Goal: Task Accomplishment & Management: Manage account settings

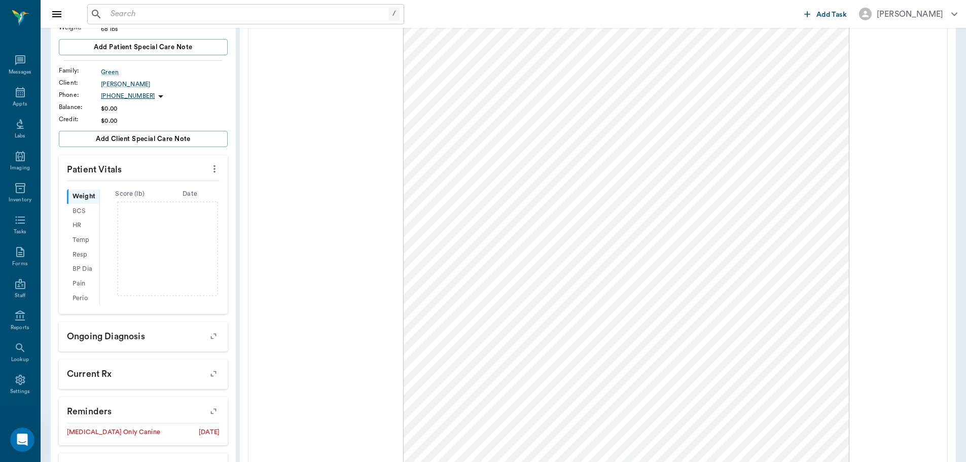
scroll to position [5, 0]
click at [22, 87] on icon at bounding box center [20, 88] width 12 height 12
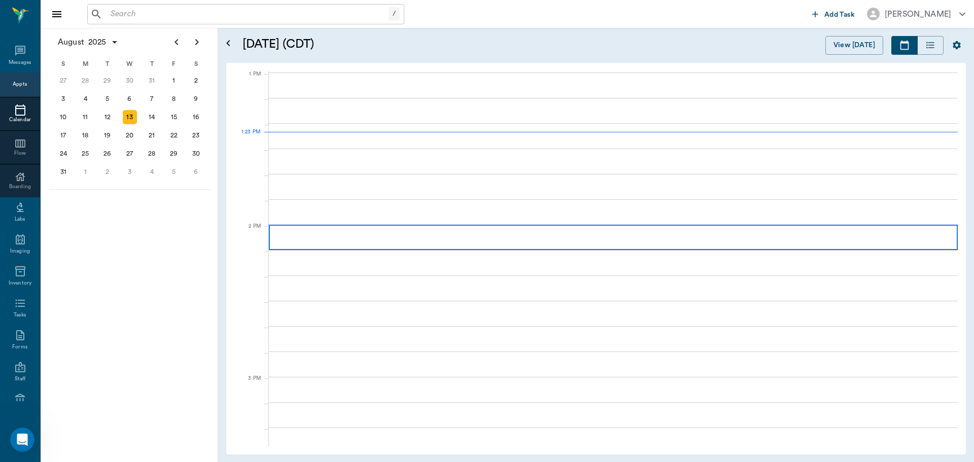
scroll to position [762, 0]
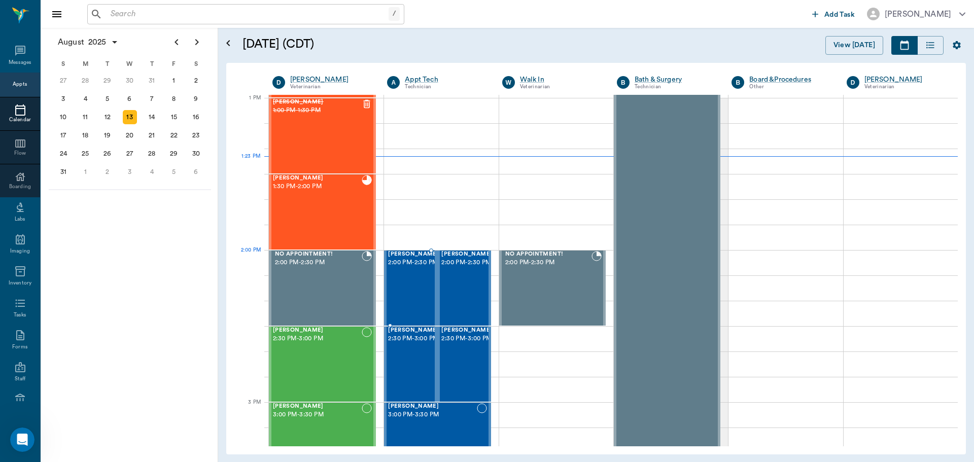
click at [411, 258] on span "[PERSON_NAME]" at bounding box center [413, 254] width 51 height 7
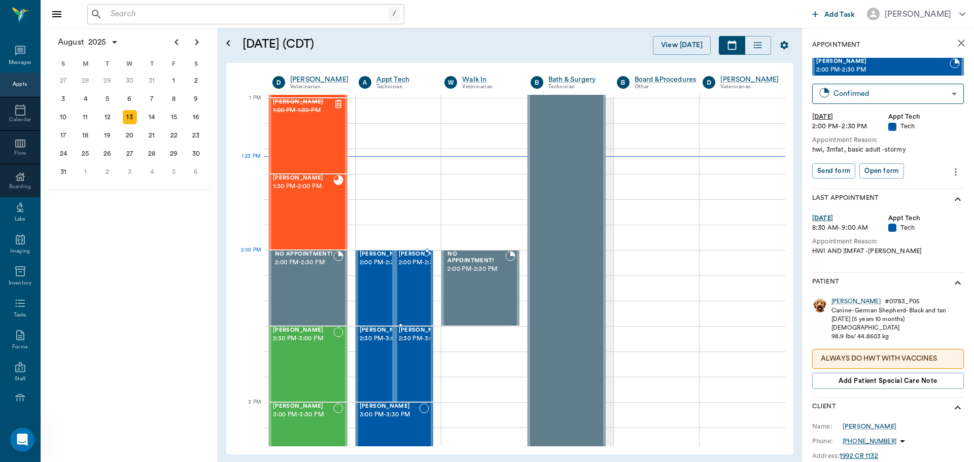
click at [411, 258] on span "[PERSON_NAME]" at bounding box center [424, 254] width 51 height 7
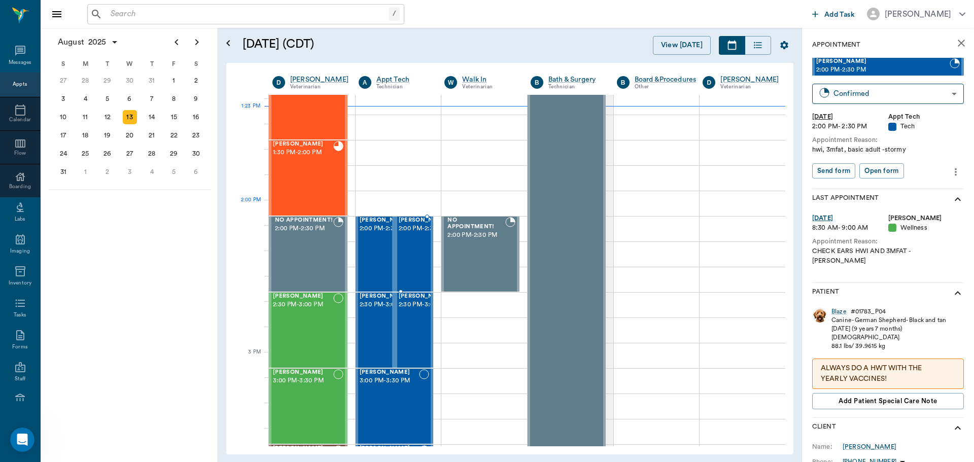
scroll to position [813, 0]
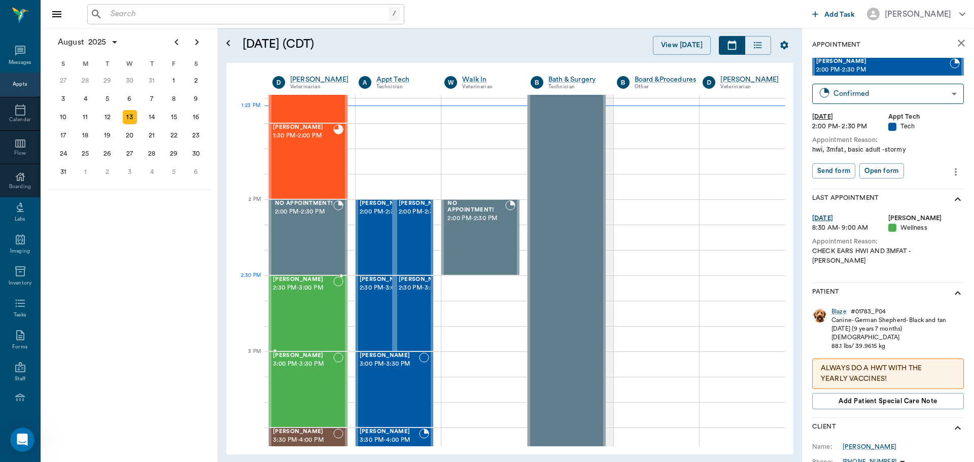
click at [309, 291] on span "2:30 PM - 3:00 PM" at bounding box center [303, 288] width 60 height 10
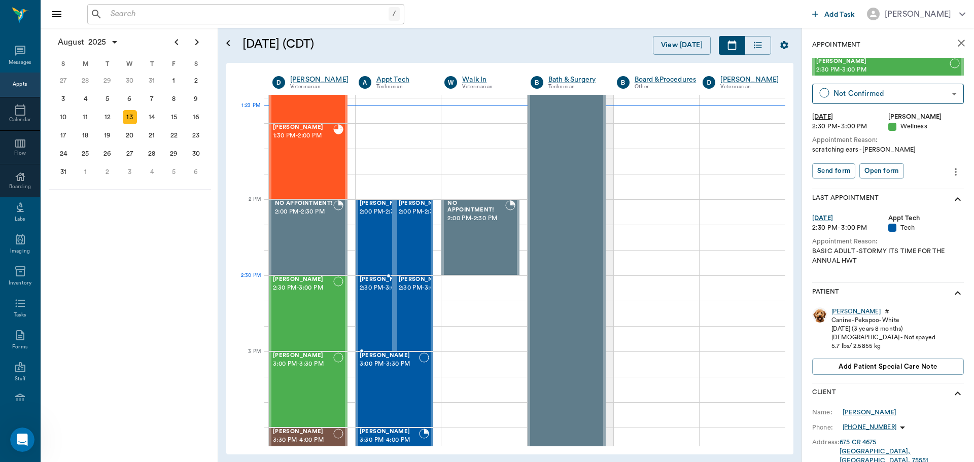
click at [366, 283] on span "[PERSON_NAME]" at bounding box center [385, 279] width 51 height 7
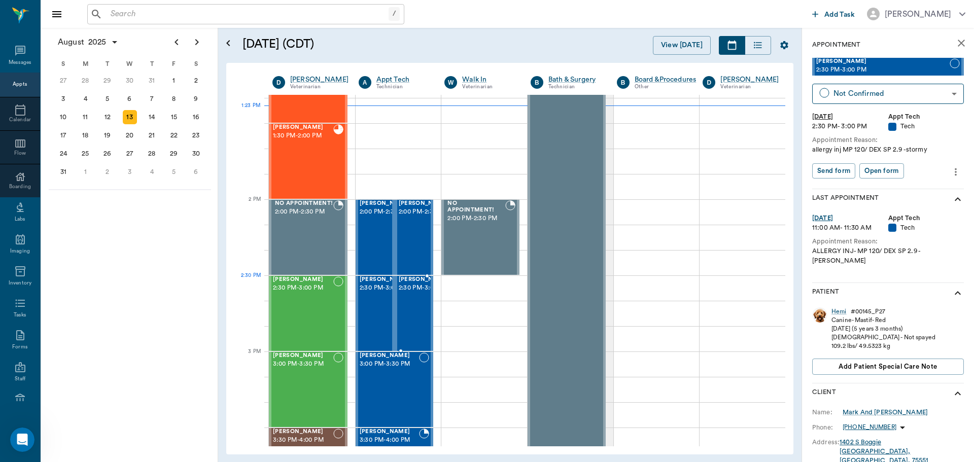
click at [404, 291] on span "2:30 PM - 3:00 PM" at bounding box center [424, 288] width 51 height 10
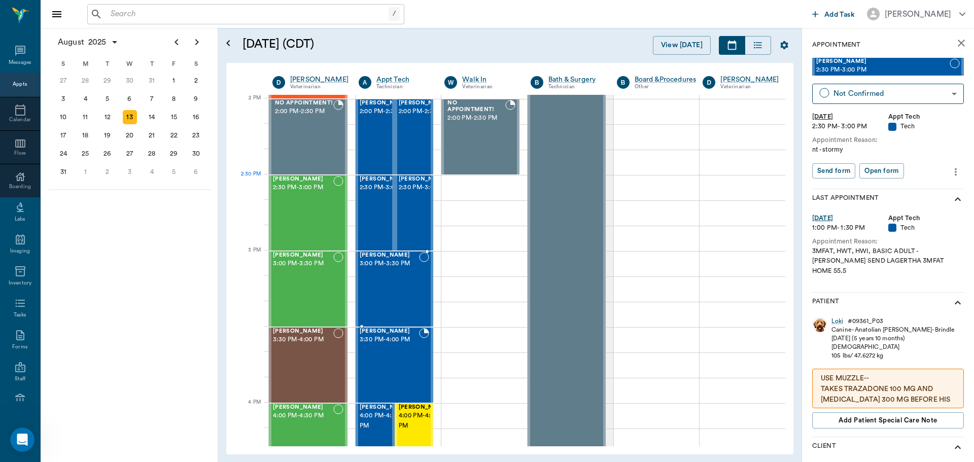
scroll to position [914, 0]
click at [404, 291] on div "CASS Haire 3:00 PM - 3:30 PM" at bounding box center [390, 288] width 60 height 74
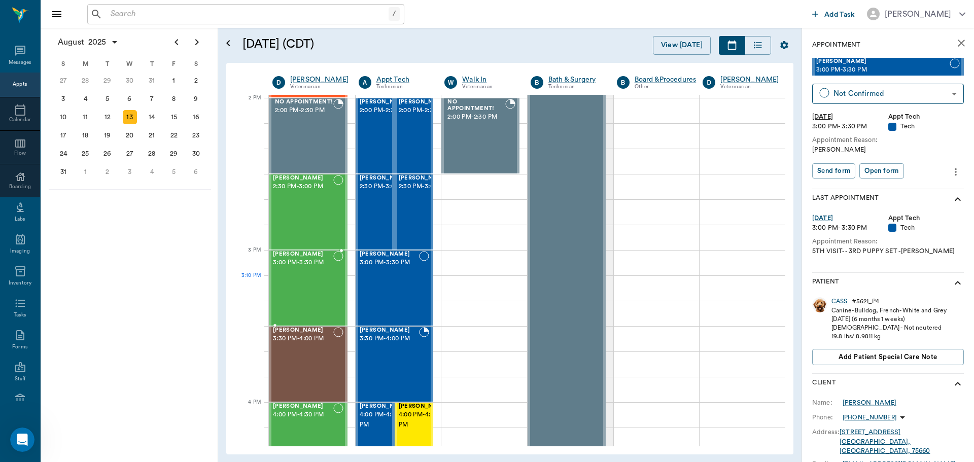
click at [330, 292] on div "[PERSON_NAME] 3:00 PM - 3:30 PM" at bounding box center [303, 288] width 60 height 74
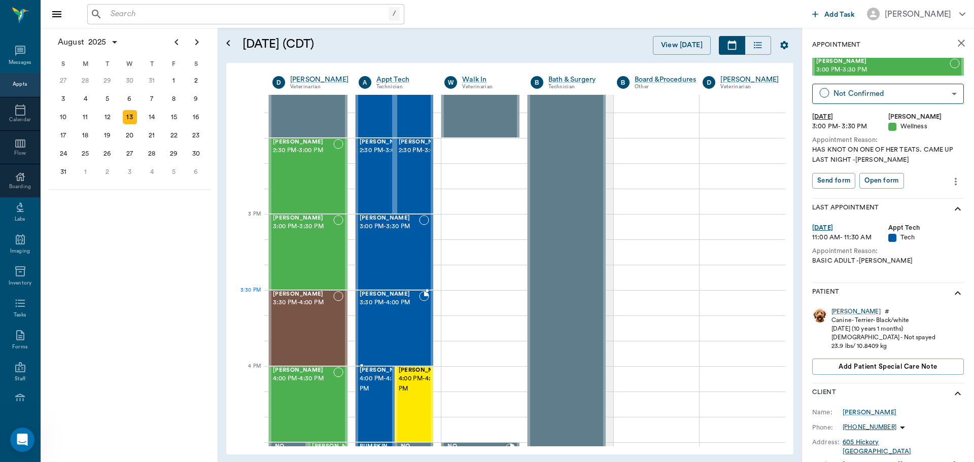
scroll to position [965, 0]
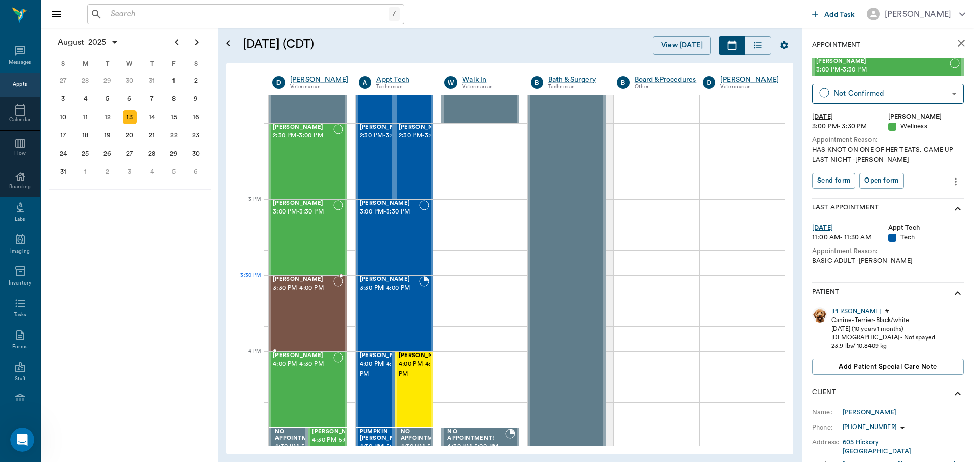
click at [328, 295] on div "Kaiah Reid 3:30 PM - 4:00 PM" at bounding box center [303, 313] width 60 height 74
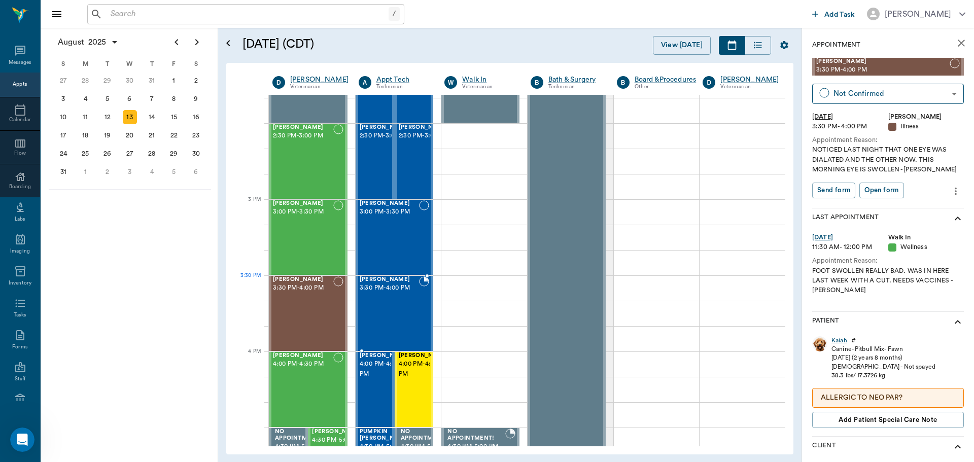
click at [384, 287] on span "3:30 PM - 4:00 PM" at bounding box center [390, 288] width 60 height 10
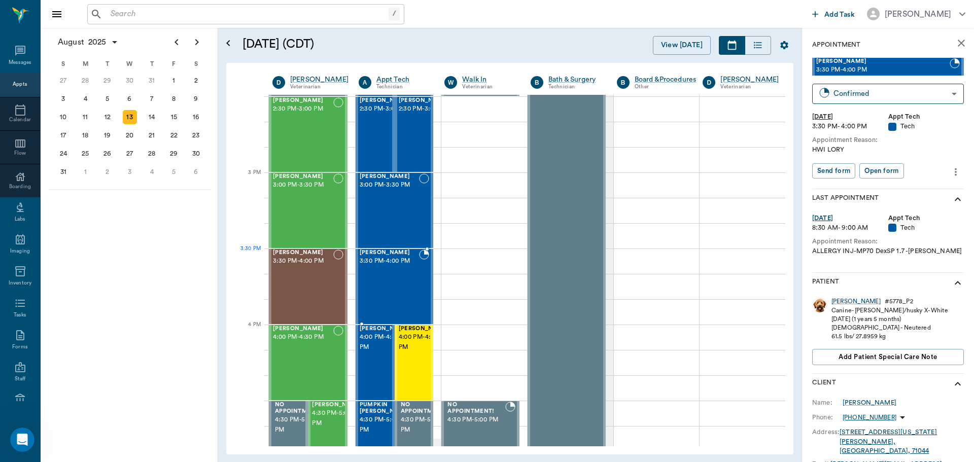
scroll to position [1015, 0]
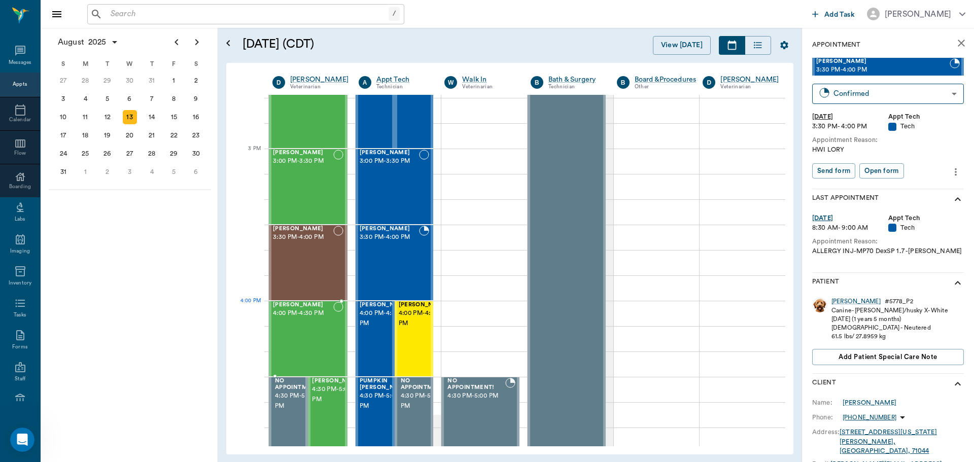
click at [314, 312] on span "4:00 PM - 4:30 PM" at bounding box center [303, 313] width 60 height 10
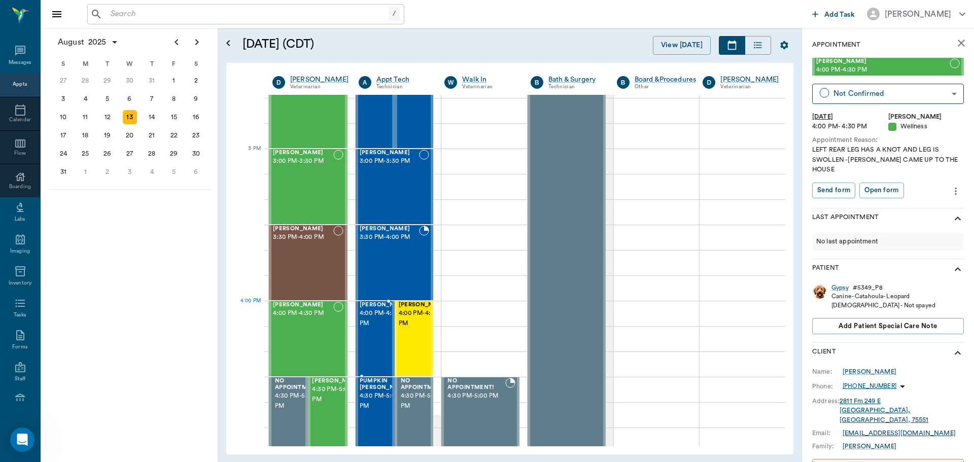
click at [369, 317] on span "4:00 PM - 4:30 PM" at bounding box center [385, 318] width 51 height 20
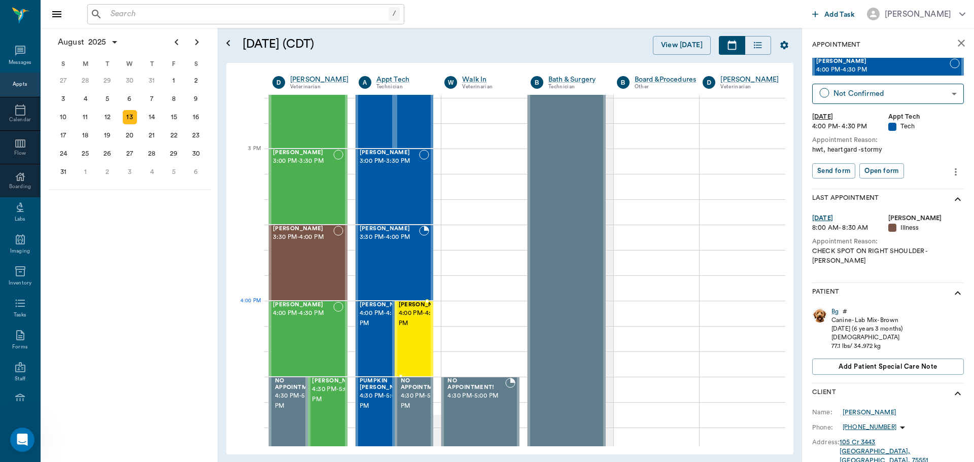
click at [403, 318] on span "4:00 PM - 4:30 PM" at bounding box center [424, 318] width 51 height 20
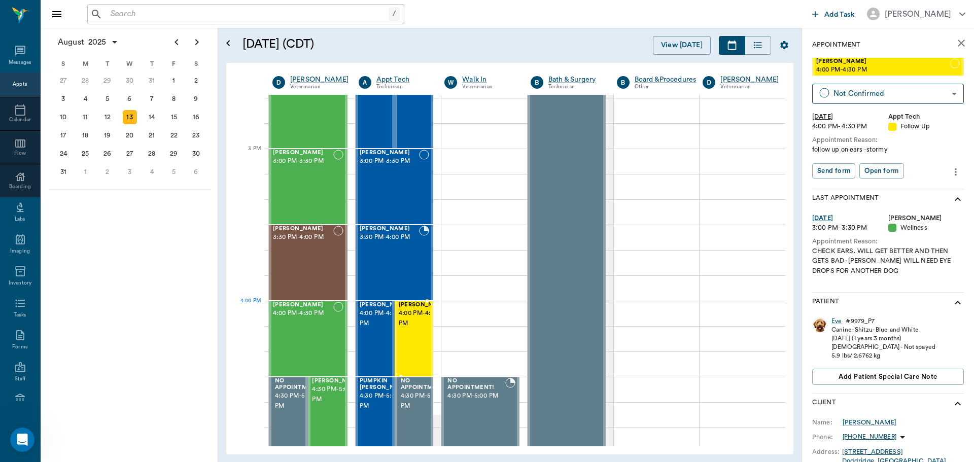
scroll to position [1066, 0]
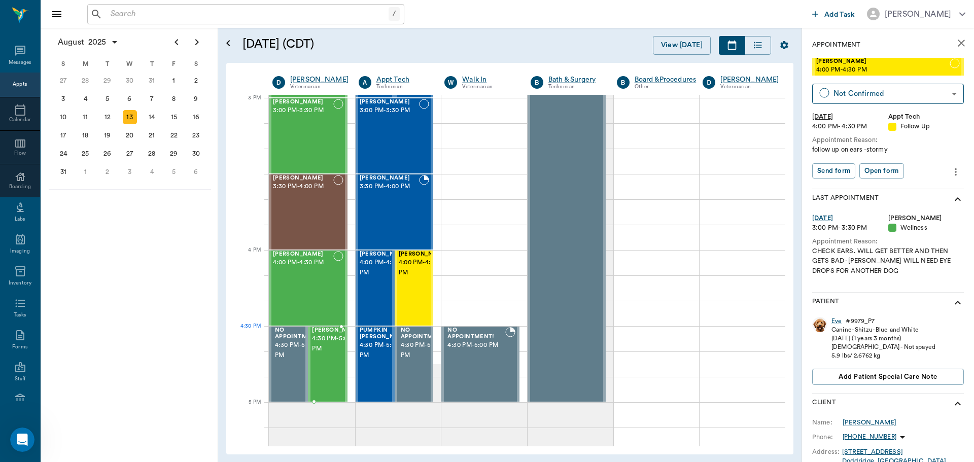
click at [324, 334] on span "[PERSON_NAME]" at bounding box center [337, 330] width 51 height 7
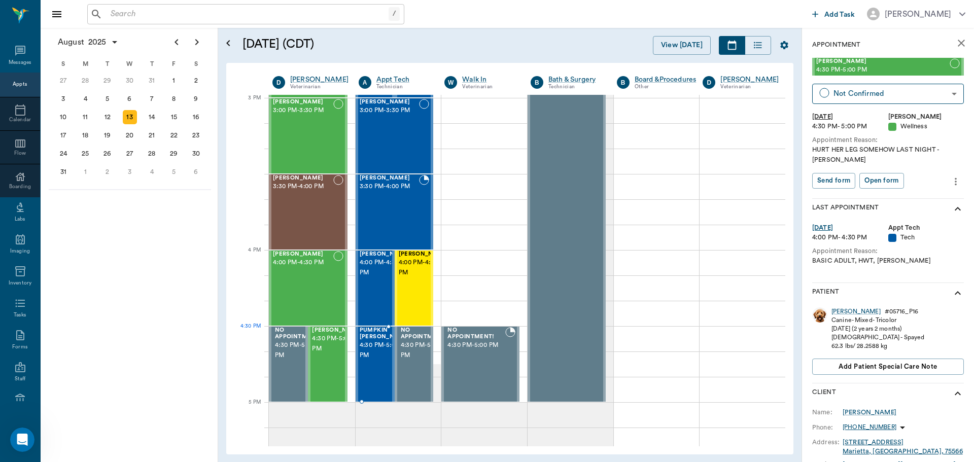
click at [372, 338] on span "PUMPKIN [PERSON_NAME]" at bounding box center [385, 333] width 51 height 13
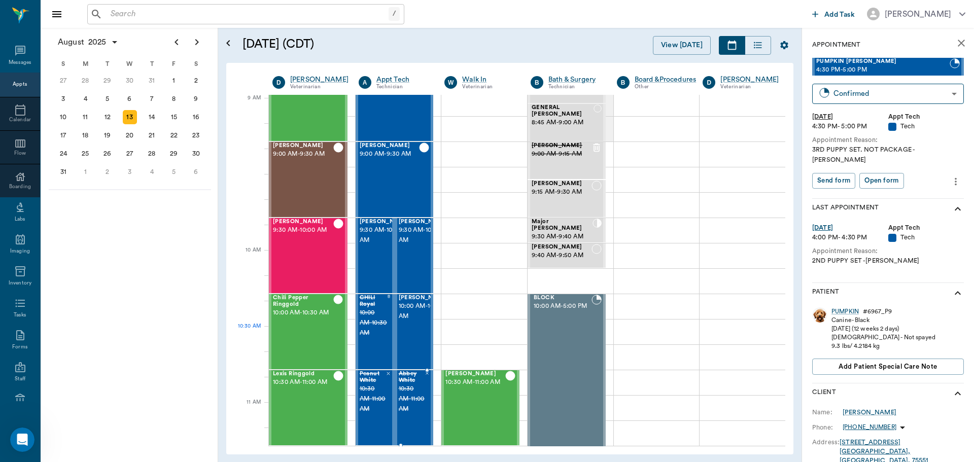
scroll to position [153, 0]
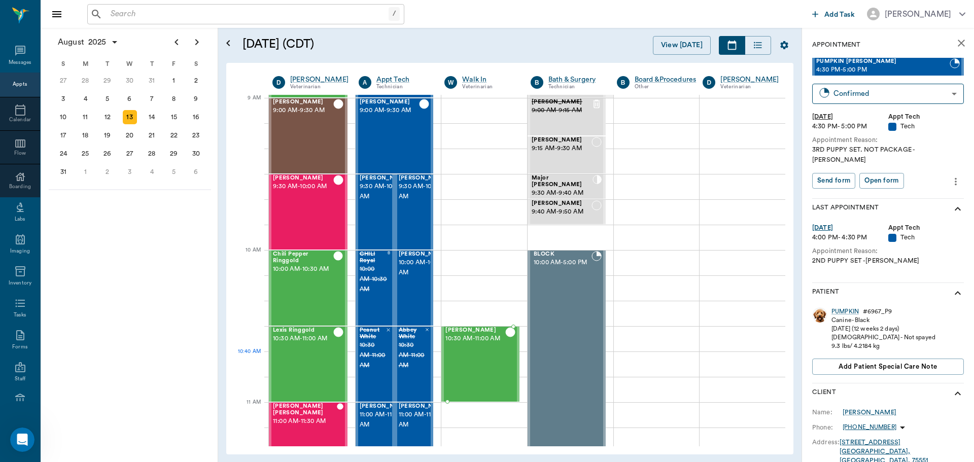
click at [466, 365] on div "Elsie Humble 10:30 AM - 11:00 AM" at bounding box center [475, 364] width 60 height 74
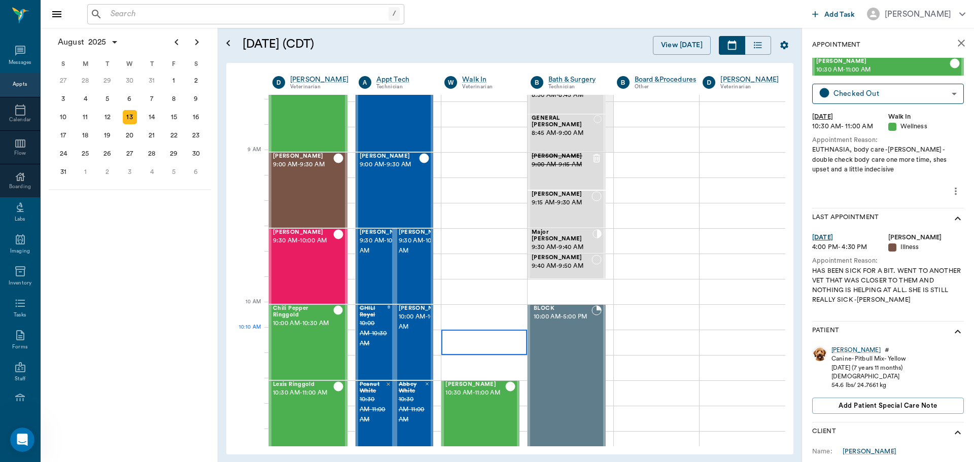
scroll to position [101, 0]
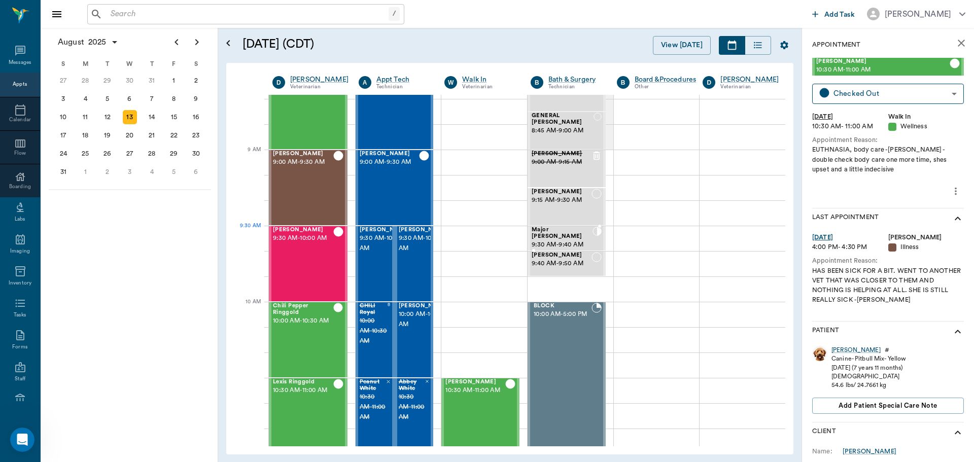
click at [592, 242] on div at bounding box center [596, 238] width 9 height 23
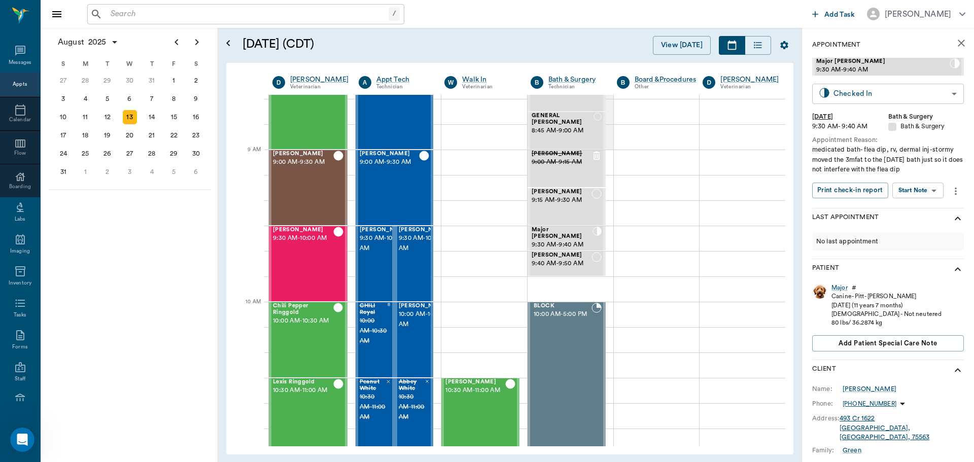
click at [896, 85] on body "/ ​ Add Task Dr. Bert Ellsworth Nectar Messages Appts Calendar Flow Boarding La…" at bounding box center [487, 231] width 974 height 462
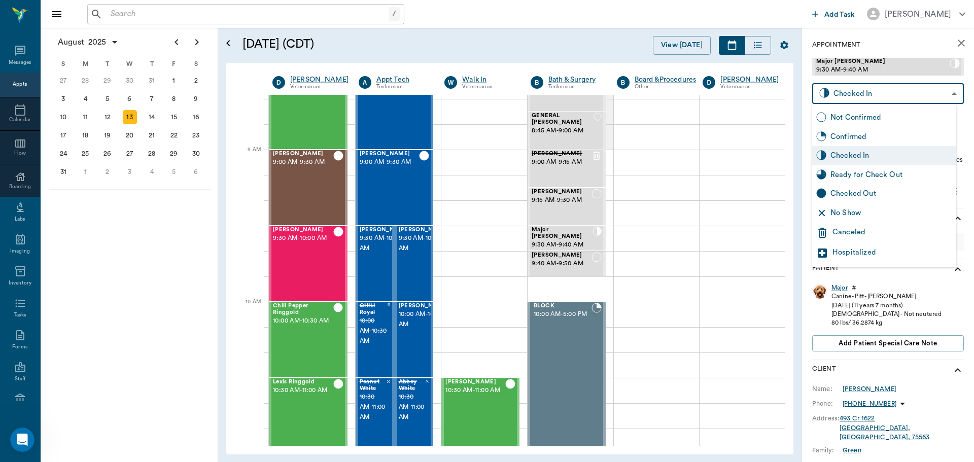
click at [903, 174] on div "Ready for Check Out" at bounding box center [891, 174] width 122 height 11
type input "READY_TO_CHECKOUT"
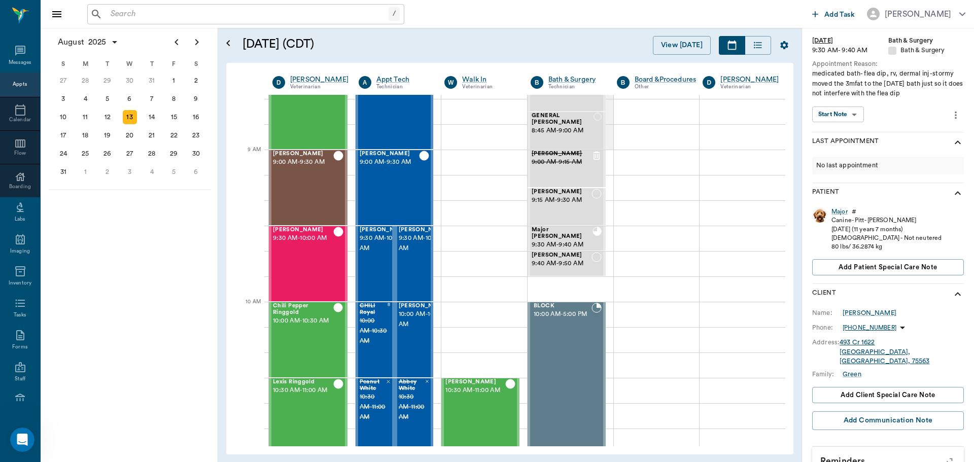
scroll to position [101, 0]
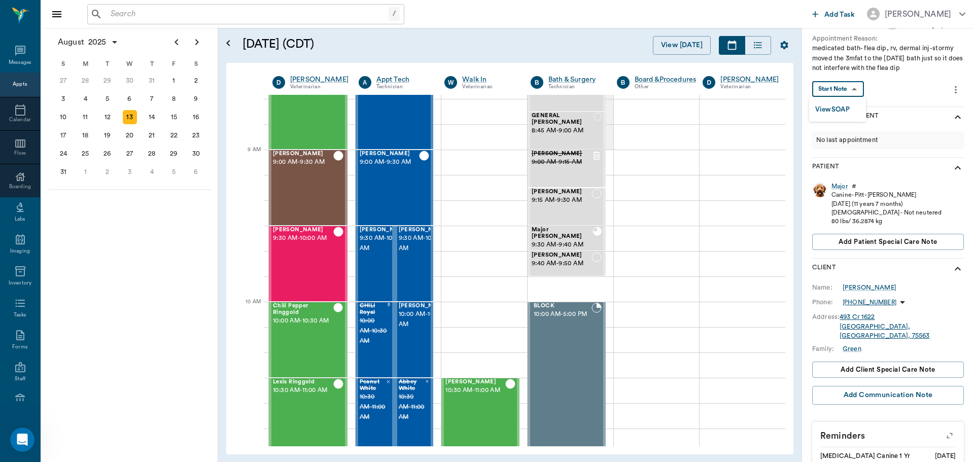
click at [832, 86] on body "/ ​ Add Task Dr. Bert Ellsworth Nectar Messages Appts Calendar Flow Boarding La…" at bounding box center [487, 231] width 974 height 462
click at [836, 104] on button "View SOAP" at bounding box center [832, 110] width 34 height 12
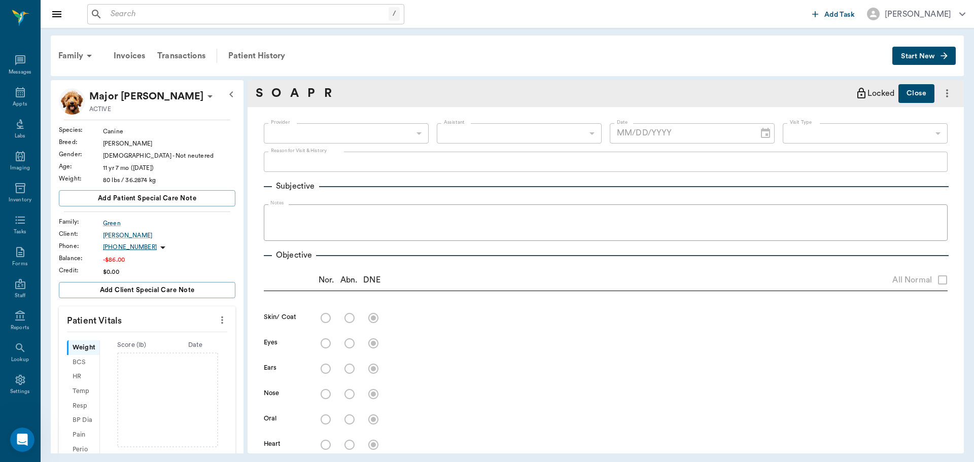
type input "63ec2f075fda476ae8351a4c"
type input "642ef10e332a41444de2bad1"
type input "67479aab0de4f58b269e34fc"
type textarea "medicated bath- flea dip, rv, dermal inj -stormy moved the 3mfat to the aug 27t…"
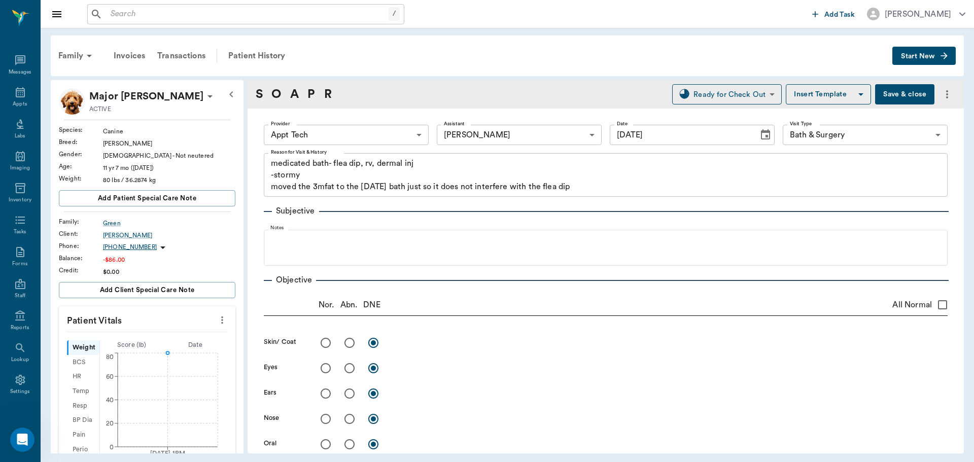
type input "[DATE]"
click at [10, 92] on div "Appts" at bounding box center [20, 94] width 40 height 32
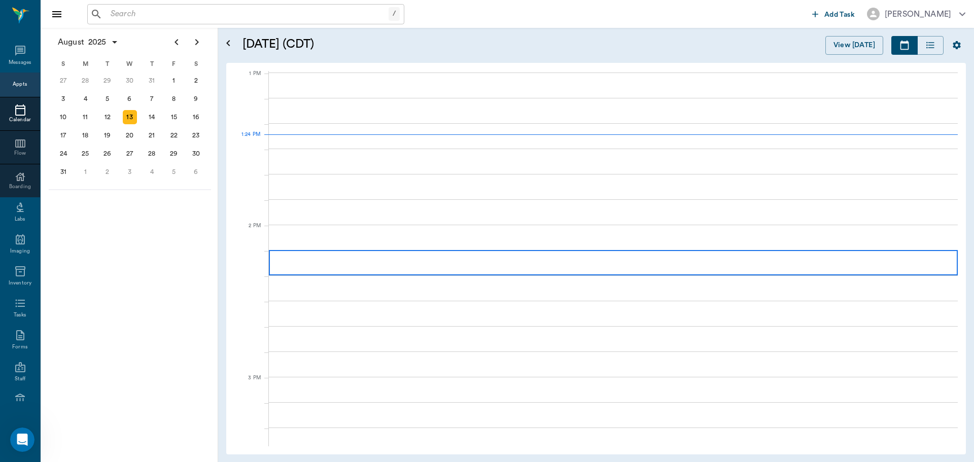
scroll to position [762, 0]
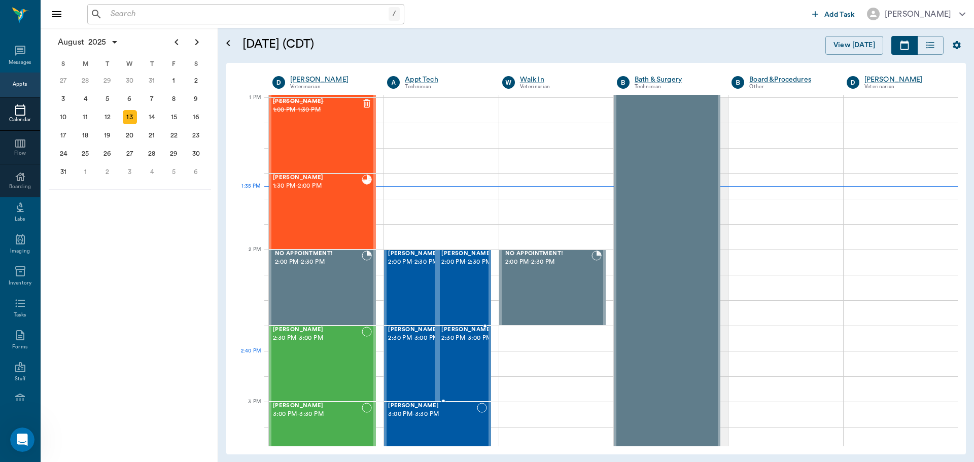
click at [459, 360] on div "Loki Hollinshead 2:30 PM - 3:00 PM" at bounding box center [466, 364] width 51 height 74
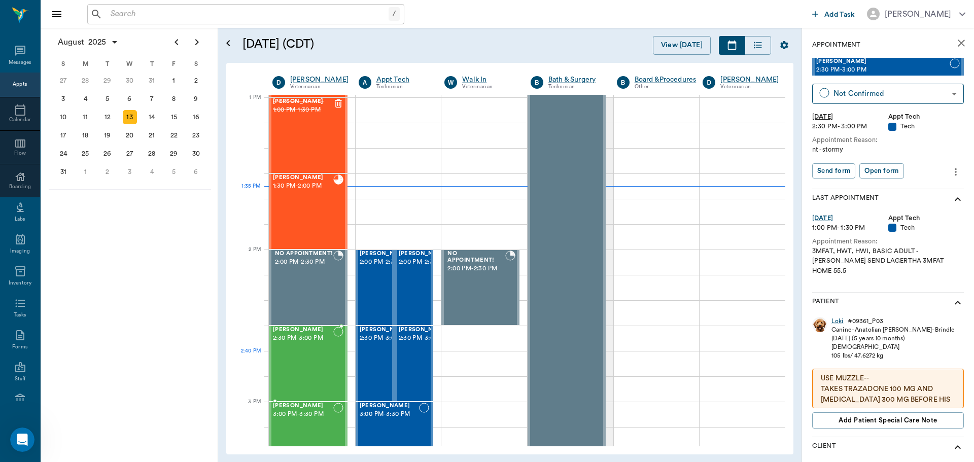
click at [307, 365] on div "Saddie Prior 2:30 PM - 3:00 PM" at bounding box center [303, 364] width 60 height 74
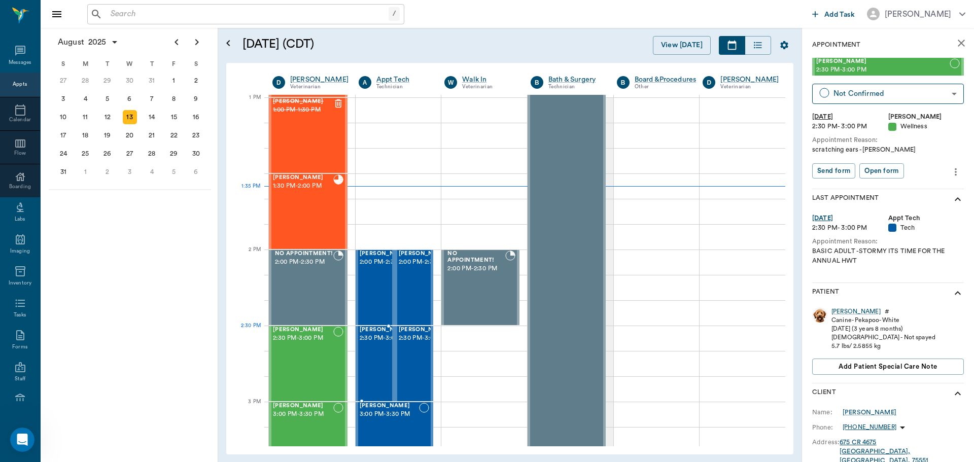
click at [366, 343] on span "2:30 PM - 3:00 PM" at bounding box center [385, 338] width 51 height 10
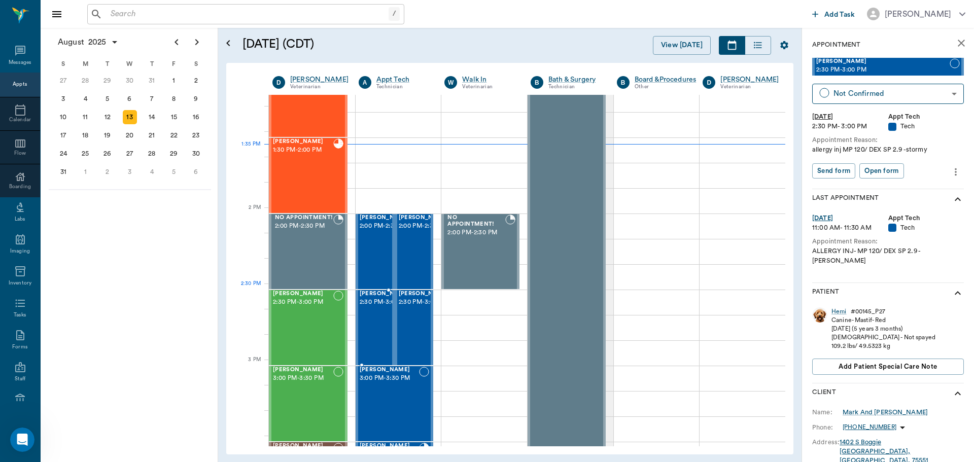
scroll to position [813, 0]
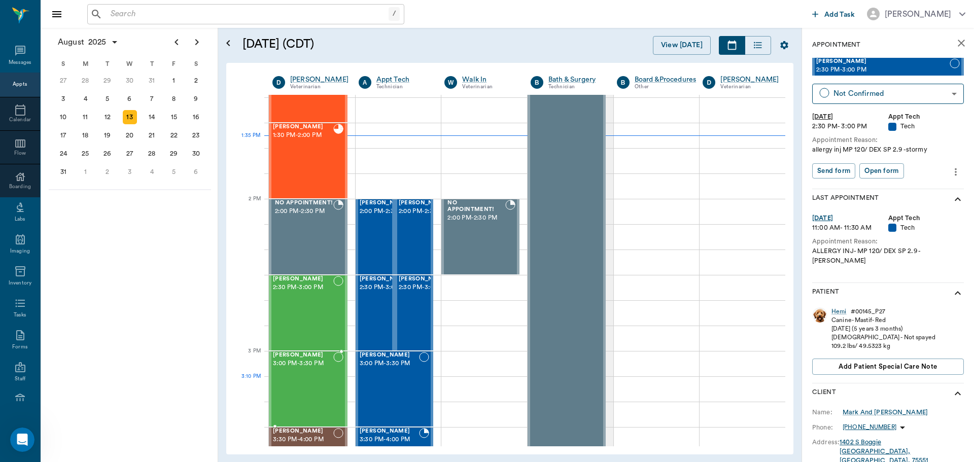
click at [313, 380] on div "Roxie Nipper 3:00 PM - 3:30 PM" at bounding box center [303, 389] width 60 height 74
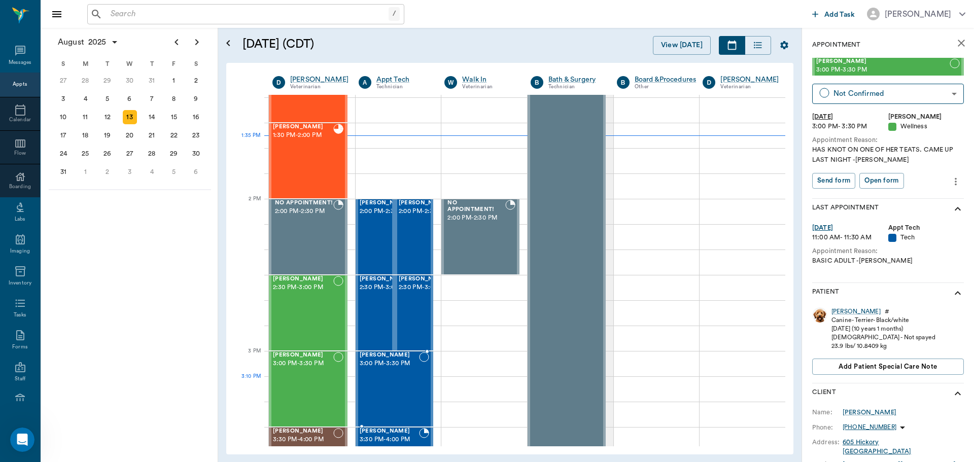
click at [412, 392] on div "CASS Haire 3:00 PM - 3:30 PM" at bounding box center [390, 389] width 60 height 74
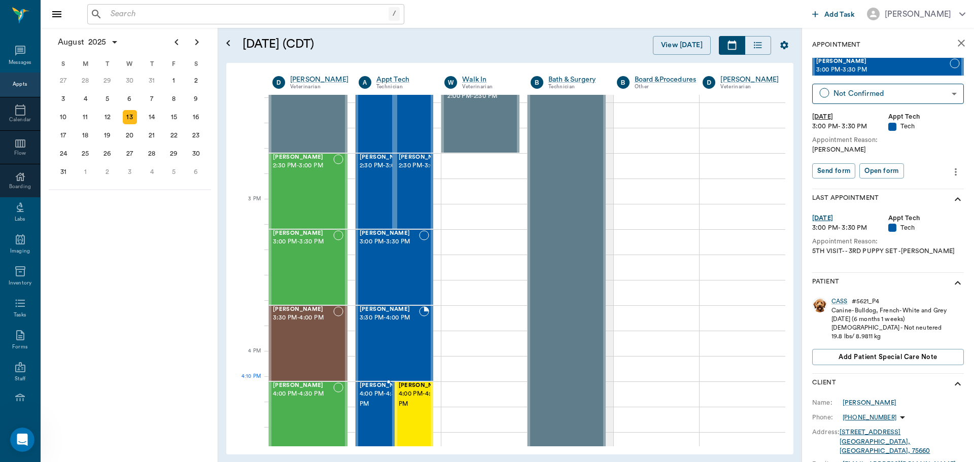
scroll to position [965, 0]
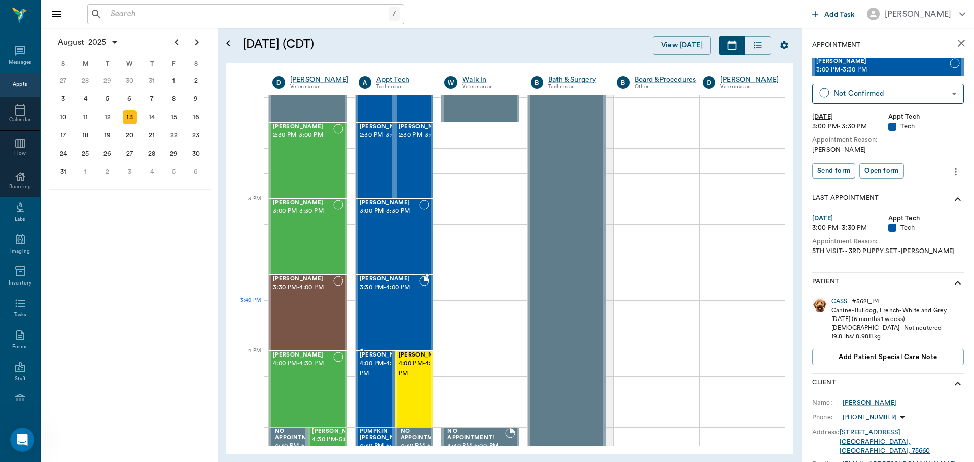
click at [384, 305] on div "Cooper Kent 3:30 PM - 4:00 PM" at bounding box center [390, 313] width 60 height 74
click at [285, 305] on div "Kaiah Reid 3:30 PM - 4:00 PM" at bounding box center [303, 313] width 60 height 74
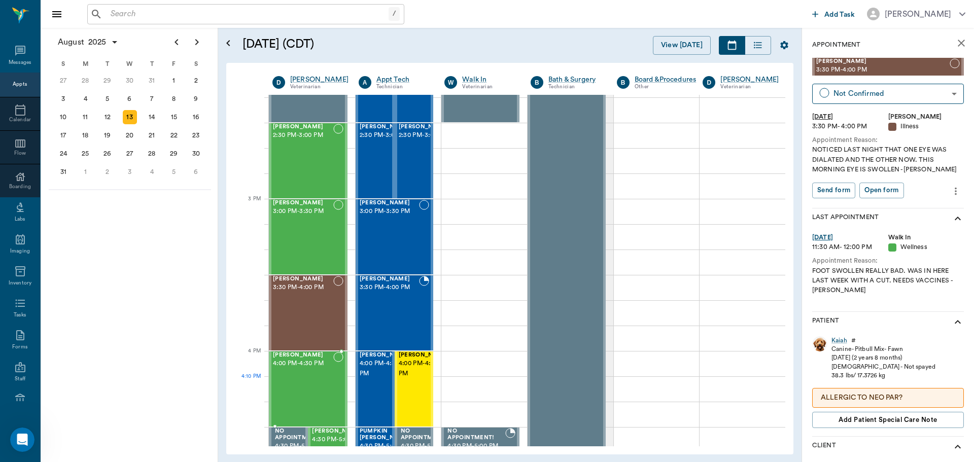
click at [302, 381] on div "Gypsy Scott 4:00 PM - 4:30 PM" at bounding box center [303, 389] width 60 height 74
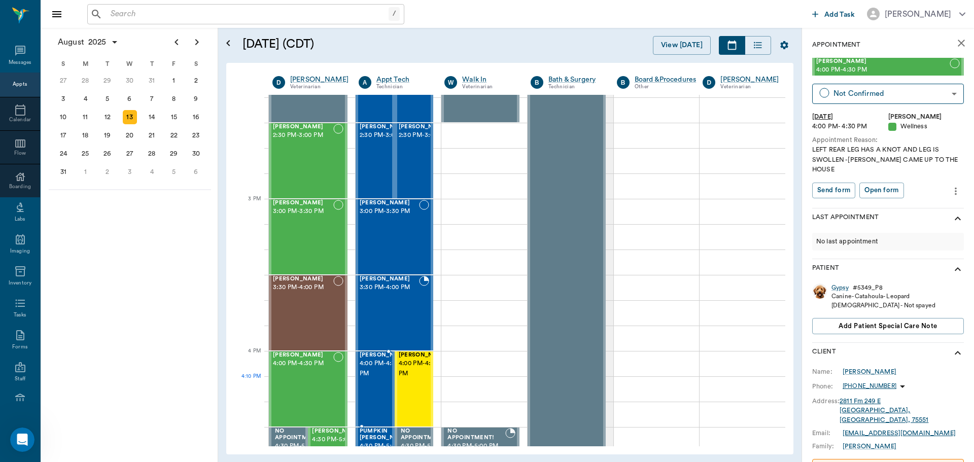
click at [374, 379] on span "4:00 PM - 4:30 PM" at bounding box center [385, 369] width 51 height 20
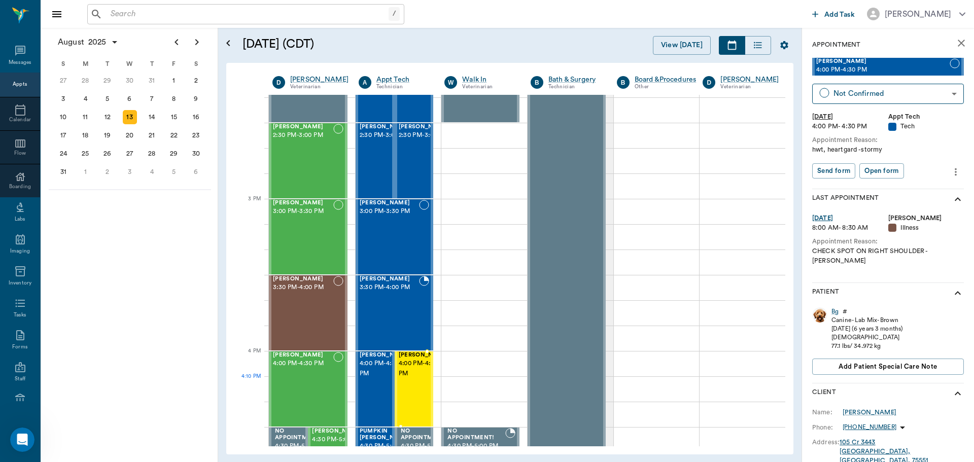
click at [413, 379] on span "4:00 PM - 4:30 PM" at bounding box center [424, 369] width 51 height 20
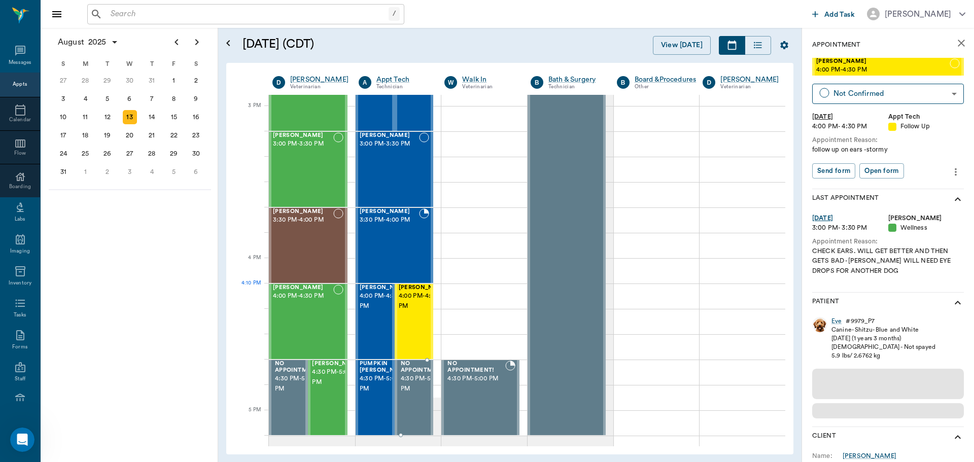
scroll to position [1067, 0]
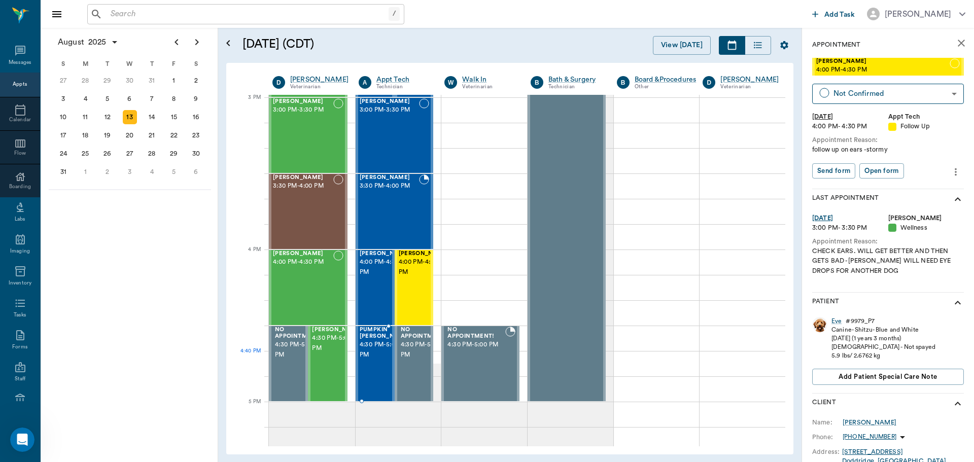
click at [372, 360] on span "4:30 PM - 5:00 PM" at bounding box center [385, 350] width 51 height 20
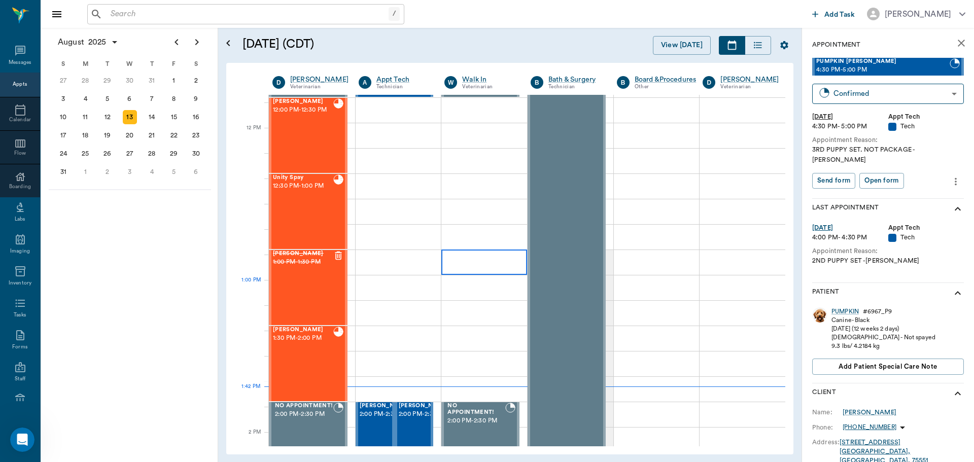
scroll to position [509, 0]
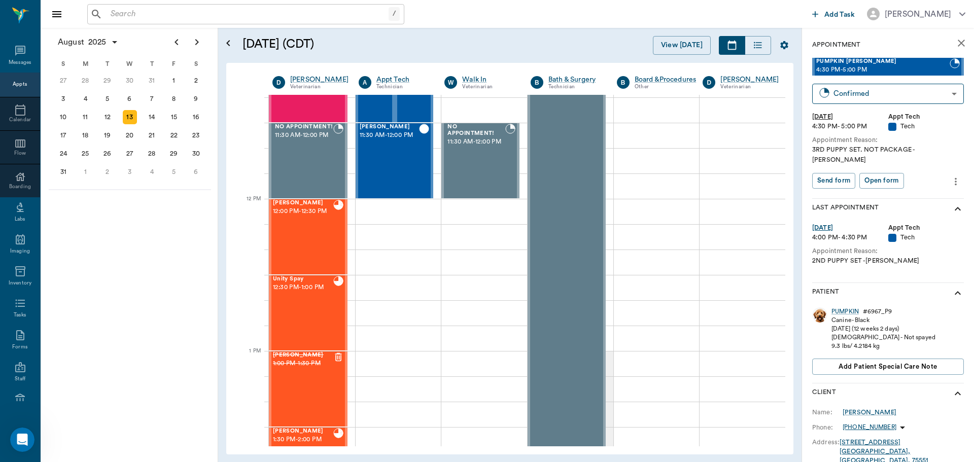
click at [155, 21] on input "text" at bounding box center [248, 14] width 282 height 14
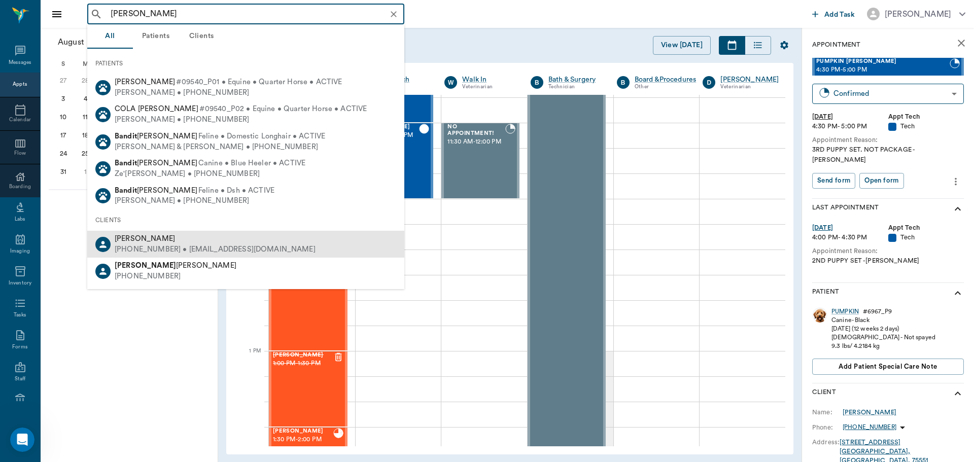
click at [177, 245] on div "(870) 904-1892 • jlfuller033814@gmail.com" at bounding box center [215, 249] width 201 height 11
type input "bandie o'bryant"
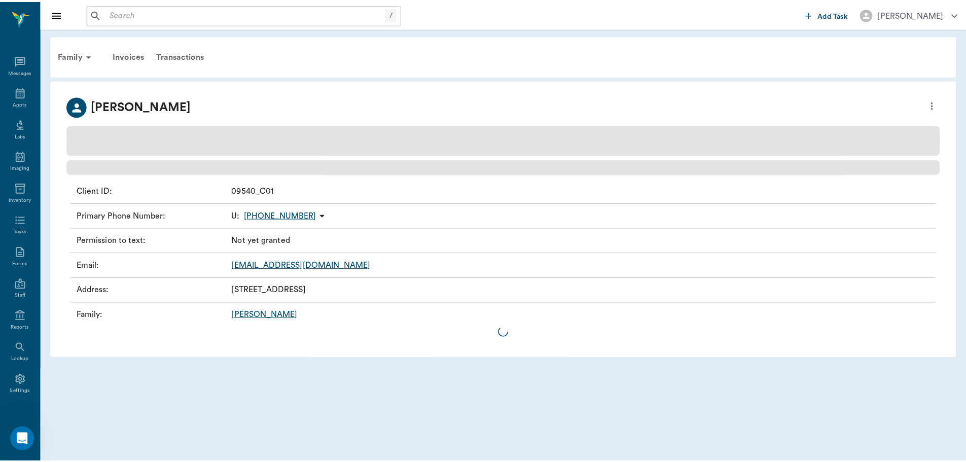
scroll to position [5, 0]
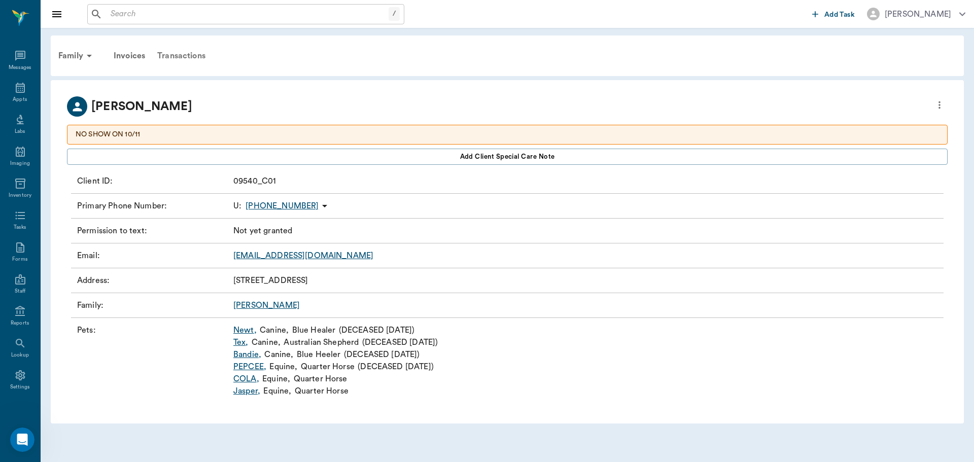
click at [177, 56] on div "Transactions" at bounding box center [181, 56] width 60 height 24
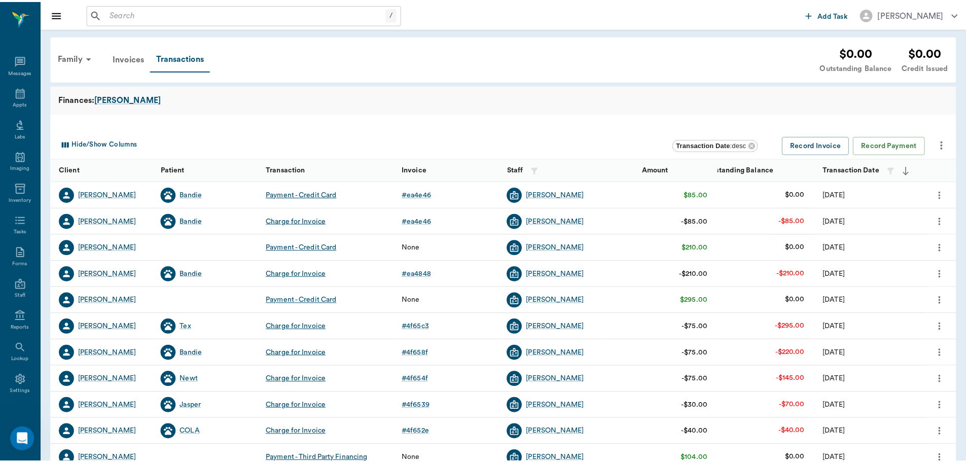
scroll to position [5, 0]
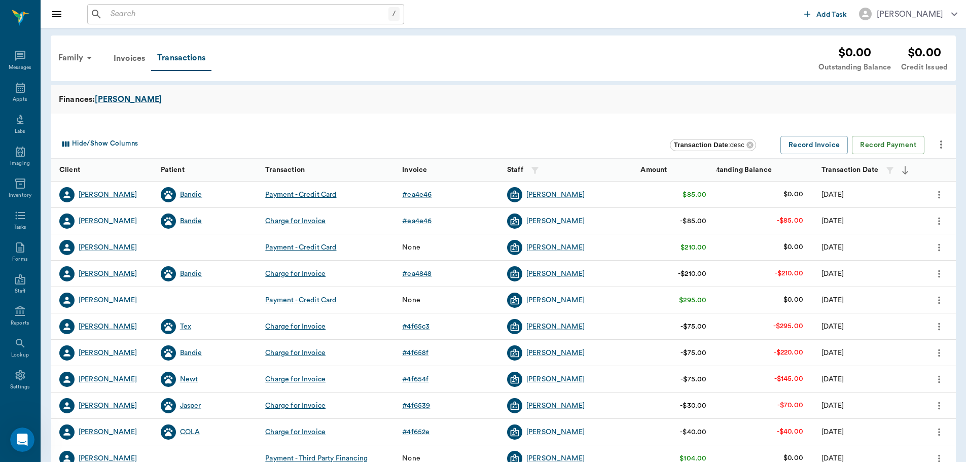
click at [189, 221] on div "Bandie" at bounding box center [191, 221] width 22 height 10
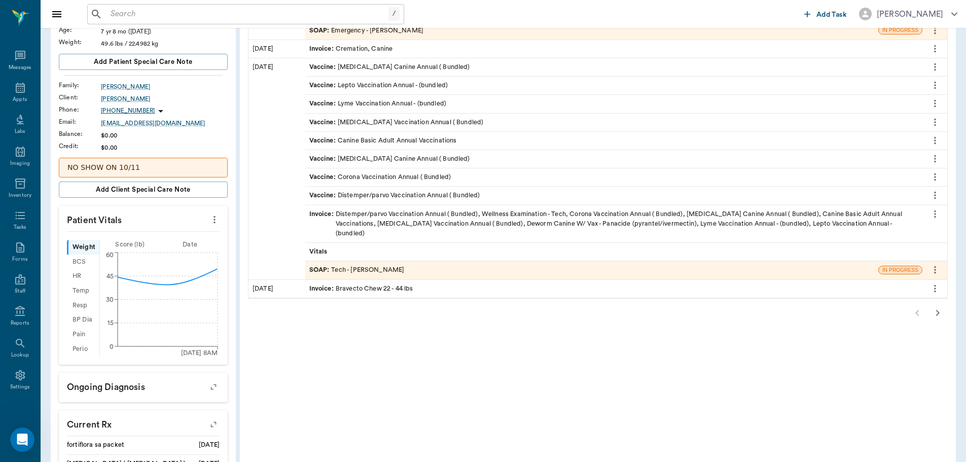
scroll to position [152, 0]
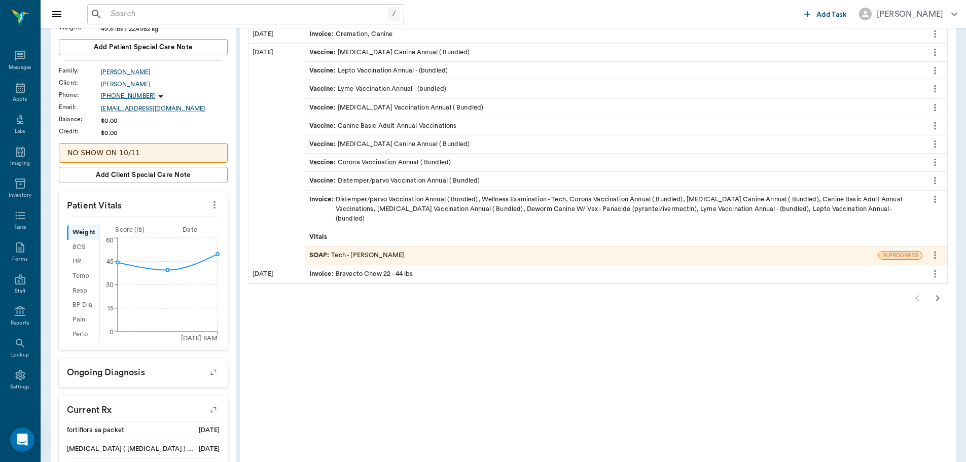
click at [362, 251] on div "SOAP : Tech - Hunter Graves" at bounding box center [356, 256] width 95 height 10
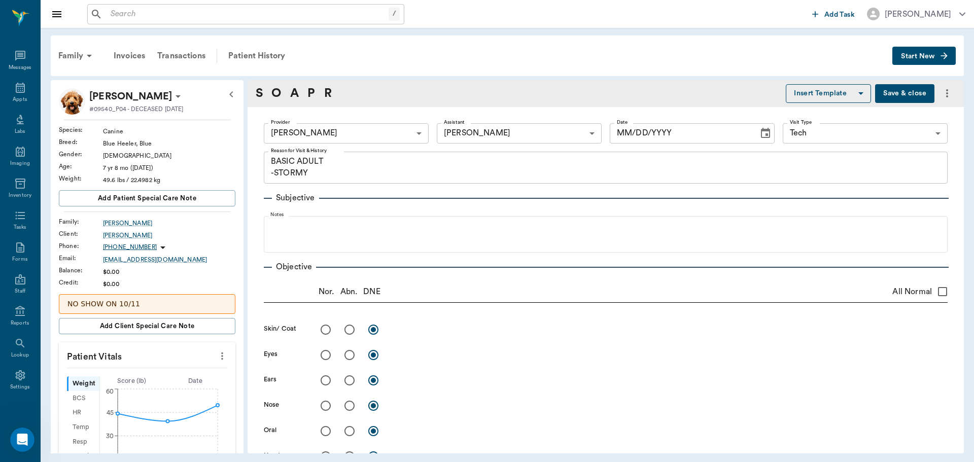
type input "682b670d8bdc6f7f8feef3db"
type input "63ec2e7e52e12b0ba117b124"
type input "65d2be4f46e3a538d89b8c1a"
type textarea "BASIC ADULT -STORMY"
type input "07/15/2025"
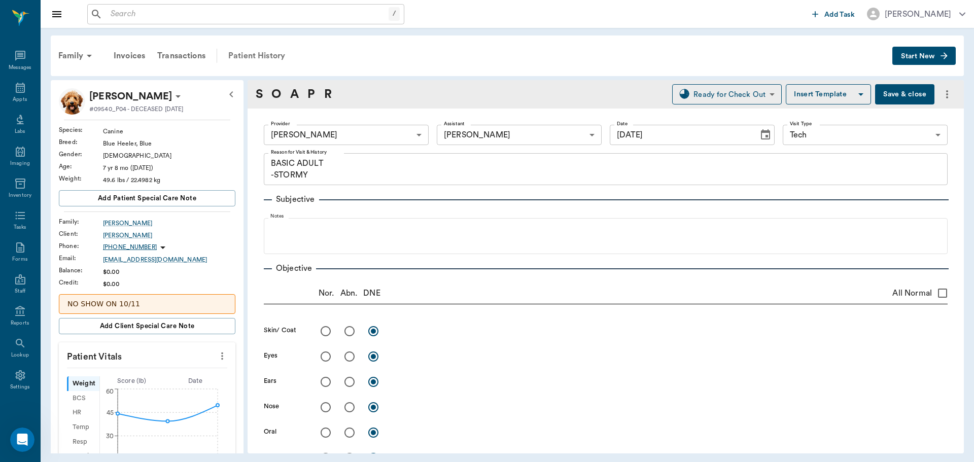
click at [272, 56] on div "Patient History" at bounding box center [256, 56] width 69 height 24
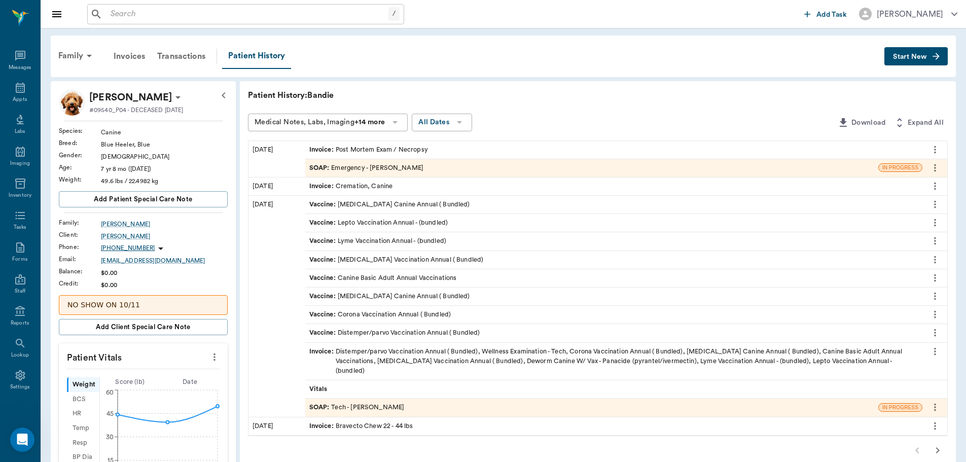
click at [361, 163] on div "SOAP : Emergency - Dr. Bert Ellsworth" at bounding box center [366, 168] width 115 height 10
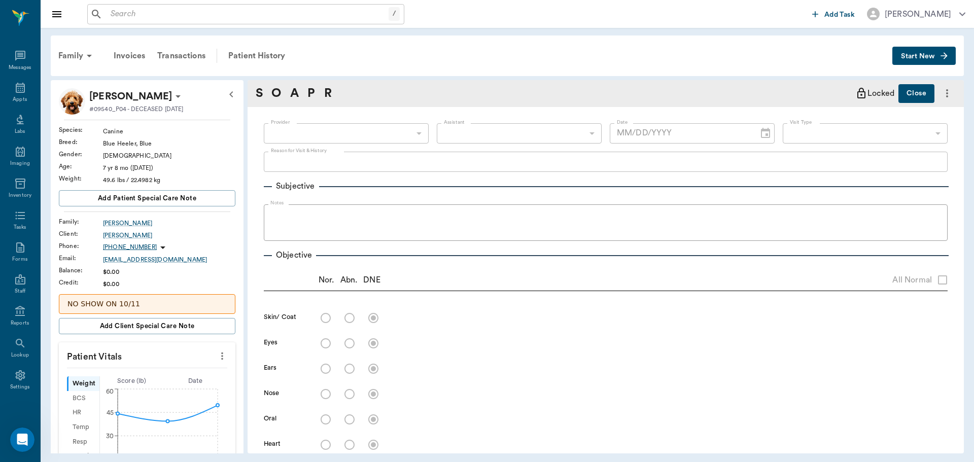
type input "63ec2f075fda476ae8351a4d"
type input "65d2be4f46e3a538d89b8c1c"
type textarea "NECROPSY, EUTH"
radio input "true"
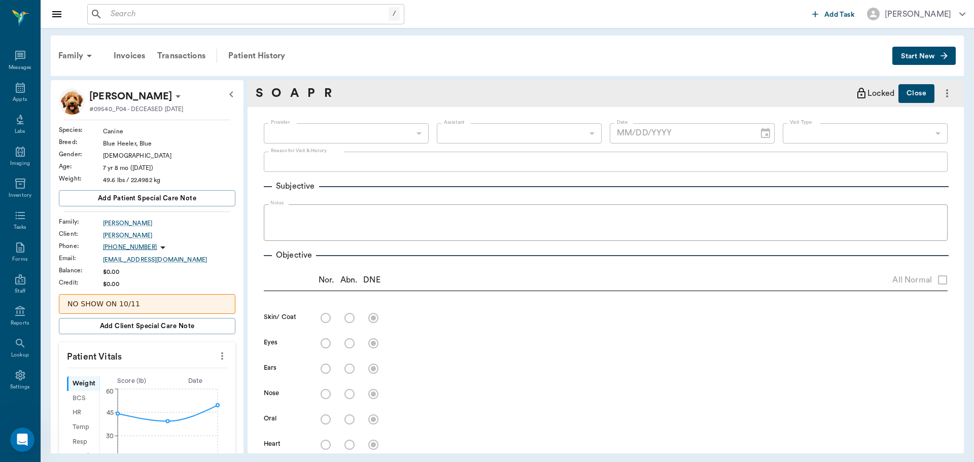
radio input "true"
type textarea "Blood from"
radio input "true"
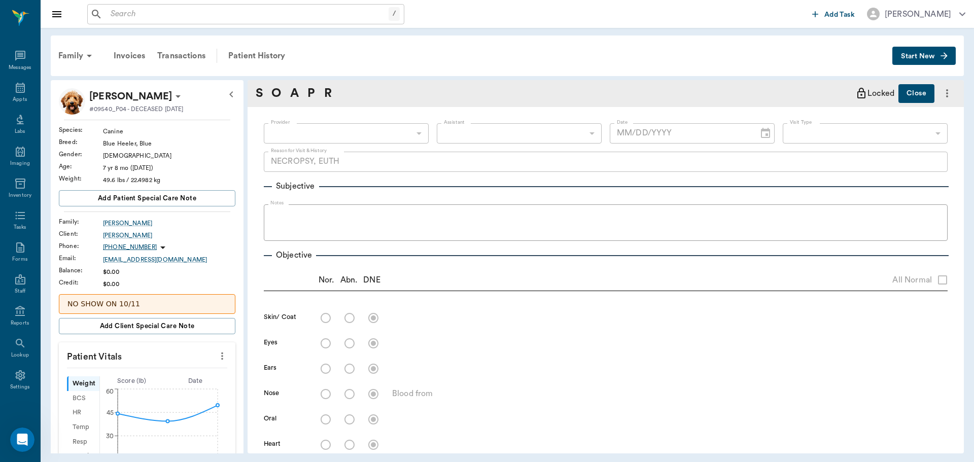
type textarea "Enlarged, moderate number of hearworms present."
radio input "true"
type textarea "serosanguinous - could be post mortem."
radio input "true"
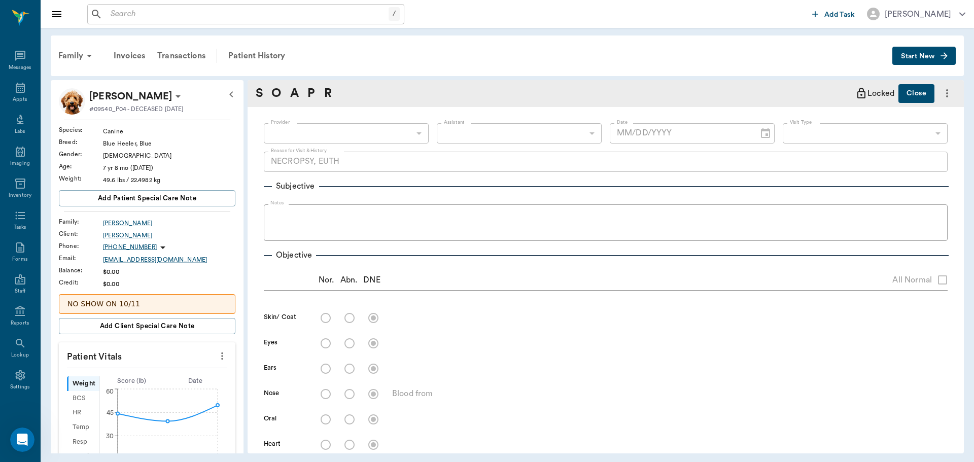
type textarea "serosanguinous intestines and organs - could be postmortem, couple of lesions o…"
radio input "true"
type textarea "No blood in small bladder"
radio input "true"
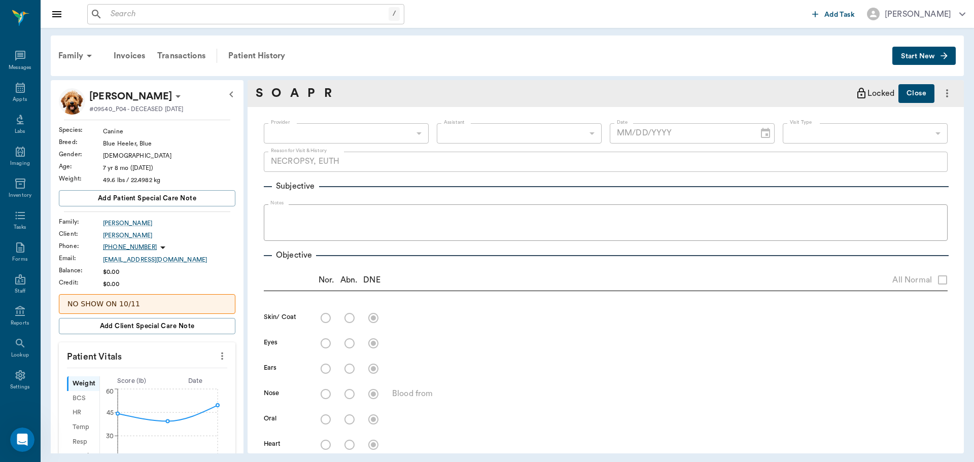
type textarea "saved some fecal material in large intestine"
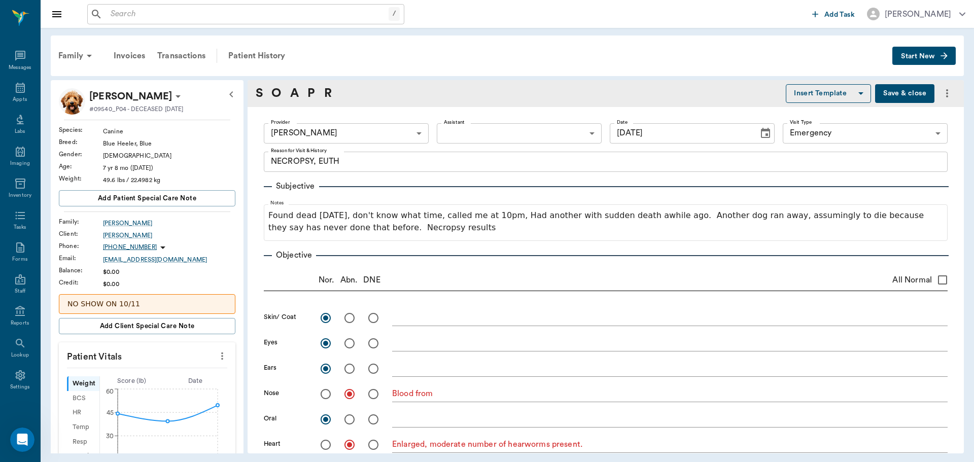
type input "07/30/2025"
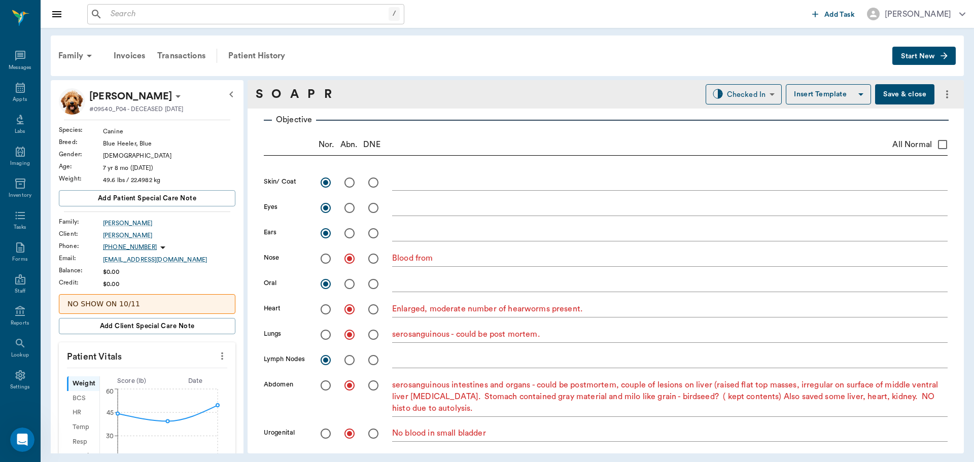
scroll to position [152, 0]
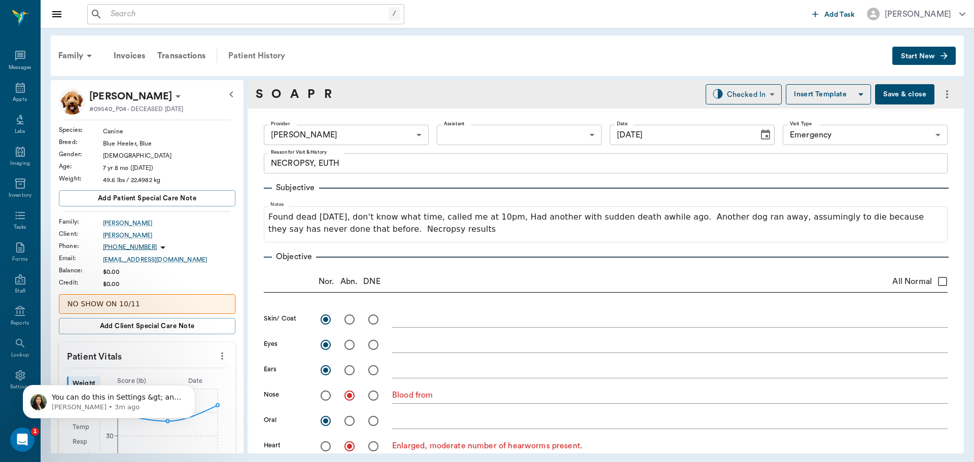
click at [253, 57] on div "Patient History" at bounding box center [256, 56] width 69 height 24
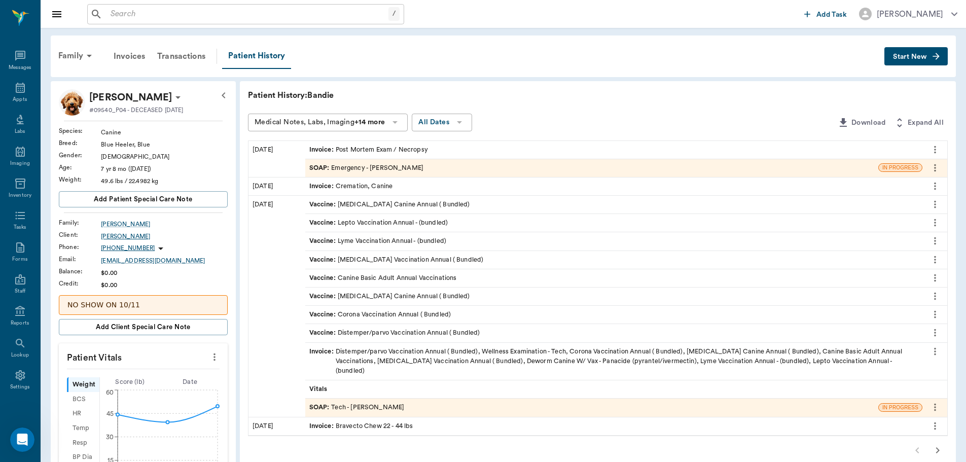
click at [126, 234] on div "[PERSON_NAME]" at bounding box center [164, 236] width 127 height 9
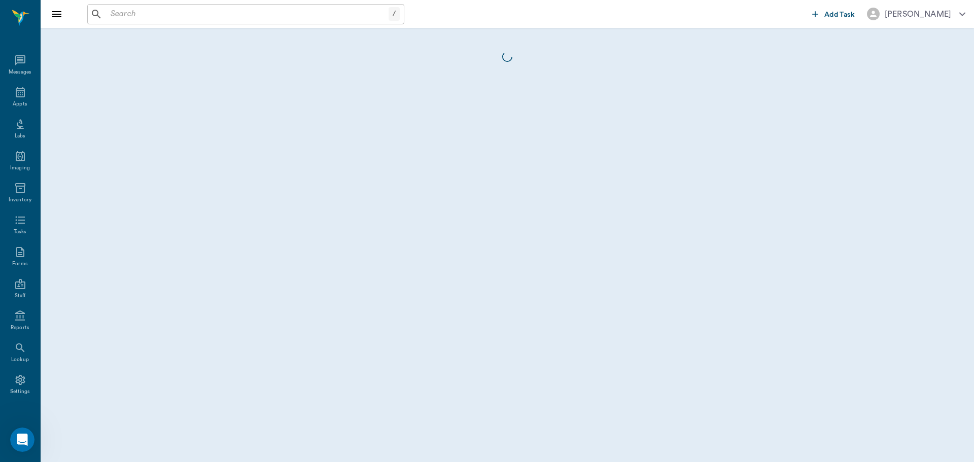
scroll to position [5, 0]
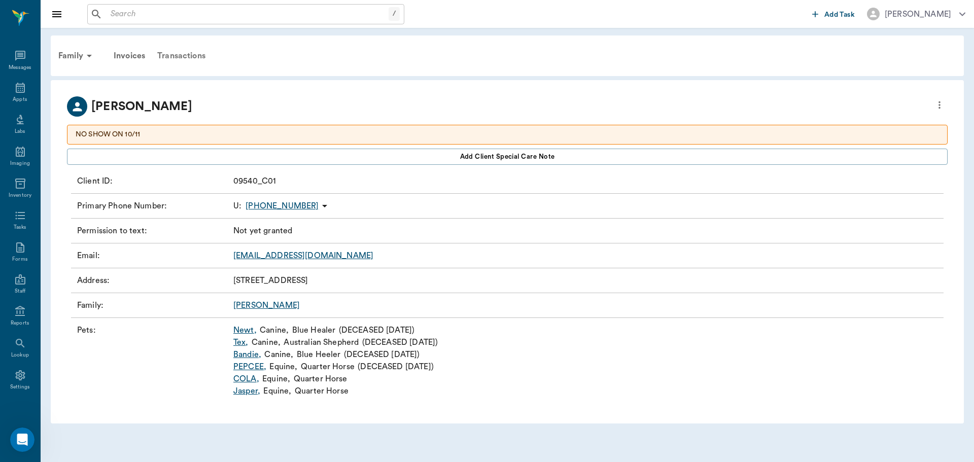
click at [187, 50] on div "Transactions" at bounding box center [181, 56] width 60 height 24
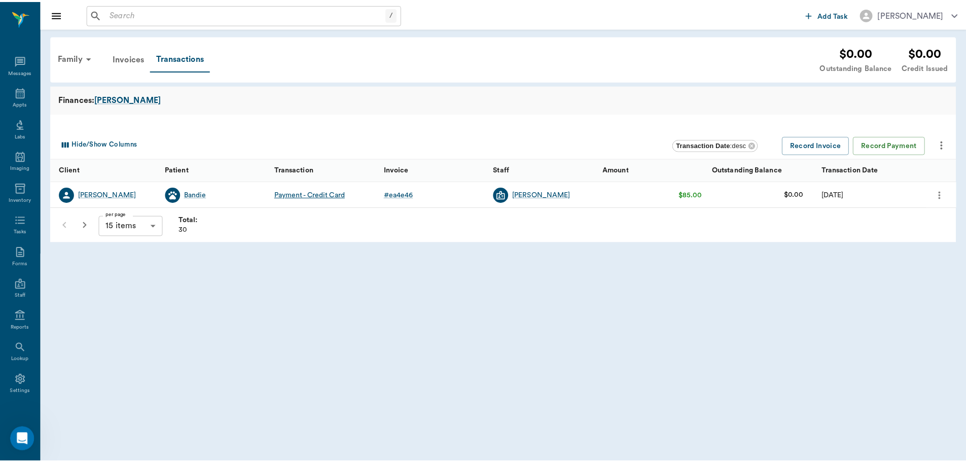
scroll to position [5, 0]
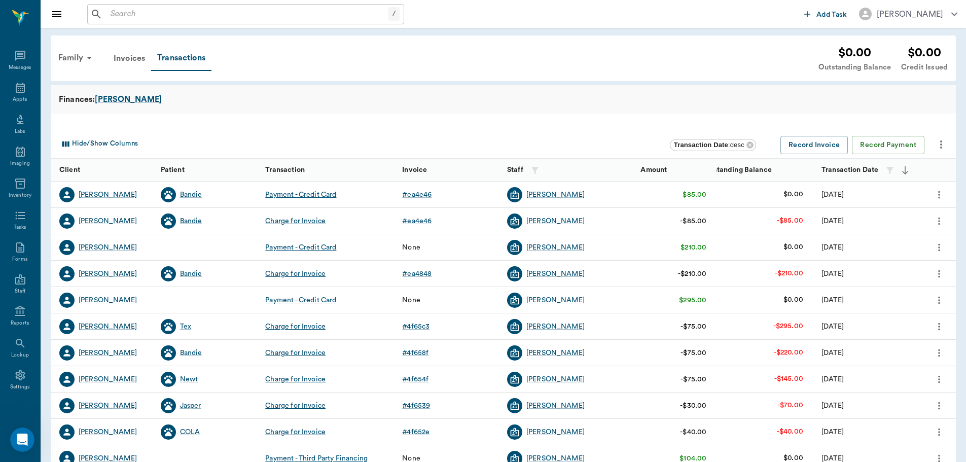
click at [192, 218] on div "Bandie" at bounding box center [191, 221] width 22 height 10
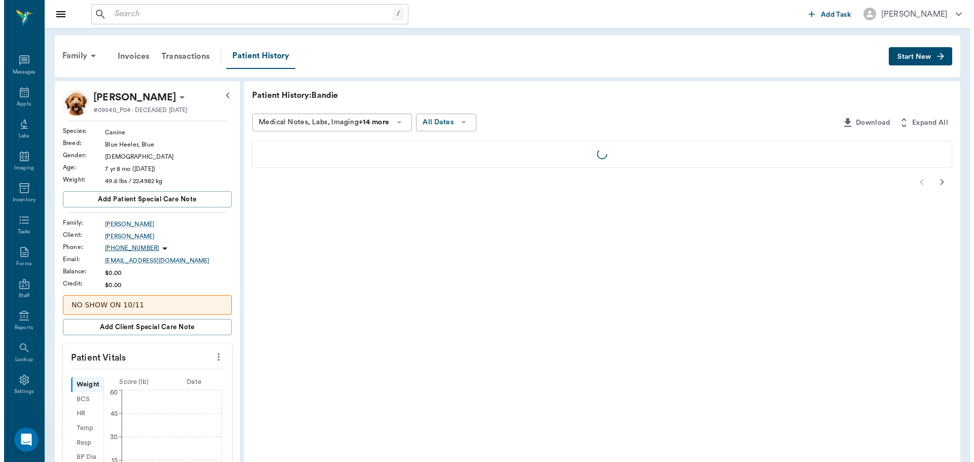
scroll to position [5, 0]
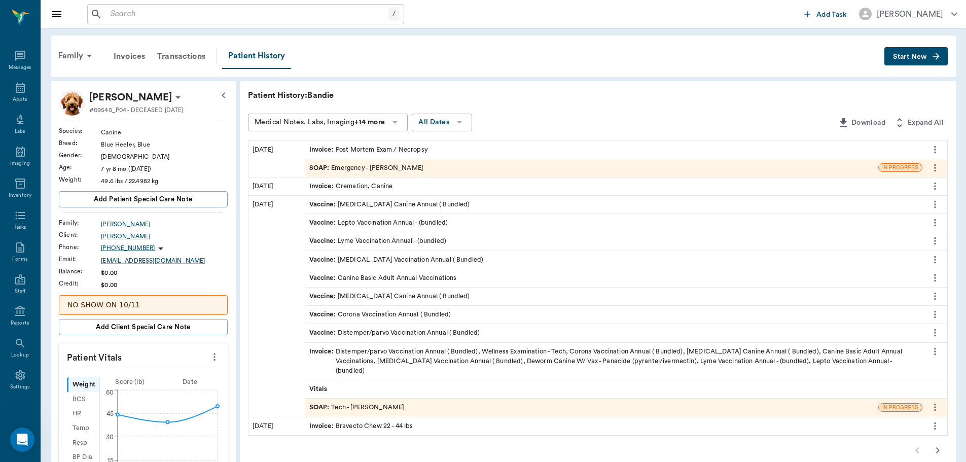
click at [375, 165] on div "SOAP : Emergency - Dr. Bert Ellsworth" at bounding box center [366, 168] width 115 height 10
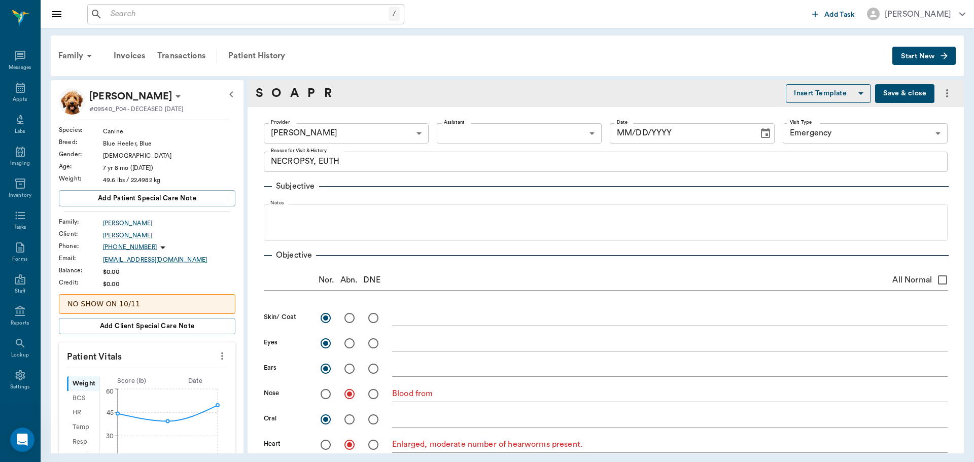
type textarea "NECROPSY, EUTH"
radio input "true"
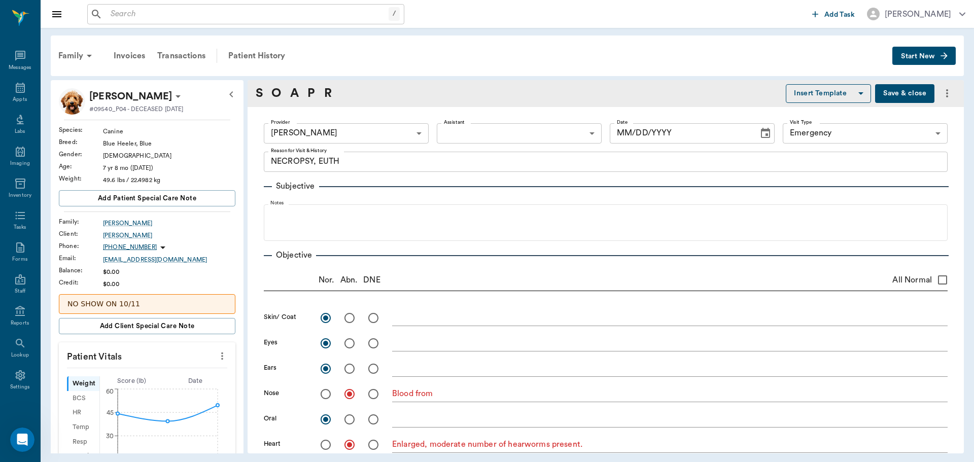
type textarea "Blood from"
radio input "true"
type textarea "Enlarged, moderate number of hearworms present."
radio input "true"
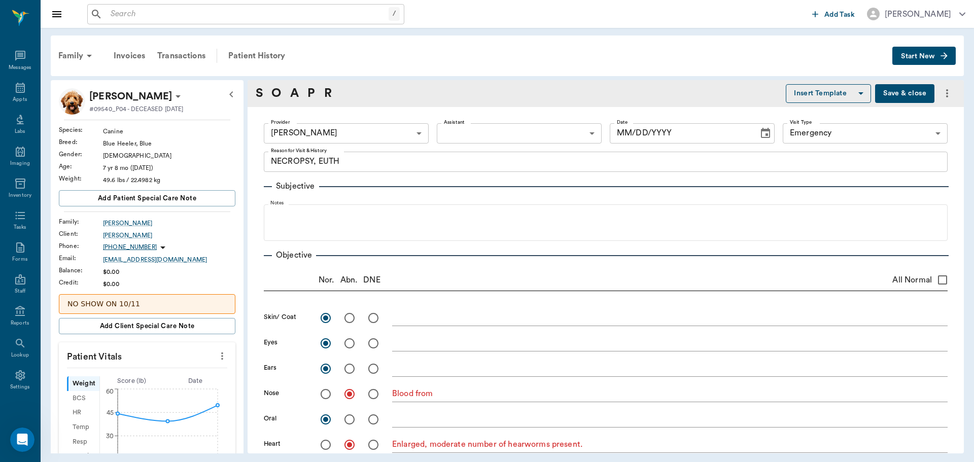
type textarea "serosanguinous - could be post mortem."
radio input "true"
type textarea "serosanguinous intestines and organs - could be postmortem, couple of lesions o…"
radio input "true"
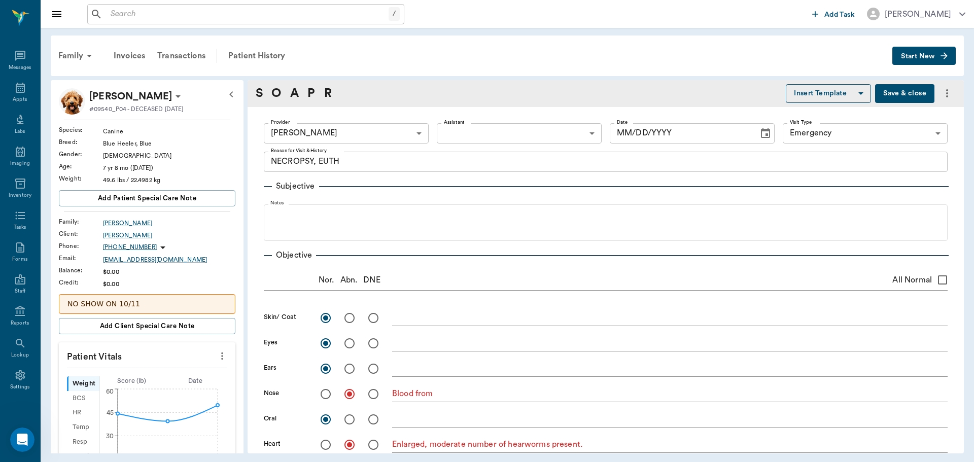
type textarea "No blood in small bladder"
radio input "true"
type textarea "saved some fecal material in large intestine"
type input "07/30/2025"
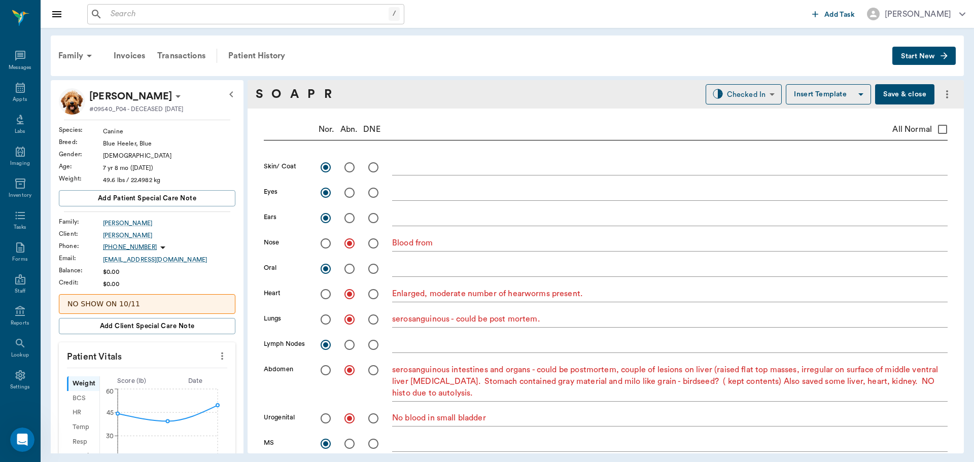
click at [906, 93] on button "Save & close" at bounding box center [904, 94] width 59 height 20
click at [262, 56] on div "Patient History" at bounding box center [256, 56] width 69 height 24
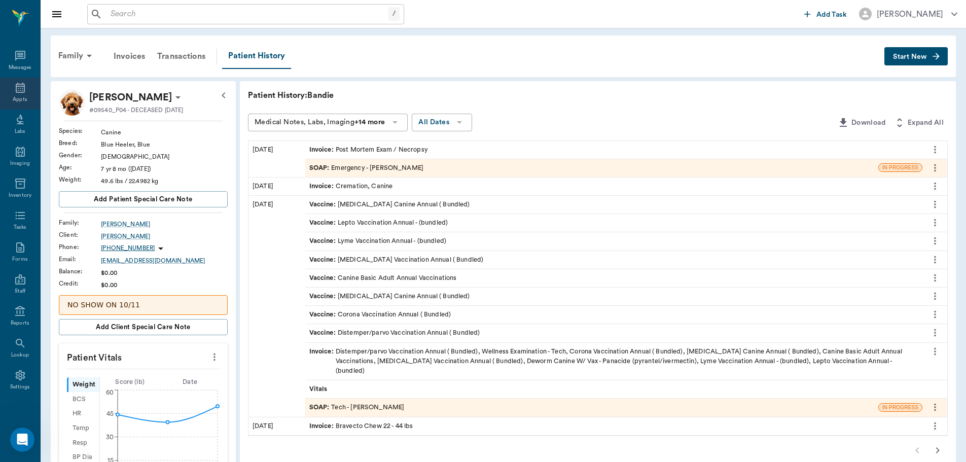
click at [4, 89] on div "Appts" at bounding box center [20, 94] width 40 height 32
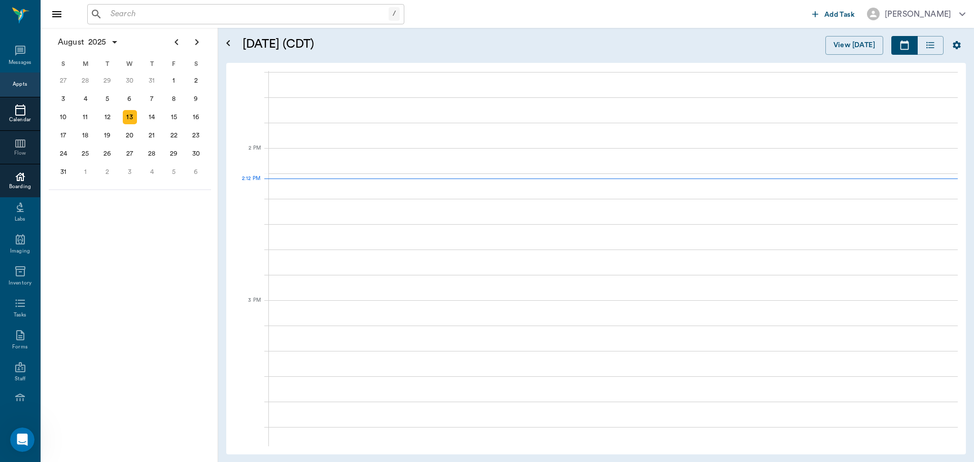
scroll to position [915, 0]
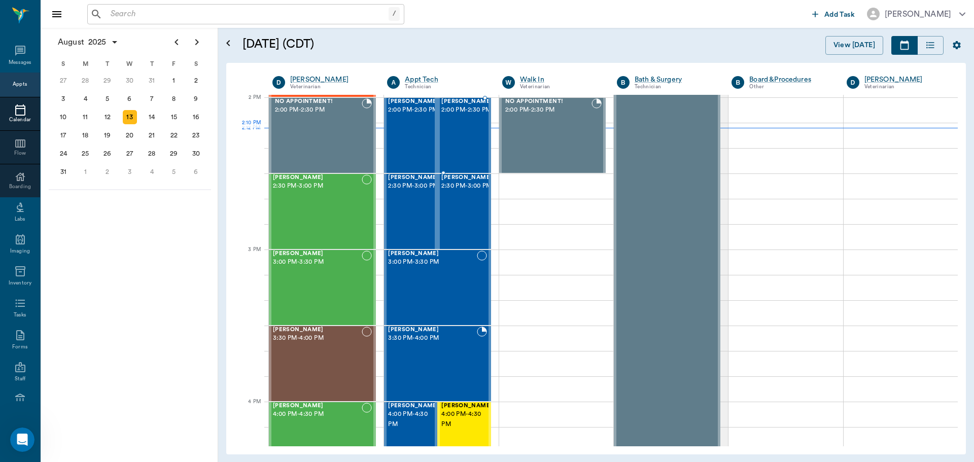
click at [467, 129] on div "Blaze Martin 2:00 PM - 2:30 PM" at bounding box center [466, 135] width 51 height 74
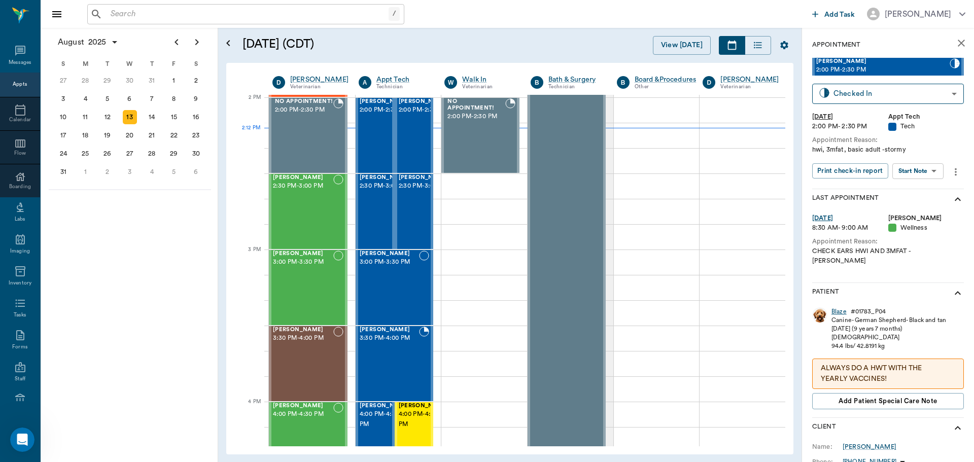
click at [836, 307] on div "Blaze" at bounding box center [838, 311] width 15 height 9
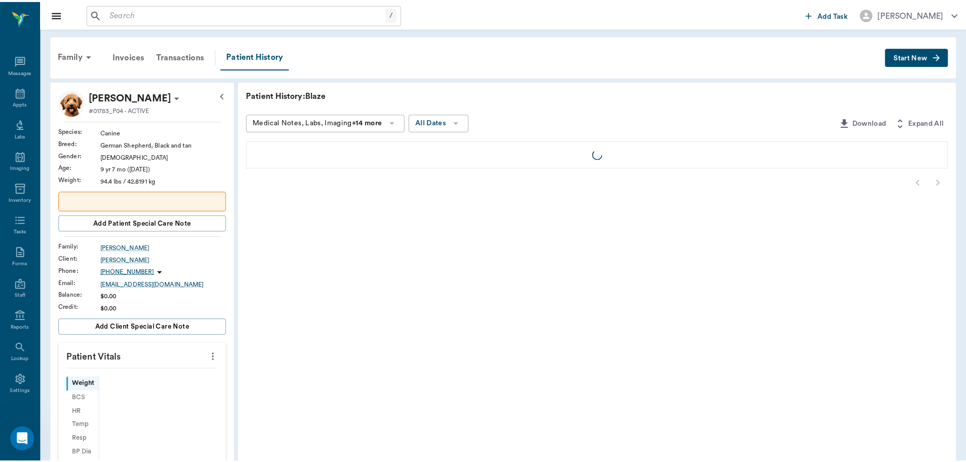
scroll to position [5, 0]
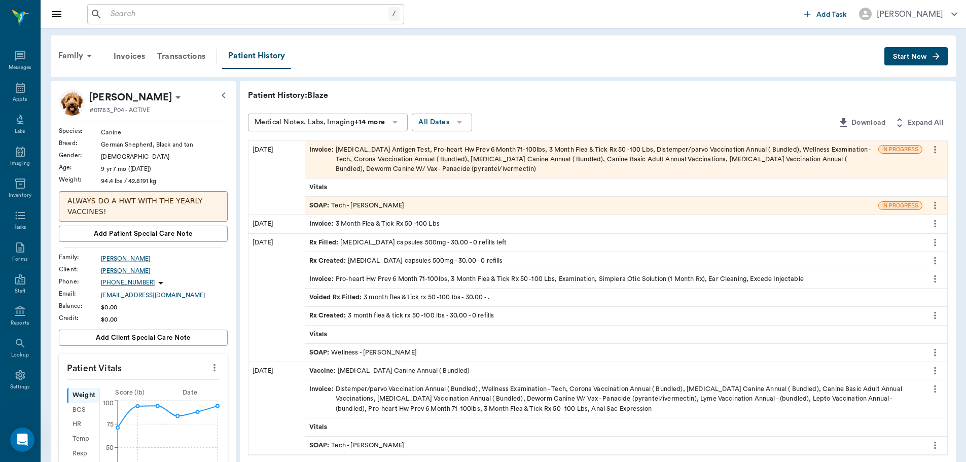
click at [445, 353] on div "SOAP : Wellness - Dr. Bert Ellsworth" at bounding box center [613, 353] width 617 height 18
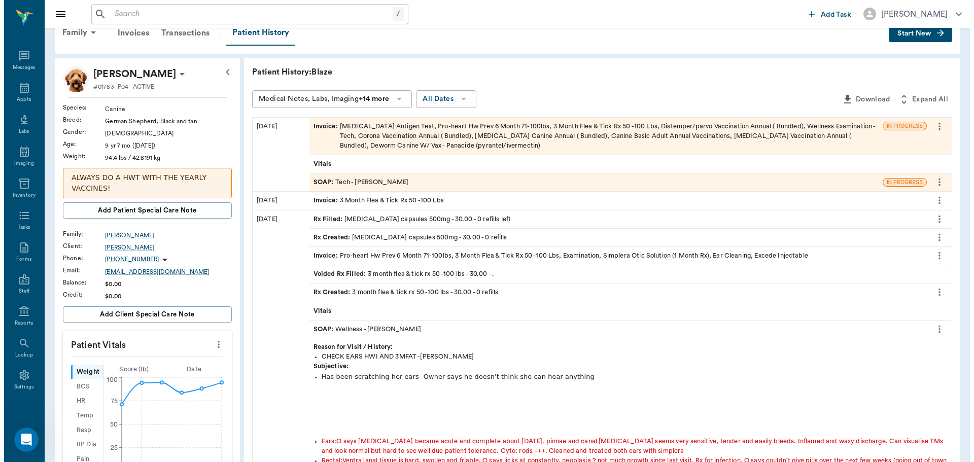
scroll to position [0, 0]
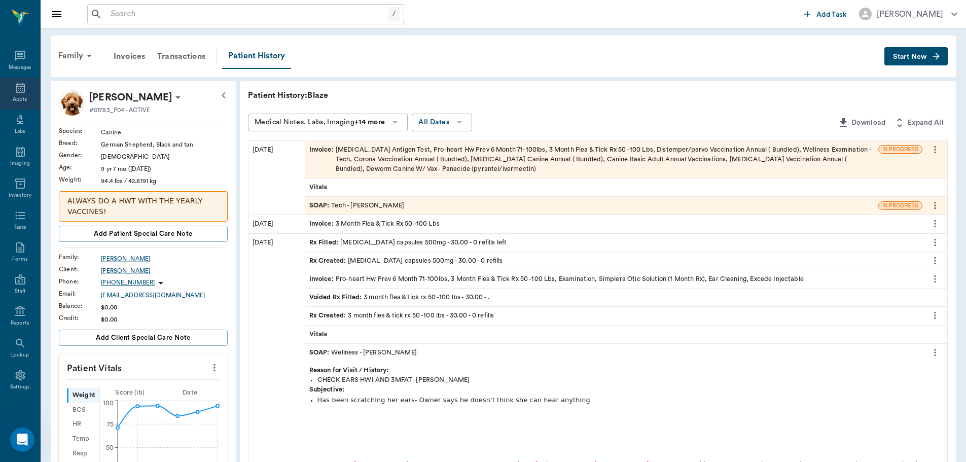
click at [20, 85] on icon at bounding box center [20, 88] width 9 height 10
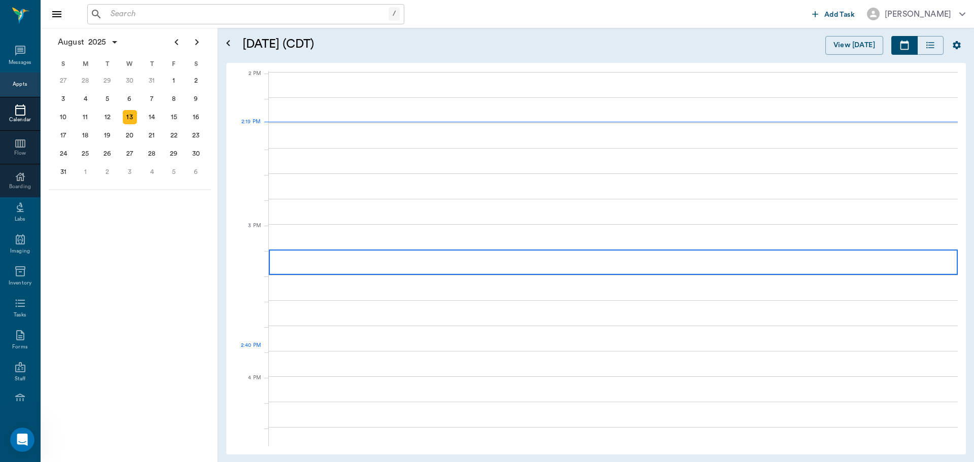
scroll to position [915, 0]
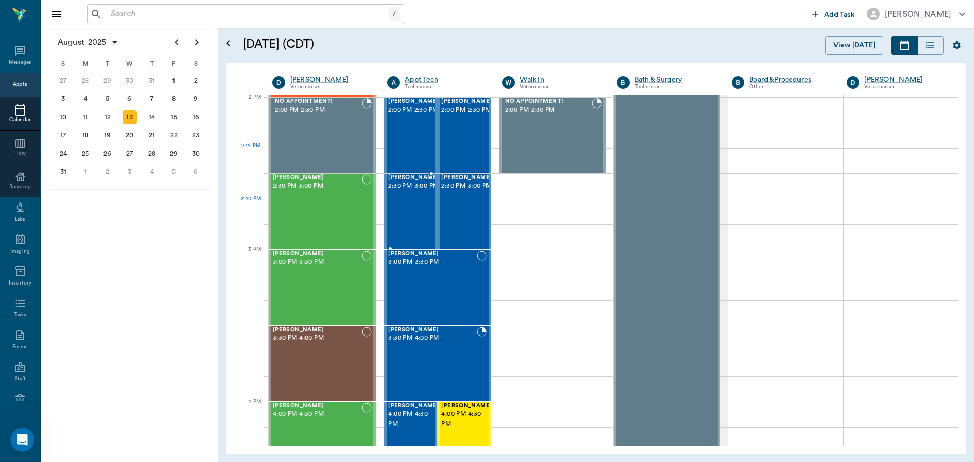
click at [410, 191] on span "2:30 PM - 3:00 PM" at bounding box center [413, 186] width 51 height 10
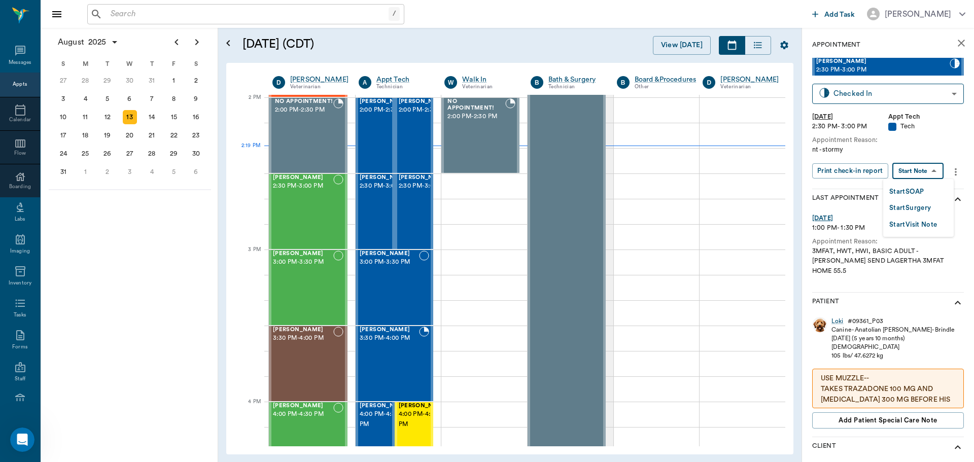
click at [926, 176] on body "/ ​ Add Task Dr. Bert Ellsworth Nectar Messages Appts Calendar Flow Boarding La…" at bounding box center [487, 231] width 974 height 462
click at [922, 192] on button "Start SOAP" at bounding box center [906, 192] width 34 height 12
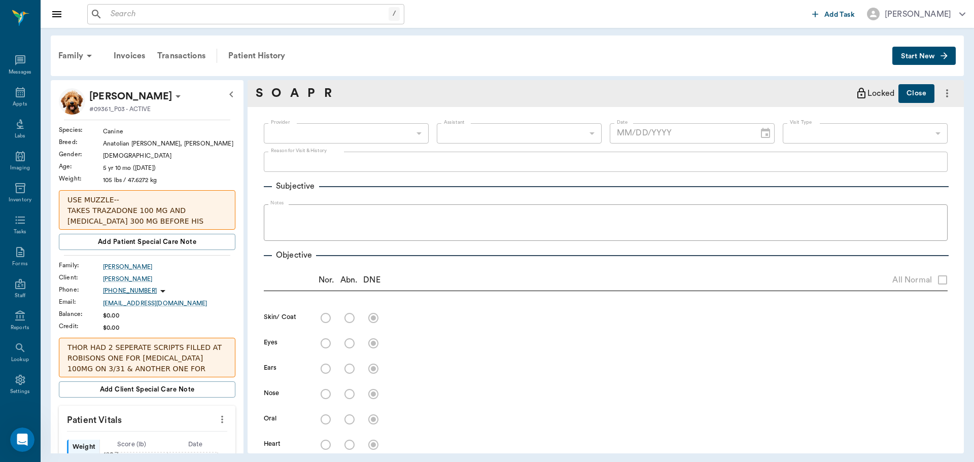
scroll to position [5, 0]
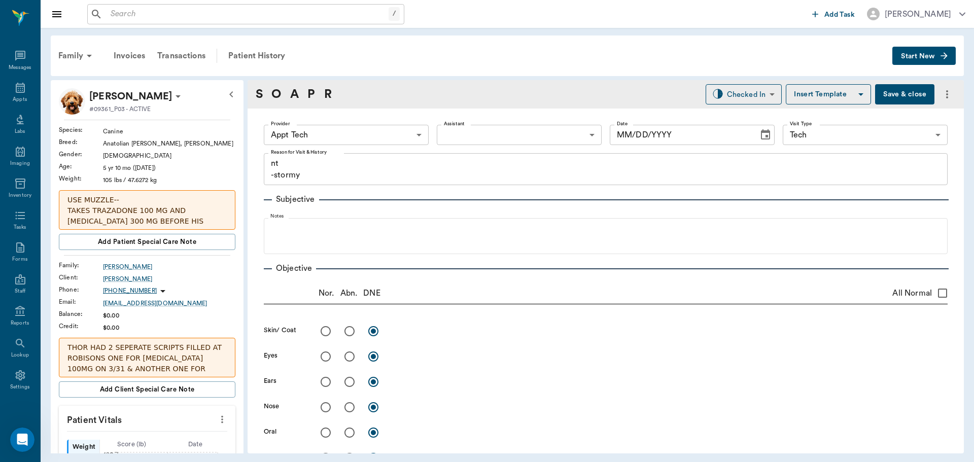
type input "63ec2f075fda476ae8351a4c"
type input "65d2be4f46e3a538d89b8c1a"
type textarea "nt -stormy"
type input "[DATE]"
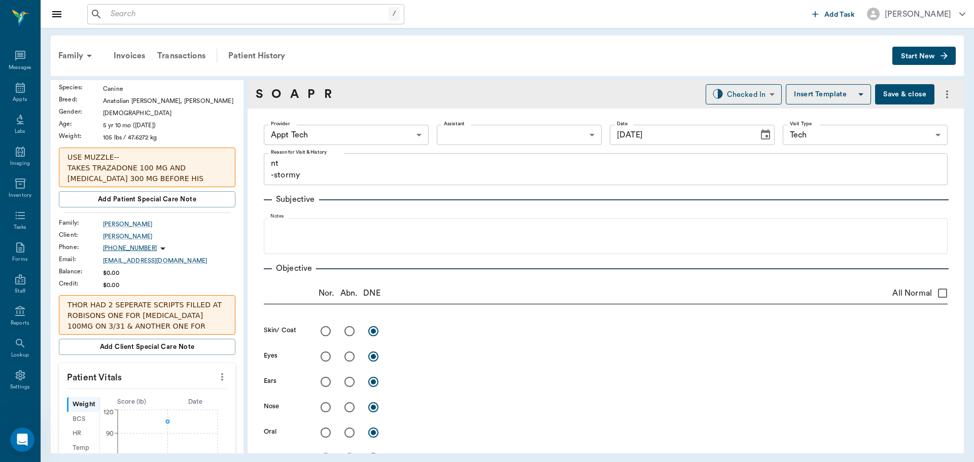
scroll to position [101, 0]
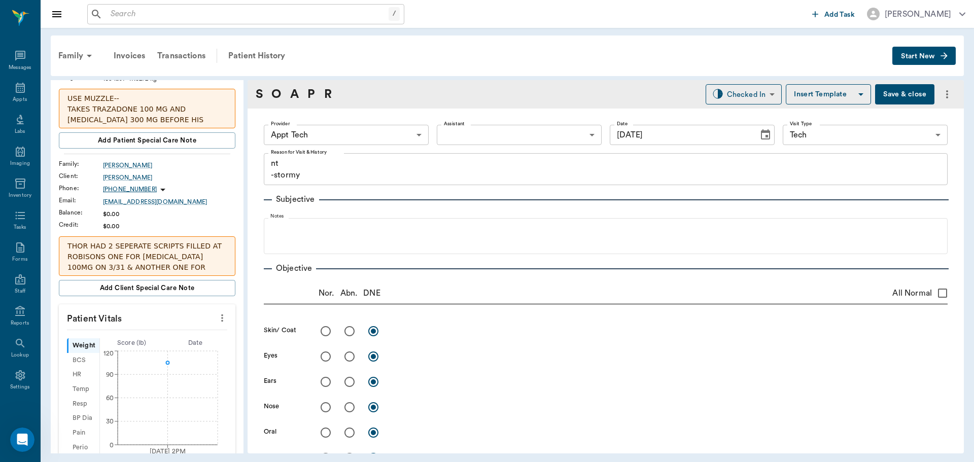
click at [217, 322] on icon "more" at bounding box center [222, 318] width 11 height 12
click at [192, 326] on li "Enter Vitals" at bounding box center [171, 335] width 101 height 19
click at [153, 348] on input "text" at bounding box center [146, 348] width 88 height 20
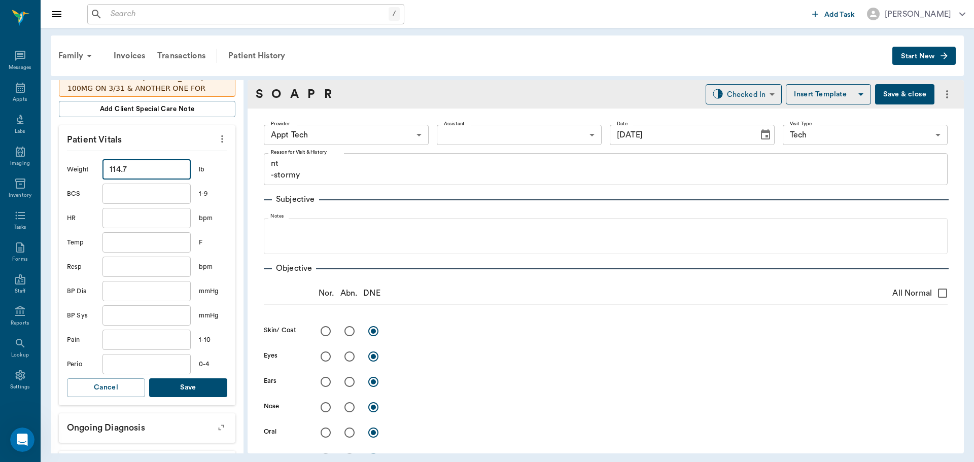
scroll to position [304, 0]
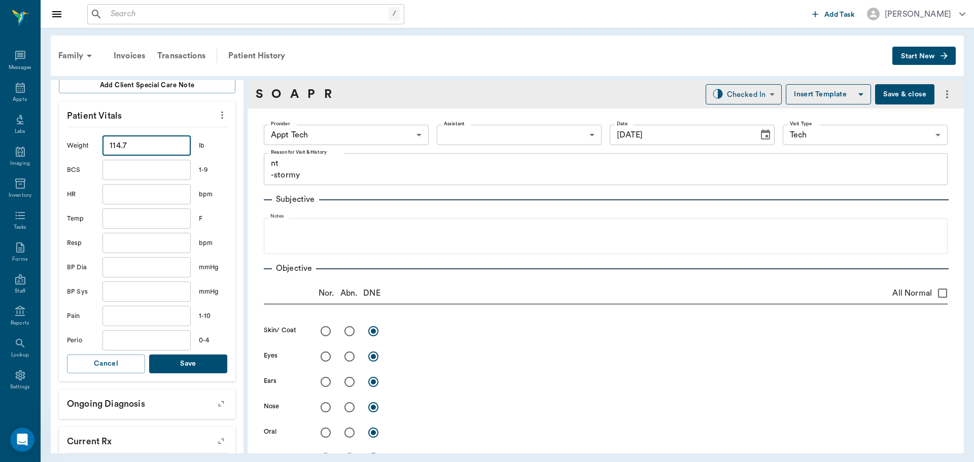
type input "114.7"
click at [174, 362] on button "Save" at bounding box center [188, 364] width 78 height 19
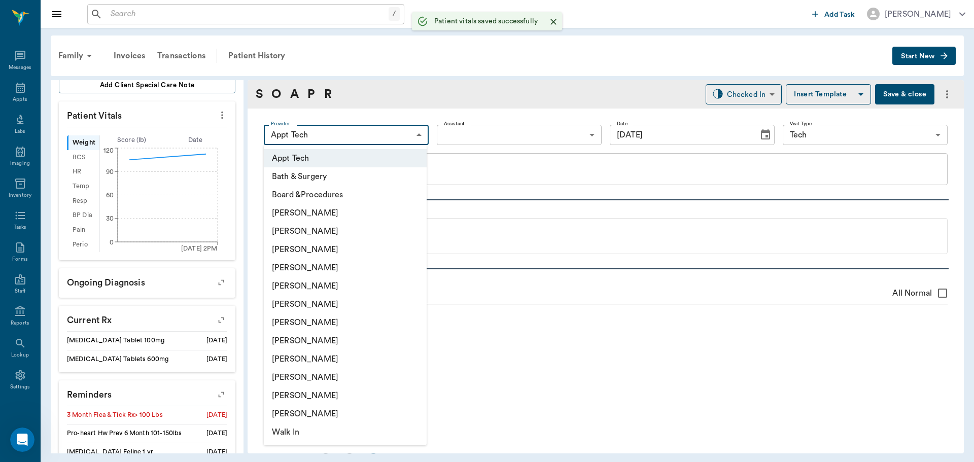
click at [336, 140] on body "/ ​ Add Task Dr. Bert Ellsworth Nectar Messages Appts Labs Imaging Inventory Ta…" at bounding box center [487, 231] width 974 height 462
click at [366, 298] on li "[PERSON_NAME]" at bounding box center [345, 304] width 163 height 18
type input "682b670d8bdc6f7f8feef3db"
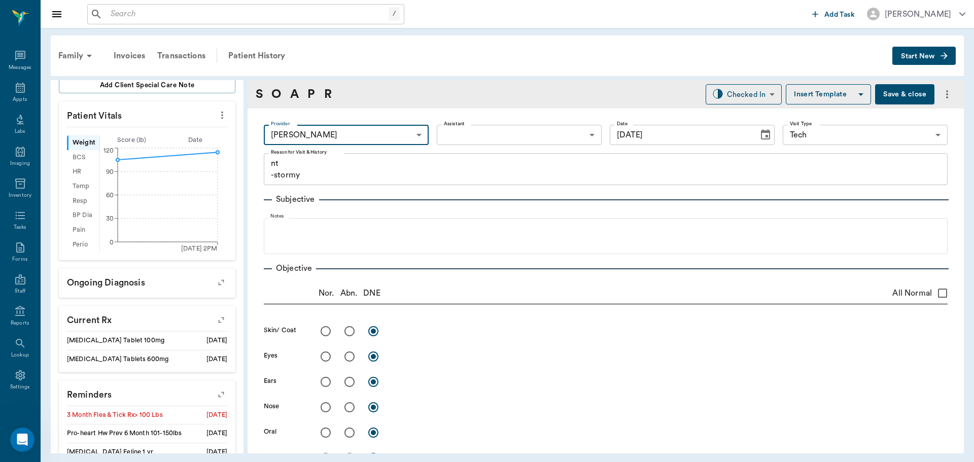
click at [455, 135] on body "/ ​ Add Task Dr. Bert Ellsworth Nectar Messages Appts Labs Imaging Inventory Ta…" at bounding box center [487, 231] width 974 height 462
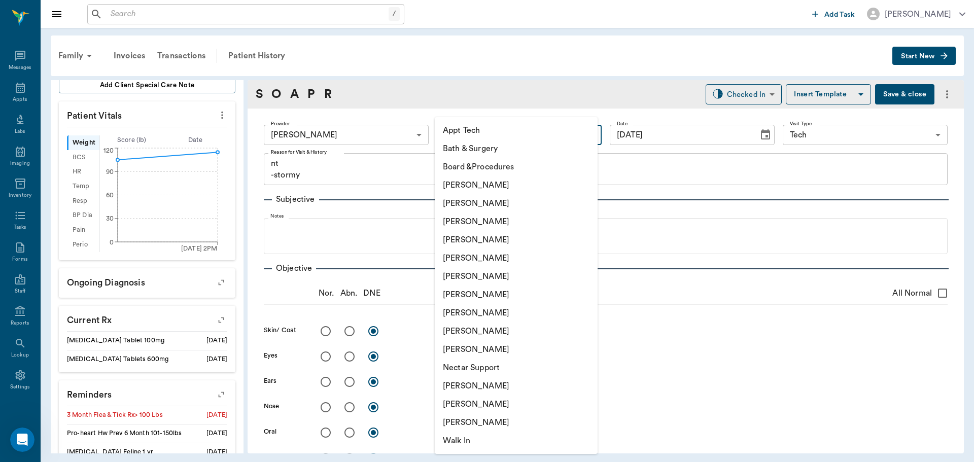
click at [466, 131] on li "Appt Tech" at bounding box center [516, 130] width 163 height 18
type input "63ec2f075fda476ae8351a4c"
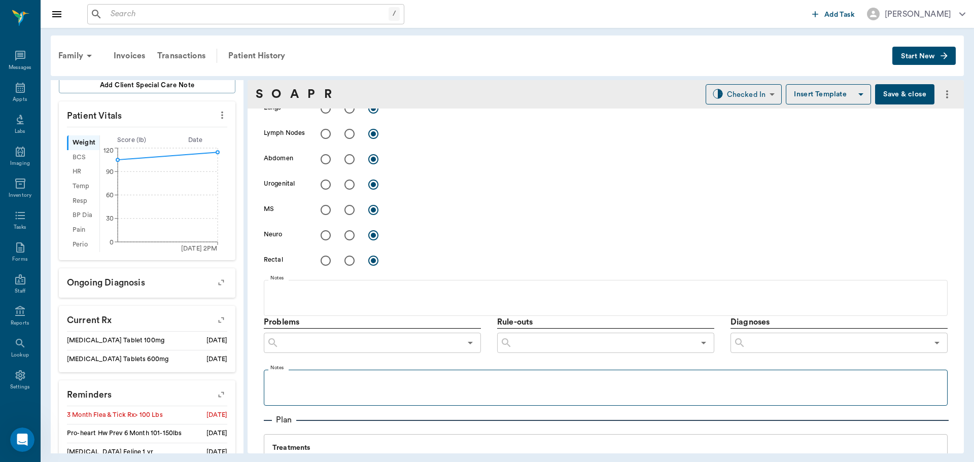
scroll to position [406, 0]
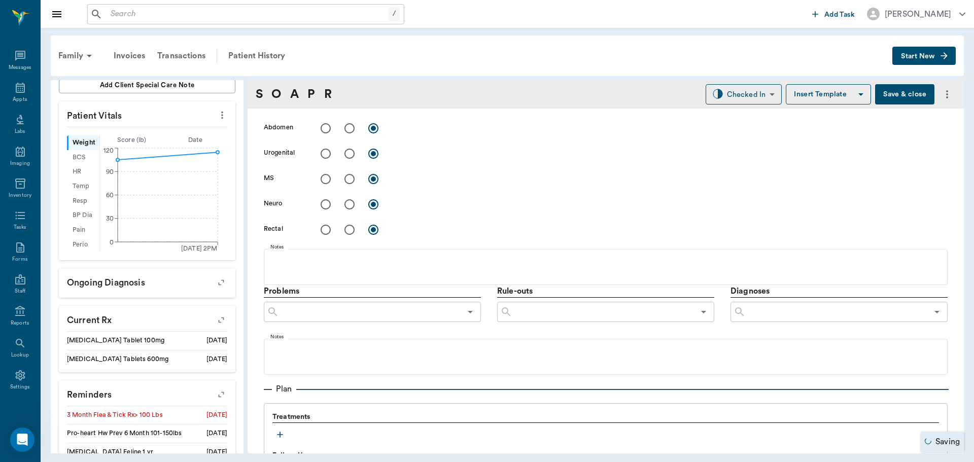
click at [276, 430] on icon "button" at bounding box center [280, 435] width 10 height 10
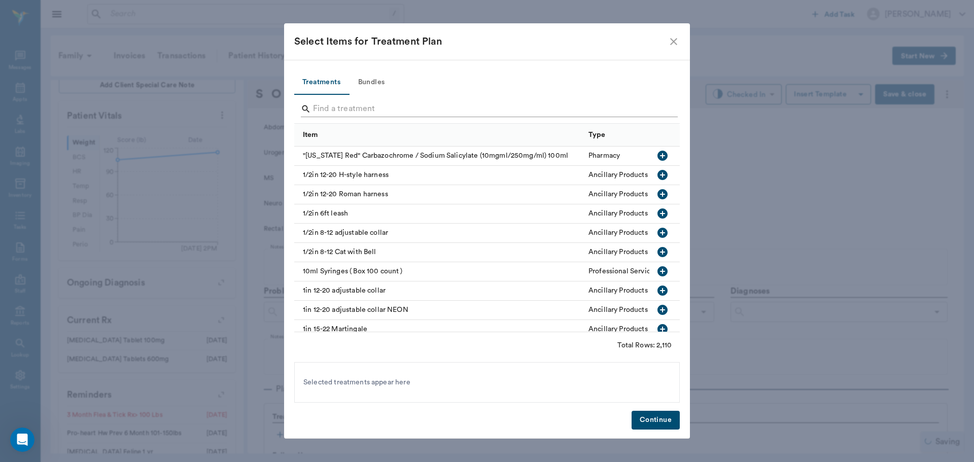
click at [403, 106] on input "Search" at bounding box center [487, 109] width 349 height 16
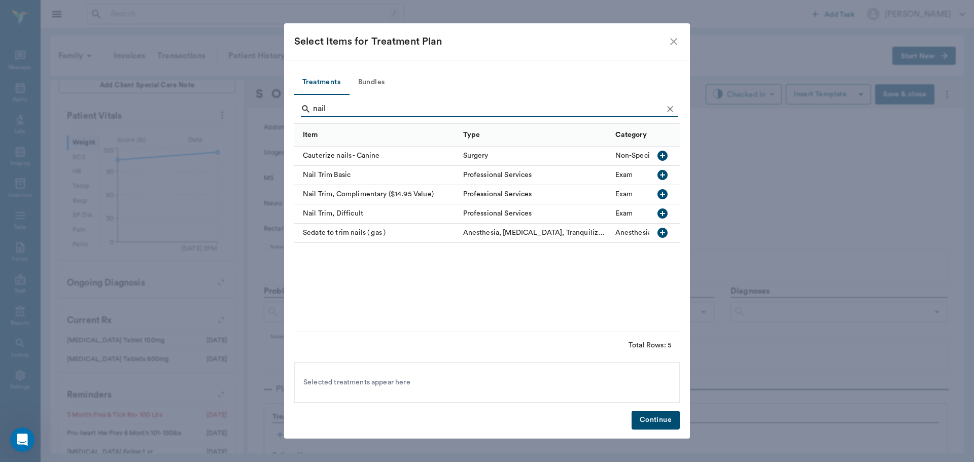
type input "nail"
click at [660, 173] on icon "button" at bounding box center [662, 175] width 10 height 10
click at [666, 113] on icon "Clear" at bounding box center [670, 109] width 10 height 10
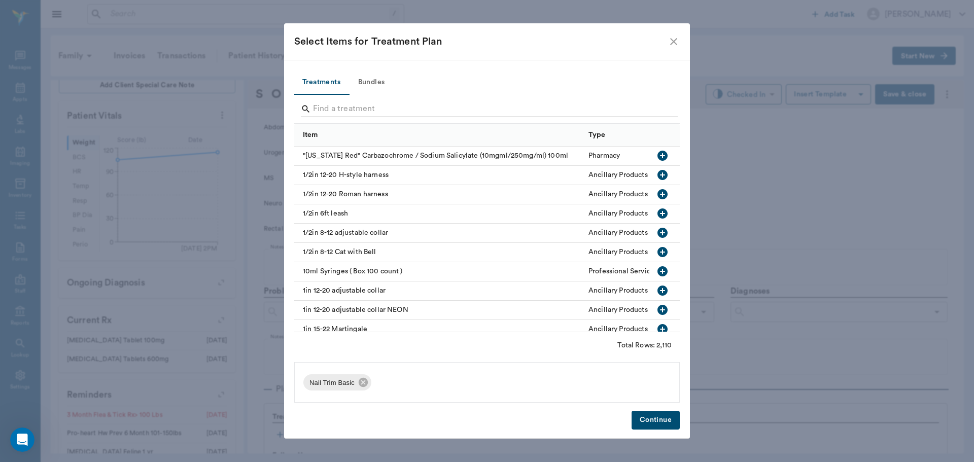
click at [662, 112] on input "Search" at bounding box center [487, 109] width 349 height 16
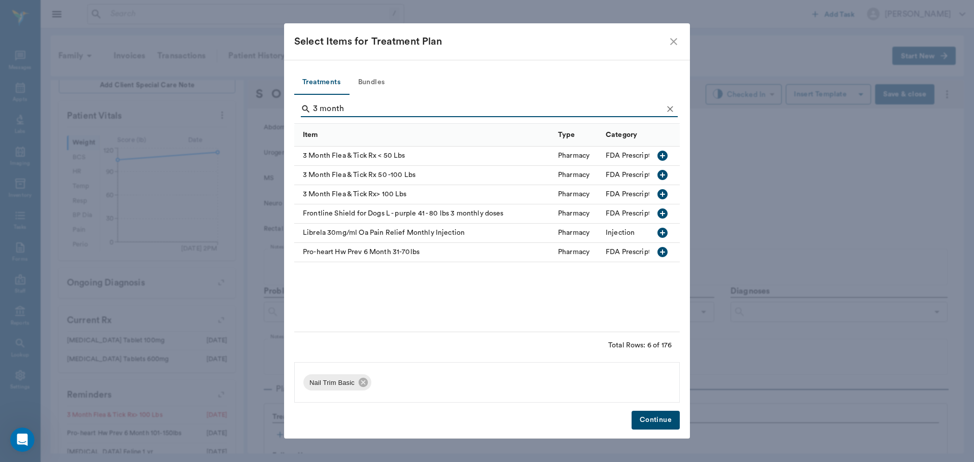
type input "3 month"
click at [663, 193] on icon "button" at bounding box center [662, 194] width 10 height 10
click at [661, 424] on button "Continue" at bounding box center [656, 420] width 48 height 19
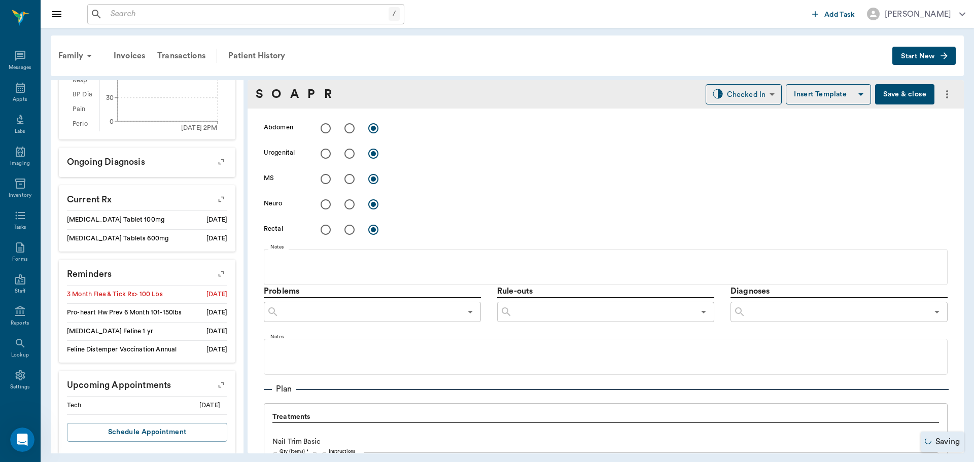
scroll to position [434, 0]
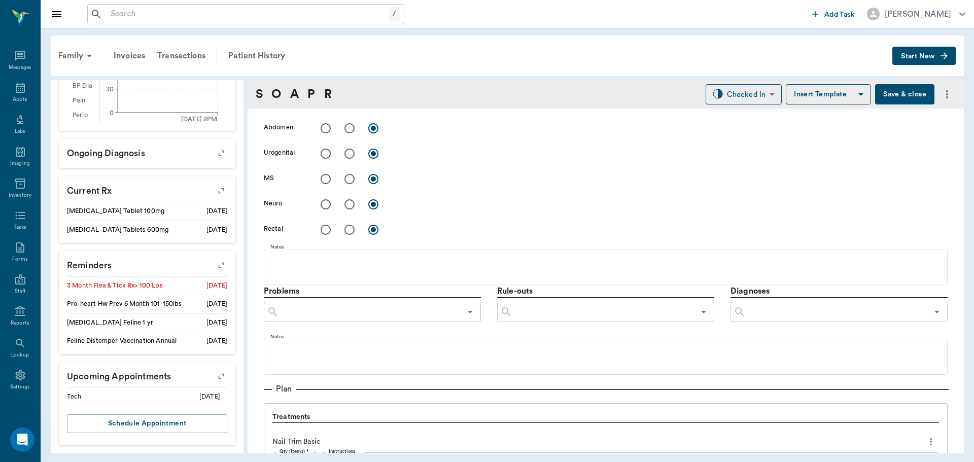
click at [217, 267] on icon "button" at bounding box center [221, 265] width 8 height 8
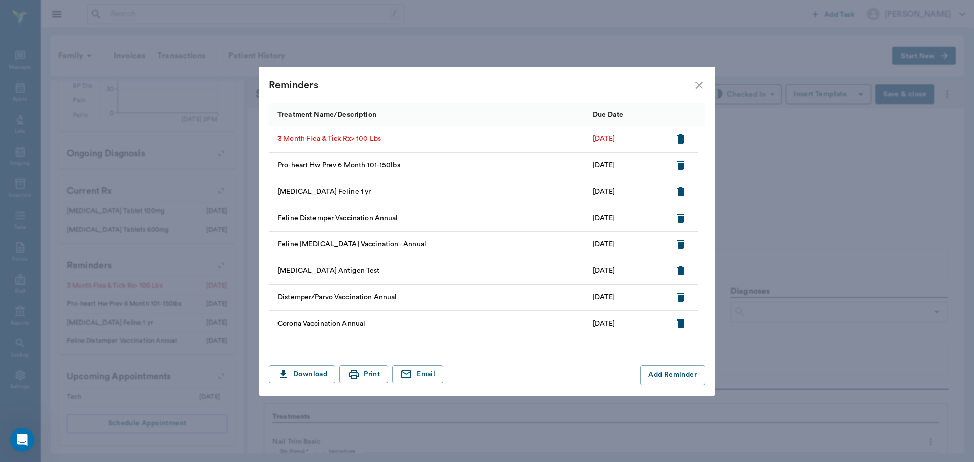
click at [684, 218] on icon "button" at bounding box center [681, 218] width 12 height 12
click at [684, 218] on icon "button" at bounding box center [680, 218] width 7 height 9
click at [680, 193] on icon "button" at bounding box center [680, 191] width 7 height 9
click at [702, 90] on icon "close" at bounding box center [699, 85] width 12 height 12
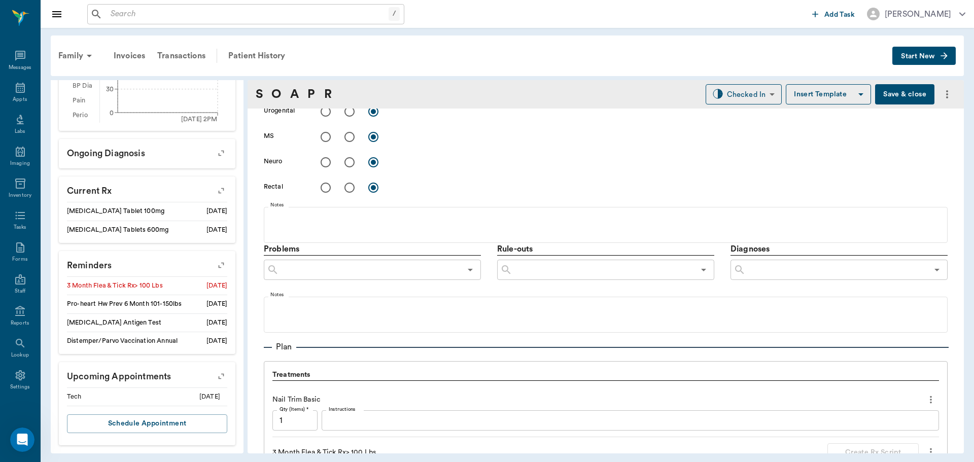
scroll to position [507, 0]
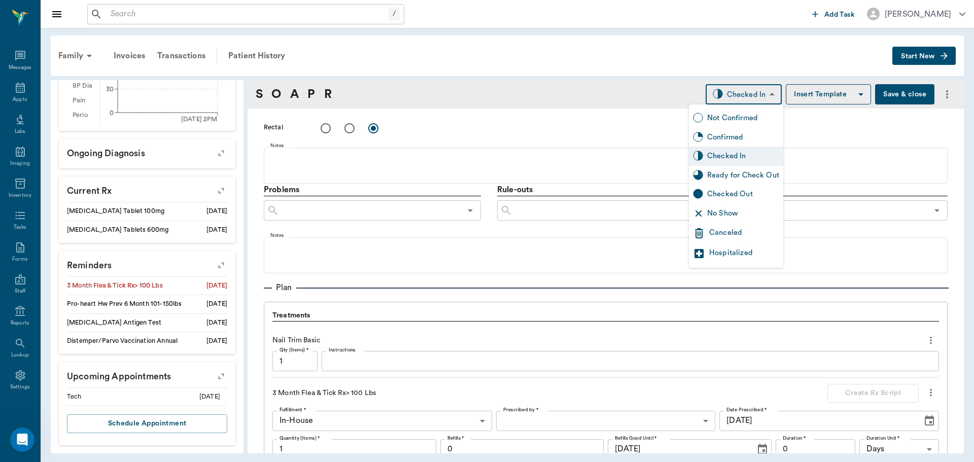
drag, startPoint x: 739, startPoint y: 96, endPoint x: 741, endPoint y: 128, distance: 31.5
click at [739, 97] on body "/ ​ Add Task Dr. Bert Ellsworth Nectar Messages Appts Labs Imaging Inventory Ta…" at bounding box center [487, 231] width 974 height 462
click at [724, 177] on div "Ready for Check Out" at bounding box center [743, 175] width 72 height 11
type input "READY_TO_CHECKOUT"
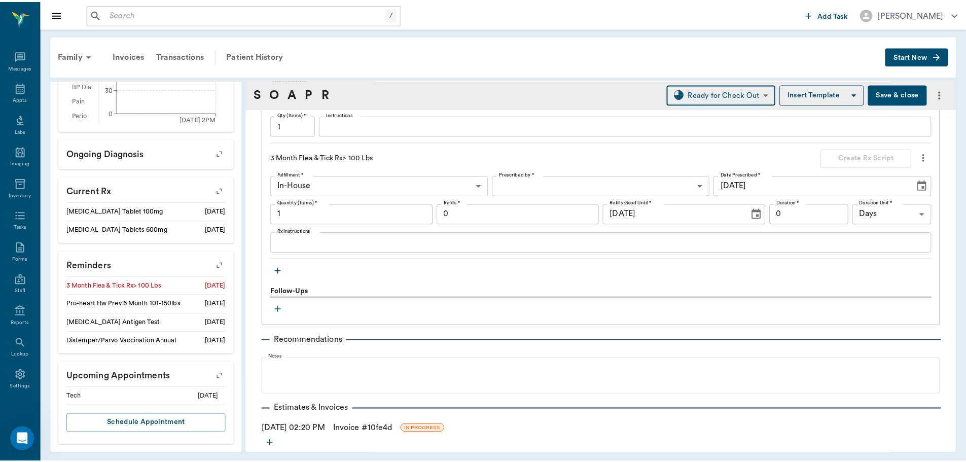
scroll to position [789, 0]
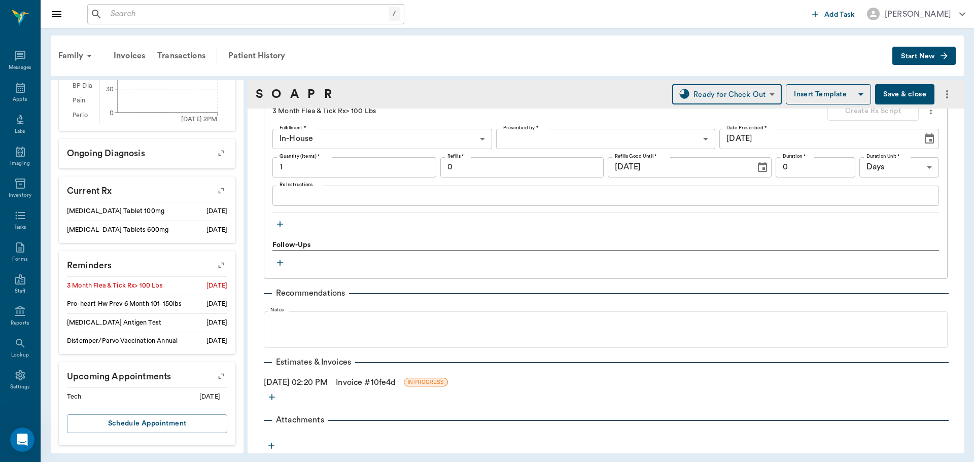
click at [374, 379] on link "Invoice # 10fe4d" at bounding box center [365, 382] width 59 height 12
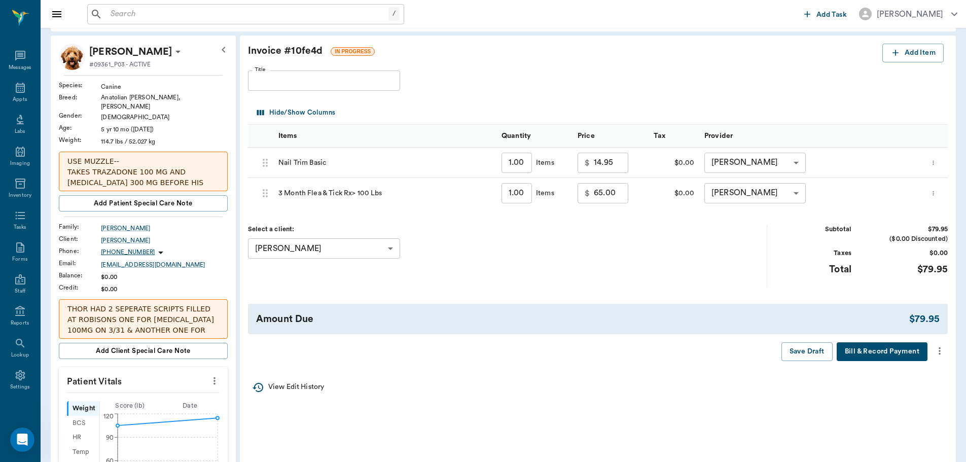
scroll to position [51, 0]
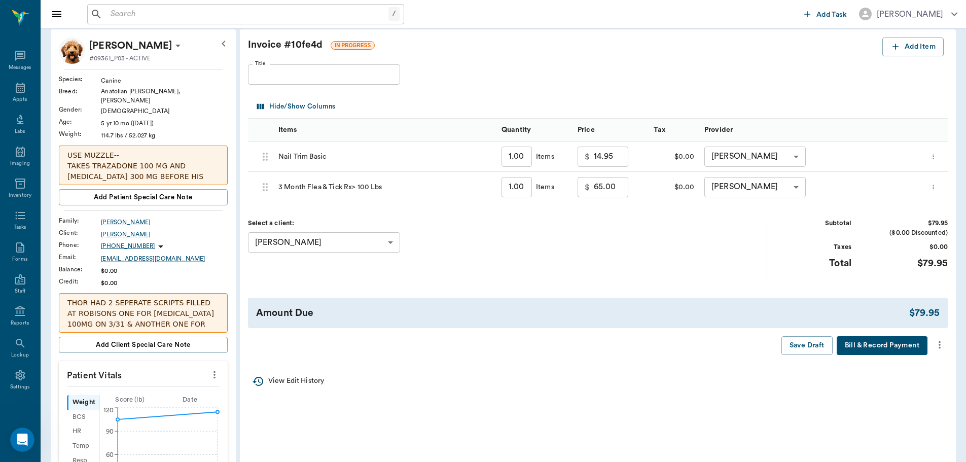
click at [939, 343] on icon "more" at bounding box center [939, 345] width 11 height 12
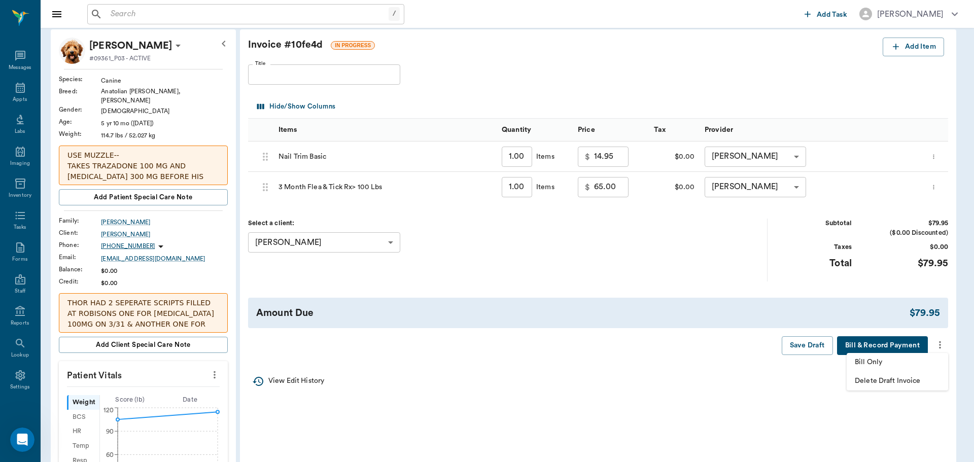
click at [887, 364] on span "Bill Only" at bounding box center [897, 362] width 85 height 11
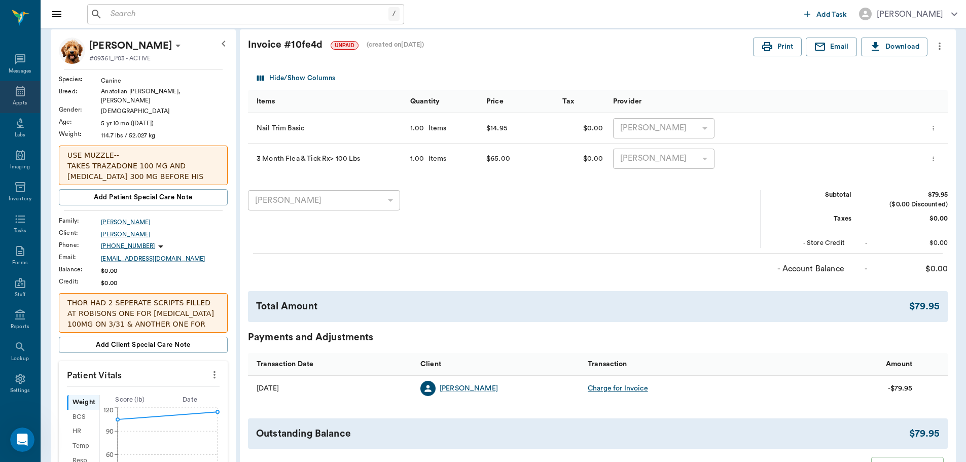
scroll to position [0, 0]
click at [15, 92] on icon at bounding box center [20, 92] width 12 height 12
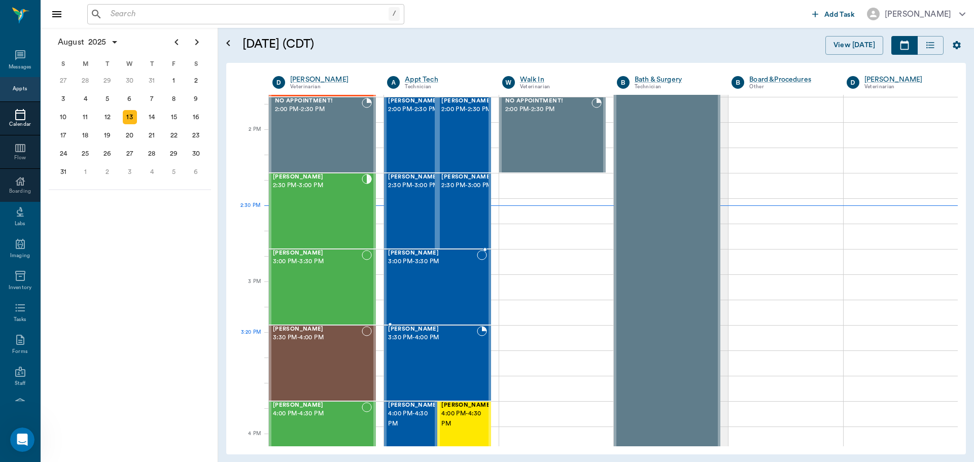
scroll to position [864, 0]
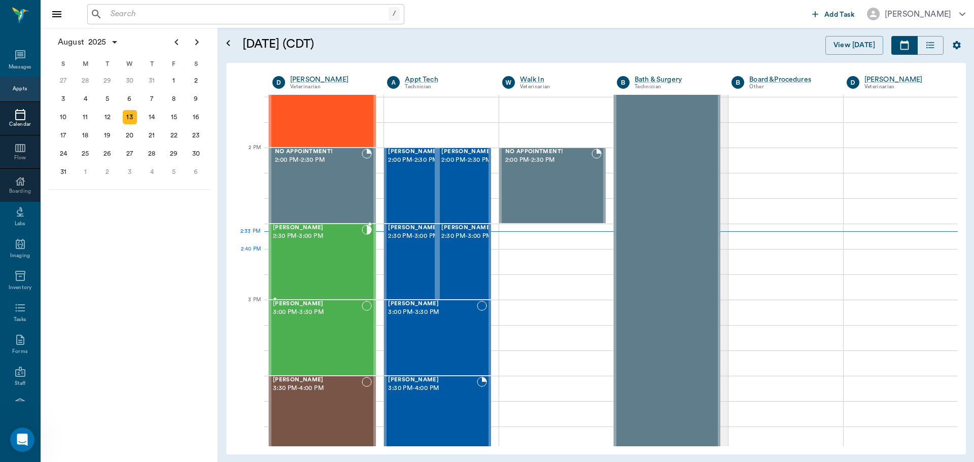
click at [344, 259] on div "Saddie Prior 2:30 PM - 3:00 PM" at bounding box center [317, 262] width 89 height 74
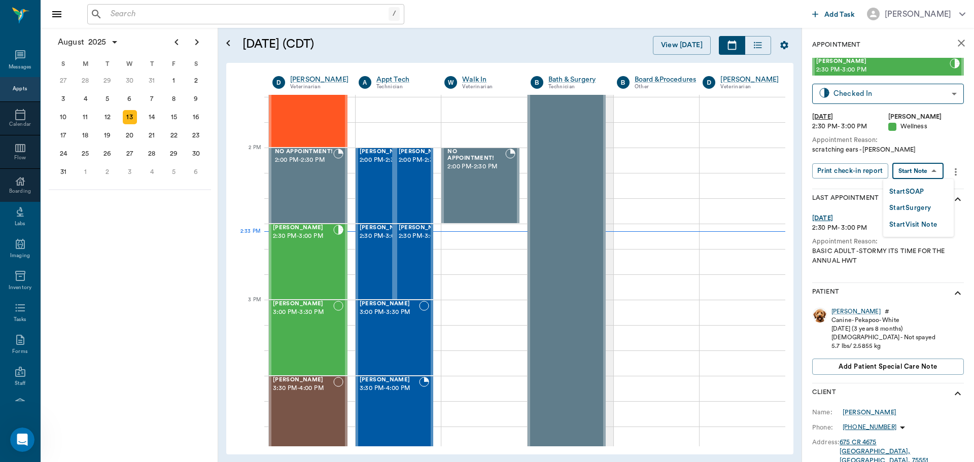
click at [931, 170] on body "/ ​ Add Task Dr. Bert Ellsworth Nectar Messages Appts Calendar Flow Boarding La…" at bounding box center [487, 231] width 974 height 462
click at [926, 192] on li "Start SOAP" at bounding box center [918, 191] width 71 height 17
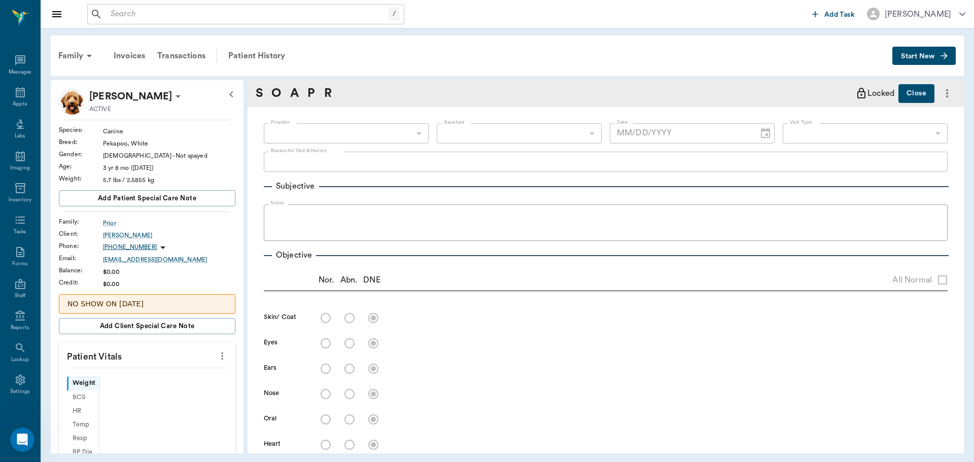
type input "63ec2f075fda476ae8351a4d"
type input "65d2be4f46e3a538d89b8c14"
type textarea "scratching ears -lory"
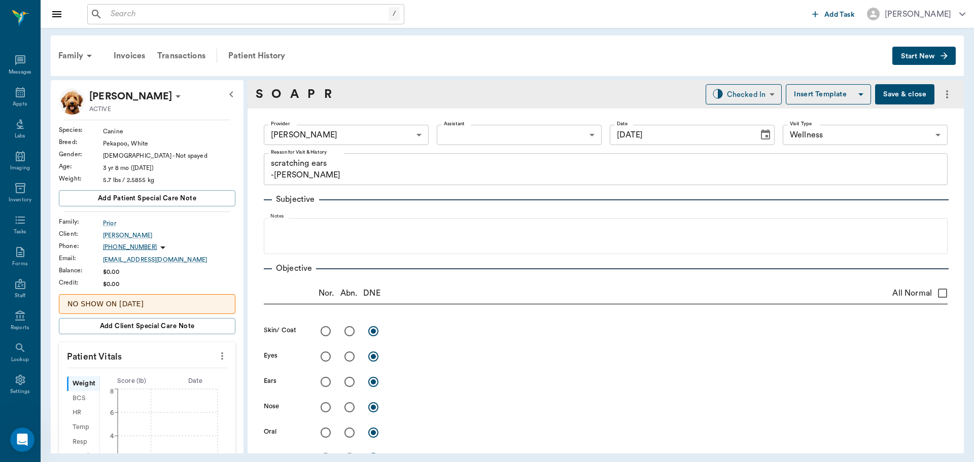
type input "[DATE]"
click at [516, 141] on body "/ ​ Add Task Dr. Bert Ellsworth Nectar Messages Appts Labs Imaging Inventory Ta…" at bounding box center [487, 231] width 974 height 462
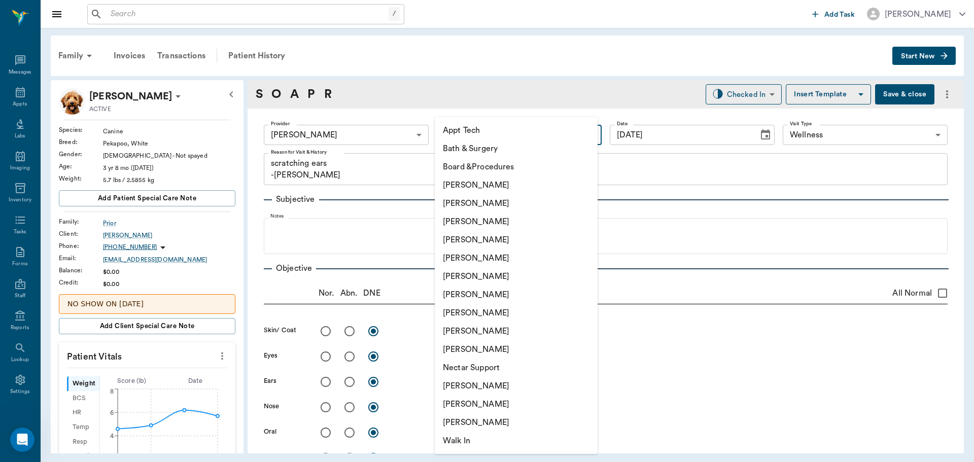
click at [509, 208] on li "Daniel Virnala" at bounding box center [516, 203] width 163 height 18
type input "642ef10e332a41444de2bad1"
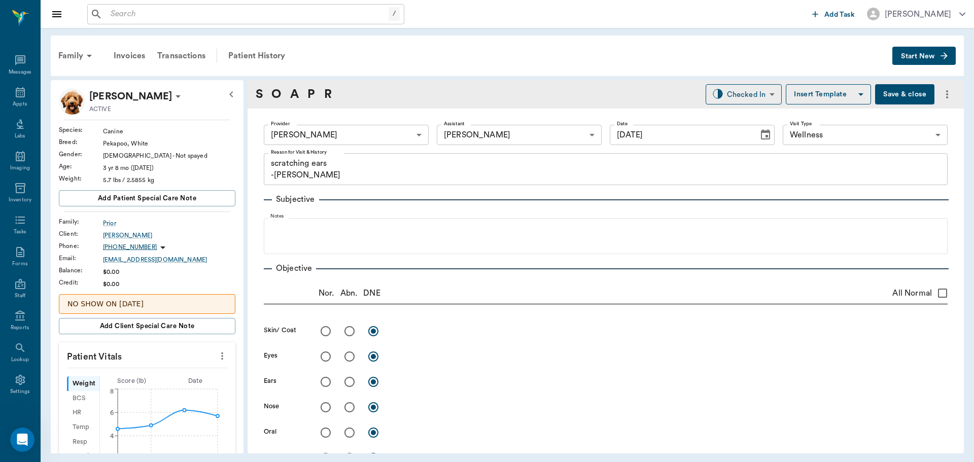
click at [219, 356] on icon "more" at bounding box center [222, 356] width 11 height 12
click at [196, 375] on span "Enter Vitals" at bounding box center [171, 373] width 85 height 11
click at [155, 391] on input "text" at bounding box center [146, 386] width 88 height 20
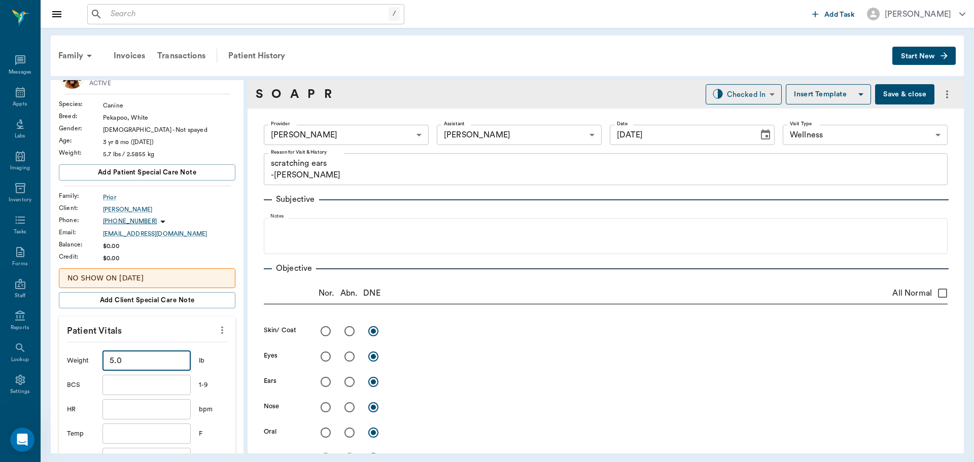
scroll to position [101, 0]
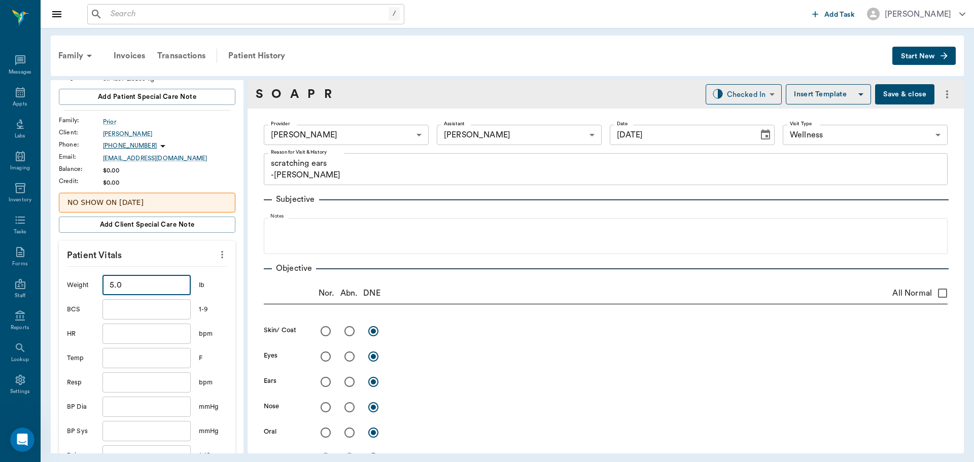
type input "5"
click at [167, 360] on input "text" at bounding box center [146, 358] width 88 height 20
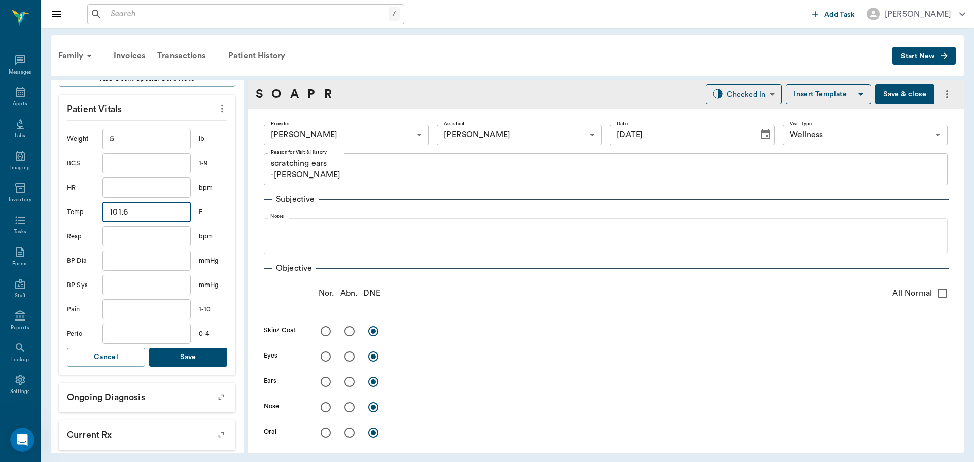
scroll to position [254, 0]
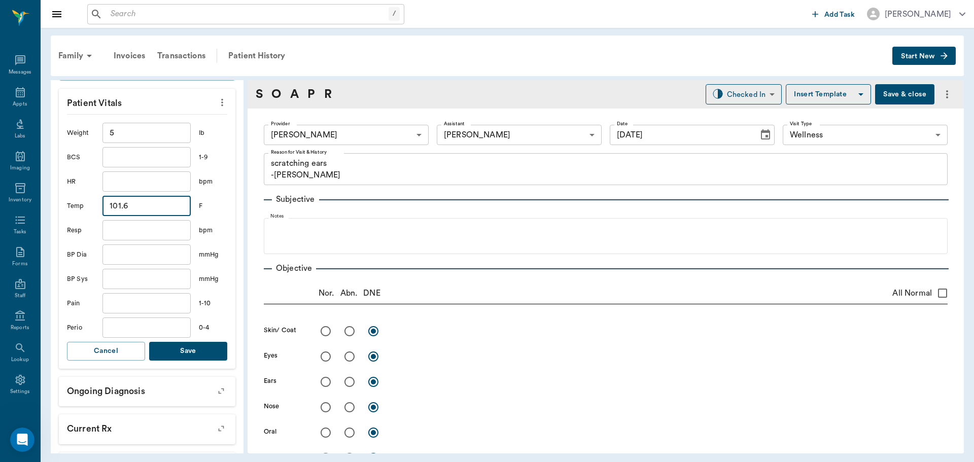
type input "101.6"
click at [203, 351] on button "Save" at bounding box center [188, 351] width 78 height 19
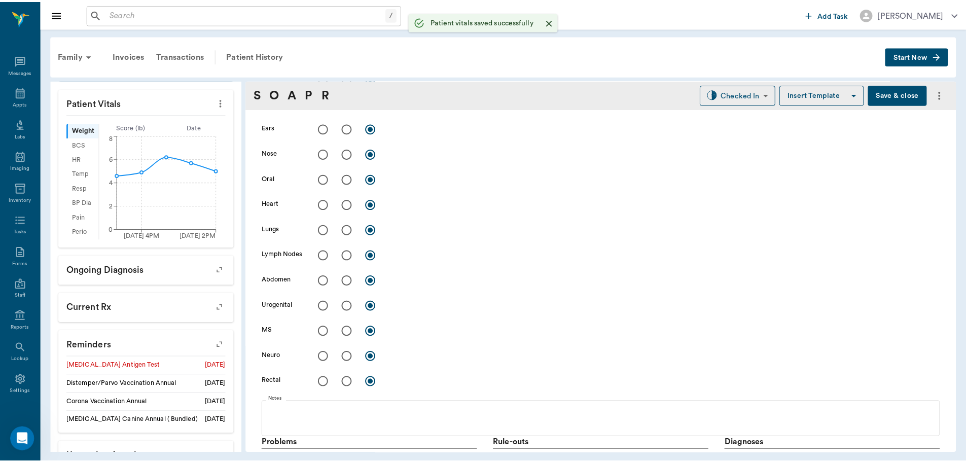
scroll to position [0, 0]
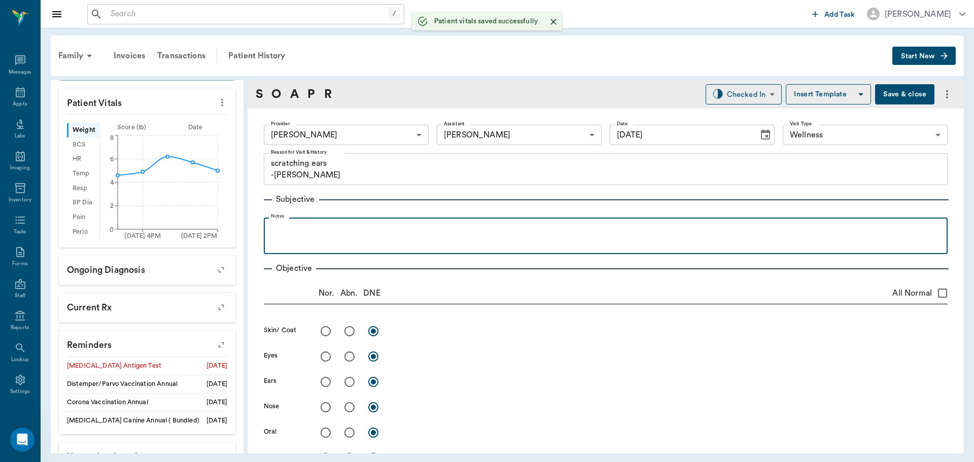
click at [376, 227] on p at bounding box center [606, 229] width 674 height 12
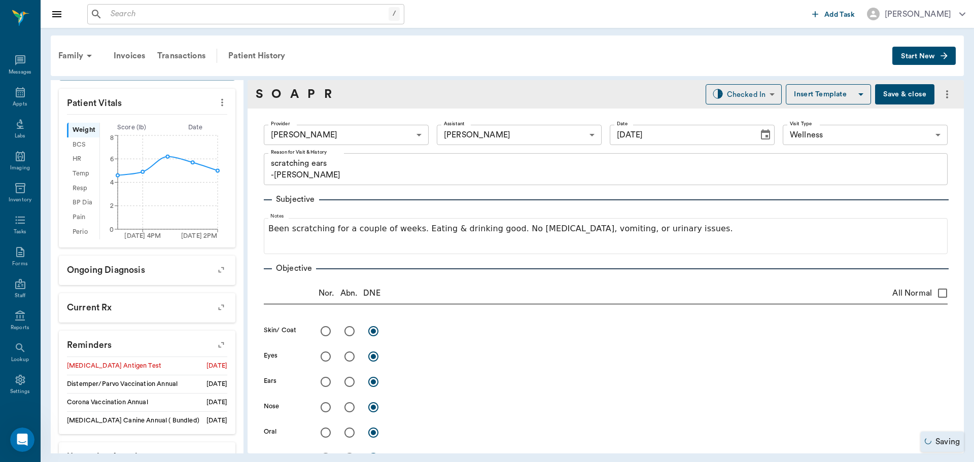
click at [901, 97] on button "Save & close" at bounding box center [904, 94] width 59 height 20
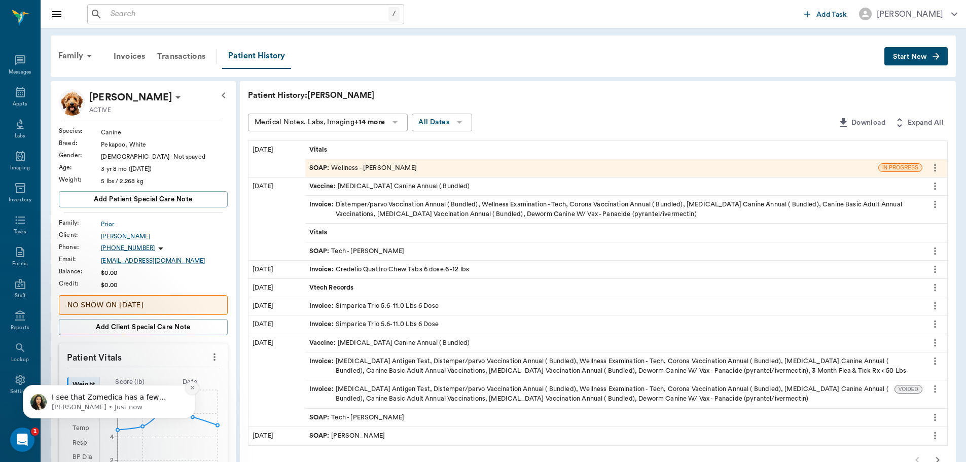
click at [195, 389] on icon "Dismiss notification" at bounding box center [193, 388] width 6 height 6
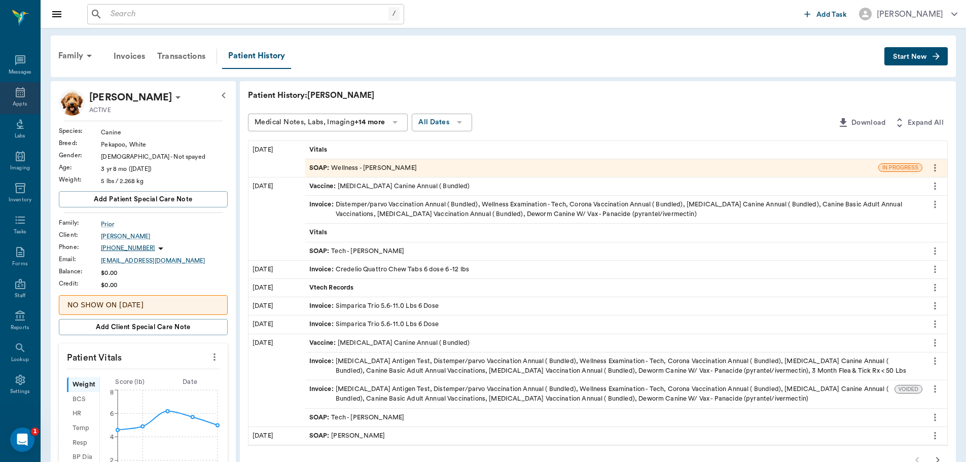
click at [16, 91] on icon at bounding box center [20, 92] width 9 height 10
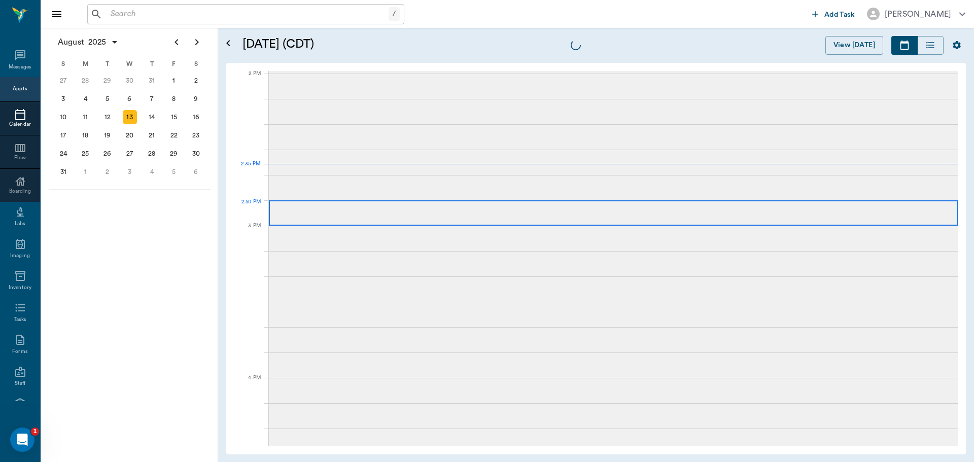
scroll to position [913, 0]
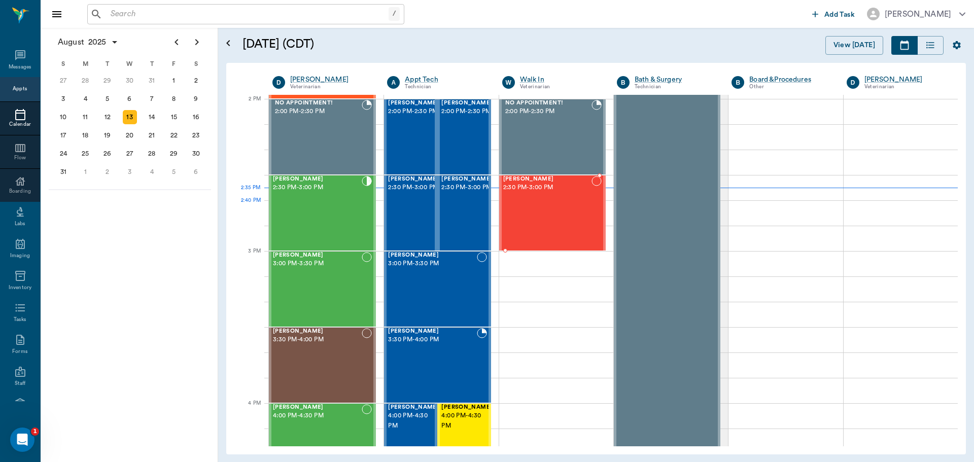
click at [545, 209] on div "Chewie White 2:30 PM - 3:00 PM" at bounding box center [547, 213] width 88 height 74
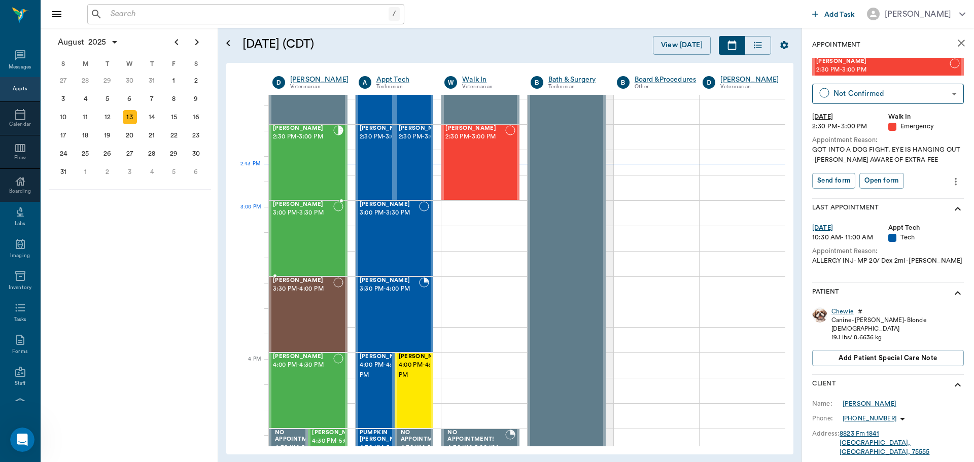
scroll to position [913, 0]
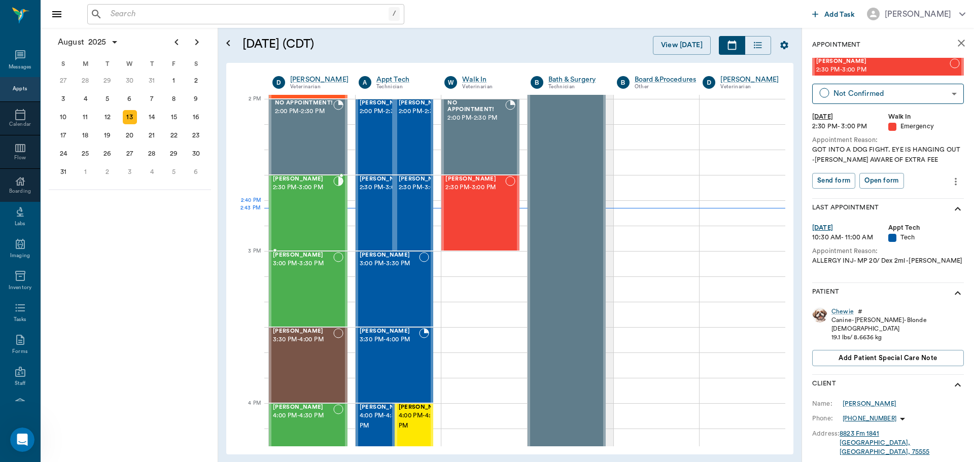
click at [310, 210] on div "Saddie Prior 2:30 PM - 3:00 PM" at bounding box center [303, 213] width 60 height 74
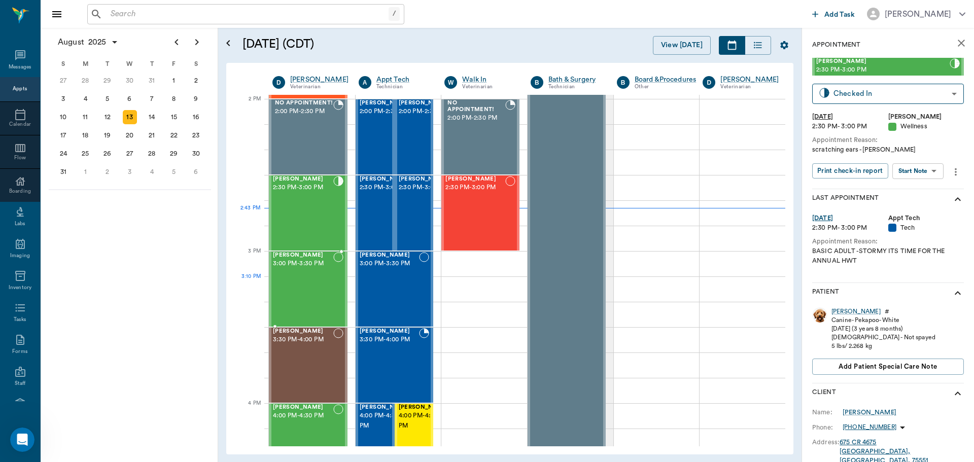
click at [299, 291] on div "Roxie Nipper 3:00 PM - 3:30 PM" at bounding box center [303, 289] width 60 height 74
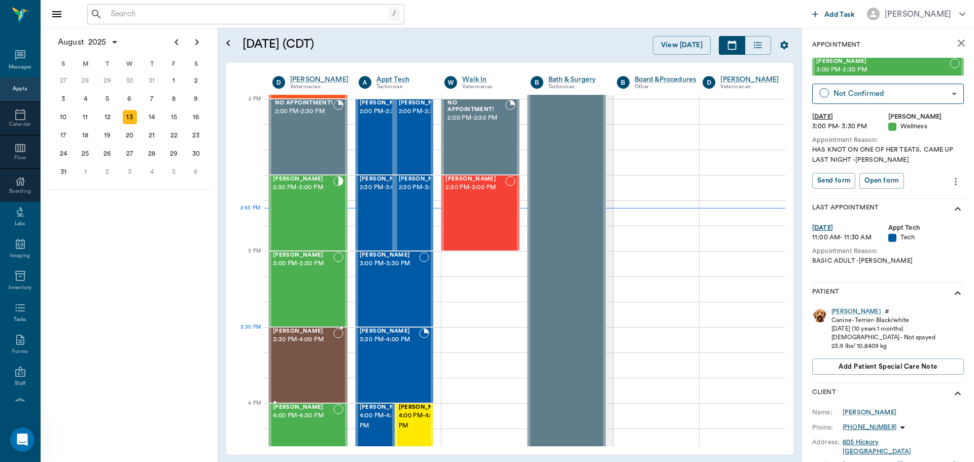
click at [296, 347] on div "Kaiah Reid 3:30 PM - 4:00 PM" at bounding box center [303, 365] width 60 height 74
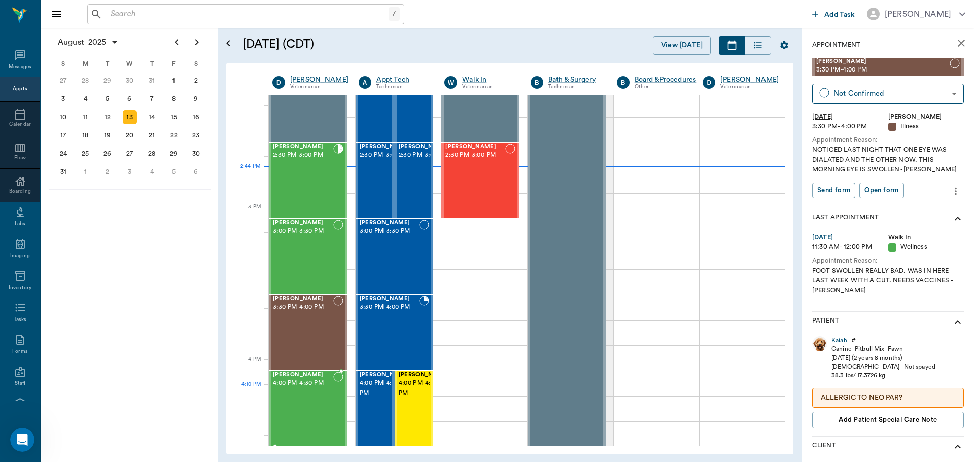
scroll to position [964, 0]
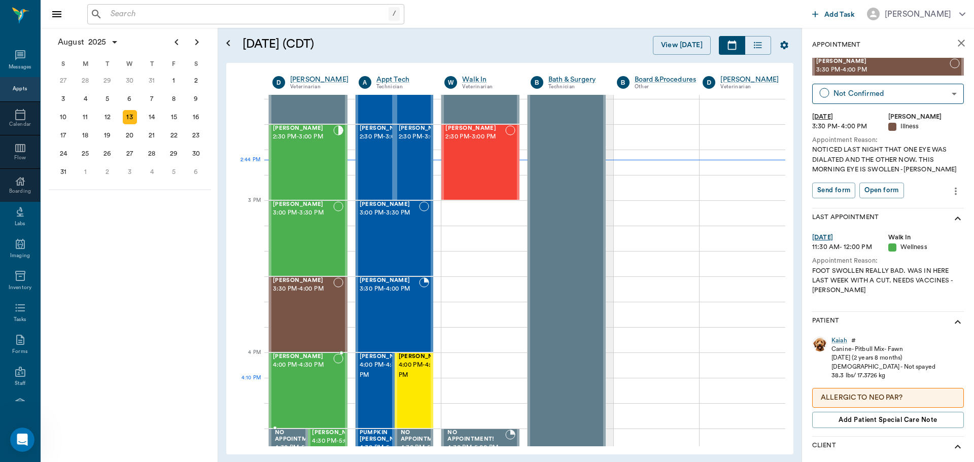
click at [303, 395] on div "Gypsy Scott 4:00 PM - 4:30 PM" at bounding box center [303, 391] width 60 height 74
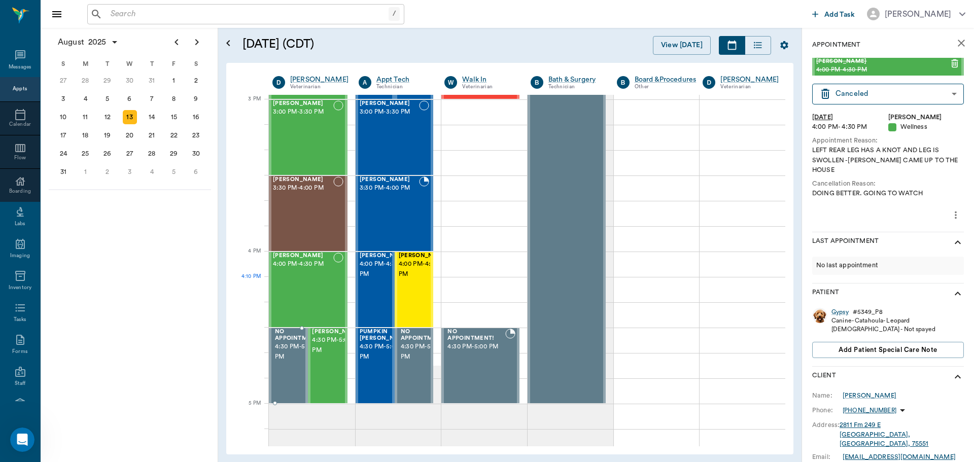
scroll to position [1065, 0]
click at [328, 355] on span "4:30 PM - 5:00 PM" at bounding box center [337, 345] width 51 height 20
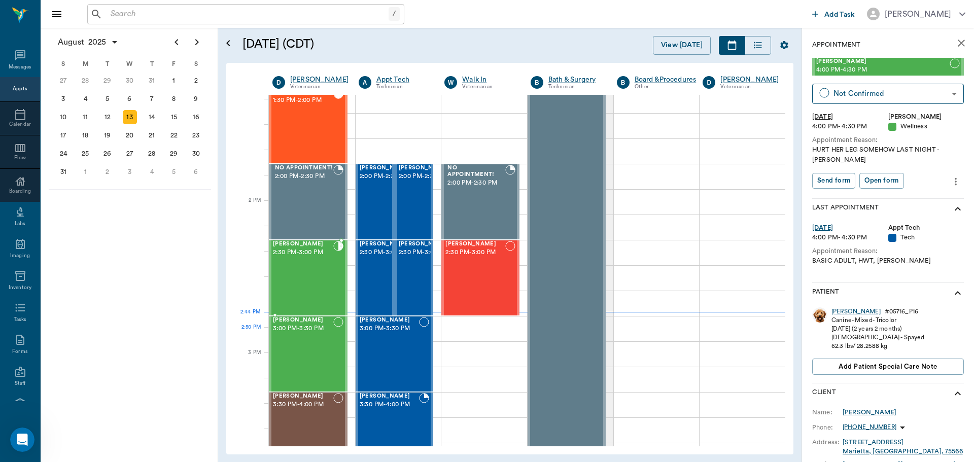
scroll to position [812, 0]
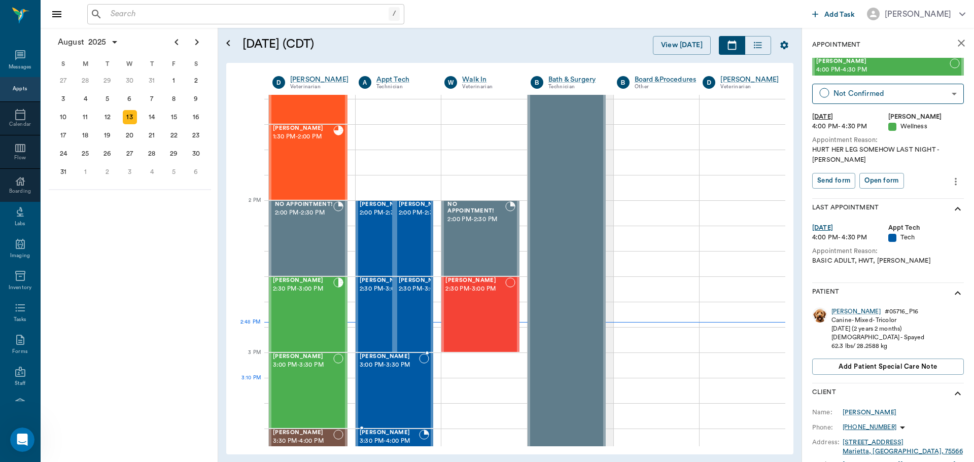
click at [390, 380] on div "CASS Haire 3:00 PM - 3:30 PM" at bounding box center [390, 391] width 60 height 74
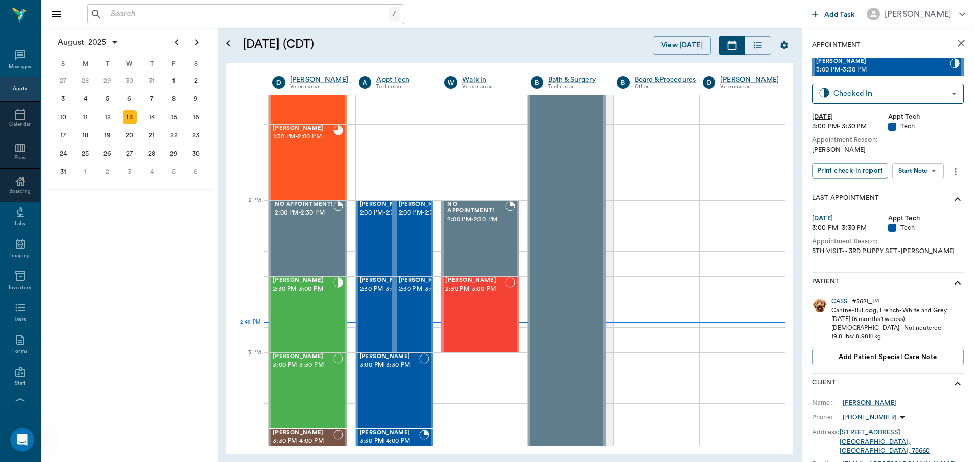
click at [930, 176] on body "/ ​ Add Task Dr. Bert Ellsworth Nectar Messages Appts Calendar Flow Boarding La…" at bounding box center [487, 231] width 974 height 462
click at [931, 192] on li "Start SOAP" at bounding box center [918, 191] width 71 height 17
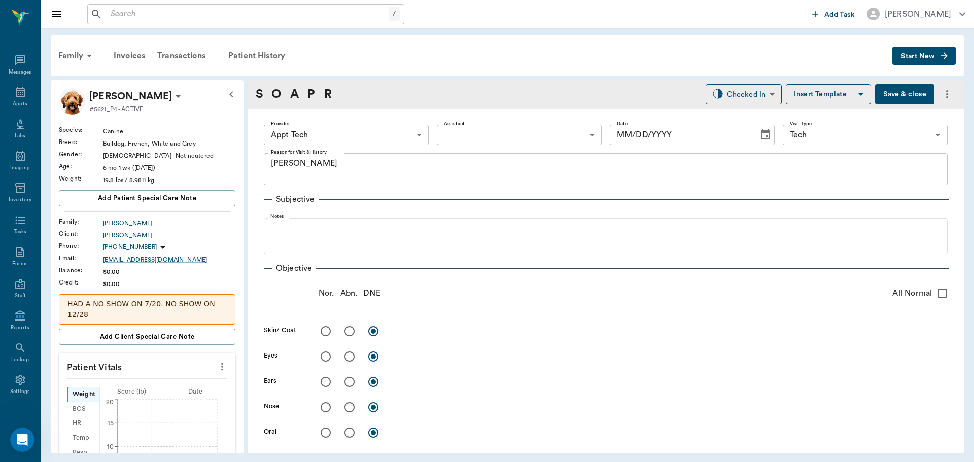
type input "63ec2f075fda476ae8351a4c"
type input "65d2be4f46e3a538d89b8c1a"
type textarea "HWI -JESS"
type input "[DATE]"
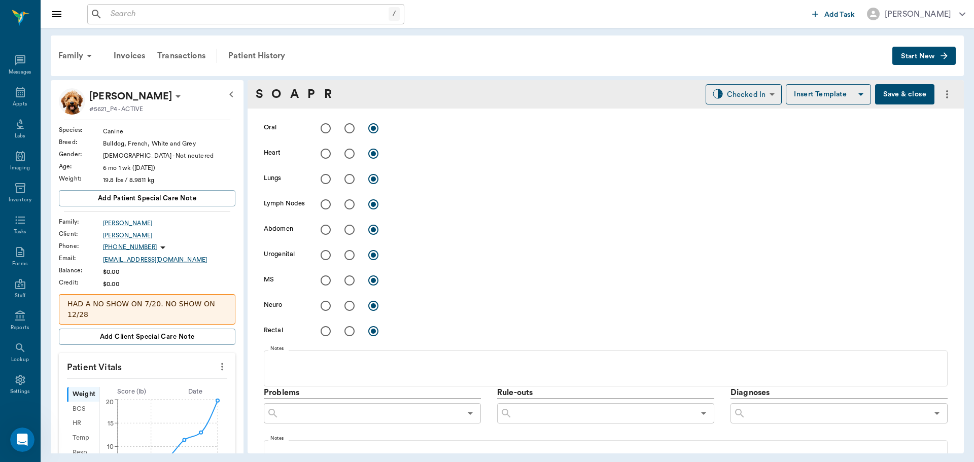
scroll to position [604, 0]
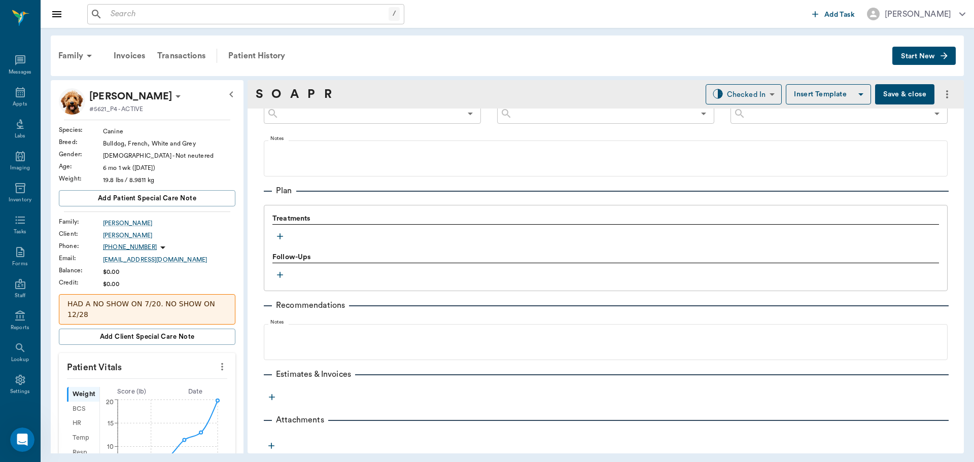
click at [280, 232] on icon "button" at bounding box center [280, 236] width 10 height 10
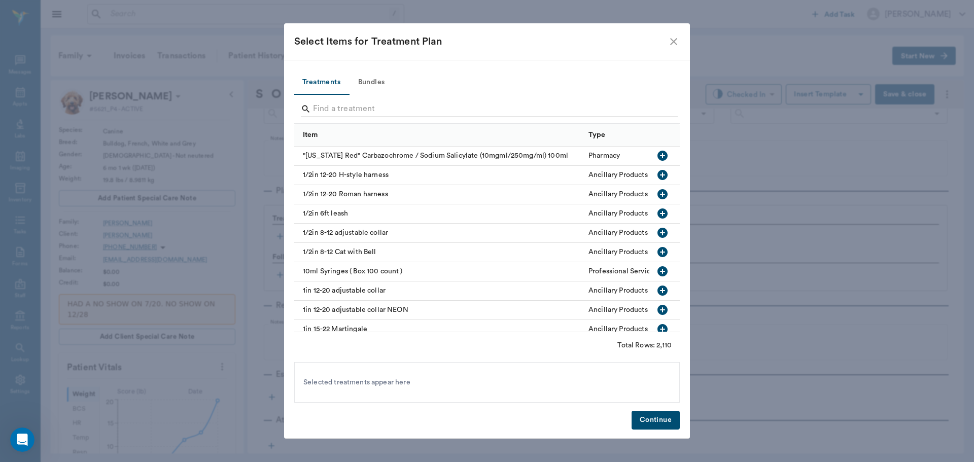
click at [378, 106] on input "Search" at bounding box center [487, 109] width 349 height 16
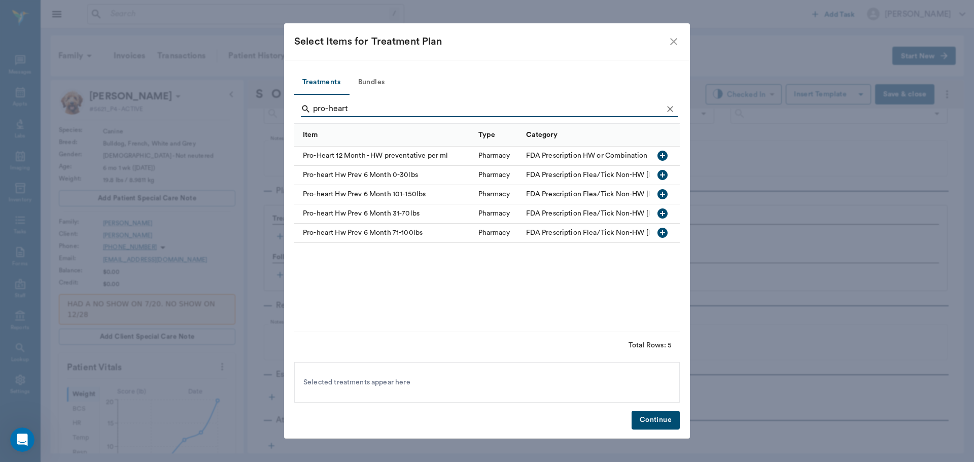
type input "pro-heart"
click at [659, 215] on icon "button" at bounding box center [662, 213] width 10 height 10
click at [660, 422] on button "Continue" at bounding box center [656, 420] width 48 height 19
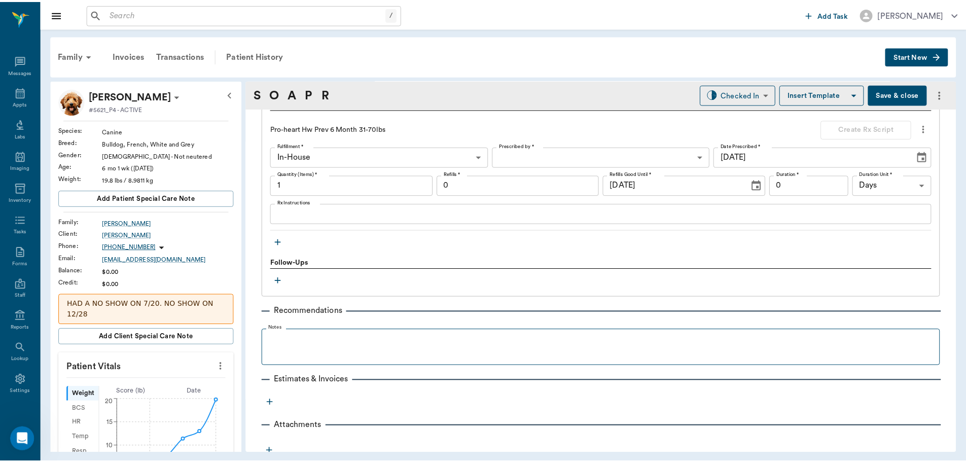
scroll to position [725, 0]
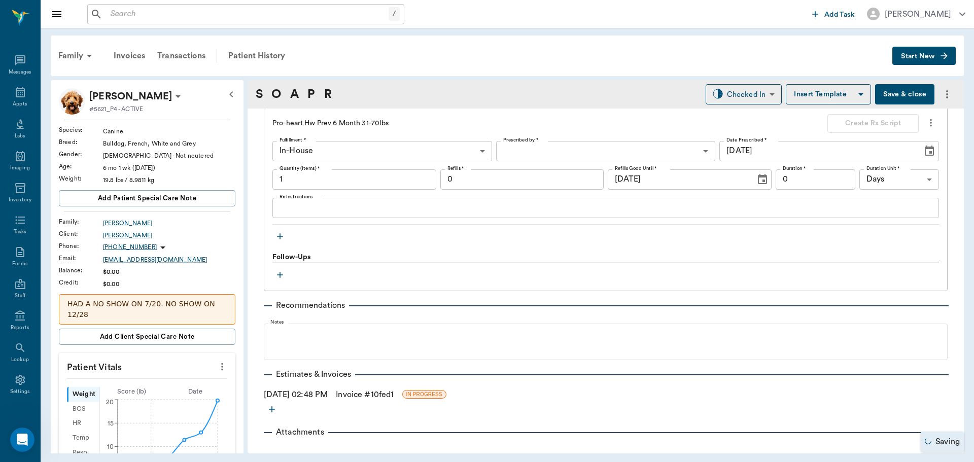
click at [385, 390] on link "Invoice # 10fed1" at bounding box center [365, 395] width 58 height 12
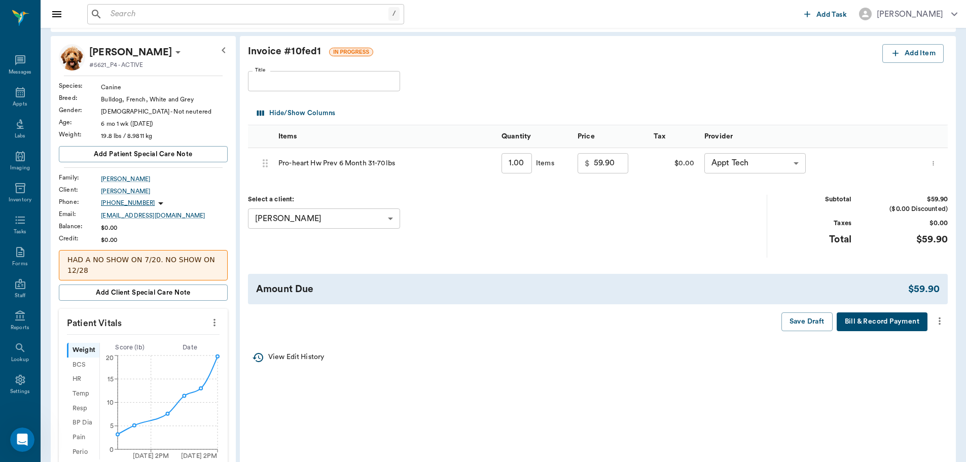
scroll to position [101, 0]
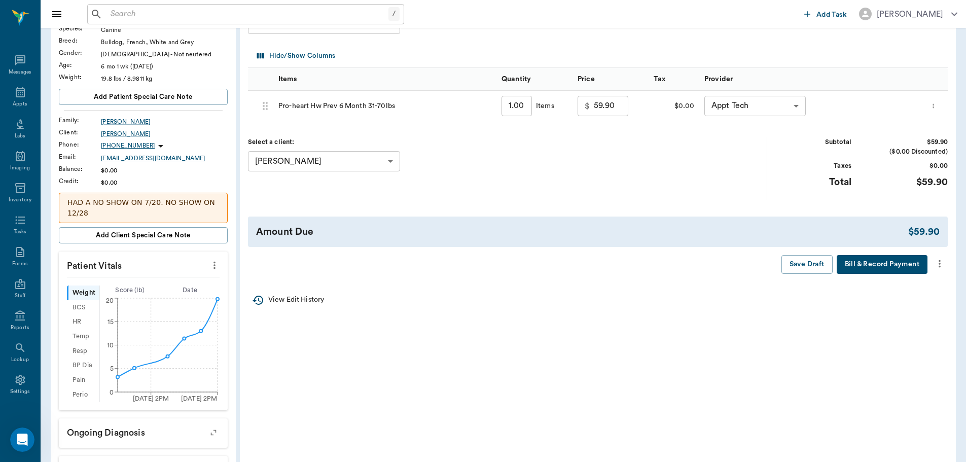
click at [939, 258] on icon "more" at bounding box center [939, 264] width 11 height 12
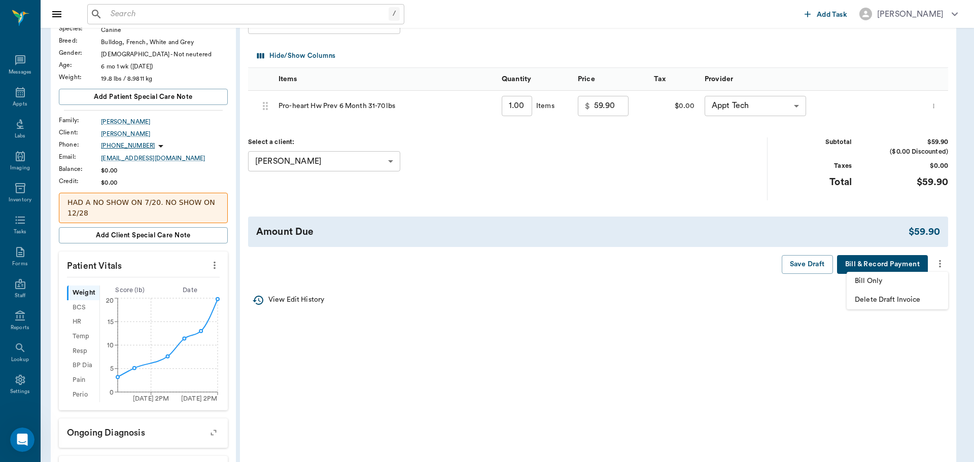
click at [903, 285] on span "Bill Only" at bounding box center [897, 281] width 85 height 11
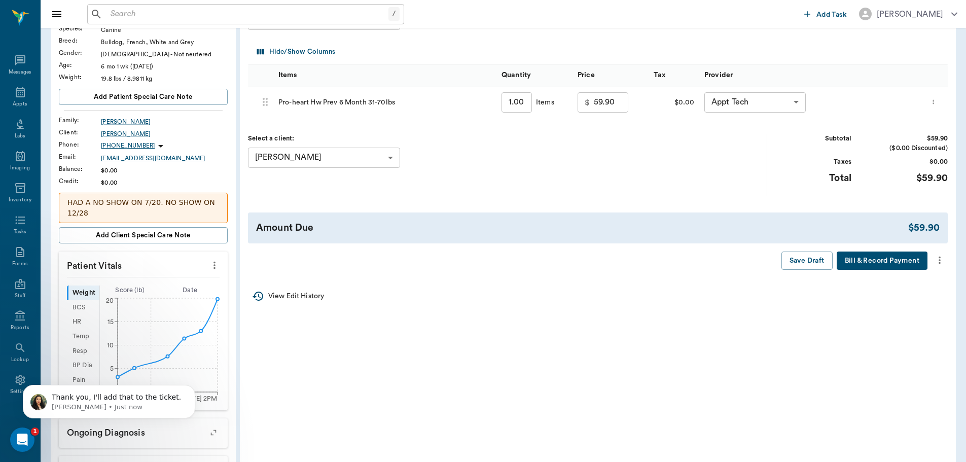
scroll to position [0, 0]
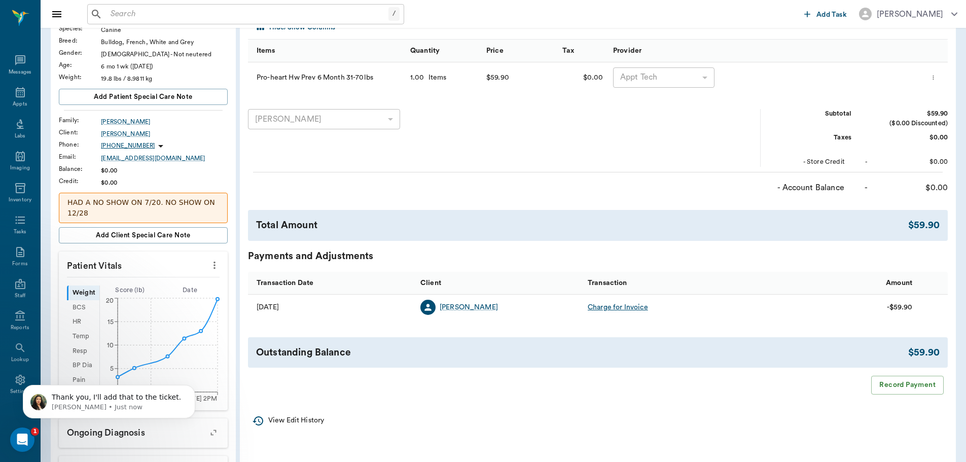
click at [213, 259] on icon "more" at bounding box center [214, 265] width 11 height 12
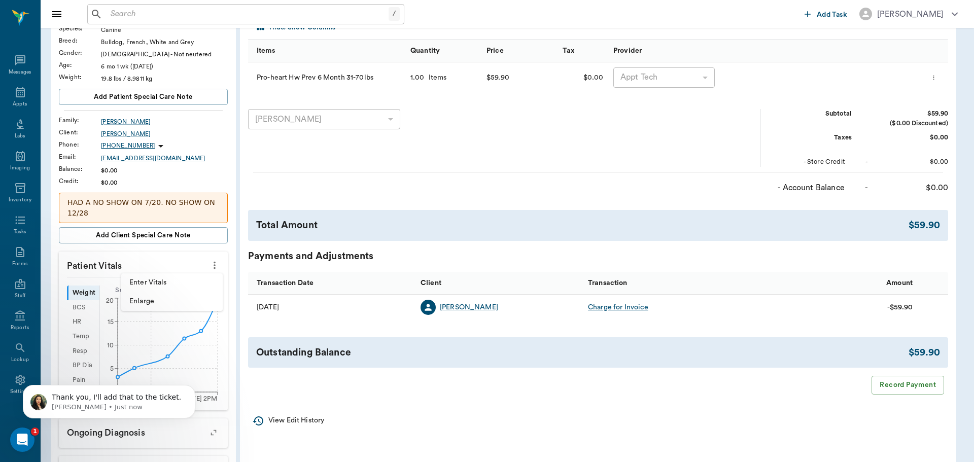
click at [195, 282] on span "Enter Vitals" at bounding box center [171, 282] width 85 height 11
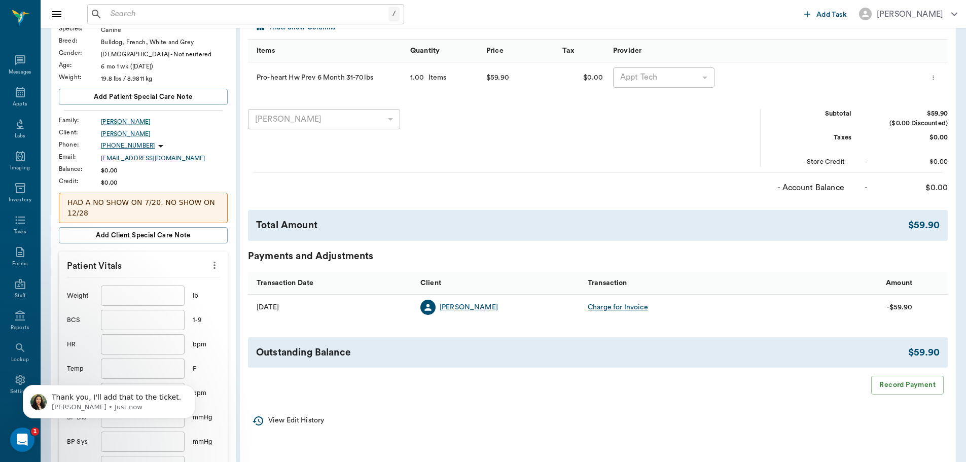
click at [163, 292] on input "text" at bounding box center [142, 296] width 83 height 20
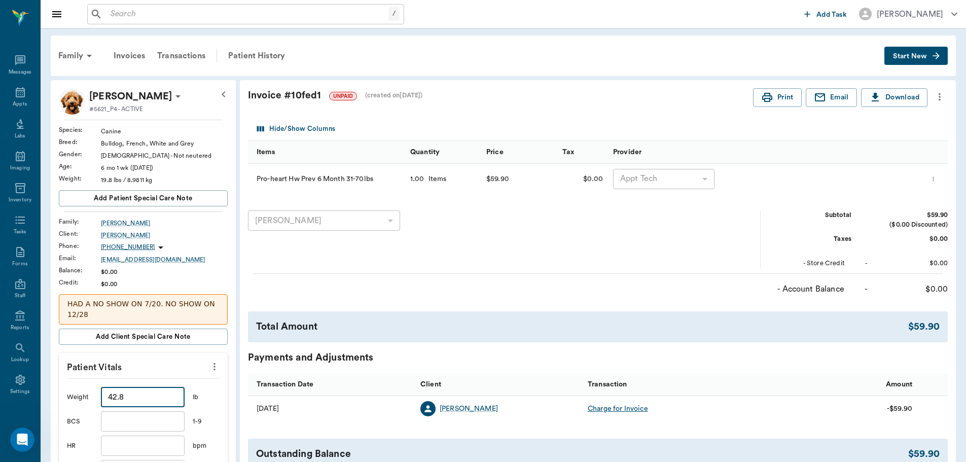
scroll to position [304, 0]
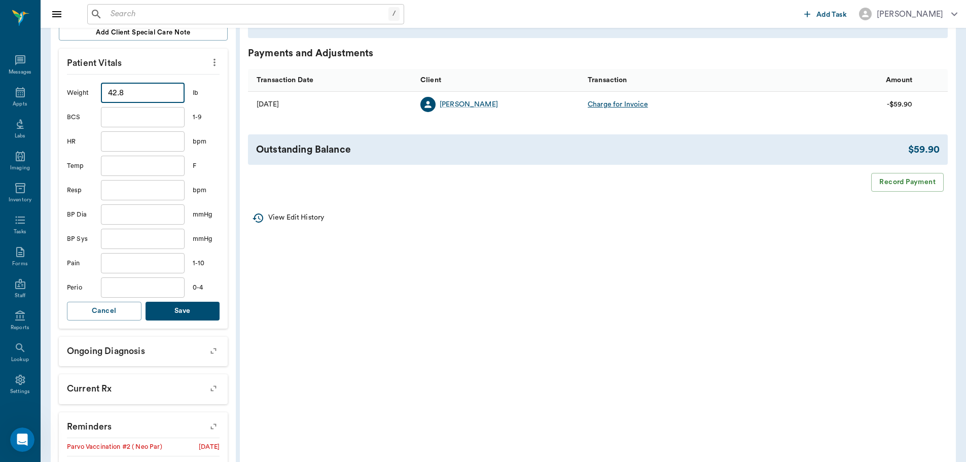
type input "42.8"
click at [195, 306] on button "Save" at bounding box center [183, 311] width 75 height 19
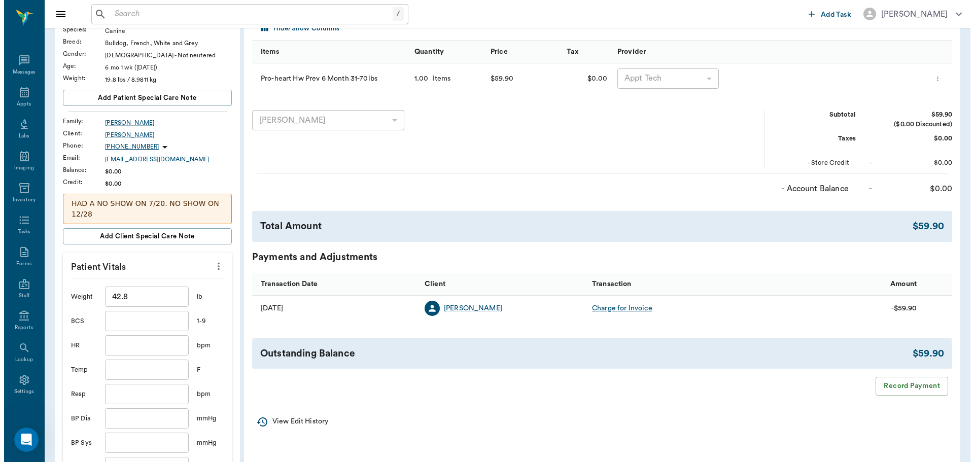
scroll to position [0, 0]
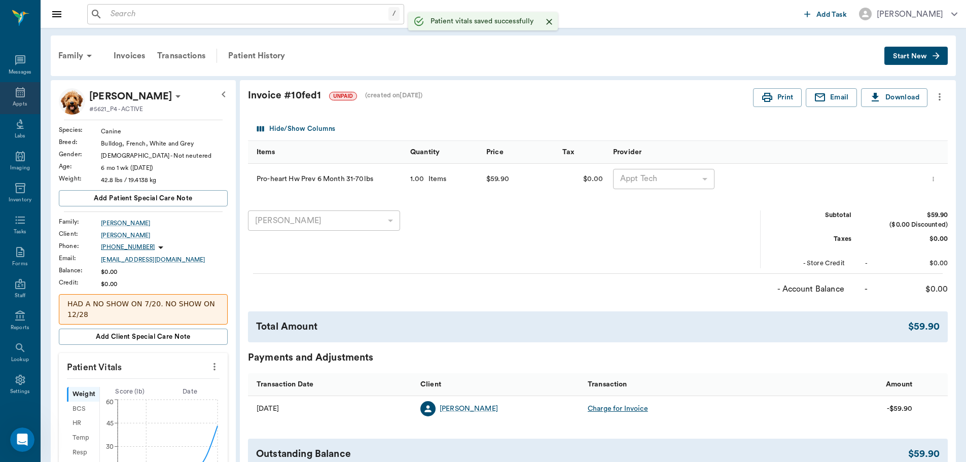
click at [16, 93] on icon at bounding box center [20, 92] width 9 height 10
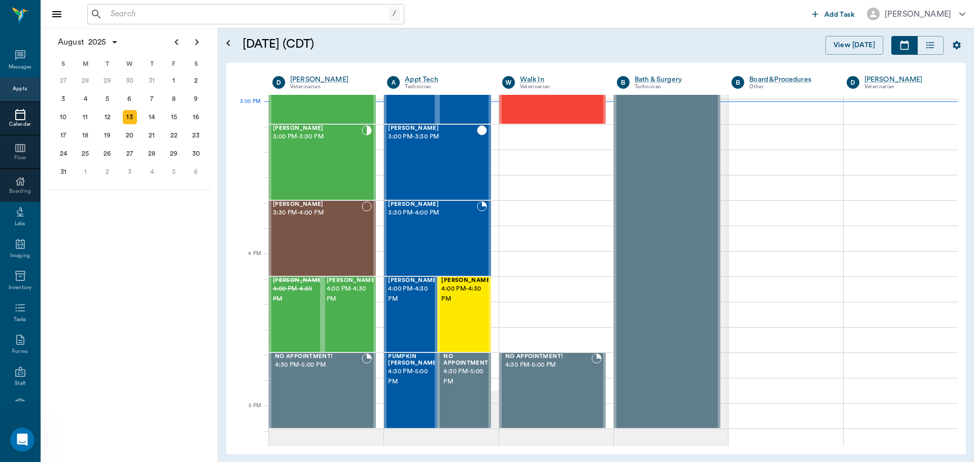
scroll to position [1066, 0]
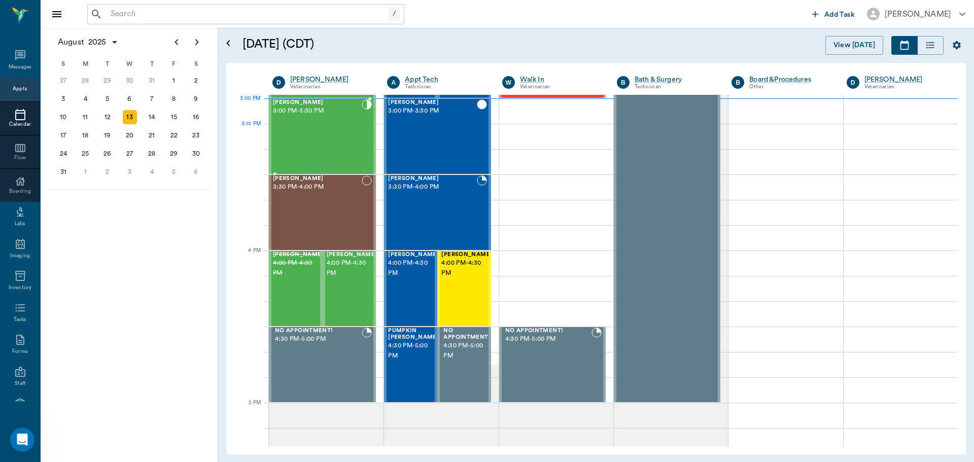
click at [337, 142] on div "Roxie Nipper 3:00 PM - 3:30 PM" at bounding box center [317, 136] width 89 height 74
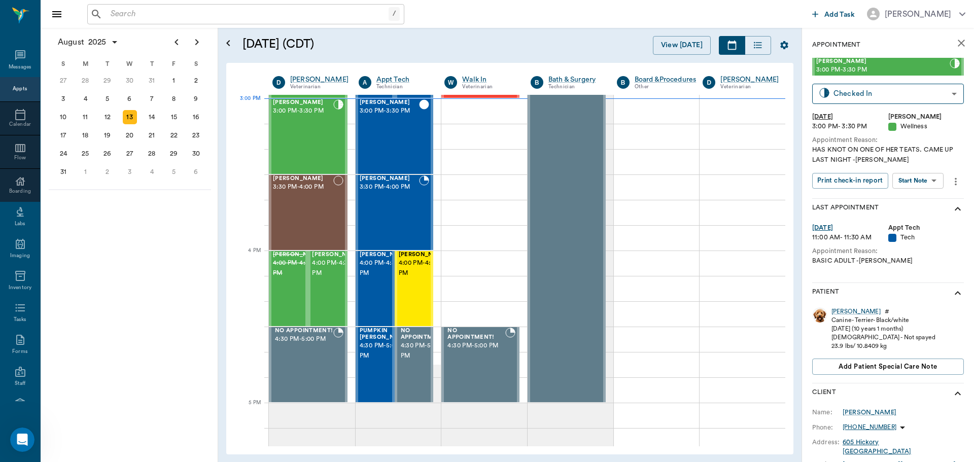
click at [926, 179] on body "/ ​ Add Task Dr. Bert Ellsworth Nectar Messages Appts Calendar Flow Boarding La…" at bounding box center [487, 231] width 974 height 462
click at [929, 202] on li "Start SOAP" at bounding box center [918, 201] width 71 height 17
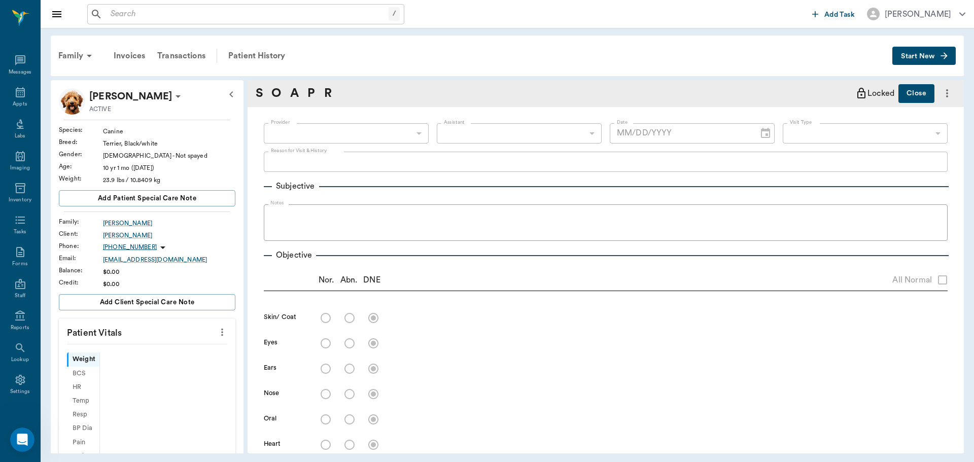
type input "63ec2f075fda476ae8351a4d"
type input "65d2be4f46e3a538d89b8c14"
type textarea "HAS KNOT ON ONE OF HER TEATS. CAME UP LAST NIGHT -LORY"
type input "[DATE]"
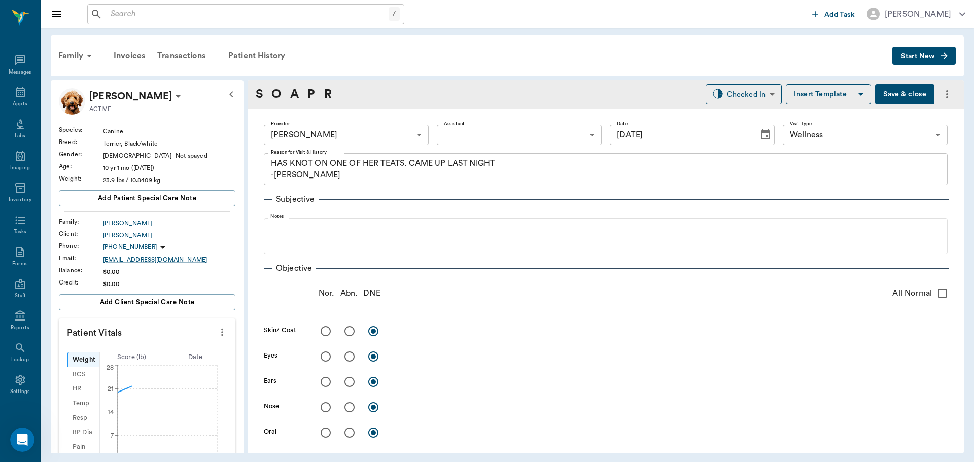
click at [379, 136] on body "/ ​ Add Task Dr. Bert Ellsworth Nectar Messages Appts Labs Imaging Inventory Ta…" at bounding box center [487, 231] width 974 height 462
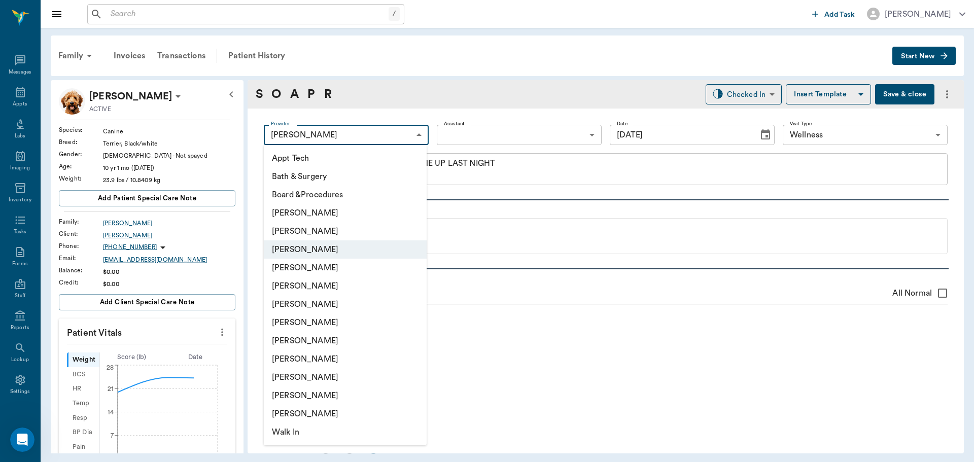
click at [379, 136] on div at bounding box center [487, 231] width 974 height 462
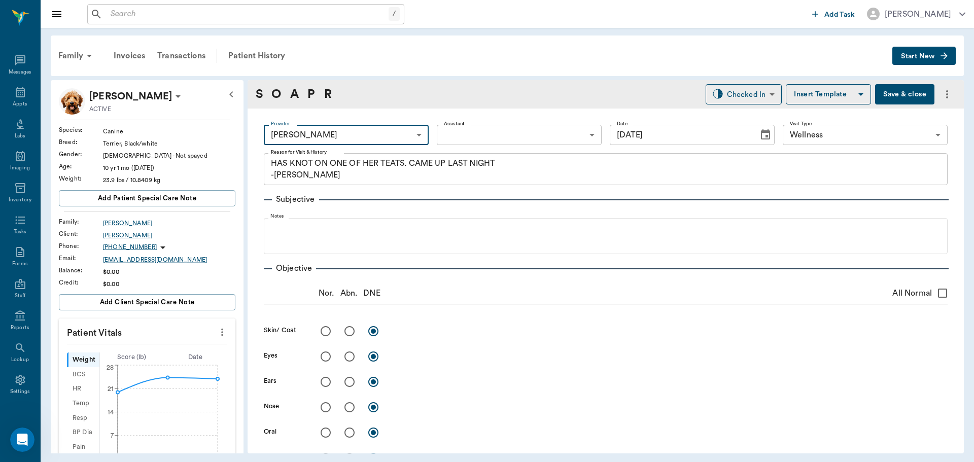
click at [217, 332] on icon "more" at bounding box center [222, 332] width 11 height 12
click at [165, 352] on span "Enter Vitals" at bounding box center [171, 349] width 85 height 11
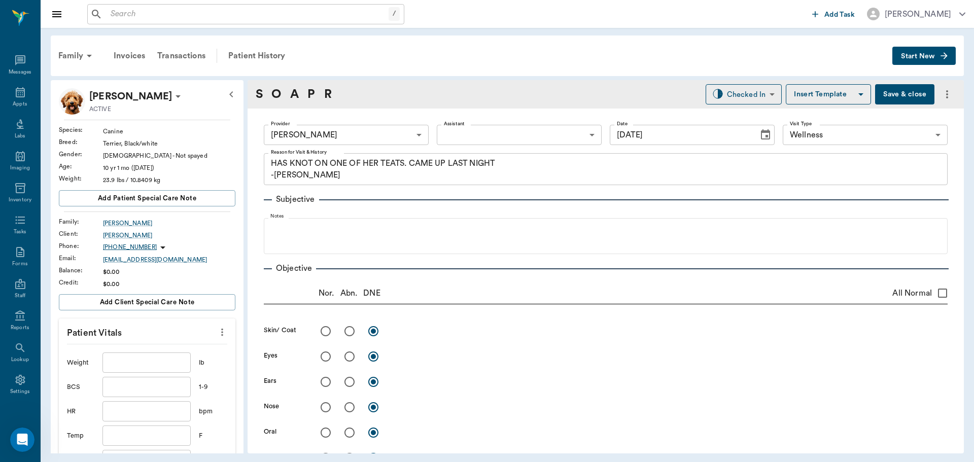
click at [149, 364] on input "text" at bounding box center [146, 363] width 88 height 20
type input "21.9"
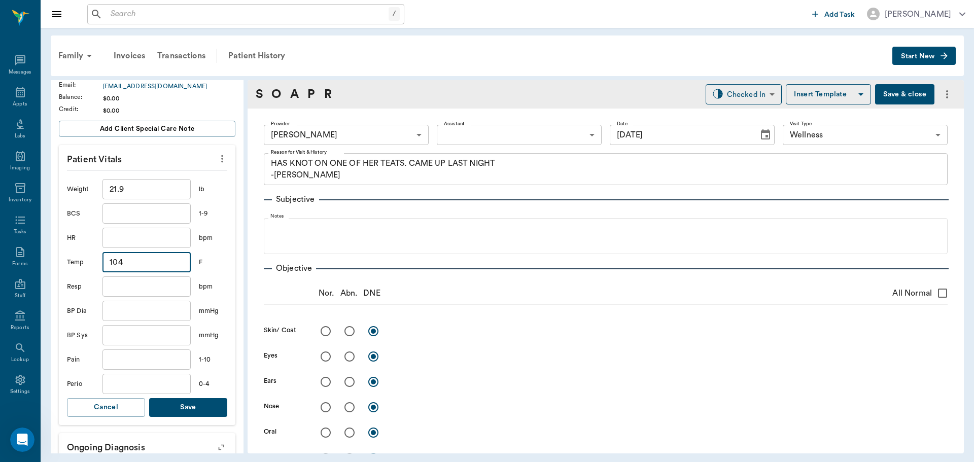
scroll to position [203, 0]
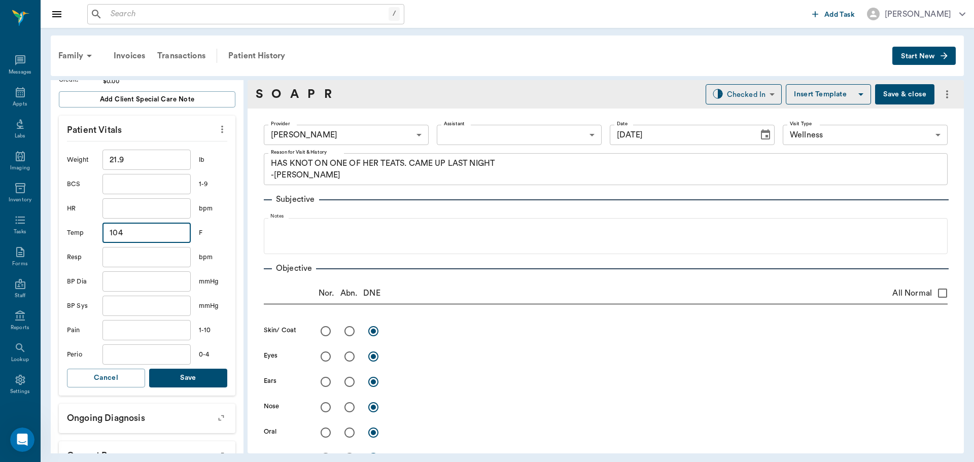
type input "104"
click at [216, 377] on button "Save" at bounding box center [188, 378] width 78 height 19
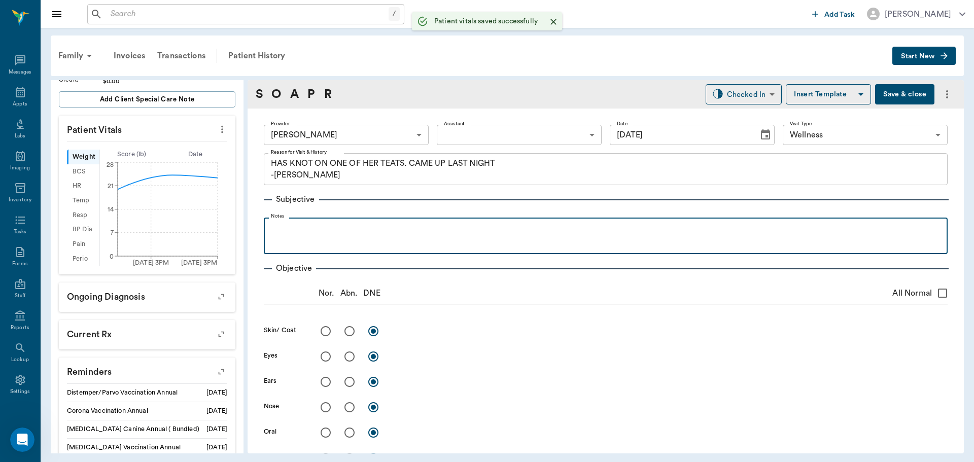
click at [437, 236] on div at bounding box center [606, 235] width 674 height 25
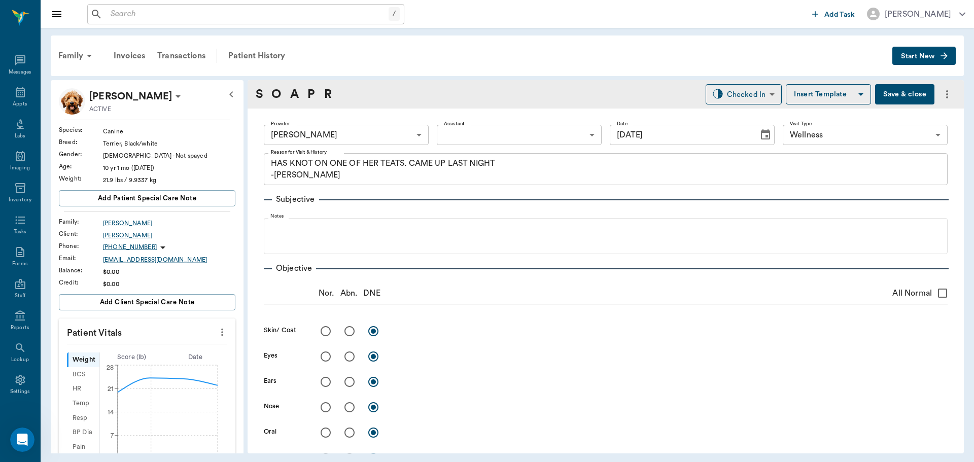
scroll to position [203, 0]
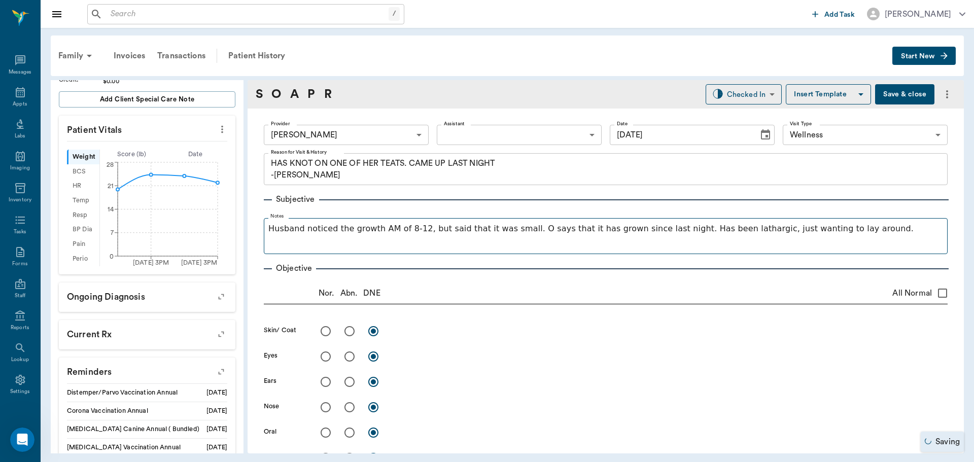
click at [717, 225] on p "Husband noticed the growth AM of 8-12, but said that it was small. O says that …" at bounding box center [605, 229] width 675 height 12
click at [716, 229] on p "Husband noticed the growth AM of 8-12, but said that it was small. O says that …" at bounding box center [605, 229] width 675 height 12
click at [855, 235] on div "Husband noticed the growth AM of 8-12, but said that it was small. O says that …" at bounding box center [605, 235] width 675 height 25
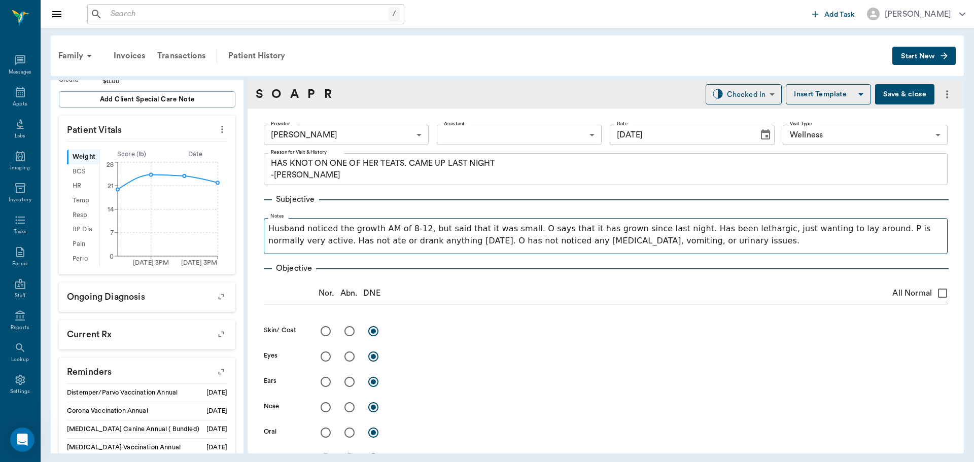
click at [302, 229] on p "Husband noticed the growth AM of 8-12, but said that it was small. O says that …" at bounding box center [605, 235] width 675 height 24
click at [268, 229] on fieldset "Notes O noticed the growth AM of 8-12, but said that it was small. O says that …" at bounding box center [606, 234] width 684 height 41
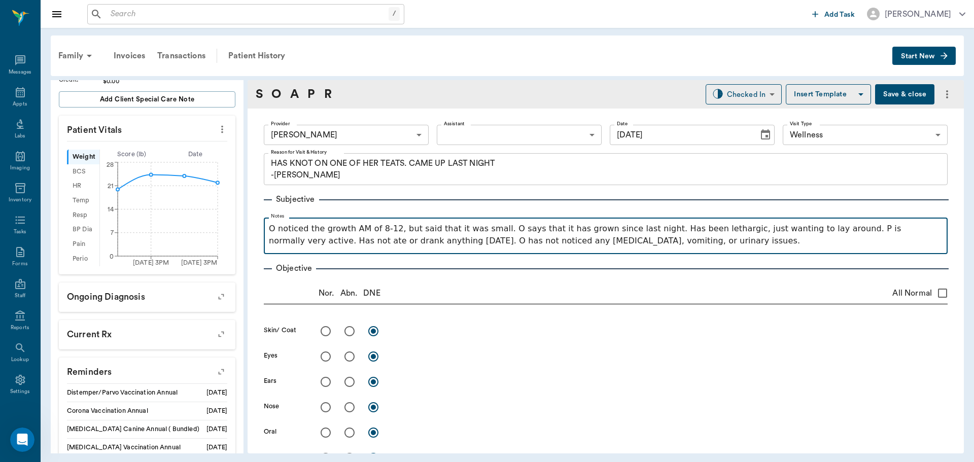
click at [271, 229] on p "O noticed the growth AM of 8-12, but said that it was small. O says that it has…" at bounding box center [606, 235] width 674 height 24
click at [295, 214] on icon "Ordered list" at bounding box center [295, 211] width 6 height 6
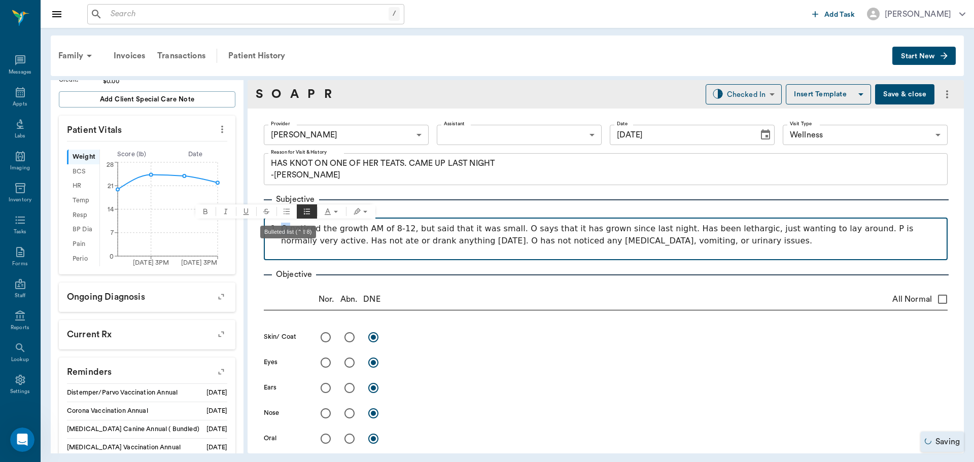
click at [287, 215] on icon "Bulleted list" at bounding box center [287, 211] width 8 height 8
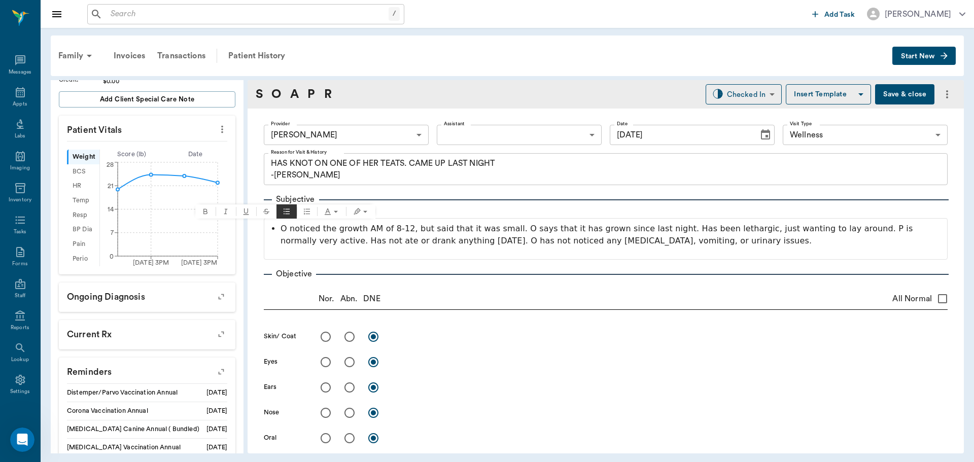
click at [437, 200] on div "Subjective" at bounding box center [606, 199] width 684 height 12
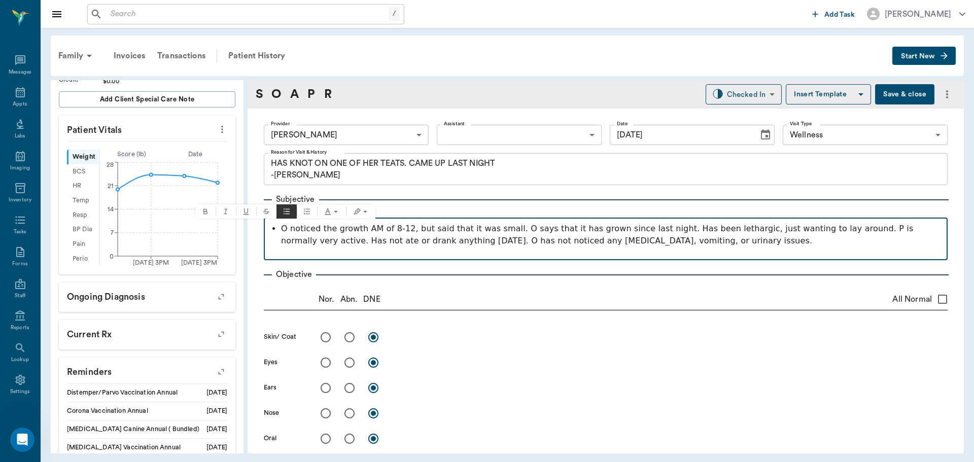
click at [500, 229] on p "O noticed the growth AM of 8-12, but said that it was small. O says that it has…" at bounding box center [611, 235] width 661 height 24
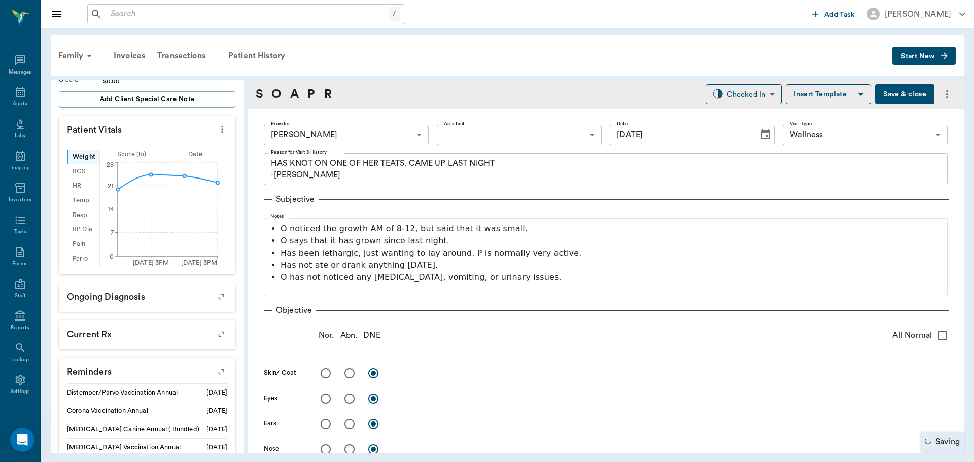
click at [898, 88] on button "Save & close" at bounding box center [904, 94] width 59 height 20
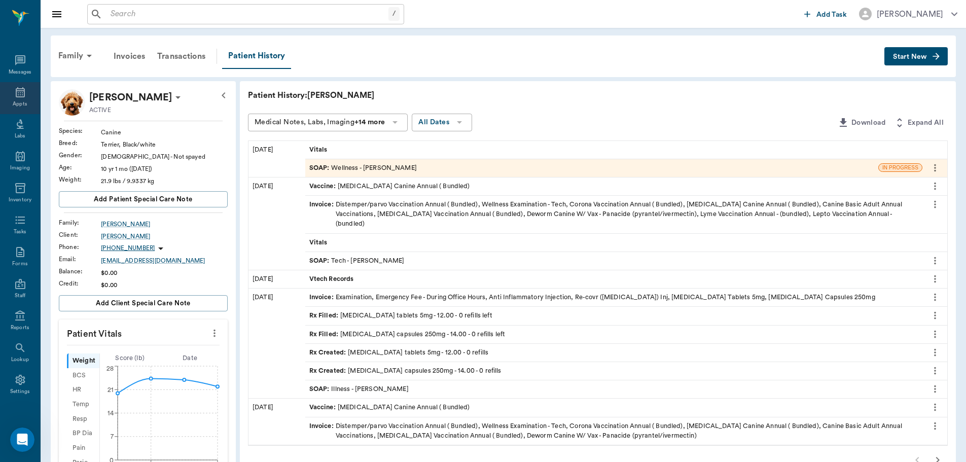
click at [27, 95] on div "Appts" at bounding box center [20, 98] width 40 height 32
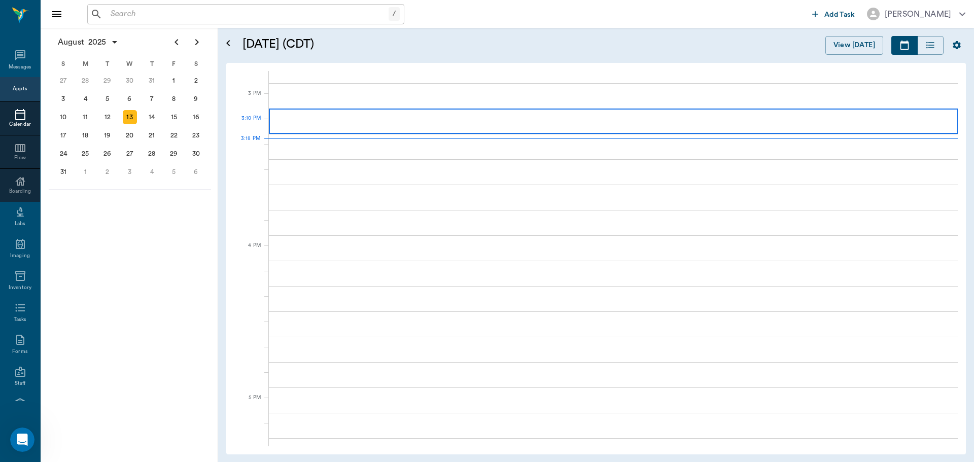
scroll to position [1066, 0]
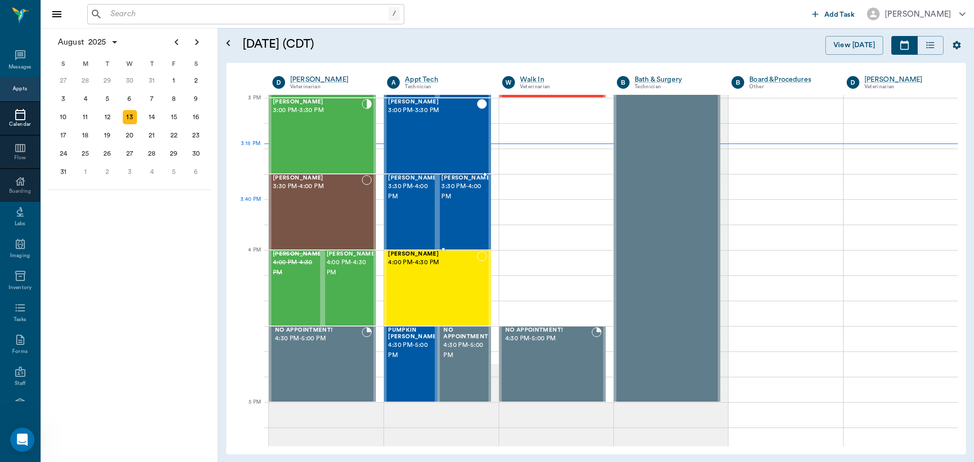
click at [471, 215] on div "Cooper Kent 3:30 PM - 4:00 PM" at bounding box center [466, 212] width 51 height 74
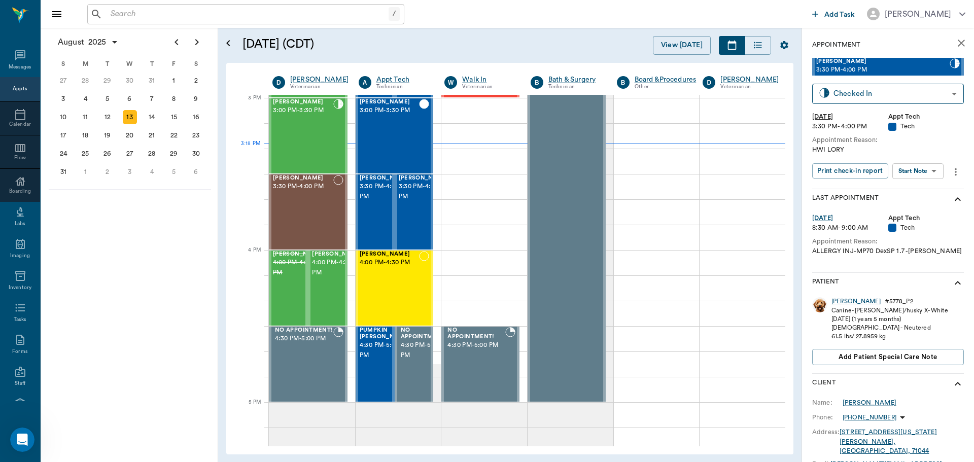
click at [922, 171] on body "/ ​ Add Task Dr. Bert Ellsworth Nectar Messages Appts Calendar Flow Boarding La…" at bounding box center [487, 231] width 974 height 462
click at [922, 189] on button "Start SOAP" at bounding box center [906, 192] width 34 height 12
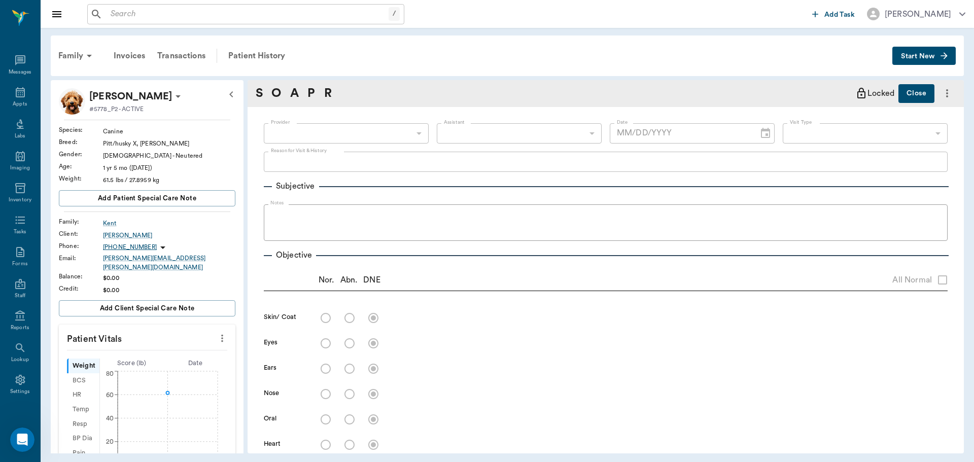
type input "63ec2f075fda476ae8351a4c"
type input "65d2be4f46e3a538d89b8c1a"
type textarea "HWI LORY"
type input "[DATE]"
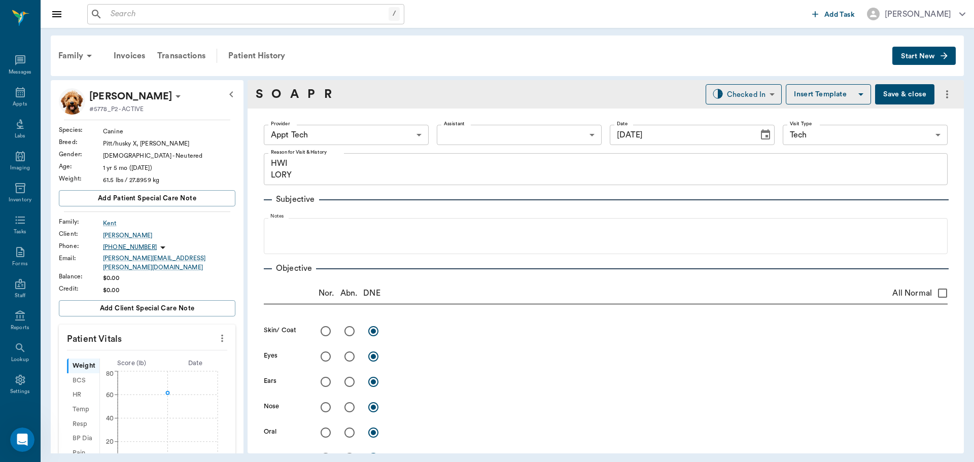
click at [214, 338] on button "more" at bounding box center [222, 338] width 16 height 17
click at [195, 344] on span "Enter Vitals" at bounding box center [171, 349] width 85 height 11
click at [161, 359] on input "text" at bounding box center [146, 369] width 88 height 20
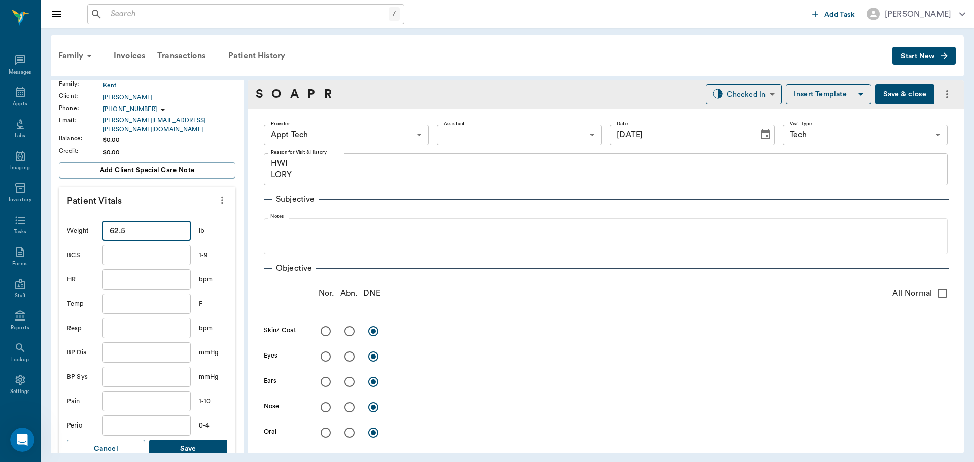
scroll to position [152, 0]
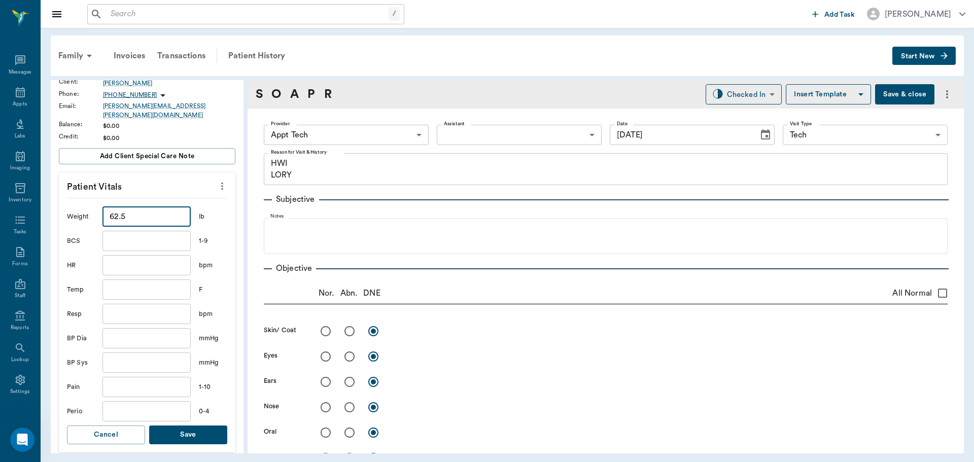
type input "62.5"
click at [177, 428] on button "Save" at bounding box center [188, 435] width 78 height 19
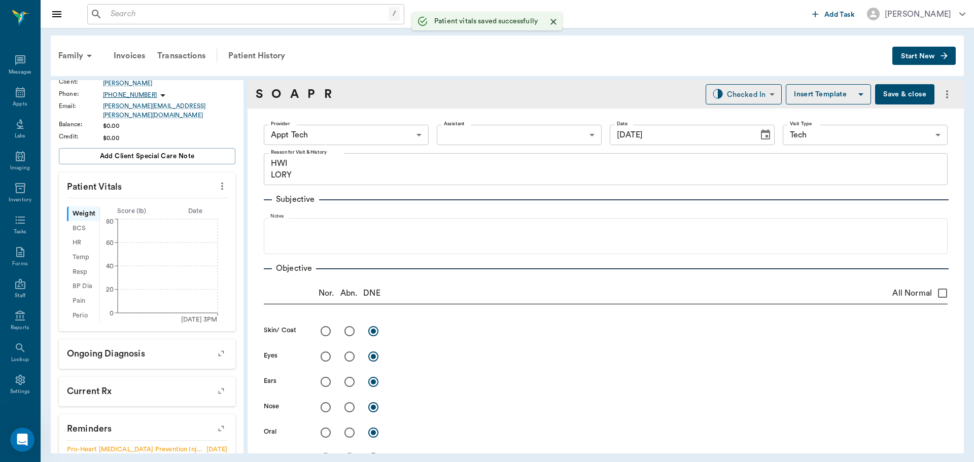
click at [332, 128] on body "/ ​ Add Task Dr. Bert Ellsworth Nectar Messages Appts Labs Imaging Inventory Ta…" at bounding box center [487, 231] width 974 height 462
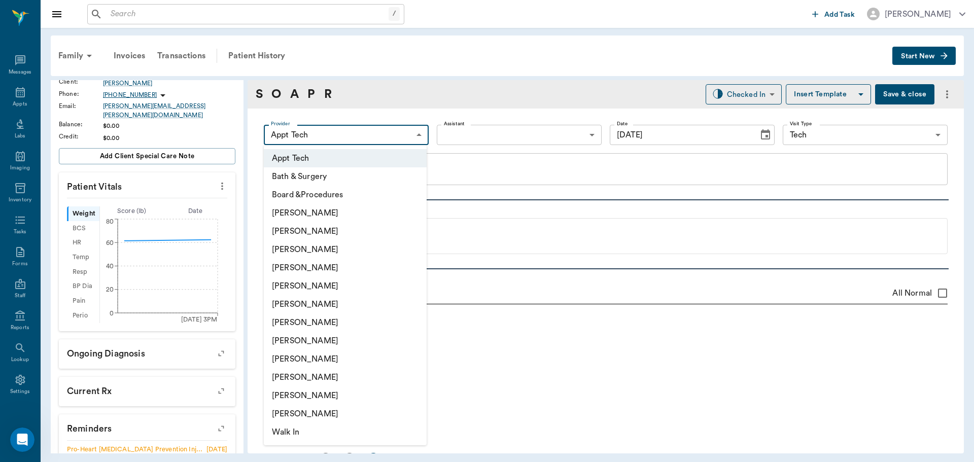
click at [347, 302] on li "[PERSON_NAME]" at bounding box center [345, 304] width 163 height 18
type input "682b670d8bdc6f7f8feef3db"
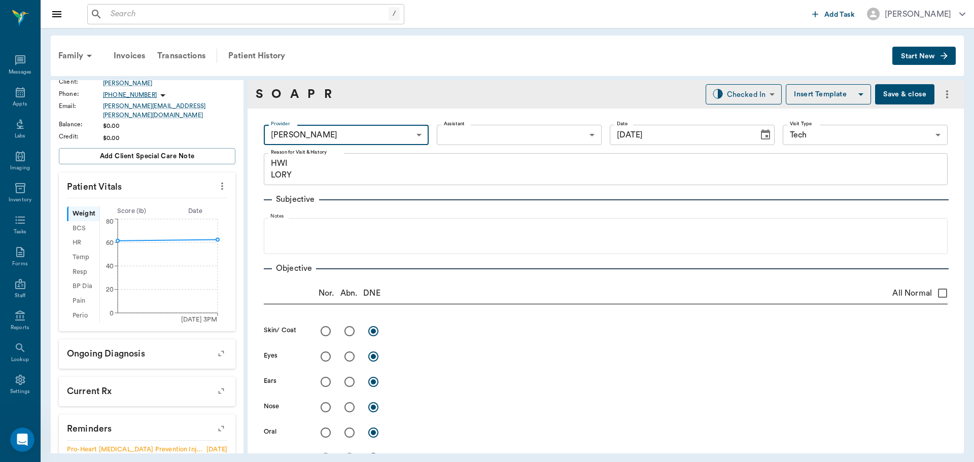
click at [462, 136] on body "/ ​ Add Task Dr. Bert Ellsworth Nectar Messages Appts Labs Imaging Inventory Ta…" at bounding box center [487, 231] width 974 height 462
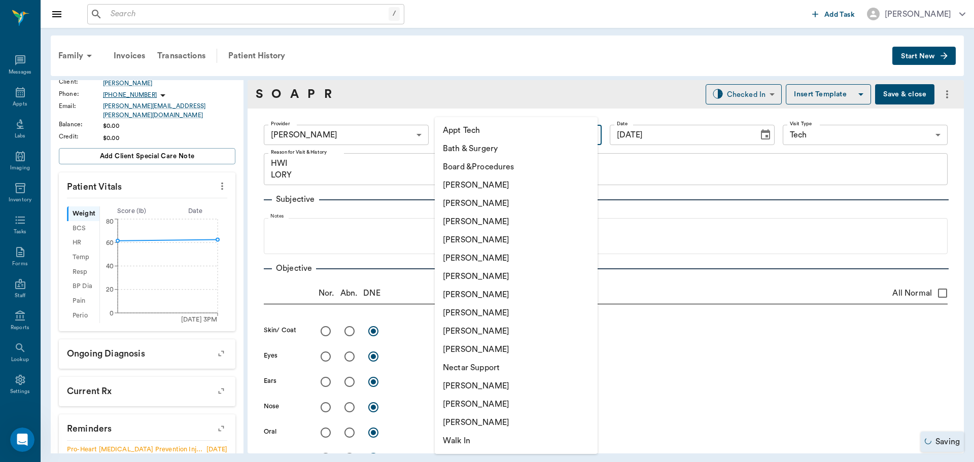
click at [460, 131] on li "Appt Tech" at bounding box center [516, 130] width 163 height 18
type input "63ec2f075fda476ae8351a4c"
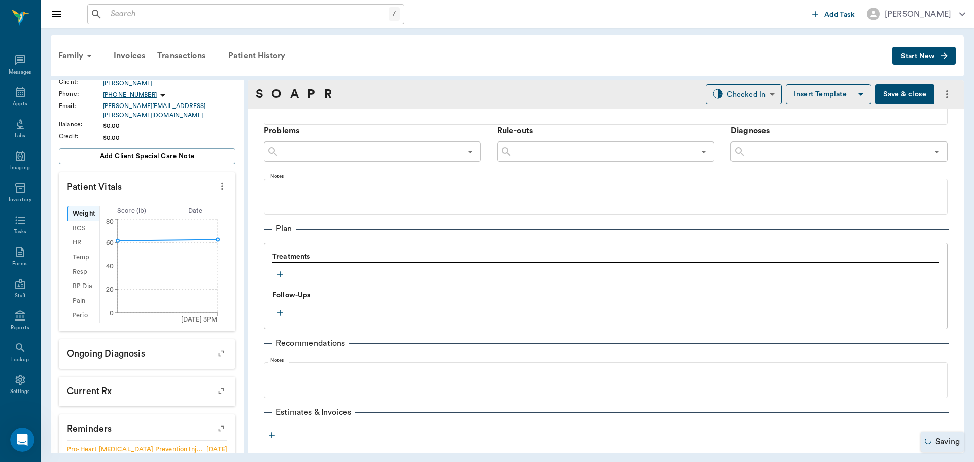
scroll to position [604, 0]
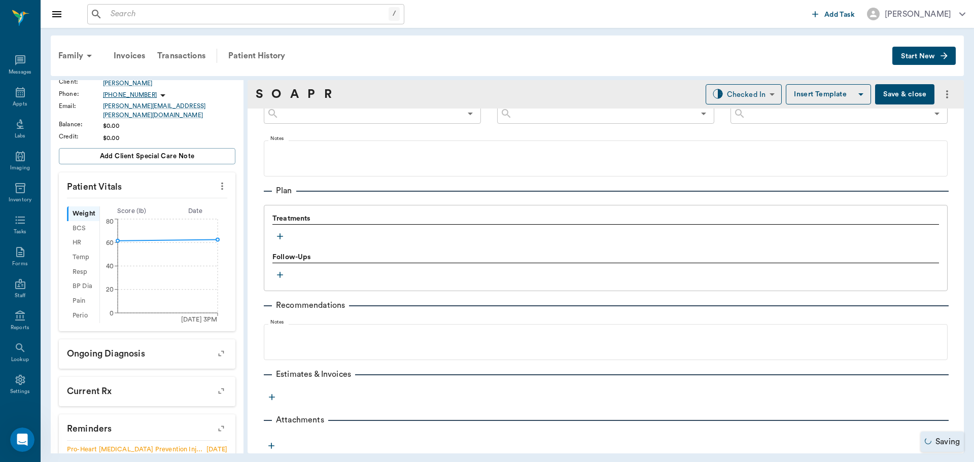
click at [279, 234] on icon "button" at bounding box center [280, 236] width 10 height 10
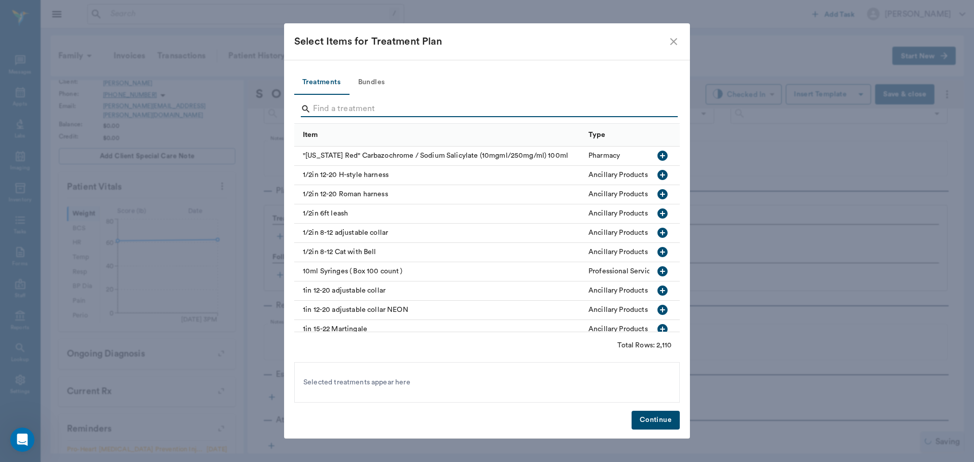
click at [372, 104] on input "Search" at bounding box center [487, 109] width 349 height 16
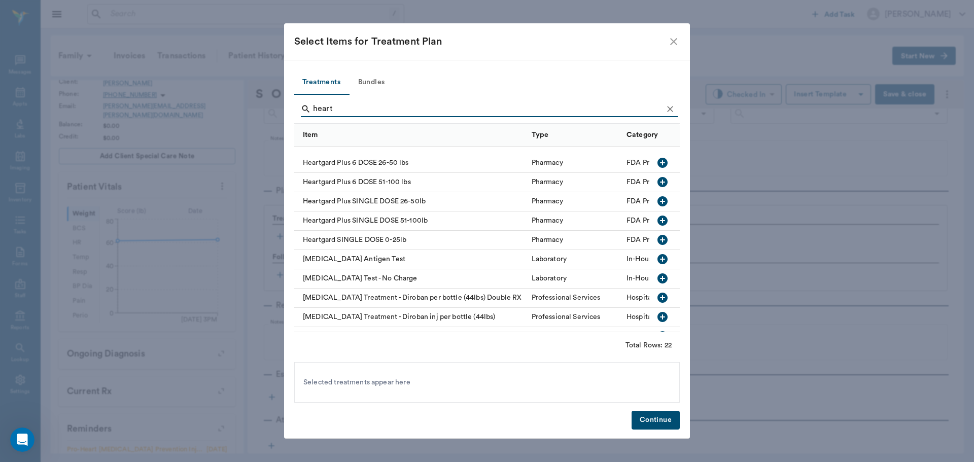
scroll to position [246, 0]
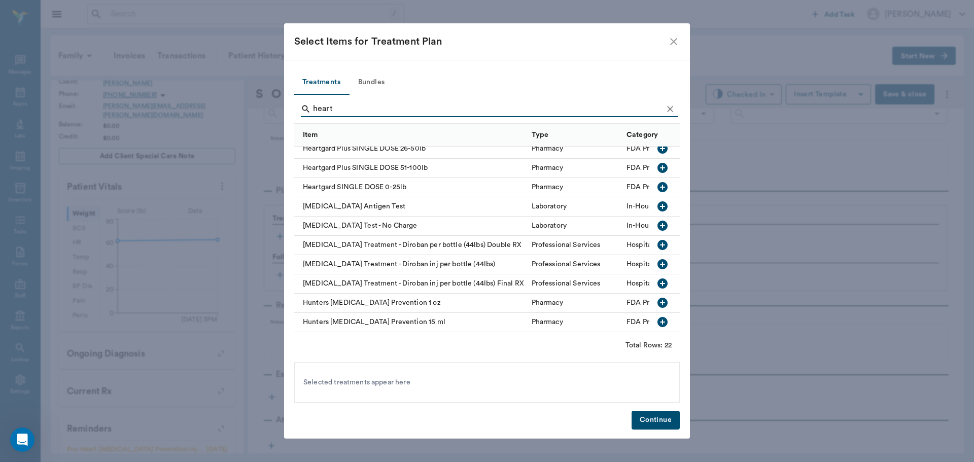
type input "heart"
click at [673, 107] on icon "Clear" at bounding box center [670, 109] width 10 height 10
click at [654, 112] on input "Search" at bounding box center [487, 109] width 349 height 16
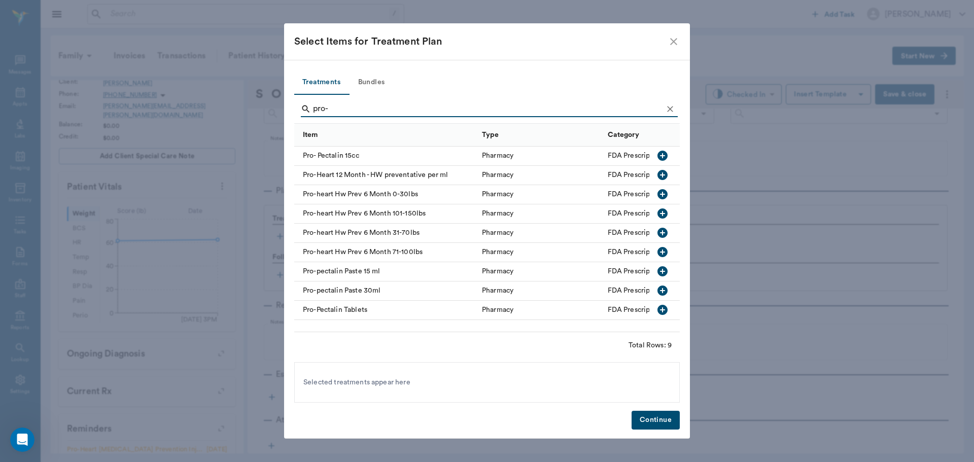
scroll to position [0, 0]
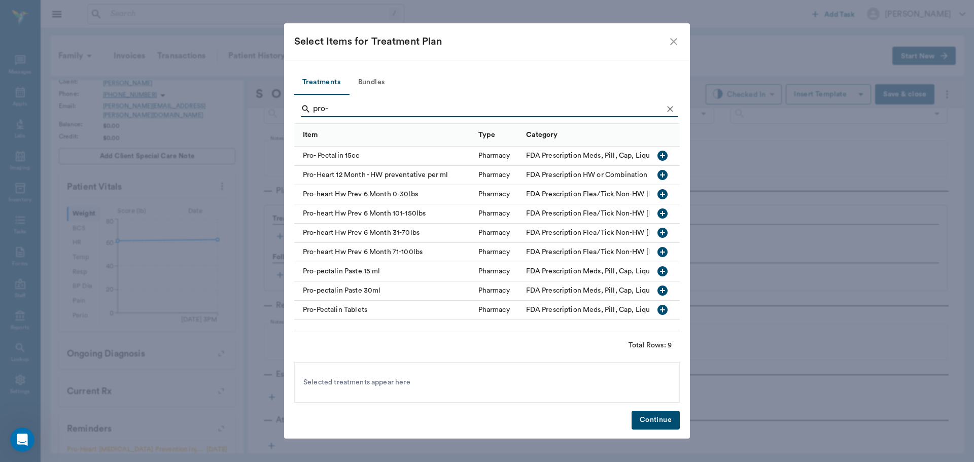
type input "pro-"
click at [664, 232] on icon "button" at bounding box center [662, 233] width 10 height 10
click at [658, 418] on button "Continue" at bounding box center [656, 420] width 48 height 19
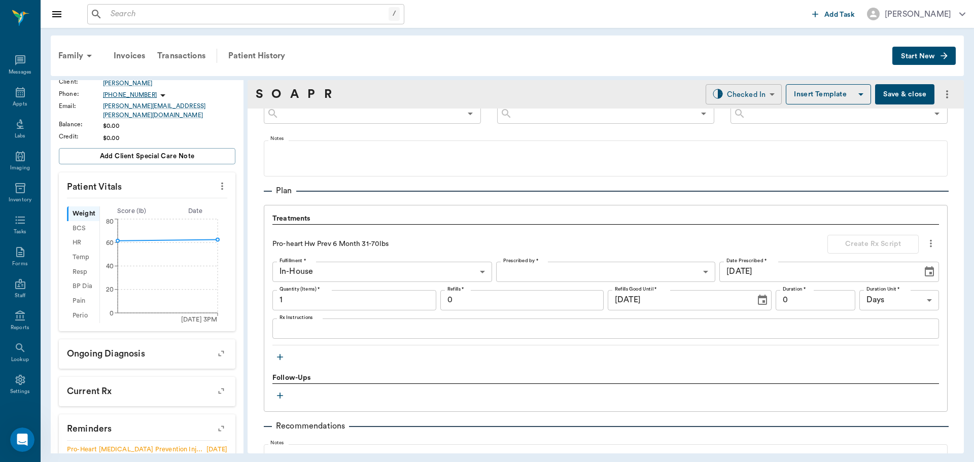
click at [739, 102] on body "/ ​ Add Task Dr. Bert Ellsworth Nectar Messages Appts Labs Imaging Inventory Ta…" at bounding box center [487, 231] width 974 height 462
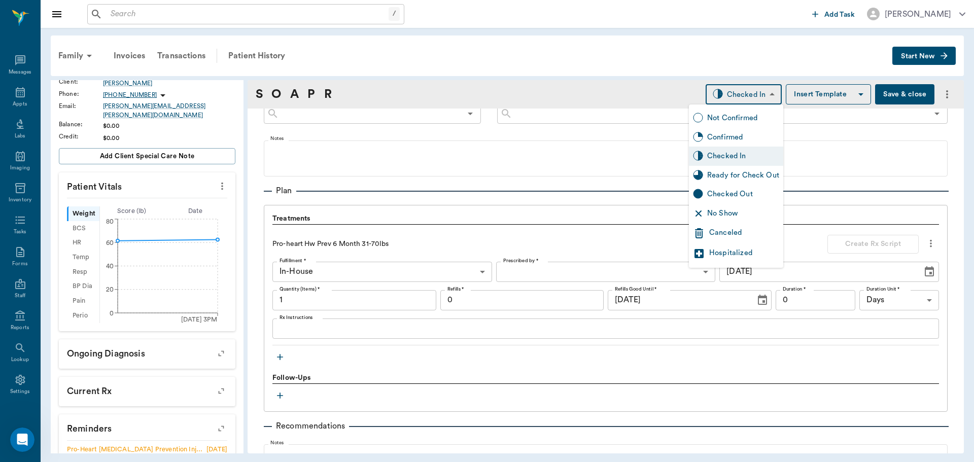
click at [749, 182] on div "Ready for Check Out" at bounding box center [736, 175] width 94 height 19
type input "READY_TO_CHECKOUT"
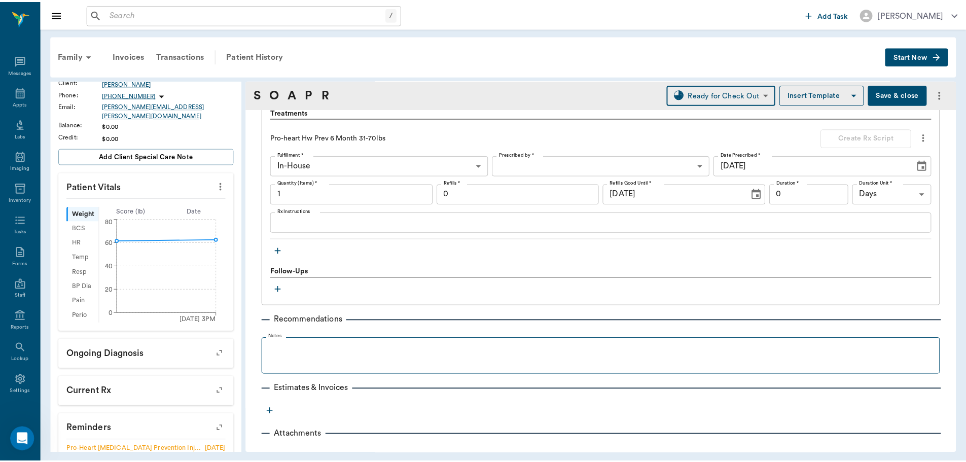
scroll to position [725, 0]
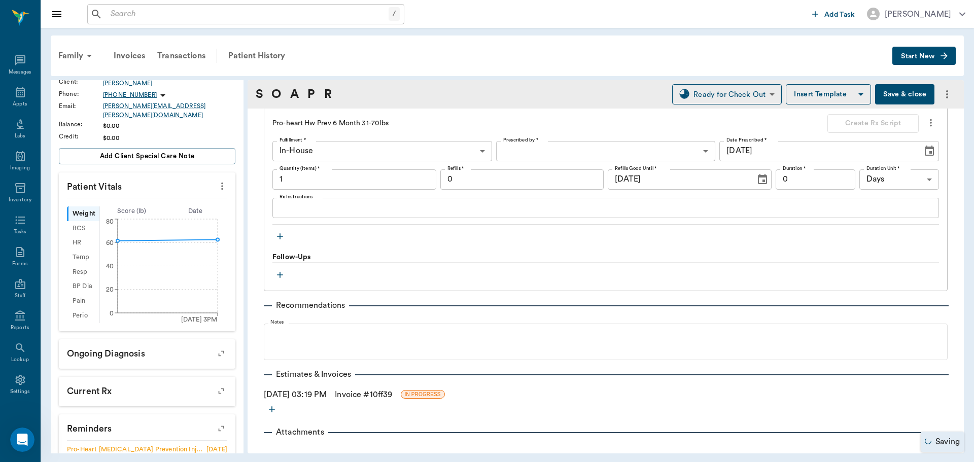
click at [361, 396] on link "Invoice # 10ff39" at bounding box center [363, 395] width 57 height 12
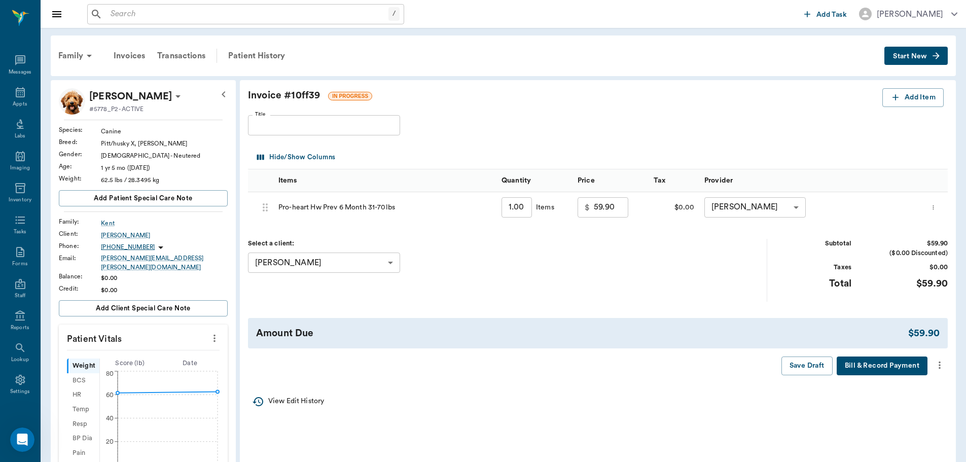
click at [942, 367] on icon "more" at bounding box center [939, 365] width 11 height 12
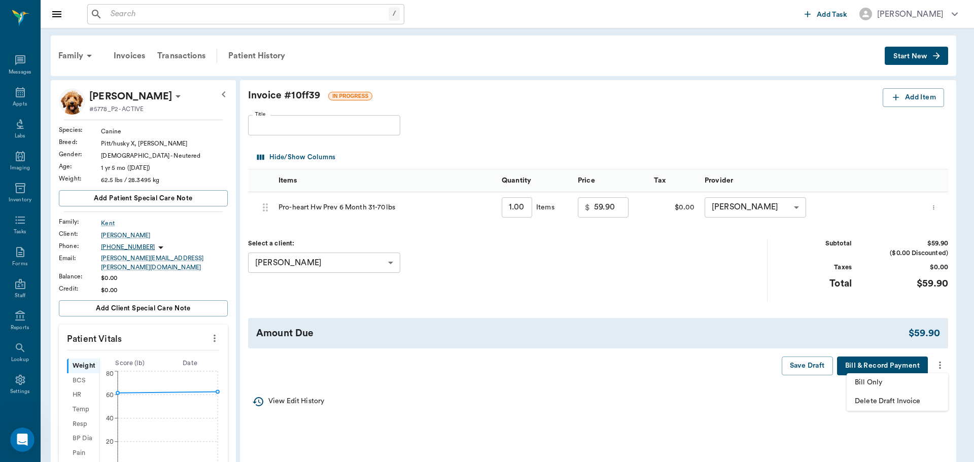
click at [898, 386] on span "Bill Only" at bounding box center [897, 382] width 85 height 11
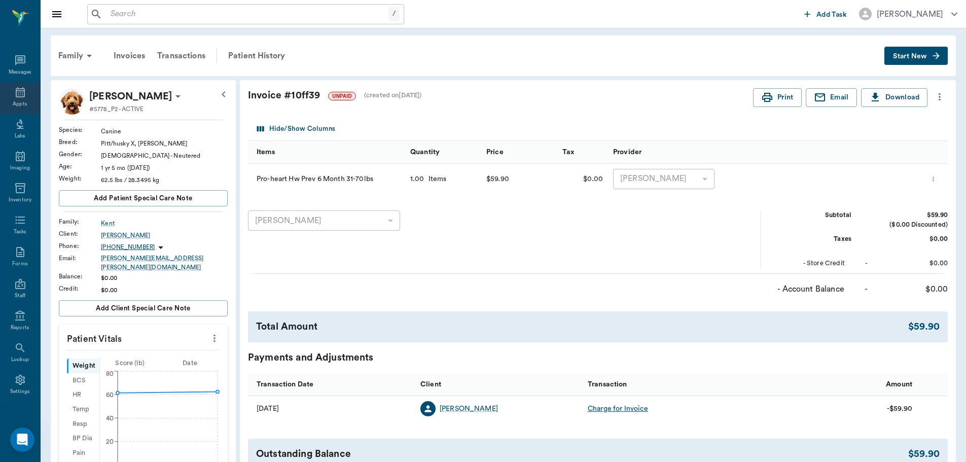
click at [16, 109] on div "Appts" at bounding box center [20, 98] width 40 height 32
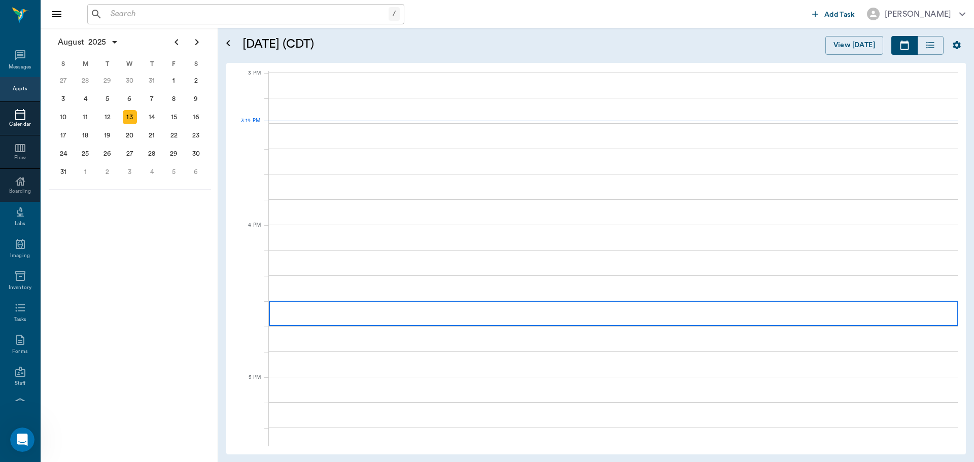
scroll to position [1067, 0]
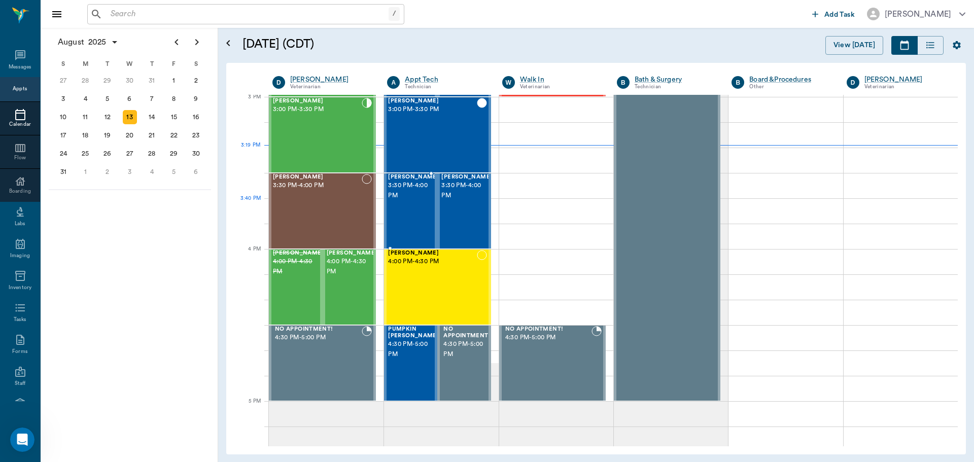
click at [424, 208] on div "Bg Goff 3:30 PM - 4:00 PM" at bounding box center [413, 211] width 51 height 74
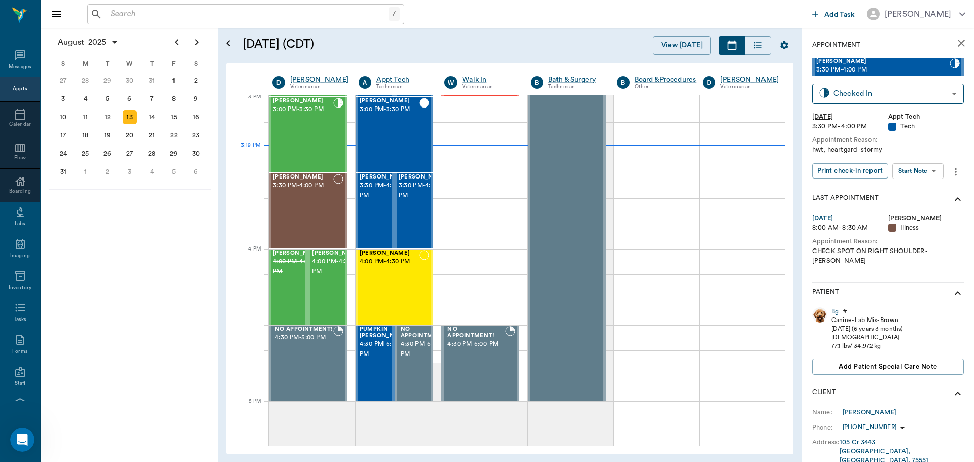
click at [938, 170] on body "/ ​ Add Task Dr. Bert Ellsworth Nectar Messages Appts Calendar Flow Boarding La…" at bounding box center [487, 231] width 974 height 462
click at [926, 190] on li "Start SOAP" at bounding box center [918, 191] width 71 height 17
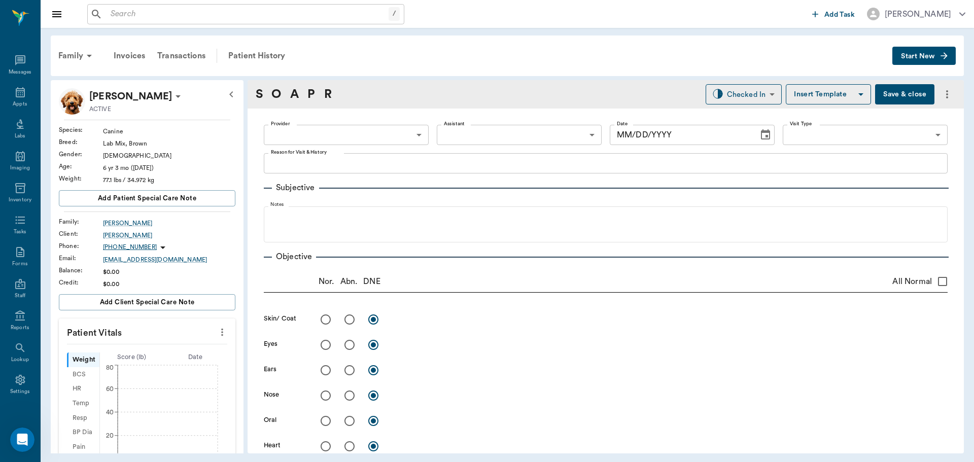
type input "63ec2f075fda476ae8351a4c"
type input "65d2be4f46e3a538d89b8c1a"
type textarea "hwt, heartgard -stormy"
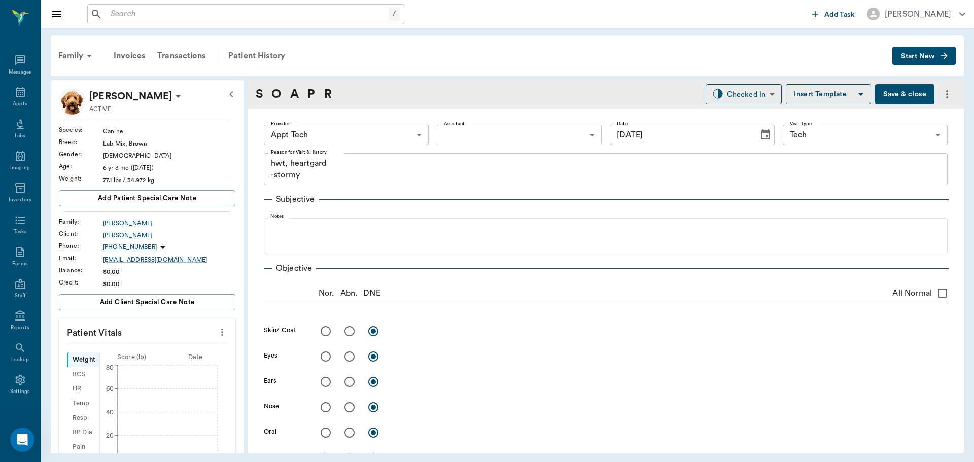
type input "[DATE]"
drag, startPoint x: 213, startPoint y: 333, endPoint x: 189, endPoint y: 339, distance: 24.7
click at [217, 332] on icon "more" at bounding box center [222, 332] width 11 height 12
click at [188, 342] on li "Enter Vitals" at bounding box center [171, 349] width 101 height 19
click at [169, 359] on input "text" at bounding box center [146, 363] width 88 height 20
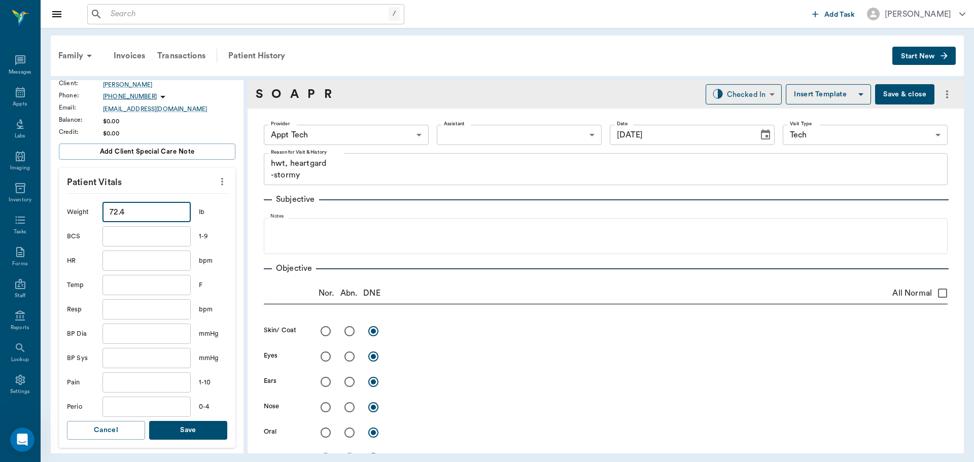
scroll to position [152, 0]
type input "72.4"
click at [187, 420] on button "Save" at bounding box center [188, 428] width 78 height 19
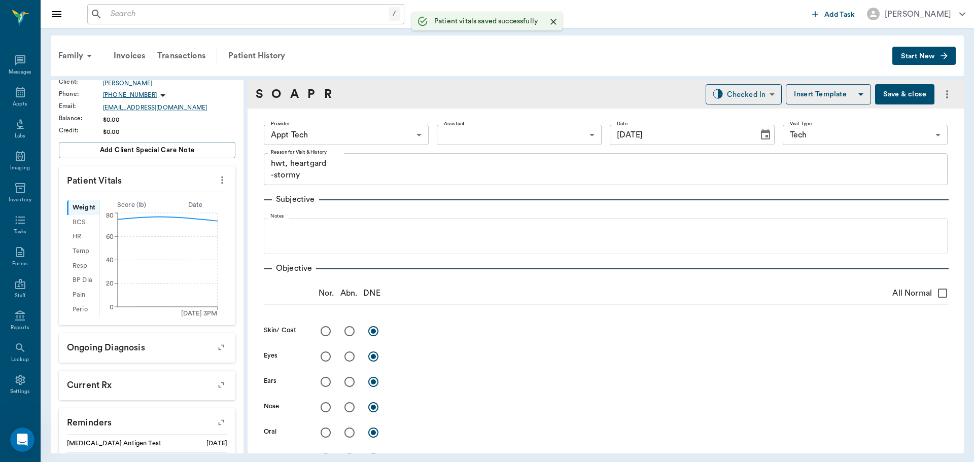
click at [370, 132] on body "/ ​ Add Task Dr. Bert Ellsworth Nectar Messages Appts Labs Imaging Inventory Ta…" at bounding box center [487, 231] width 974 height 462
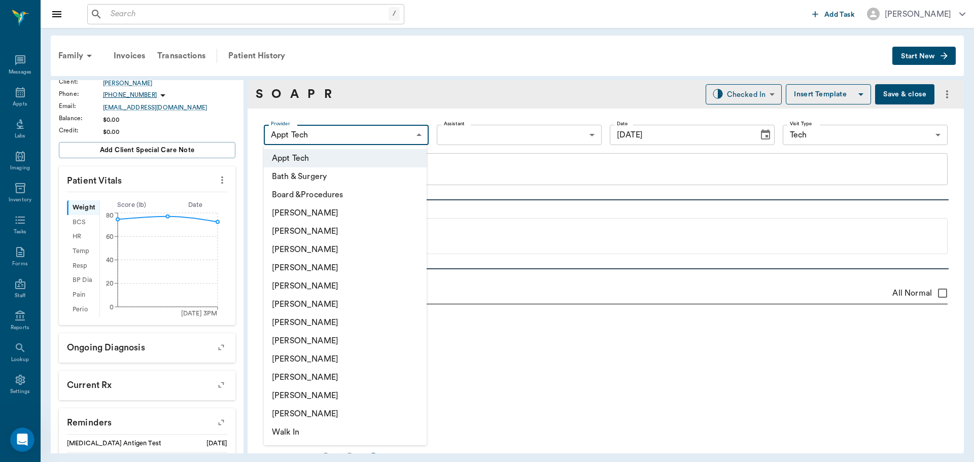
click at [351, 307] on li "[PERSON_NAME]" at bounding box center [345, 304] width 163 height 18
type input "682b670d8bdc6f7f8feef3db"
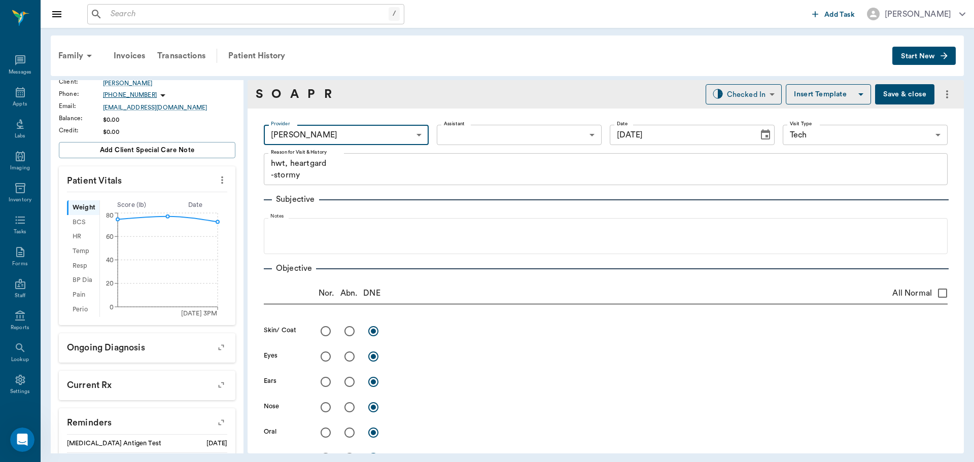
click at [466, 133] on body "/ ​ Add Task Dr. Bert Ellsworth Nectar Messages Appts Labs Imaging Inventory Ta…" at bounding box center [487, 231] width 974 height 462
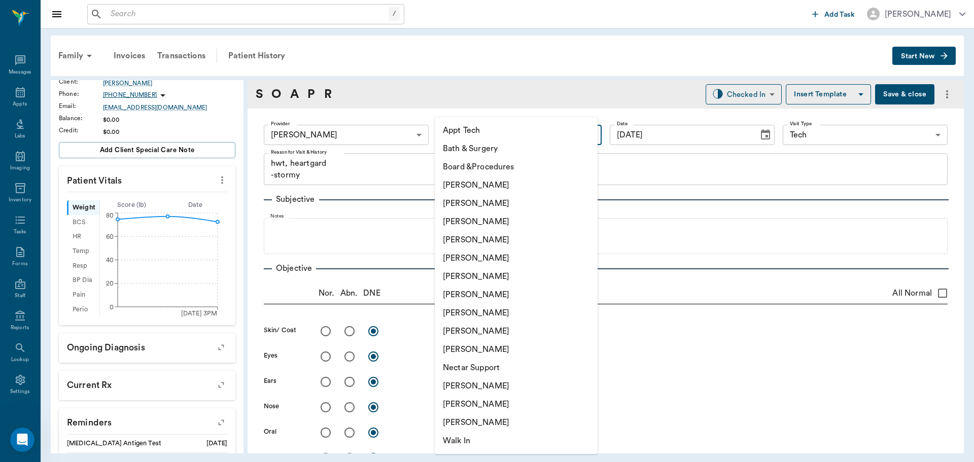
click at [473, 131] on li "Appt Tech" at bounding box center [516, 130] width 163 height 18
type input "63ec2f075fda476ae8351a4c"
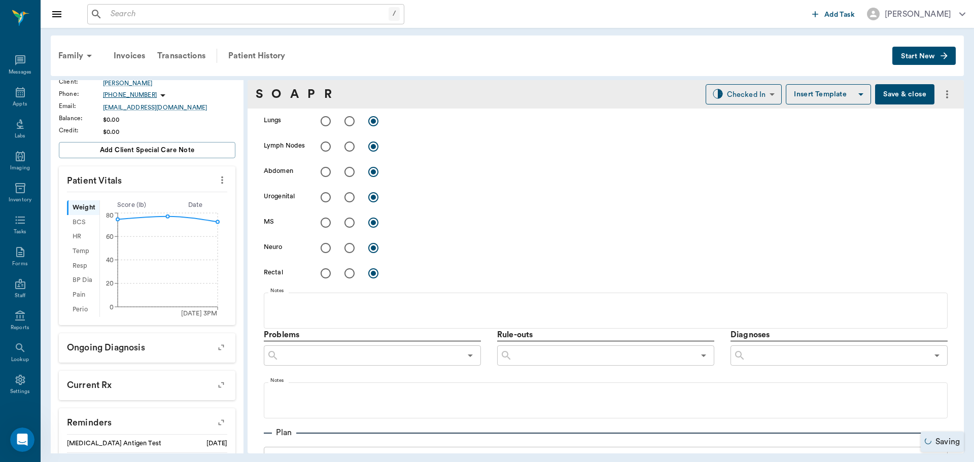
scroll to position [507, 0]
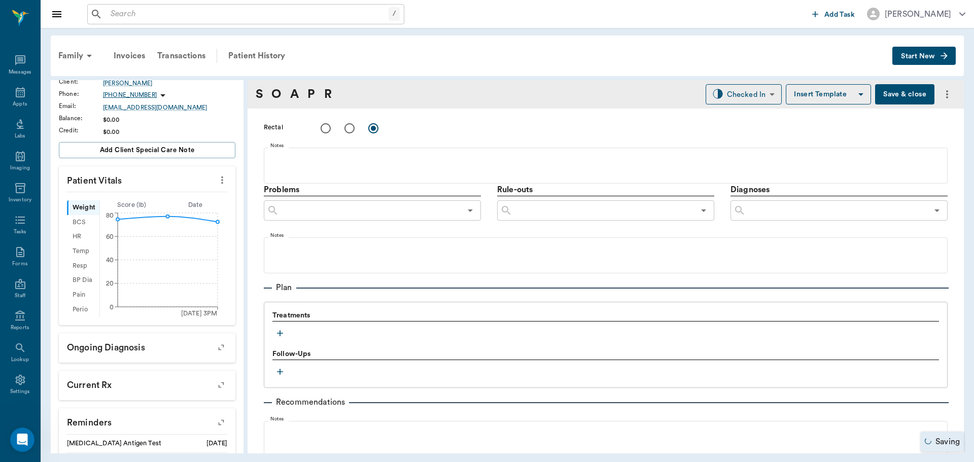
click at [273, 334] on button "button" at bounding box center [279, 333] width 15 height 15
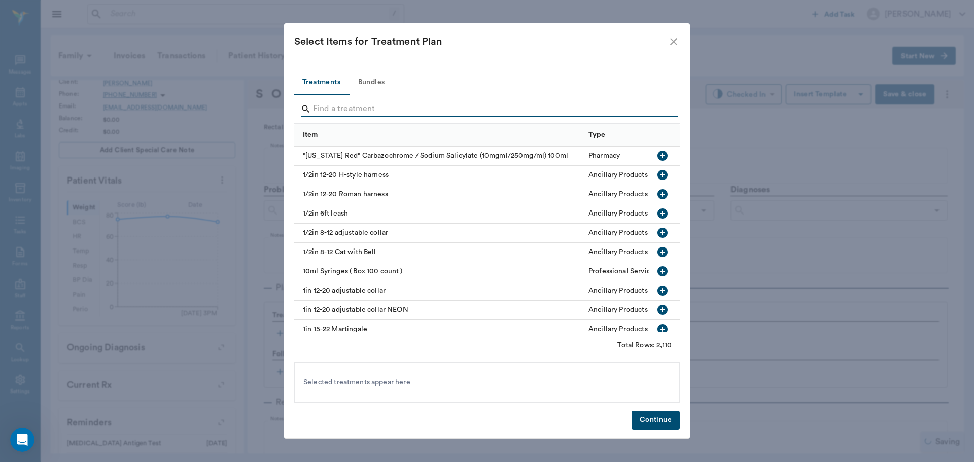
click at [375, 104] on input "Search" at bounding box center [487, 109] width 349 height 16
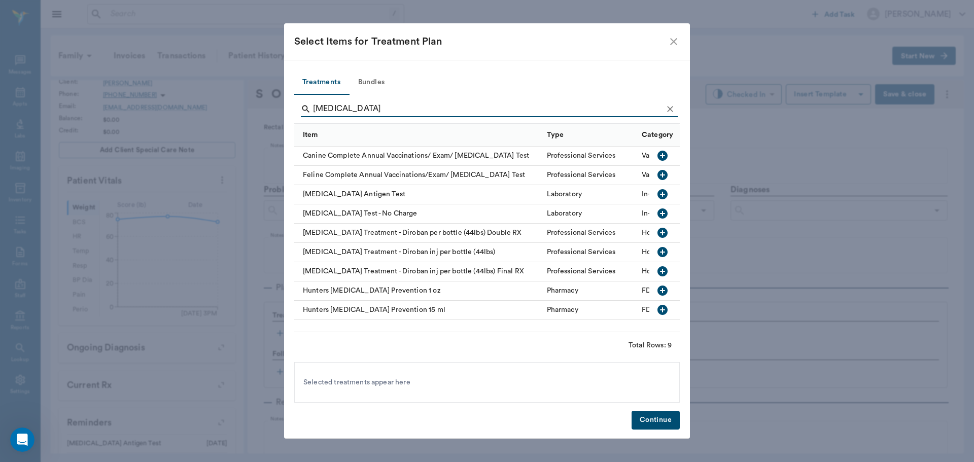
type input "heartworm"
click at [661, 191] on icon "button" at bounding box center [662, 194] width 10 height 10
click at [668, 108] on icon "Clear" at bounding box center [670, 109] width 10 height 10
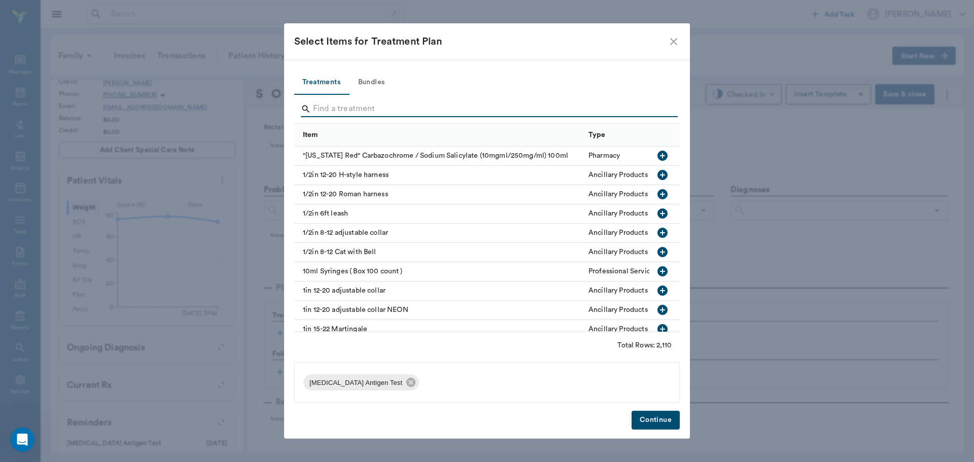
click at [657, 108] on input "Search" at bounding box center [487, 109] width 349 height 16
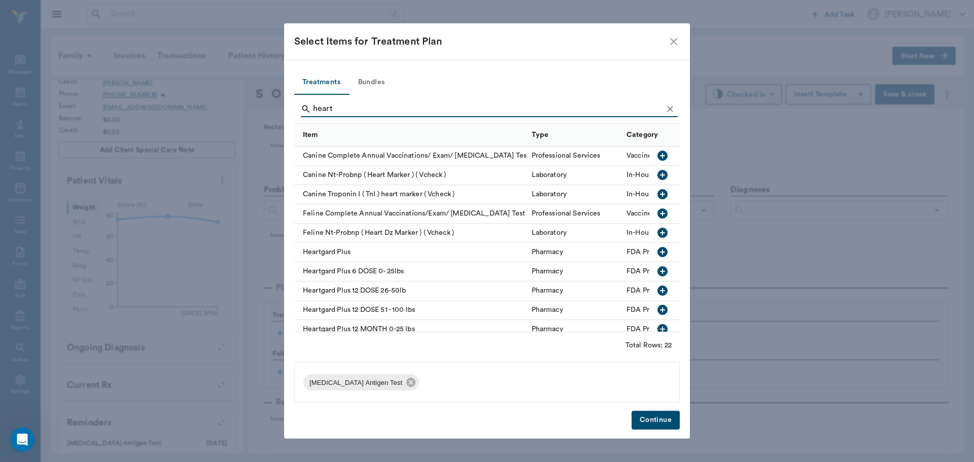
type input "heart"
click at [657, 311] on icon "button" at bounding box center [662, 310] width 10 height 10
click at [657, 414] on button "Continue" at bounding box center [656, 420] width 48 height 19
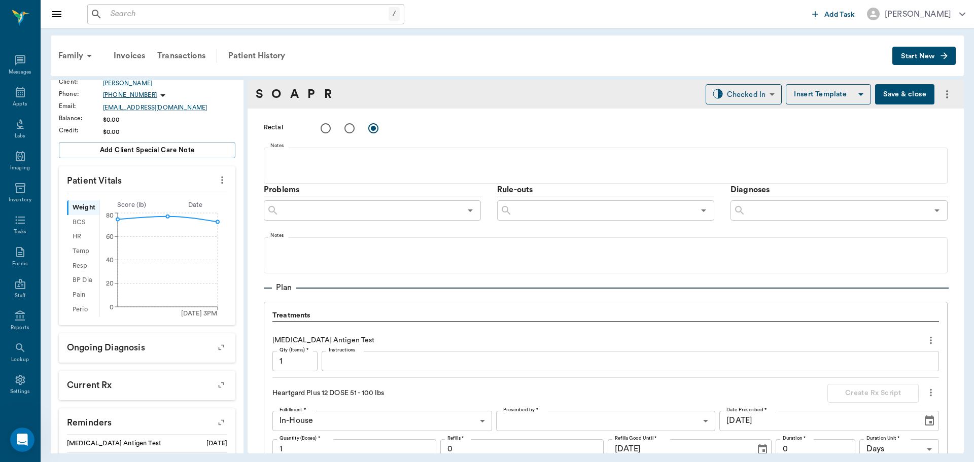
click at [394, 365] on textarea "Instructions" at bounding box center [630, 362] width 603 height 12
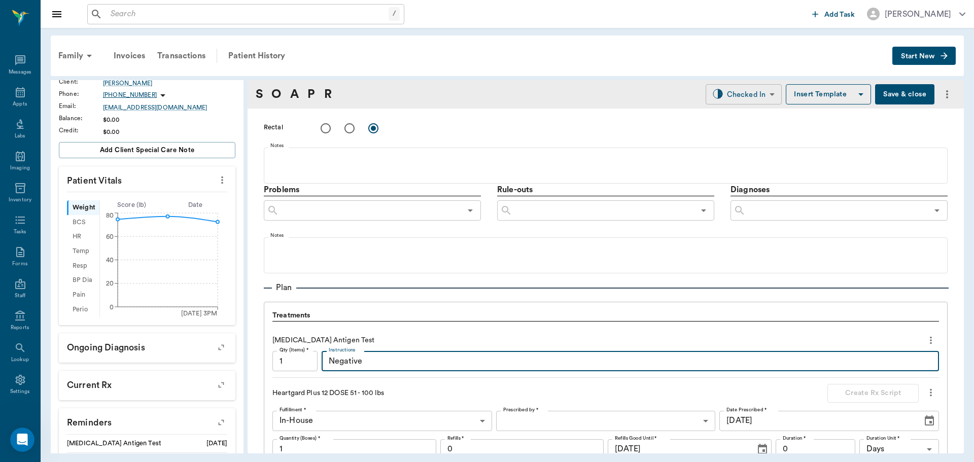
type textarea "Negative"
click at [751, 94] on body "/ ​ Add Task Dr. Bert Ellsworth Nectar Messages Appts Labs Imaging Inventory Ta…" at bounding box center [487, 231] width 974 height 462
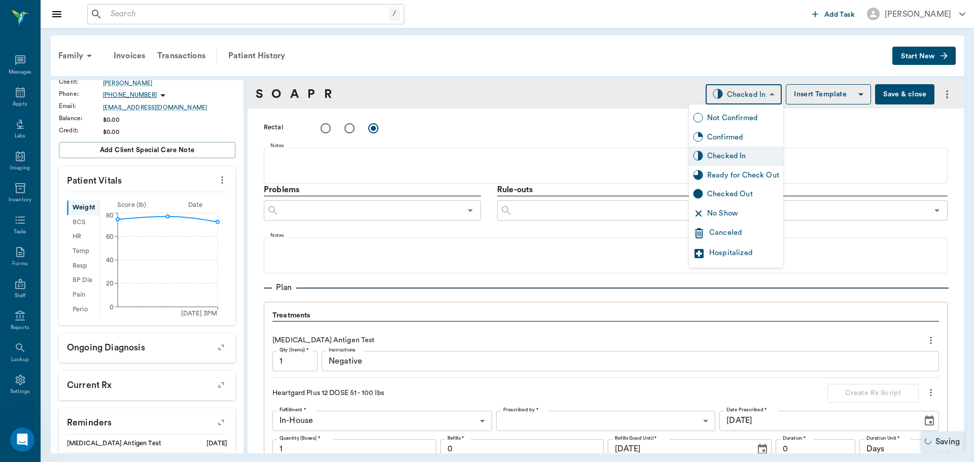
click at [756, 172] on div "Ready for Check Out" at bounding box center [743, 175] width 72 height 11
type input "READY_TO_CHECKOUT"
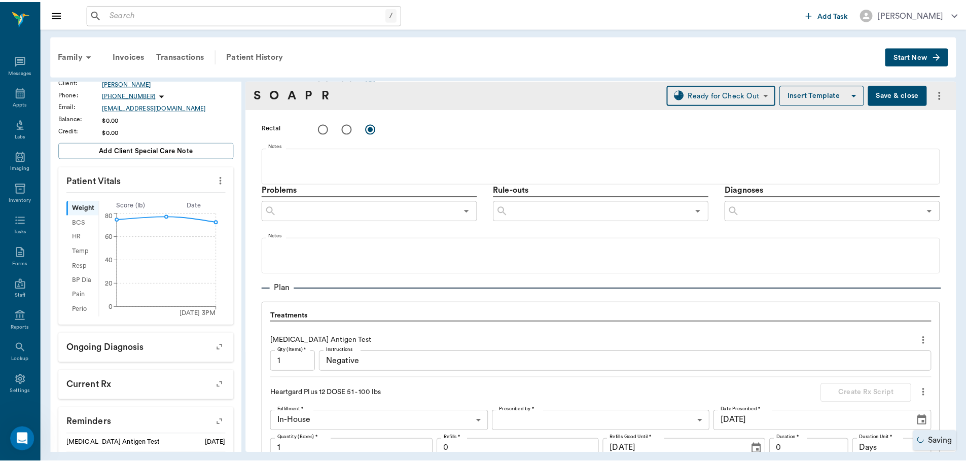
scroll to position [789, 0]
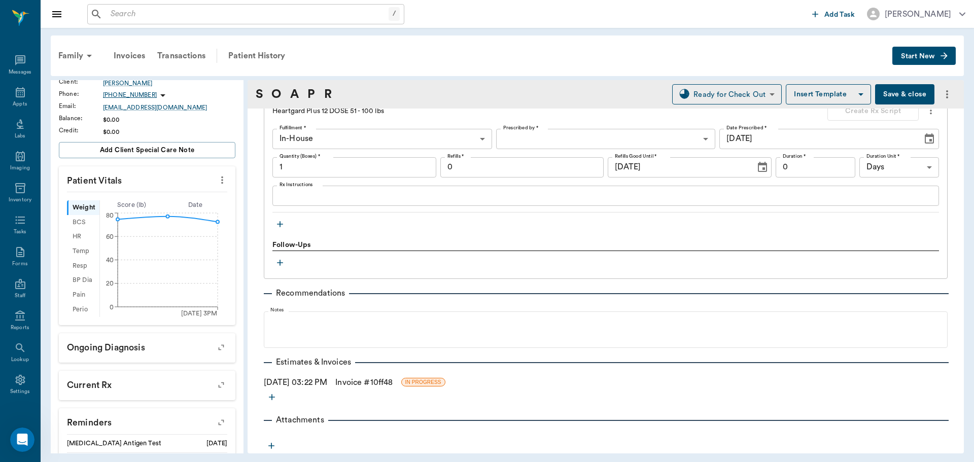
click at [369, 384] on link "Invoice # 10ff48" at bounding box center [363, 382] width 57 height 12
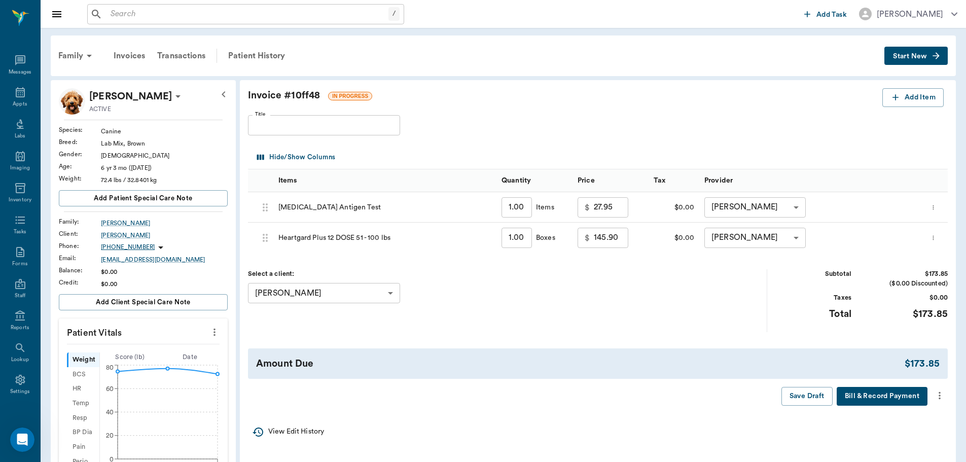
click at [940, 390] on icon "more" at bounding box center [939, 396] width 11 height 12
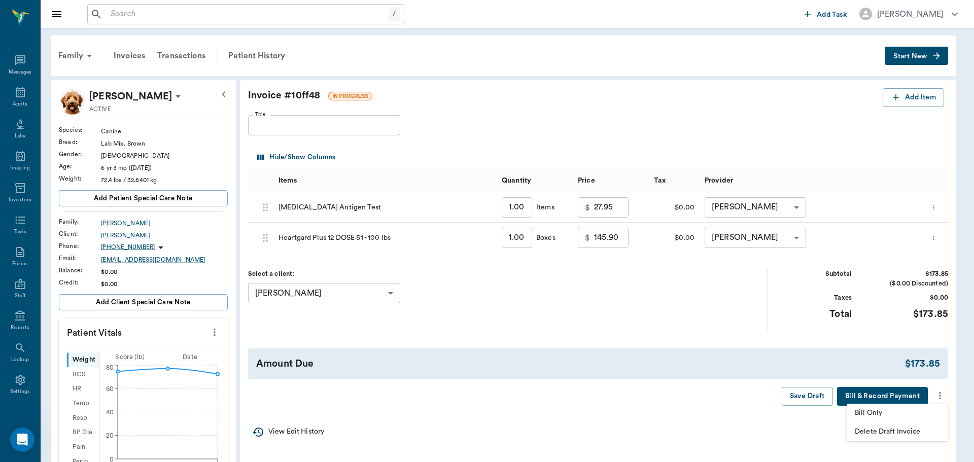
click at [908, 412] on span "Bill Only" at bounding box center [897, 413] width 85 height 11
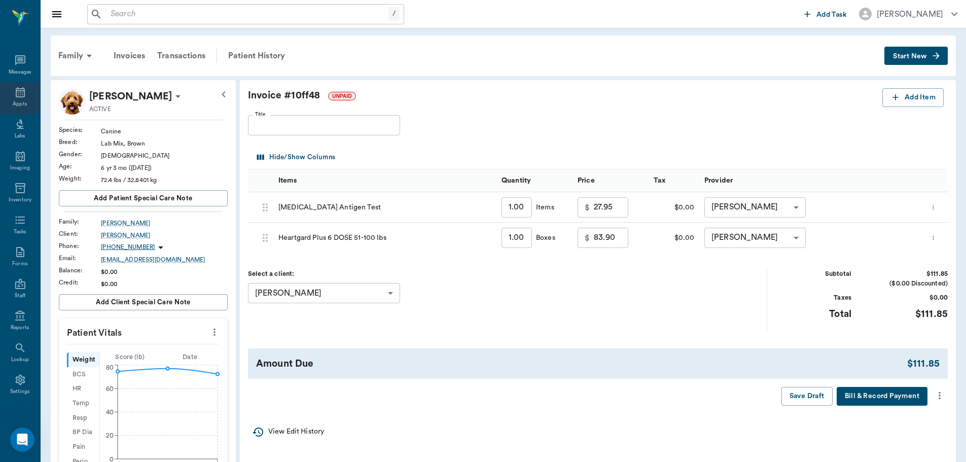
click at [8, 97] on div "Appts" at bounding box center [20, 98] width 40 height 32
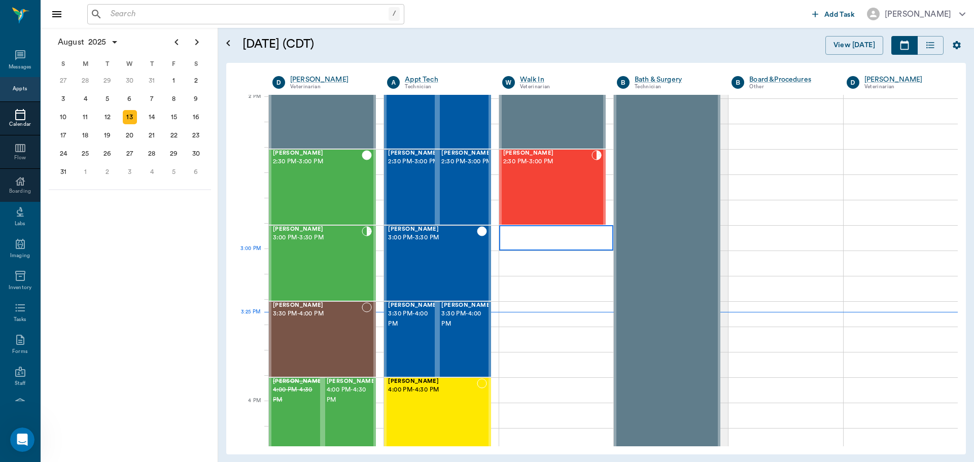
scroll to position [916, 0]
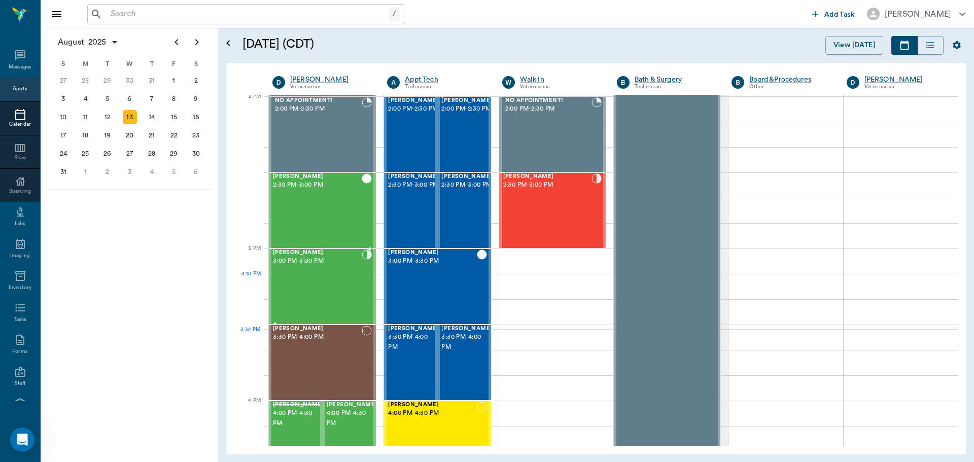
click at [317, 287] on div "Roxie Nipper 3:00 PM - 3:30 PM" at bounding box center [317, 287] width 89 height 74
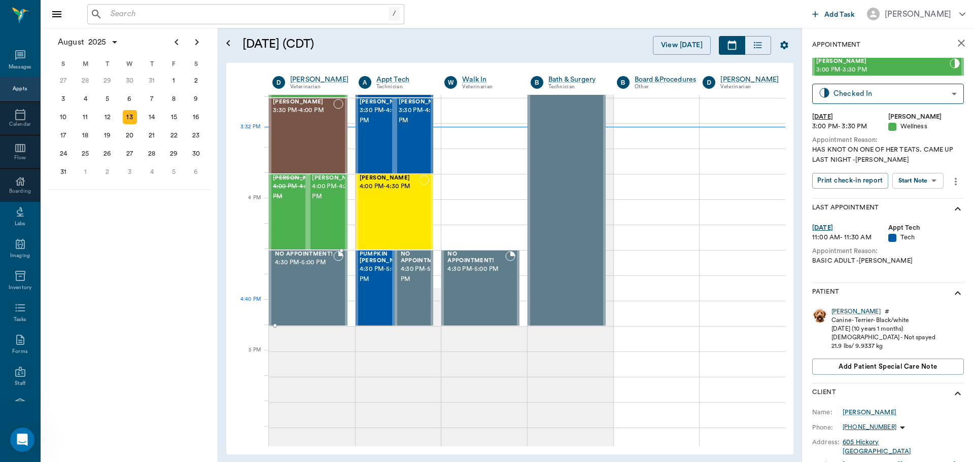
scroll to position [1118, 0]
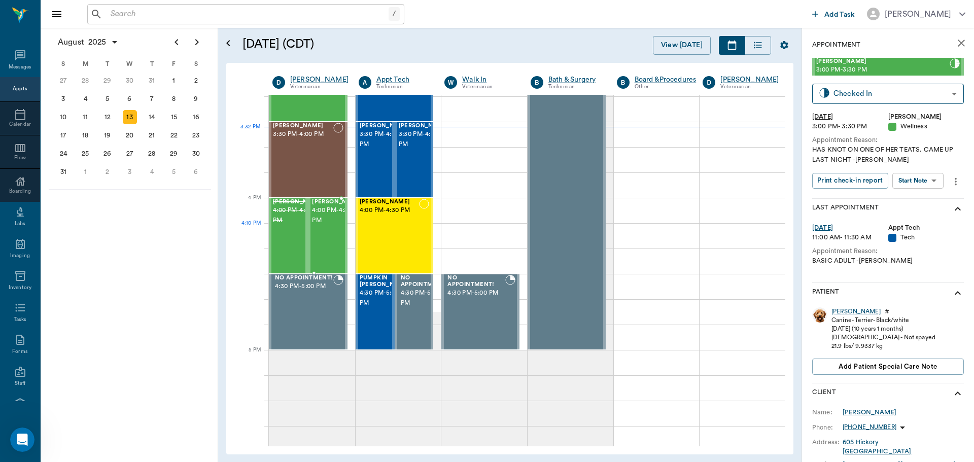
click at [317, 226] on span "4:00 PM - 4:30 PM" at bounding box center [337, 215] width 51 height 20
click at [379, 229] on div "Eve Marlow 4:00 PM - 4:30 PM" at bounding box center [390, 236] width 60 height 74
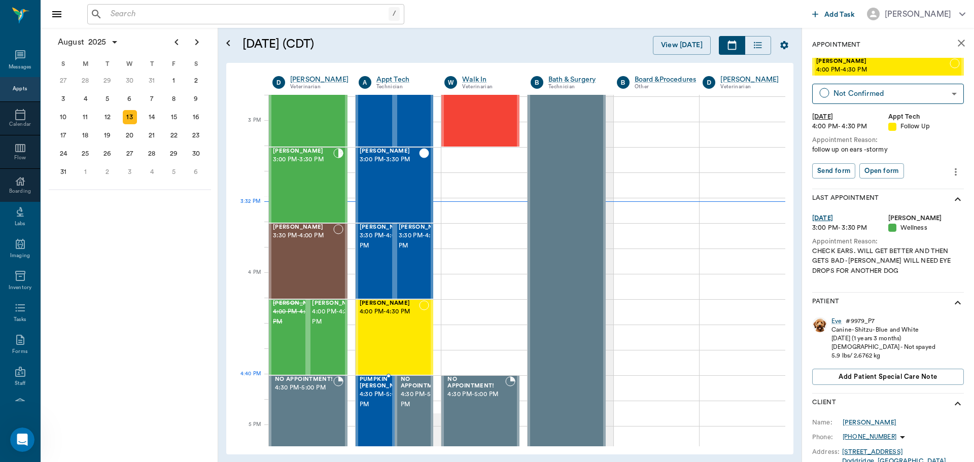
scroll to position [1118, 0]
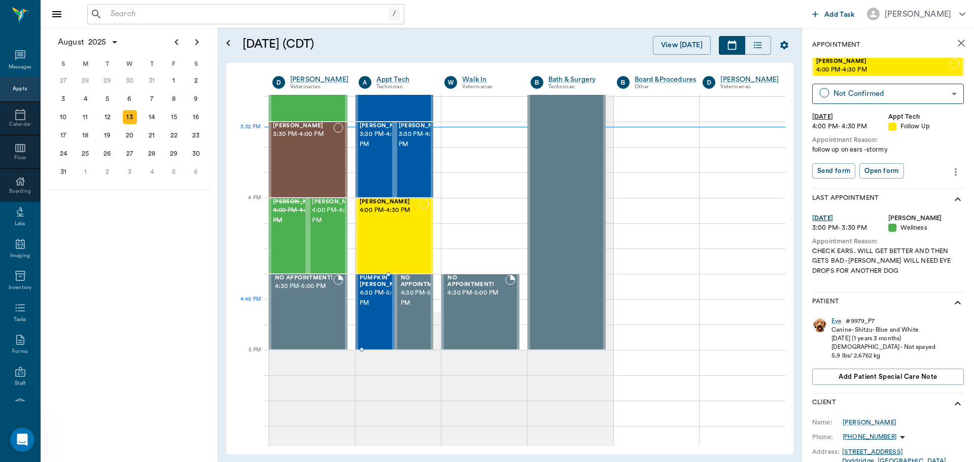
click at [377, 308] on span "4:30 PM - 5:00 PM" at bounding box center [385, 298] width 51 height 20
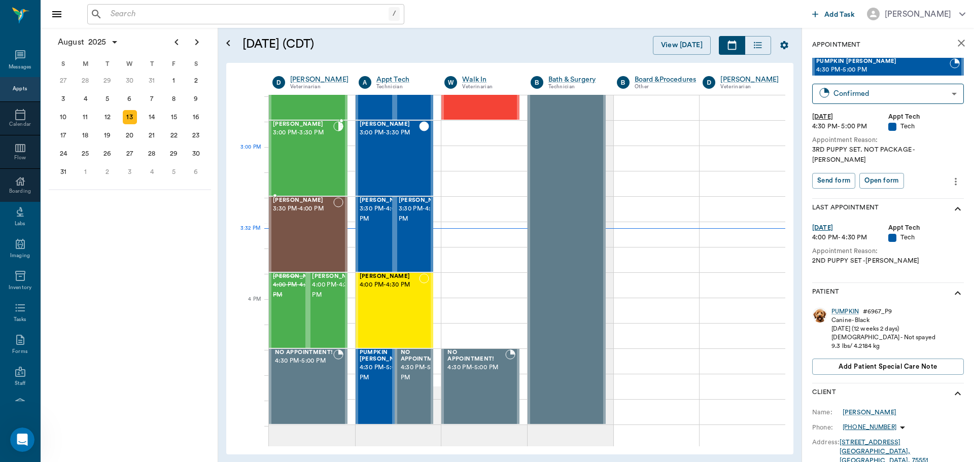
scroll to position [1017, 0]
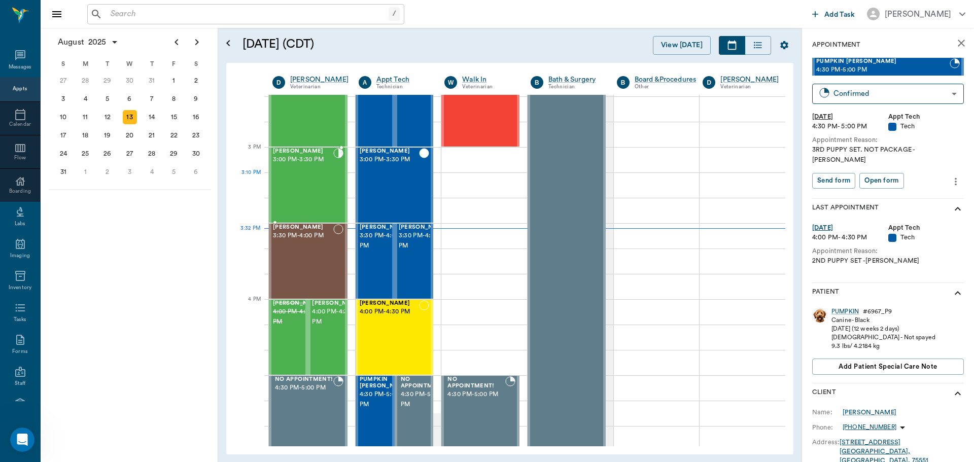
click at [309, 174] on div "Roxie Nipper 3:00 PM - 3:30 PM" at bounding box center [303, 185] width 60 height 74
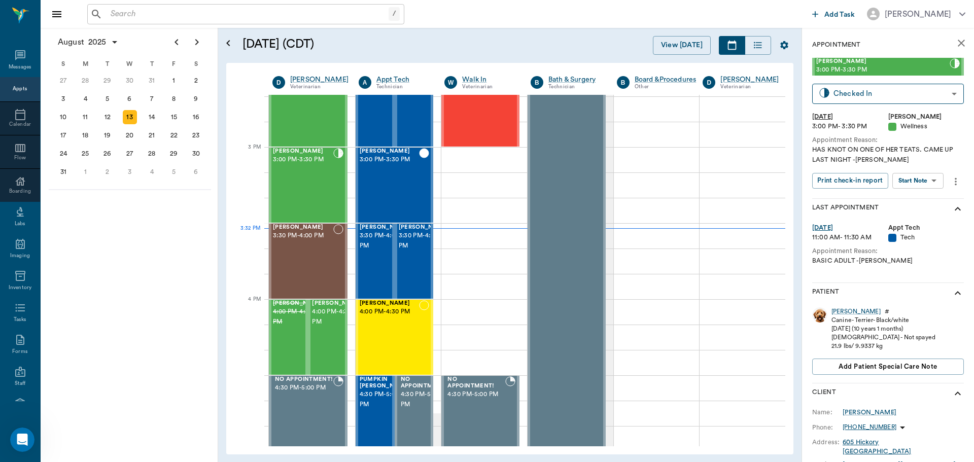
click at [926, 184] on body "/ ​ Add Task Dr. Bert Ellsworth Nectar Messages Appts Calendar Flow Boarding La…" at bounding box center [487, 231] width 974 height 462
click at [919, 198] on button "View SOAP" at bounding box center [906, 202] width 34 height 12
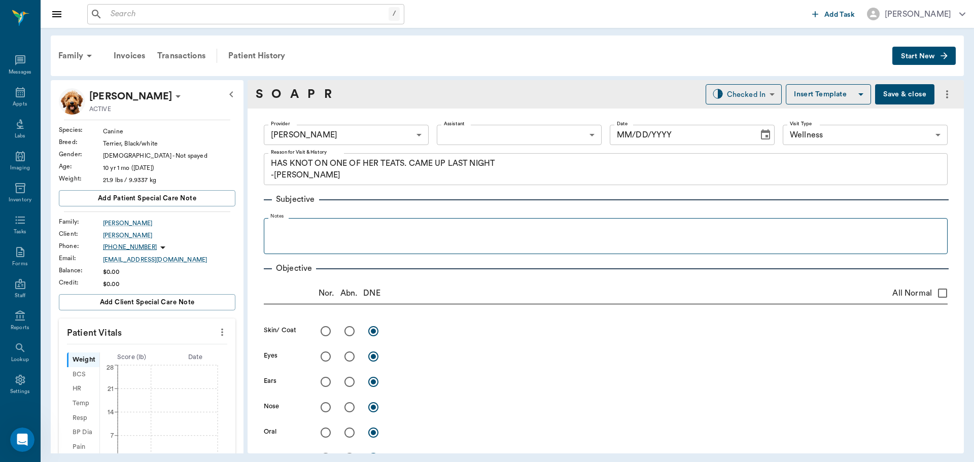
type input "63ec2f075fda476ae8351a4d"
type input "65d2be4f46e3a538d89b8c14"
type textarea "HAS KNOT ON ONE OF HER TEATS. CAME UP LAST NIGHT -LORY"
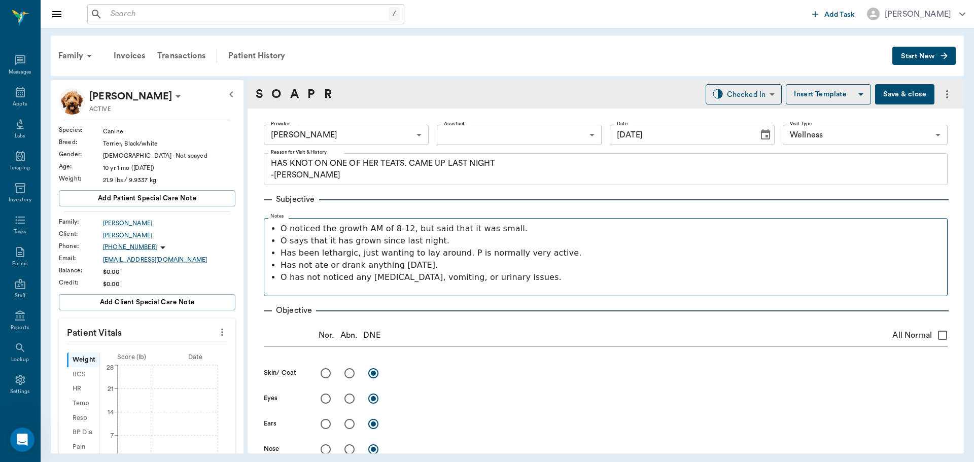
type input "[DATE]"
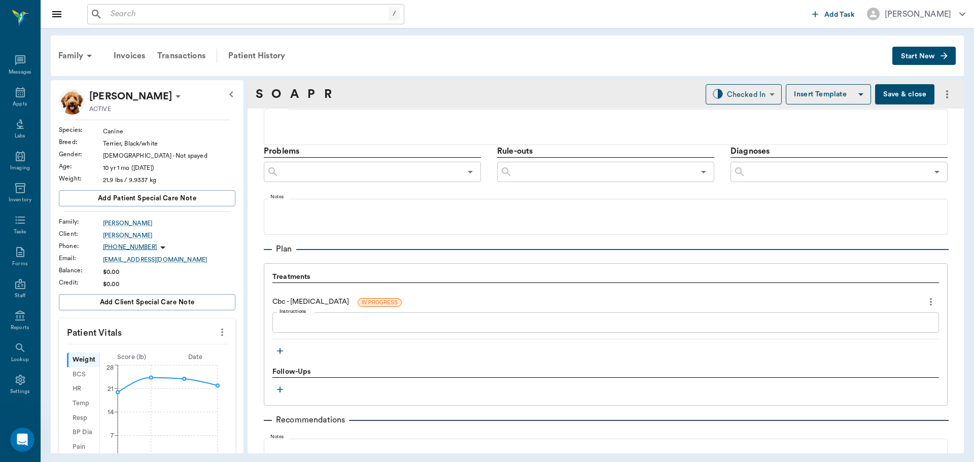
scroll to position [710, 0]
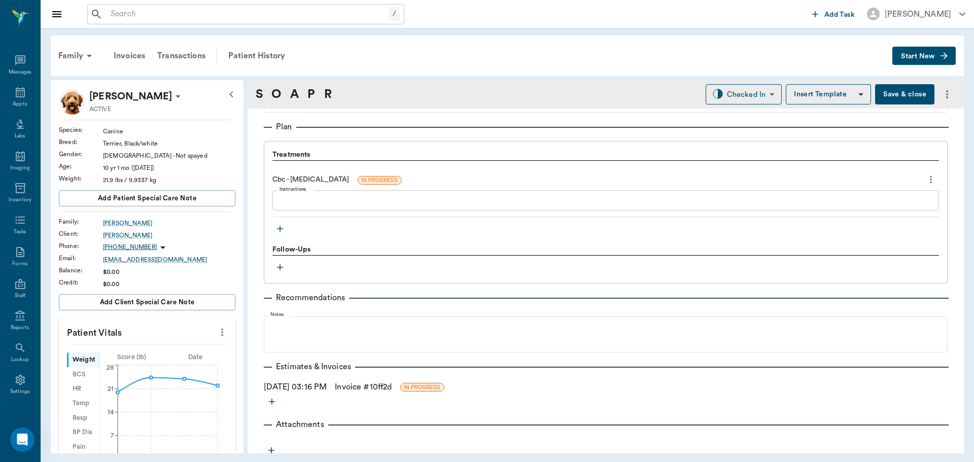
click at [278, 230] on icon "button" at bounding box center [280, 229] width 10 height 10
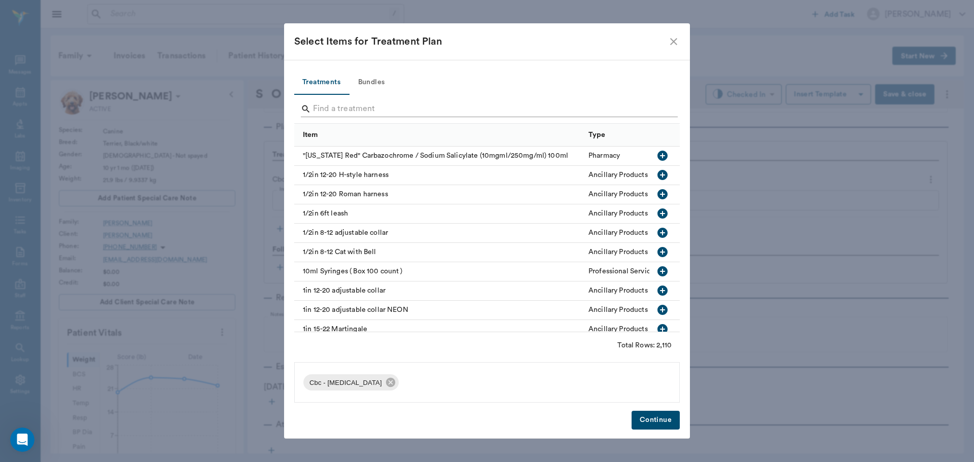
click at [347, 116] on input "Search" at bounding box center [487, 109] width 349 height 16
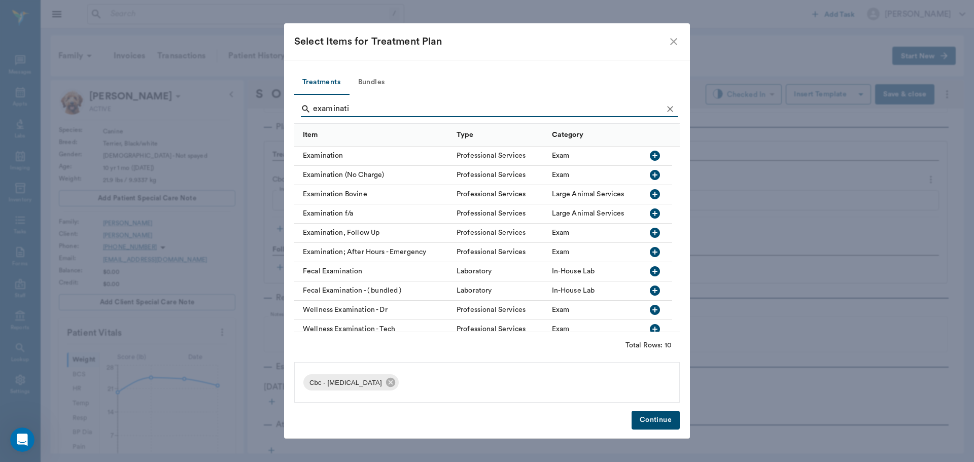
click at [650, 154] on icon "button" at bounding box center [655, 156] width 10 height 10
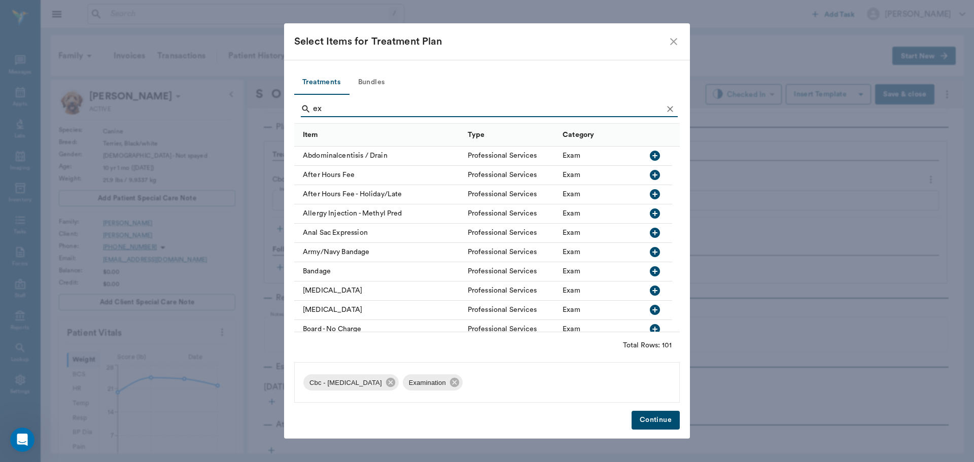
type input "e"
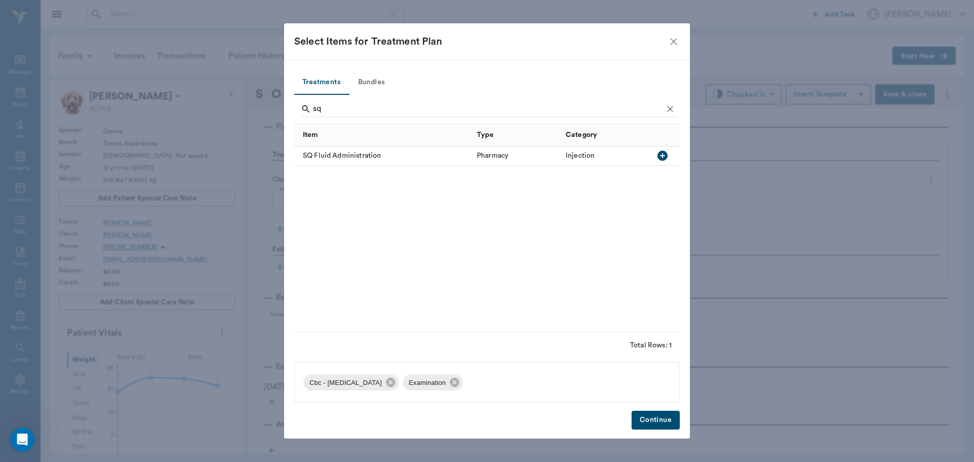
click at [665, 154] on icon "button" at bounding box center [662, 156] width 10 height 10
type input "s"
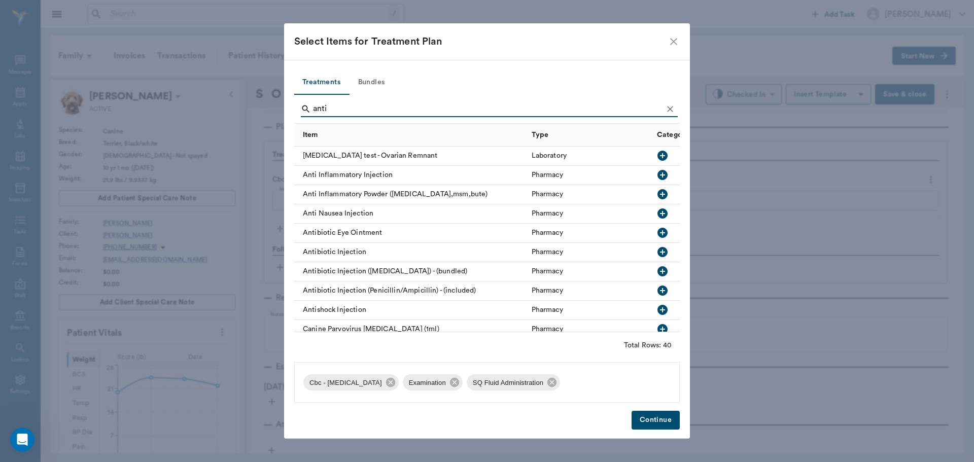
click at [657, 251] on icon "button" at bounding box center [662, 252] width 10 height 10
type input "a"
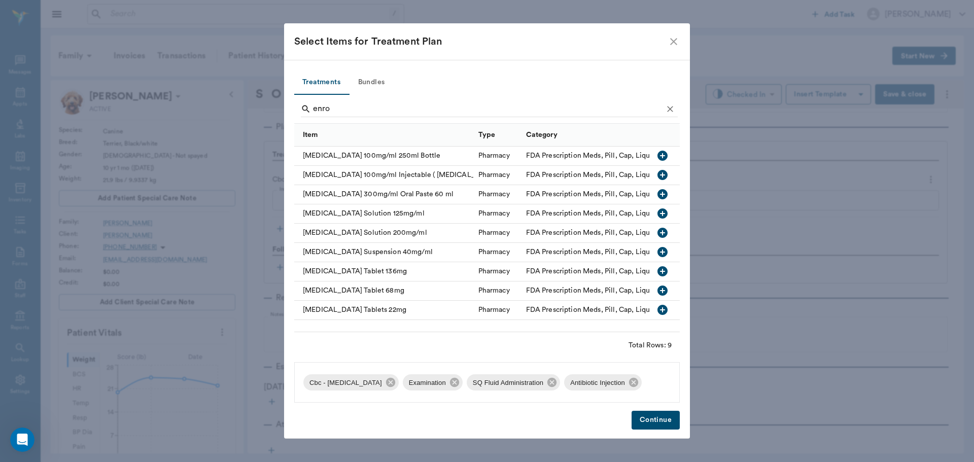
click at [660, 289] on icon "button" at bounding box center [662, 291] width 10 height 10
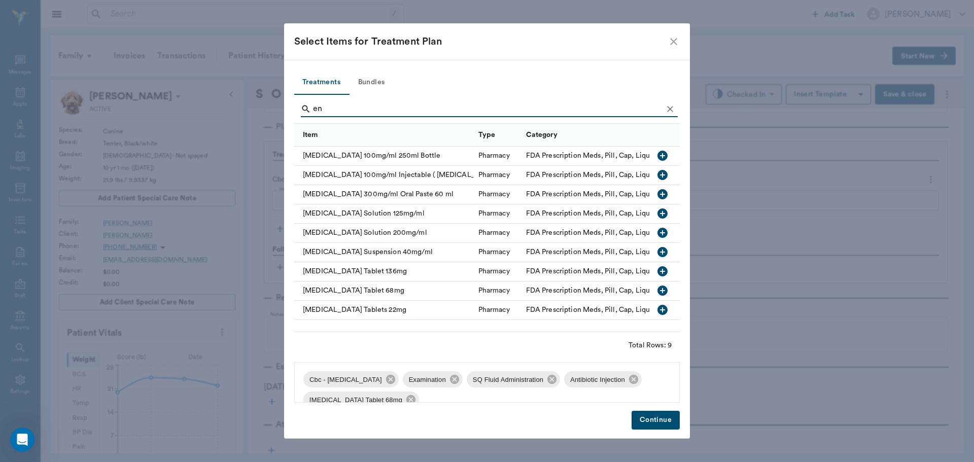
type input "e"
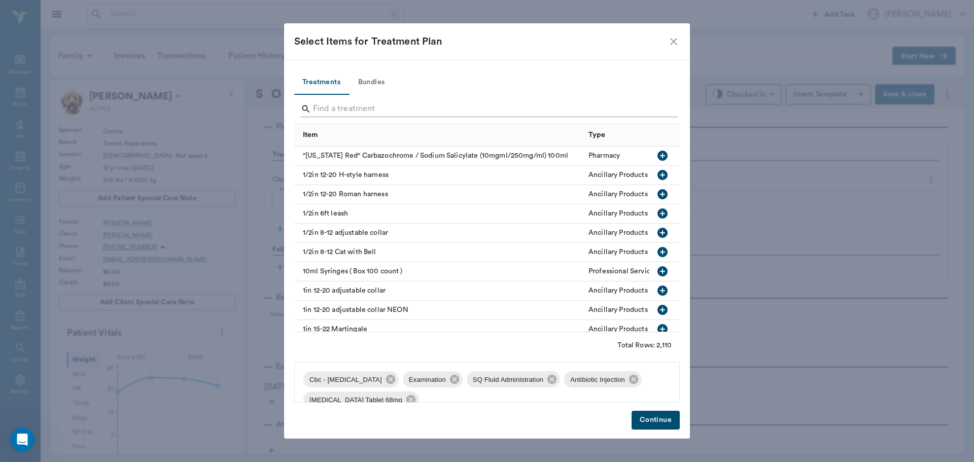
click at [381, 112] on input "Search" at bounding box center [487, 109] width 349 height 16
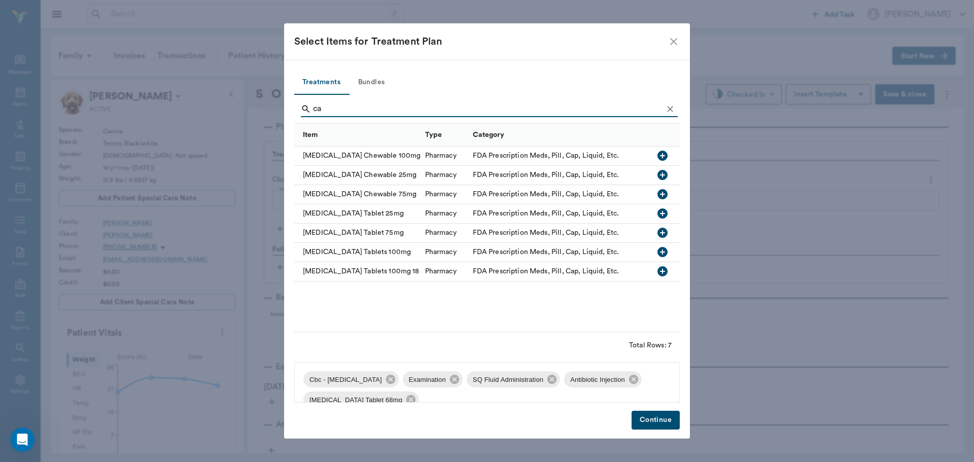
type input "c"
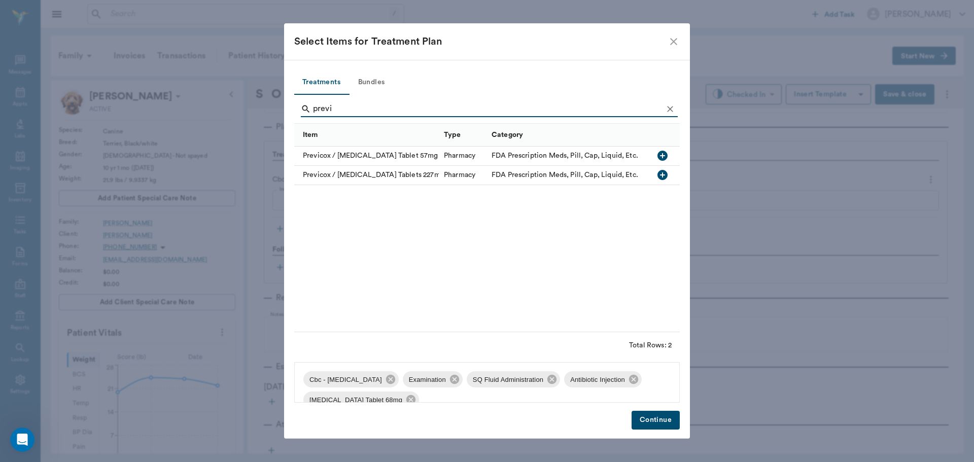
type input "previ"
click at [661, 156] on icon "button" at bounding box center [662, 156] width 12 height 12
click at [655, 422] on button "Continue" at bounding box center [656, 420] width 48 height 19
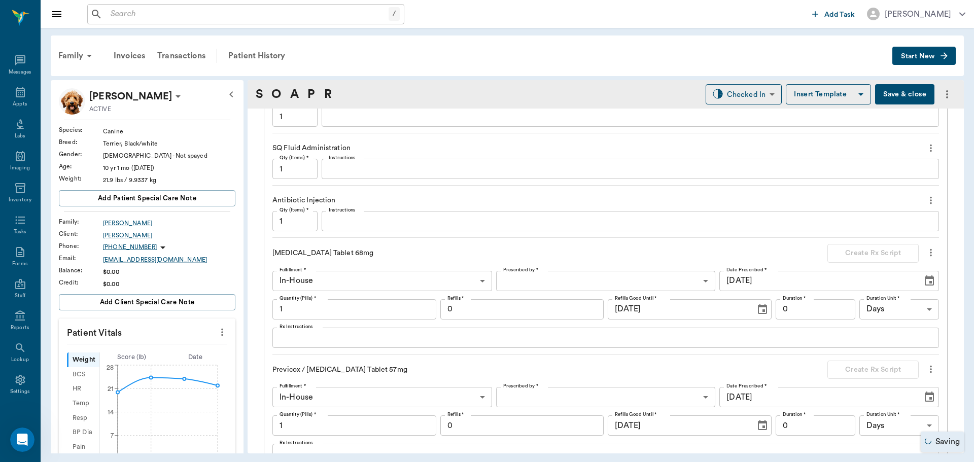
scroll to position [964, 0]
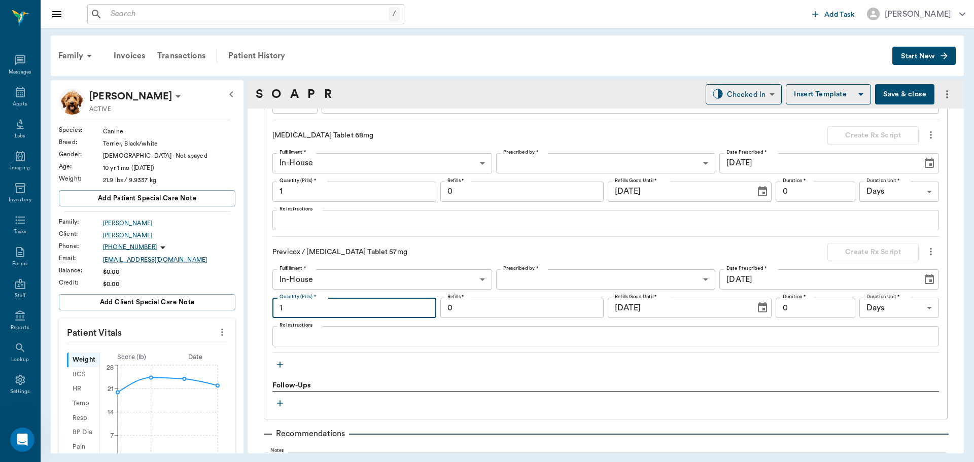
click at [343, 308] on input "1" at bounding box center [354, 308] width 164 height 20
type input "10"
click at [544, 268] on div "Previcox / Firocoxib Tablet 57mg Create Rx Script Fulfillment * In-House In-Hou…" at bounding box center [605, 298] width 667 height 111
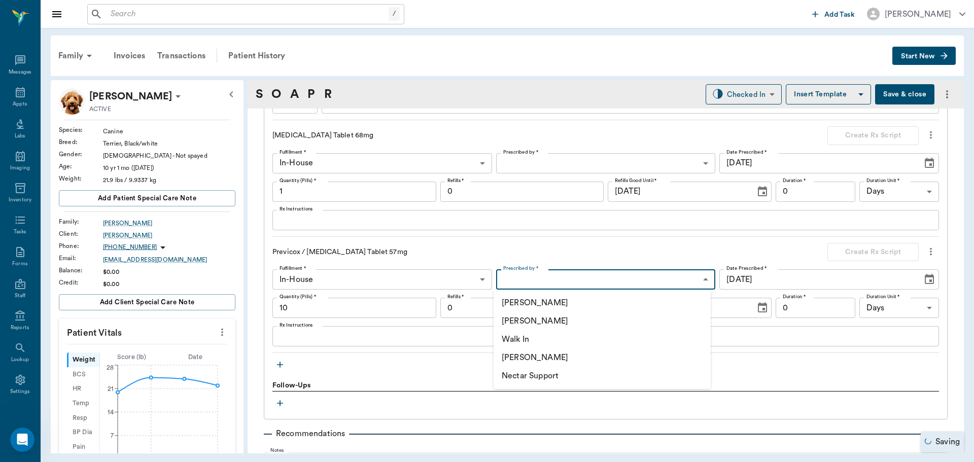
click at [544, 273] on body "/ ​ Add Task Dr. Bert Ellsworth Nectar Messages Appts Labs Imaging Inventory Ta…" at bounding box center [487, 231] width 974 height 462
drag, startPoint x: 530, startPoint y: 320, endPoint x: 519, endPoint y: 317, distance: 11.6
click at [529, 319] on li "[PERSON_NAME]" at bounding box center [602, 321] width 217 height 18
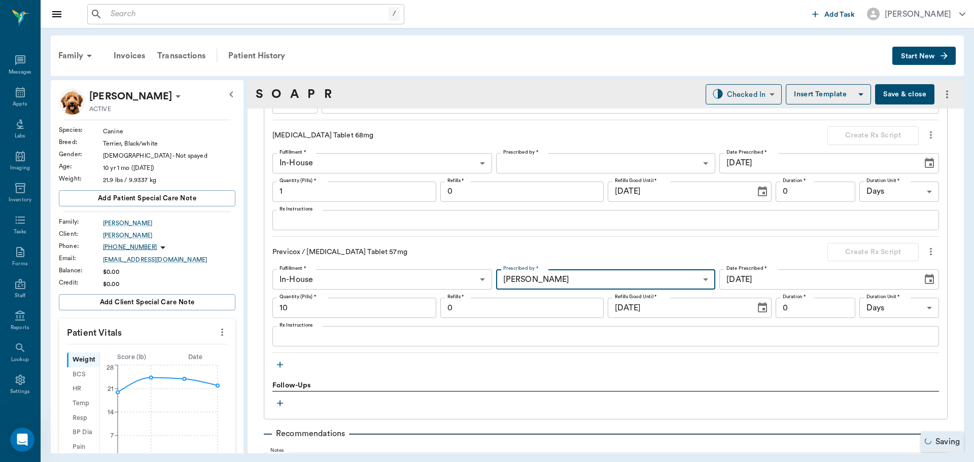
type input "63ec2f075fda476ae8351a4d"
click at [335, 341] on textarea "Rx Instructions" at bounding box center [605, 337] width 652 height 12
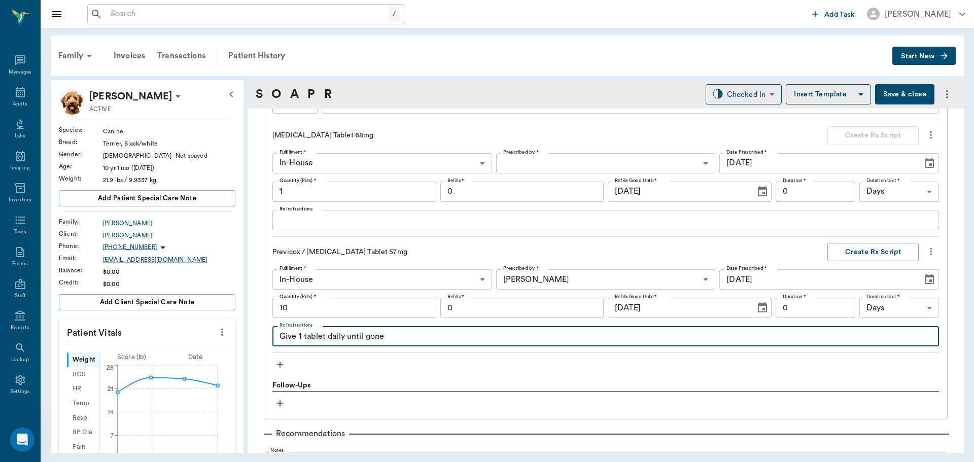
type textarea "Give 1 tablet daily until gone"
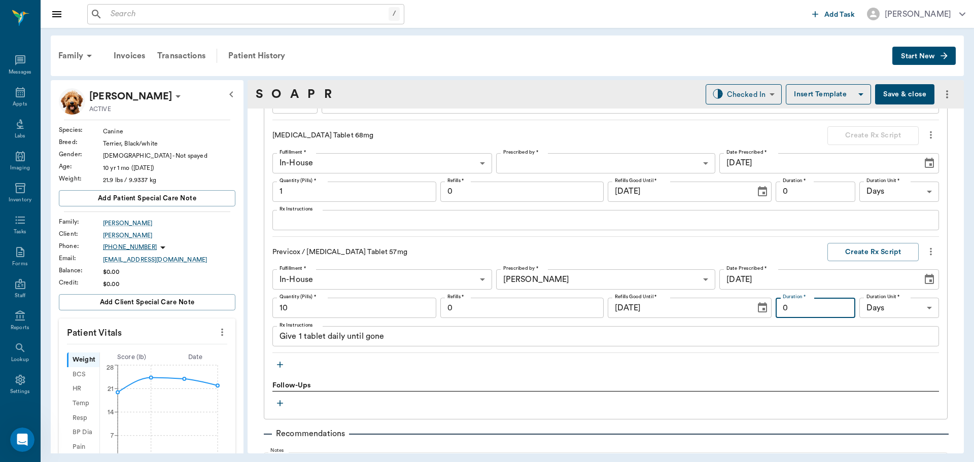
click at [833, 309] on input "0" at bounding box center [816, 308] width 80 height 20
type input "10"
click at [853, 250] on button "Create Rx Script" at bounding box center [872, 252] width 91 height 19
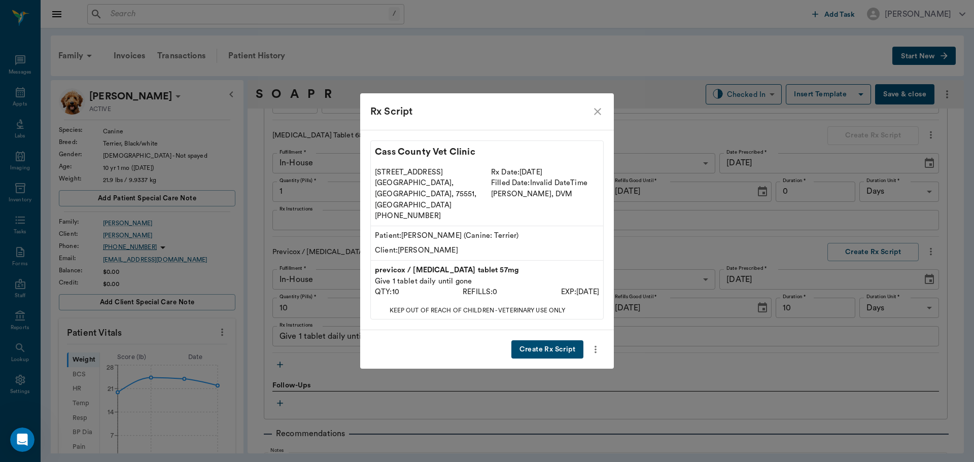
click at [554, 340] on button "Create Rx Script" at bounding box center [547, 349] width 72 height 19
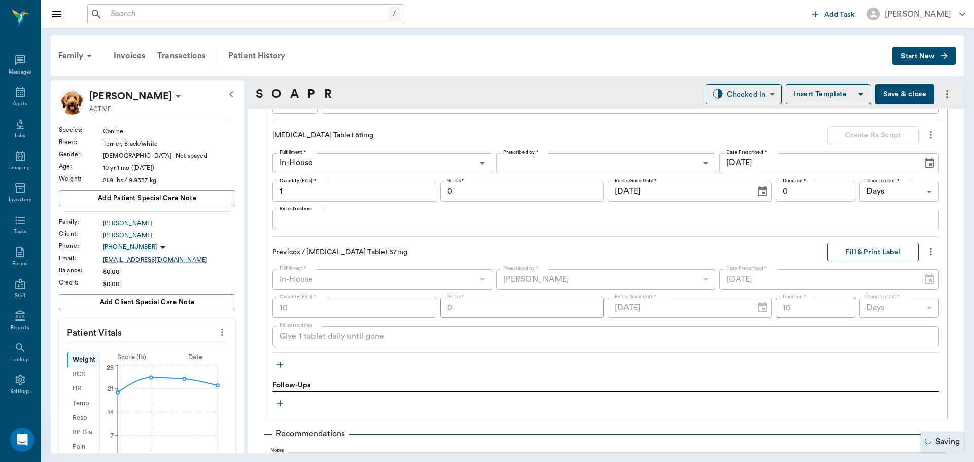
click at [878, 255] on button "Fill & Print Label" at bounding box center [872, 252] width 91 height 19
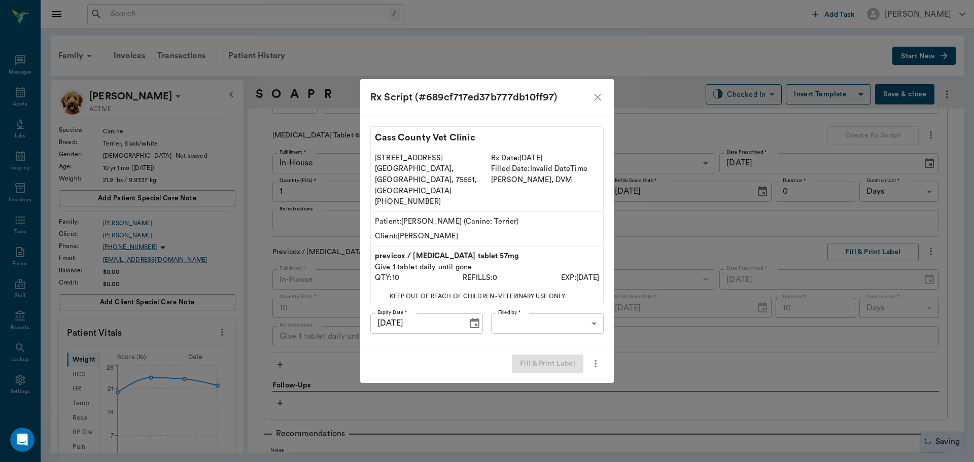
click at [576, 314] on body "/ ​ Add Task Dr. Bert Ellsworth Nectar Messages Appts Labs Imaging Inventory Ta…" at bounding box center [487, 231] width 974 height 462
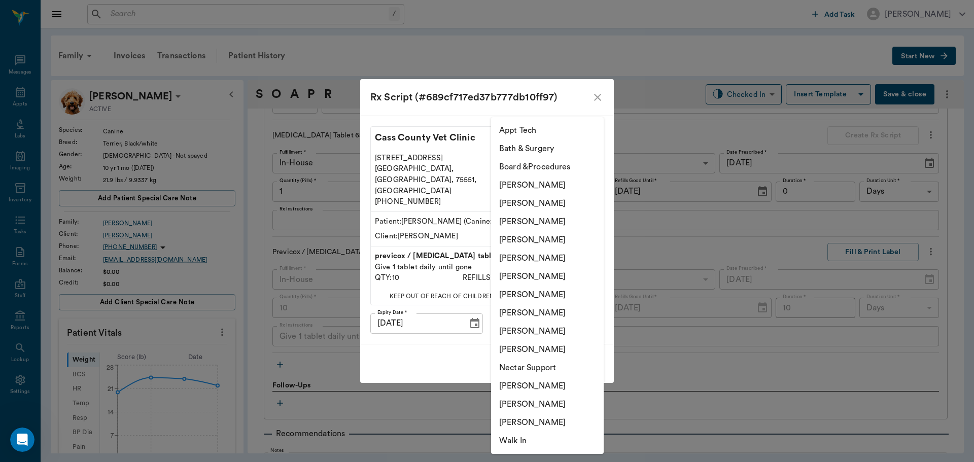
click at [553, 214] on li "[PERSON_NAME]" at bounding box center [547, 222] width 113 height 18
type input "63ec2f075fda476ae8351a4d"
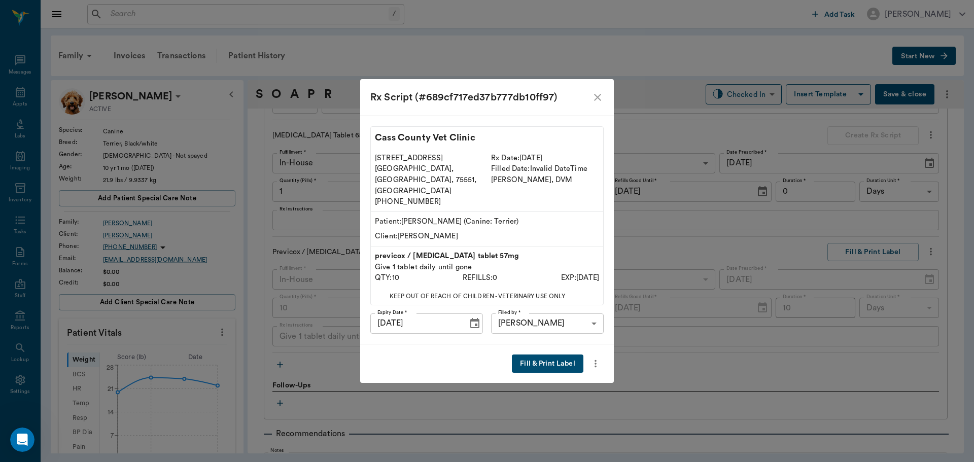
click at [547, 355] on button "Fill & Print Label" at bounding box center [548, 364] width 72 height 19
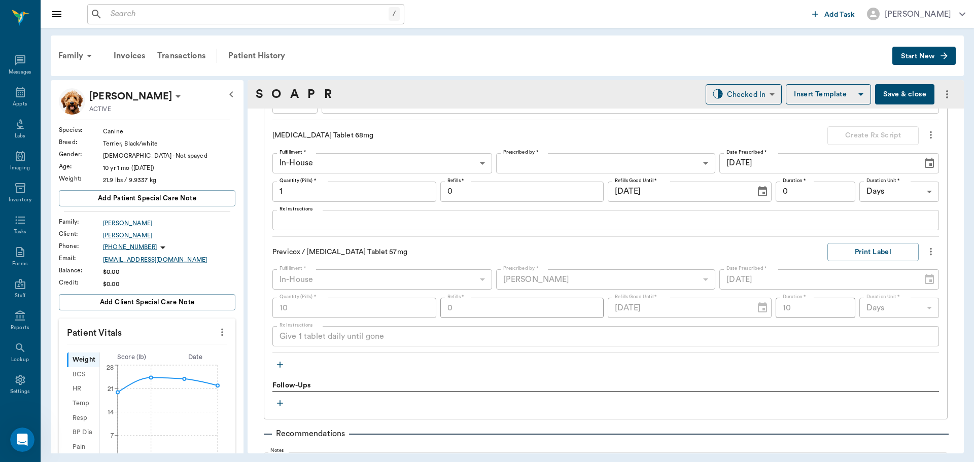
click at [346, 191] on input "1" at bounding box center [354, 192] width 164 height 20
type input "10"
click at [583, 165] on body "/ ​ Add Task Dr. Bert Ellsworth Nectar Messages Appts Labs Imaging Inventory Ta…" at bounding box center [487, 231] width 974 height 462
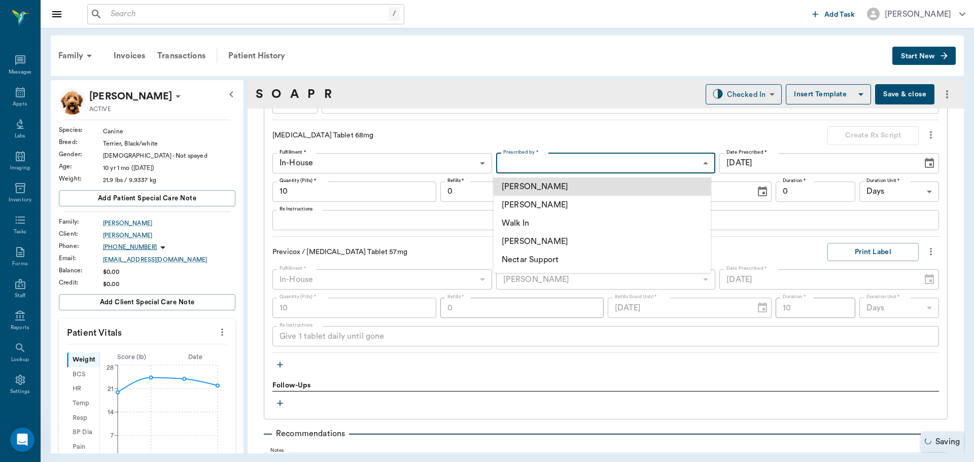
click at [575, 202] on li "[PERSON_NAME]" at bounding box center [602, 205] width 217 height 18
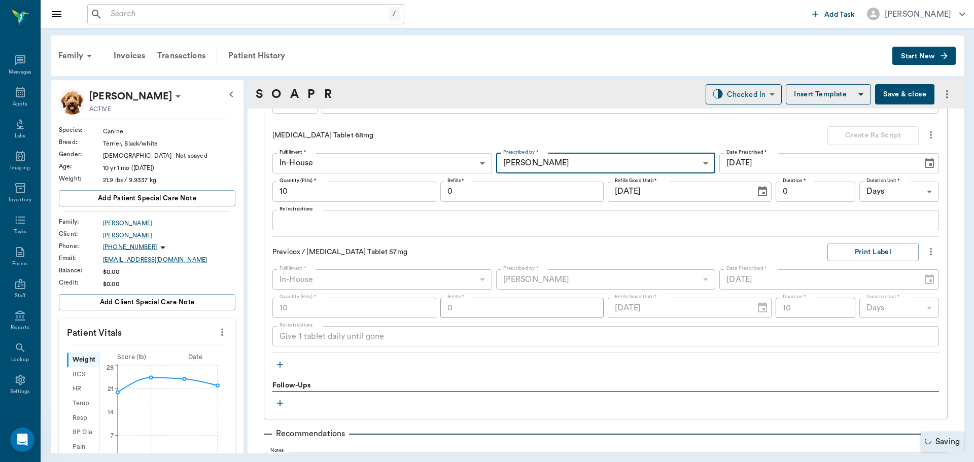
type input "63ec2f075fda476ae8351a4d"
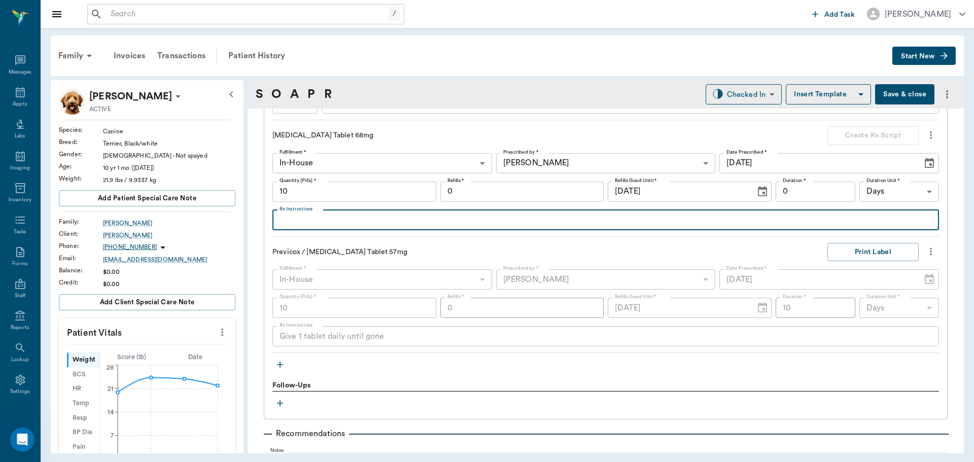
click at [375, 219] on textarea "Rx Instructions" at bounding box center [605, 220] width 652 height 12
type textarea "Give 1 tablet daily until gone"
click at [804, 190] on input "0" at bounding box center [816, 192] width 80 height 20
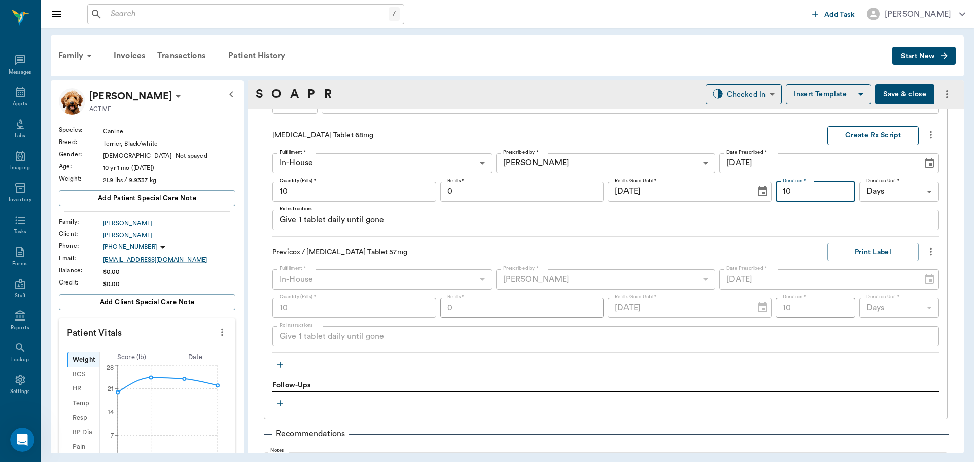
type input "10"
click at [863, 137] on button "Create Rx Script" at bounding box center [872, 135] width 91 height 19
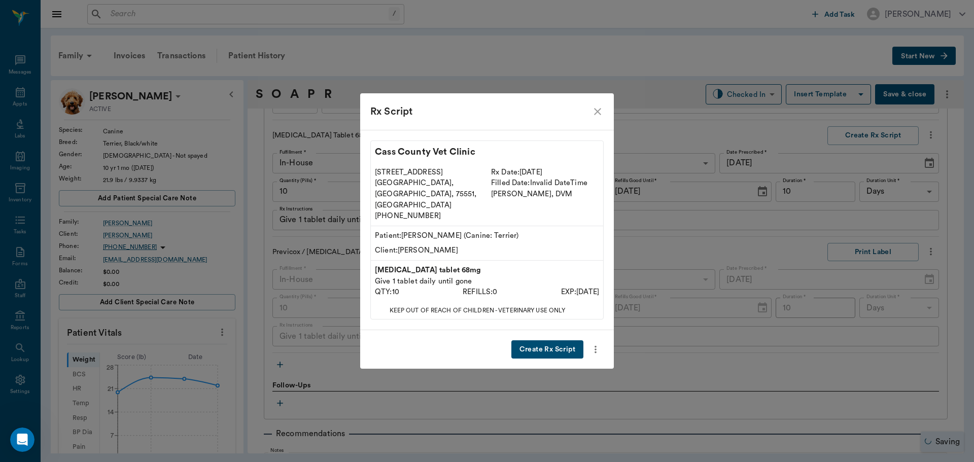
click at [539, 340] on button "Create Rx Script" at bounding box center [547, 349] width 72 height 19
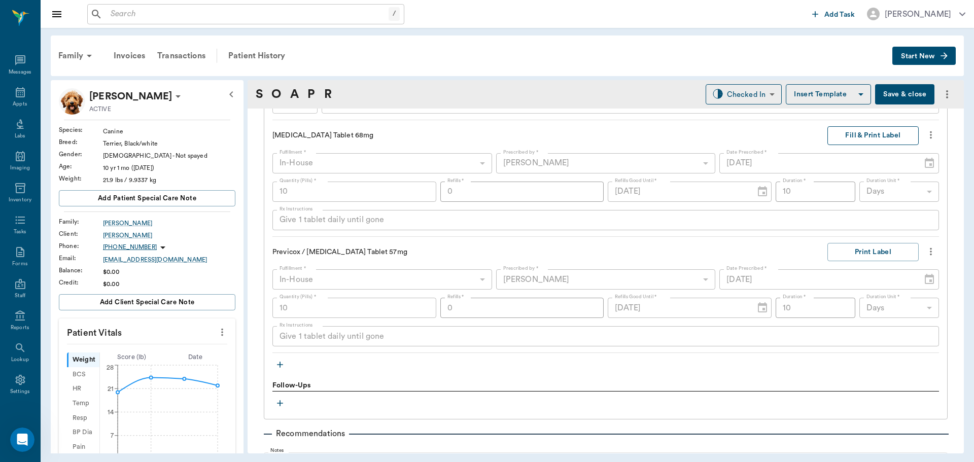
click at [873, 136] on button "Fill & Print Label" at bounding box center [872, 135] width 91 height 19
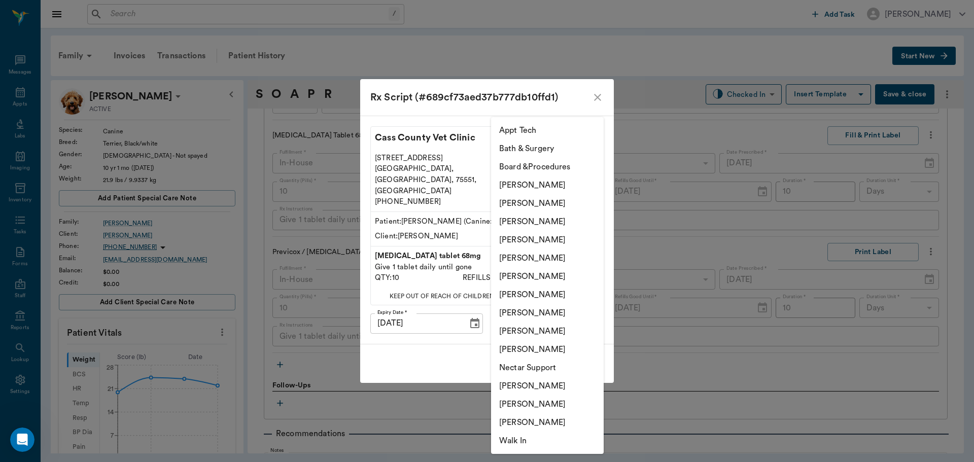
click at [568, 307] on body "/ ​ Add Task Dr. Bert Ellsworth Nectar Messages Appts Labs Imaging Inventory Ta…" at bounding box center [487, 231] width 974 height 462
click at [548, 220] on li "[PERSON_NAME]" at bounding box center [547, 222] width 113 height 18
type input "63ec2f075fda476ae8351a4d"
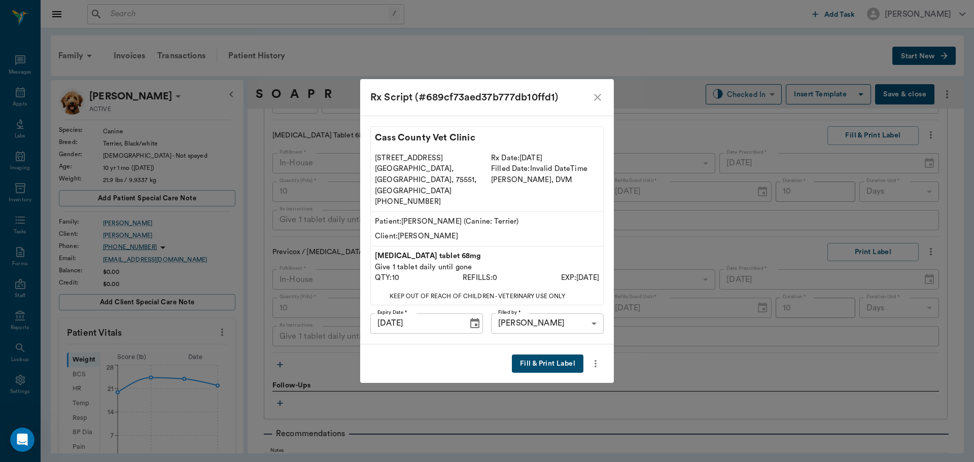
click at [545, 344] on div "Fill & Print Label" at bounding box center [487, 363] width 254 height 39
click at [545, 355] on button "Fill & Print Label" at bounding box center [548, 364] width 72 height 19
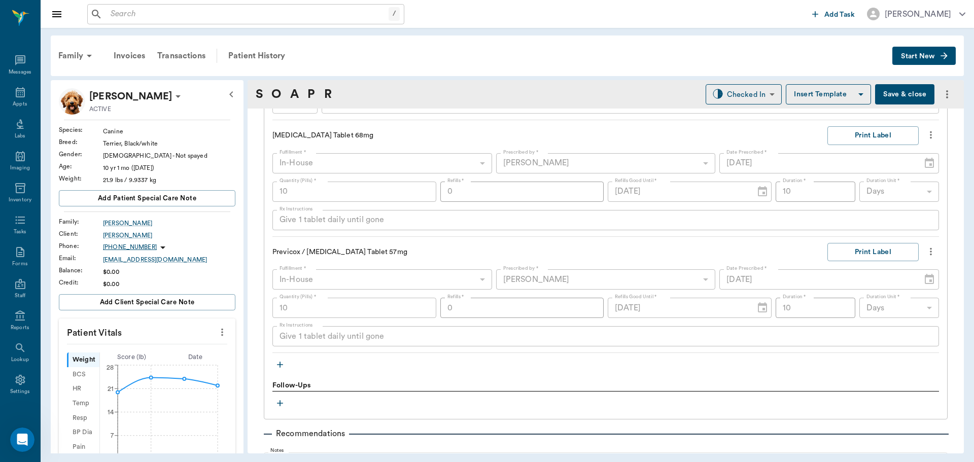
scroll to position [862, 0]
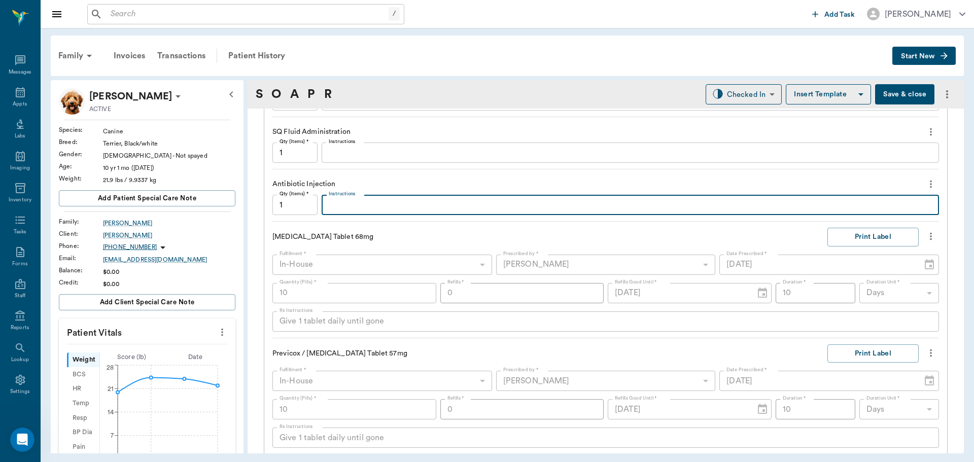
click at [349, 208] on textarea "Instructions" at bounding box center [630, 205] width 603 height 12
click at [429, 207] on textarea "Amp 1.5cc + Lincomycin 210mg" at bounding box center [630, 205] width 603 height 12
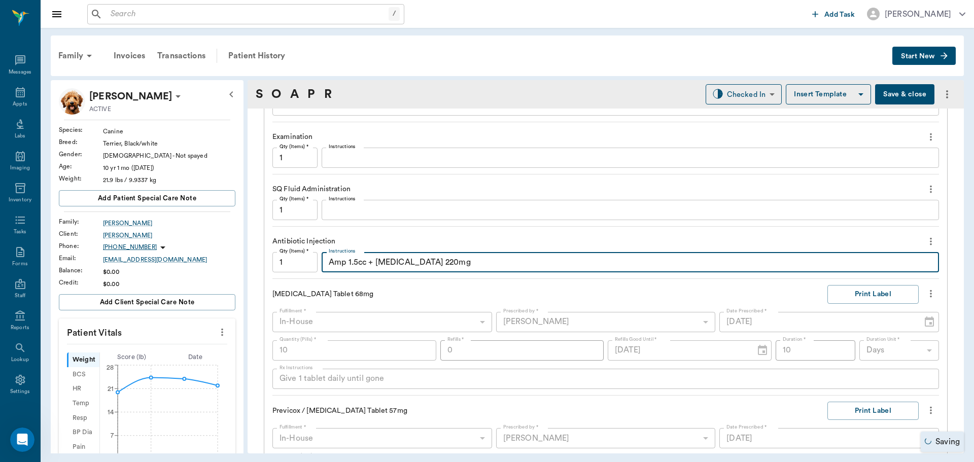
scroll to position [761, 0]
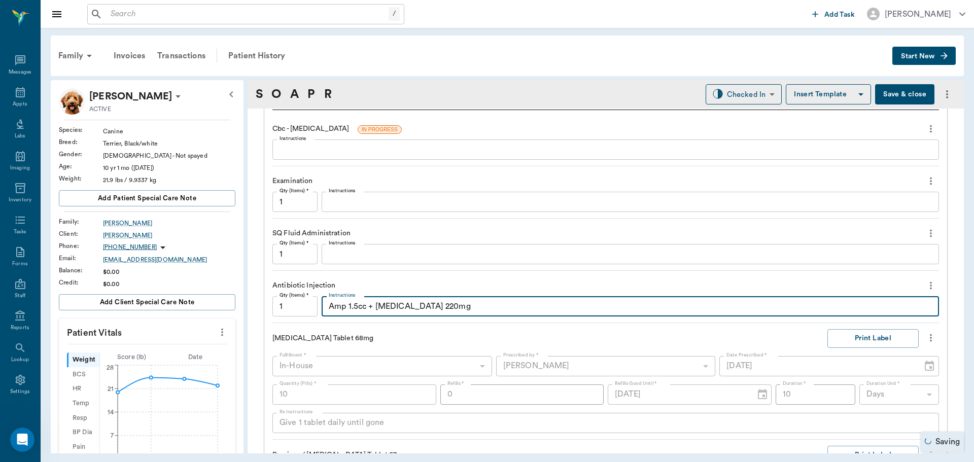
type textarea "Amp 1.5cc + Lincomycin 220mg"
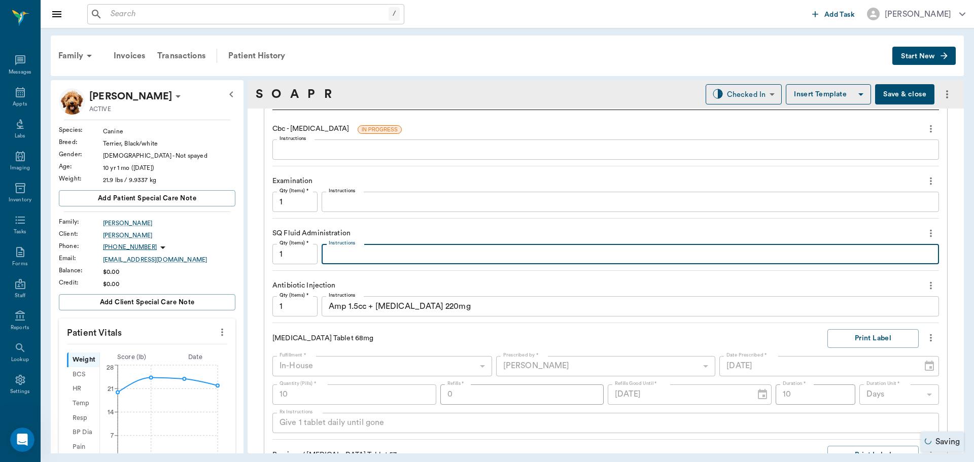
click at [389, 253] on textarea "Instructions" at bounding box center [630, 255] width 603 height 12
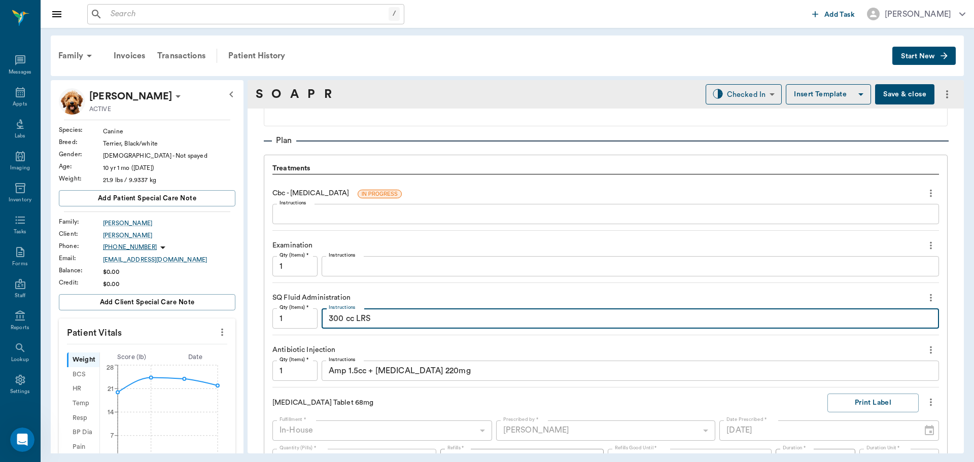
scroll to position [659, 0]
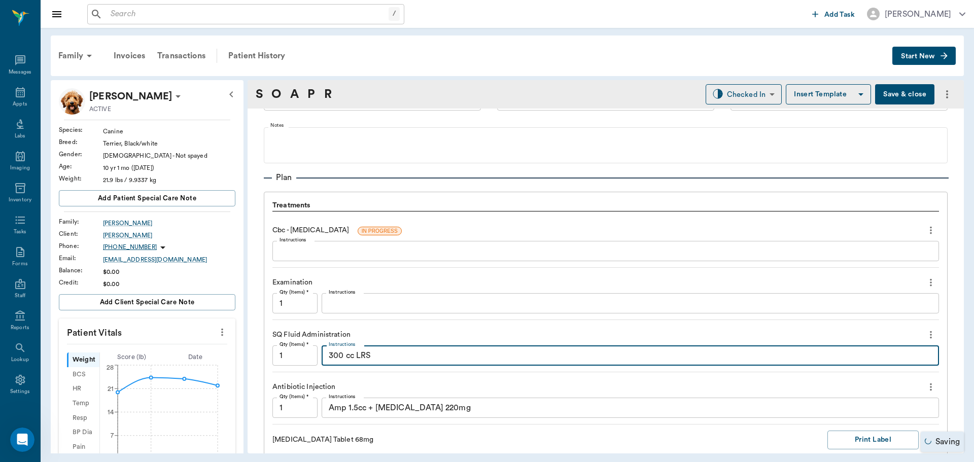
type textarea "300 cc LRS"
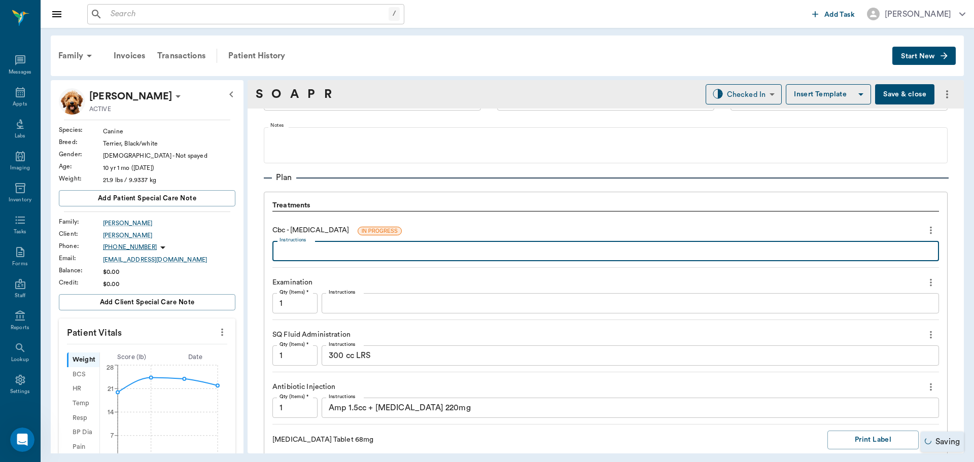
click at [294, 247] on textarea "Instructions" at bounding box center [605, 252] width 652 height 12
type textarea "WBC 24.1 (H), NEU 21.4 (H), HCT59.7"
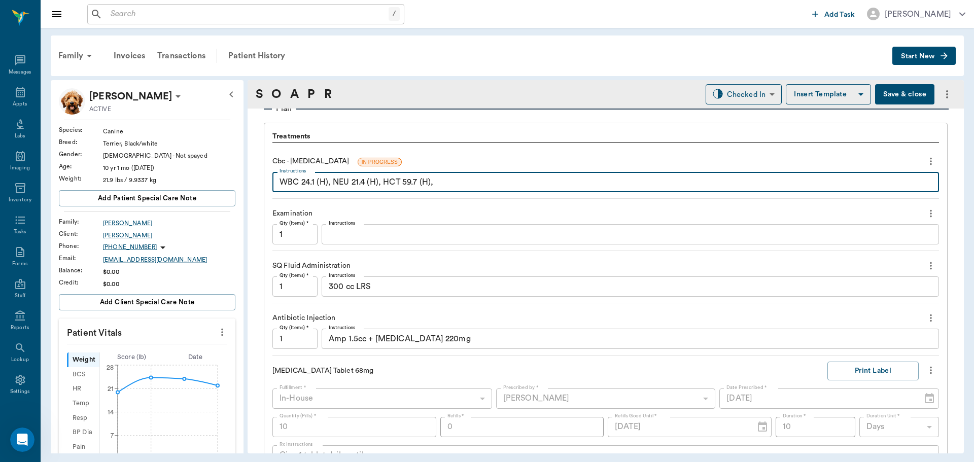
scroll to position [761, 0]
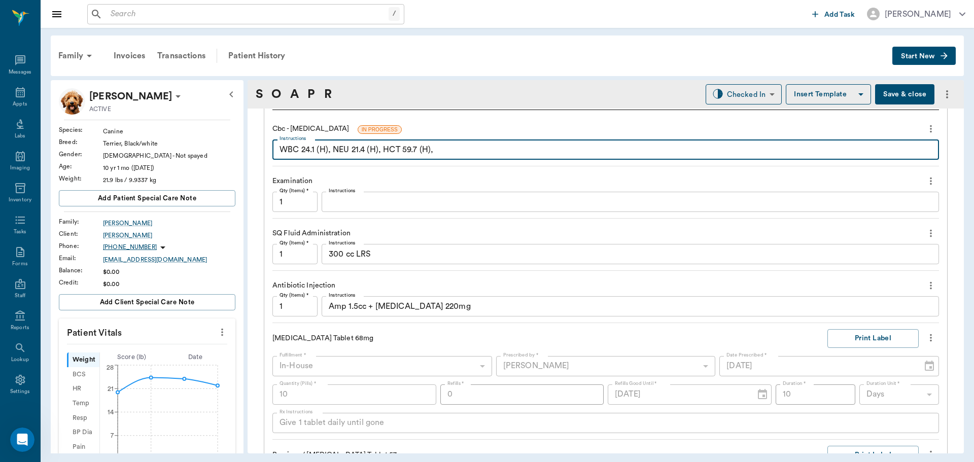
type textarea "WBC 24.1 (H), NEU 21.4 (H), HCT 59.7 (H),"
click at [351, 200] on textarea "Instructions" at bounding box center [630, 202] width 603 height 12
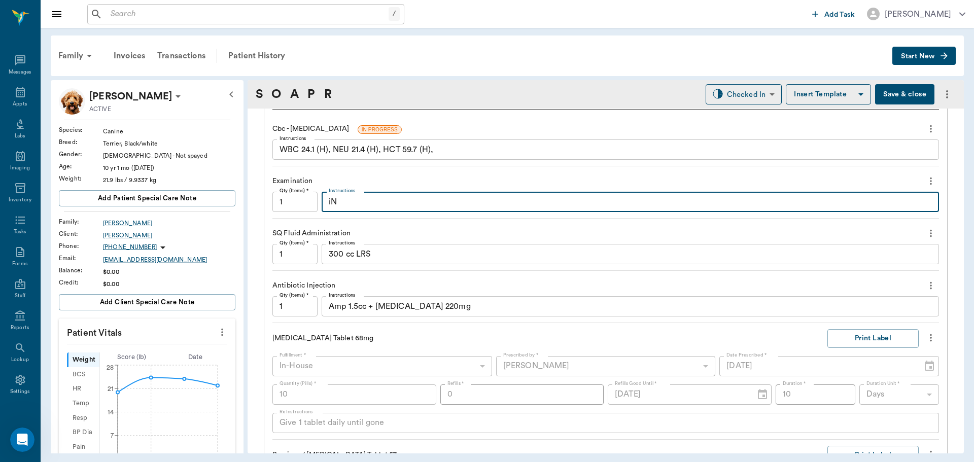
type textarea "i"
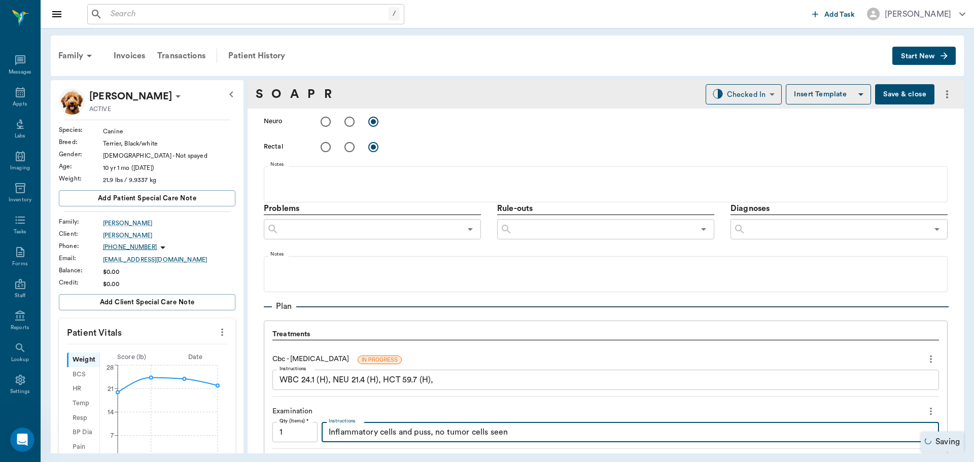
scroll to position [457, 0]
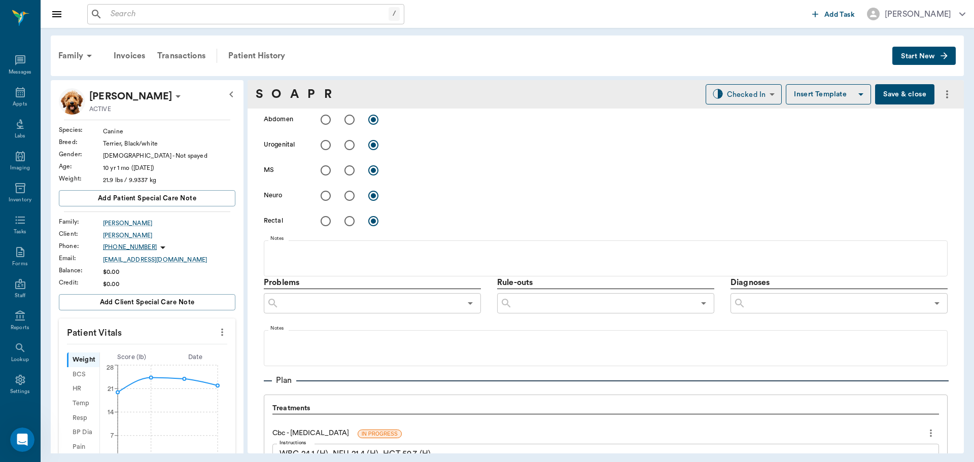
type textarea "Inflammatory cells and puss, no tumor cells seen"
click at [810, 303] on input "text" at bounding box center [837, 303] width 182 height 14
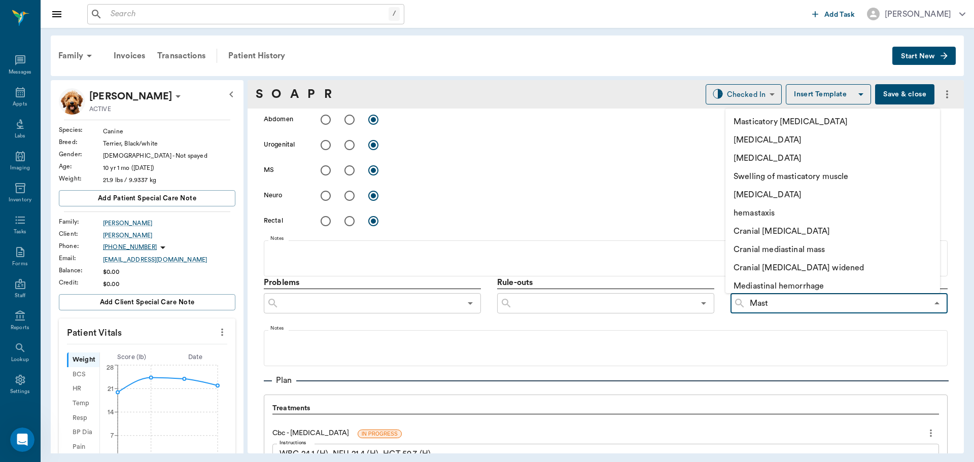
type input "Masti"
click at [785, 156] on li "Mastitis" at bounding box center [832, 158] width 215 height 18
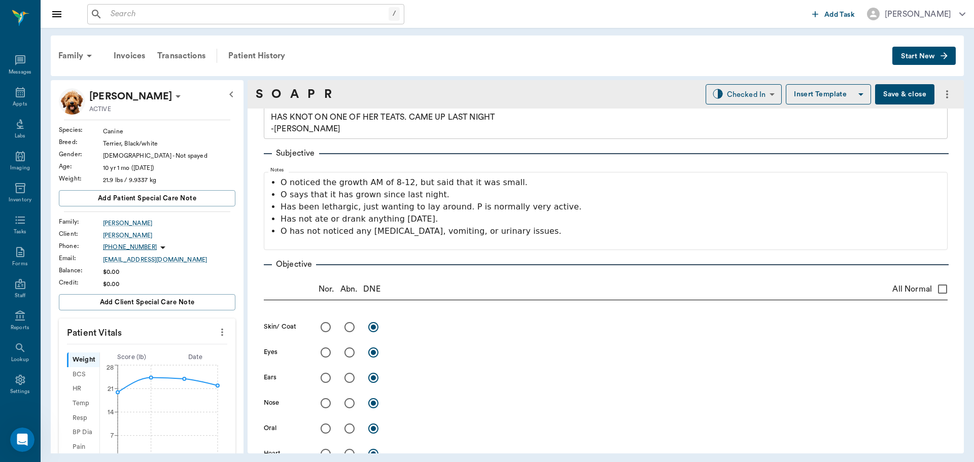
scroll to position [0, 0]
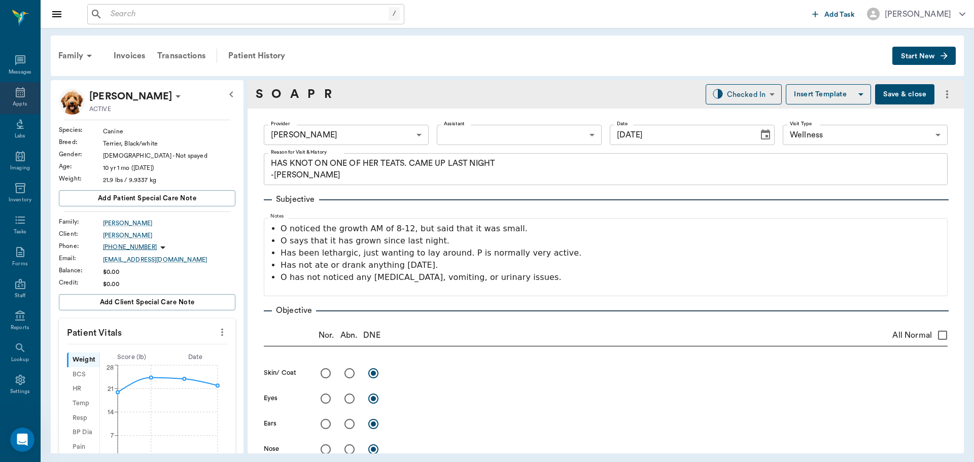
click at [14, 97] on icon at bounding box center [20, 92] width 12 height 12
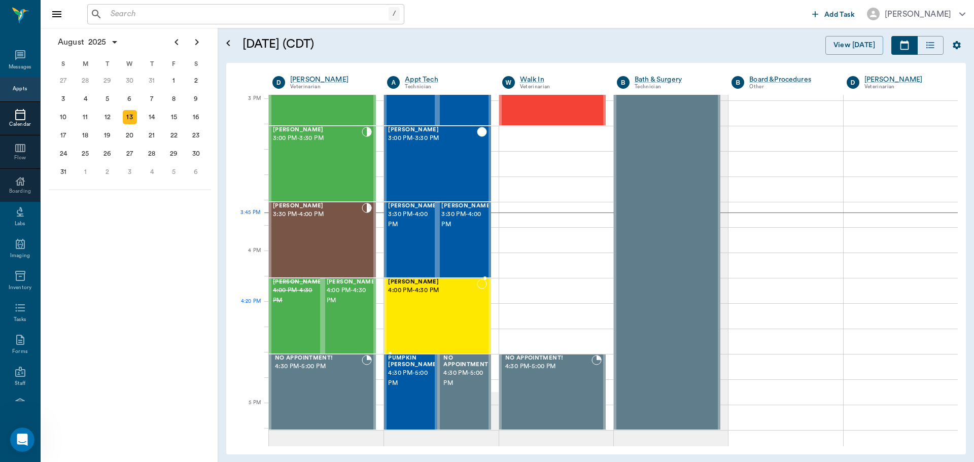
scroll to position [1066, 0]
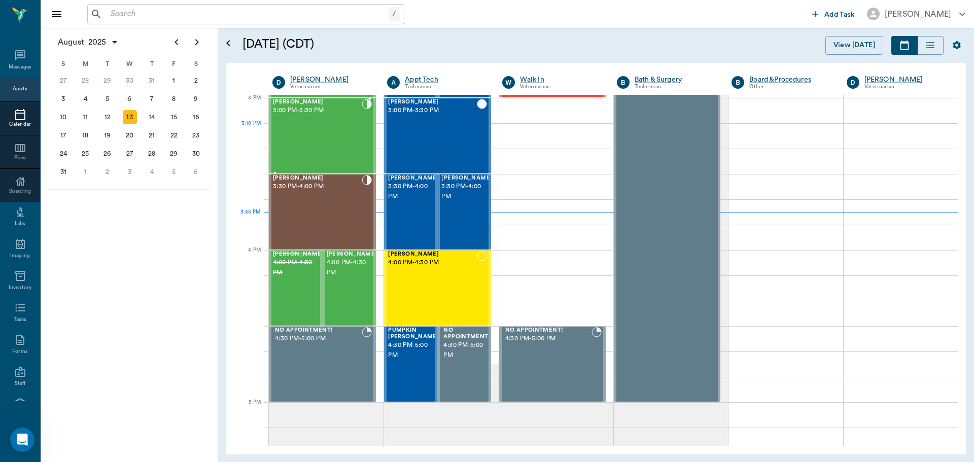
click at [331, 134] on div "[PERSON_NAME] 3:00 PM - 3:30 PM" at bounding box center [317, 136] width 89 height 74
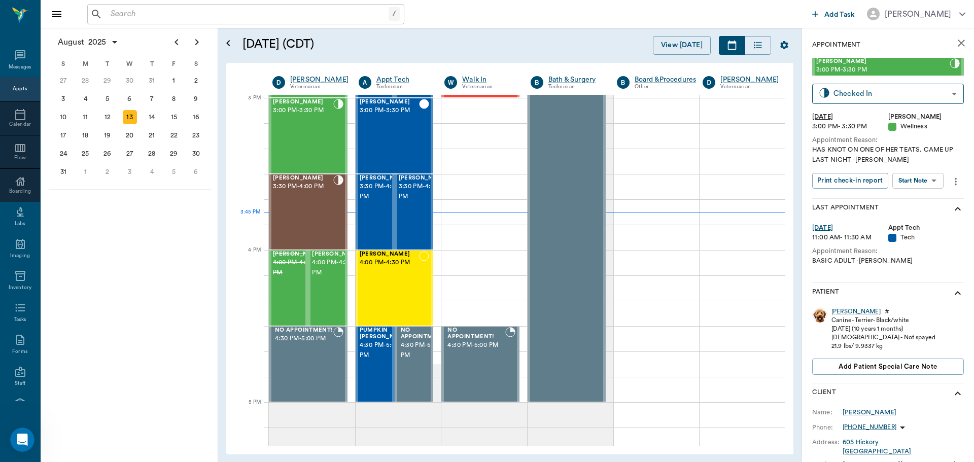
click at [935, 184] on body "/ ​ Add Task Dr. Bert Ellsworth Nectar Messages Appts Calendar Flow Boarding La…" at bounding box center [487, 231] width 974 height 462
click at [921, 201] on button "View SOAP" at bounding box center [906, 202] width 34 height 12
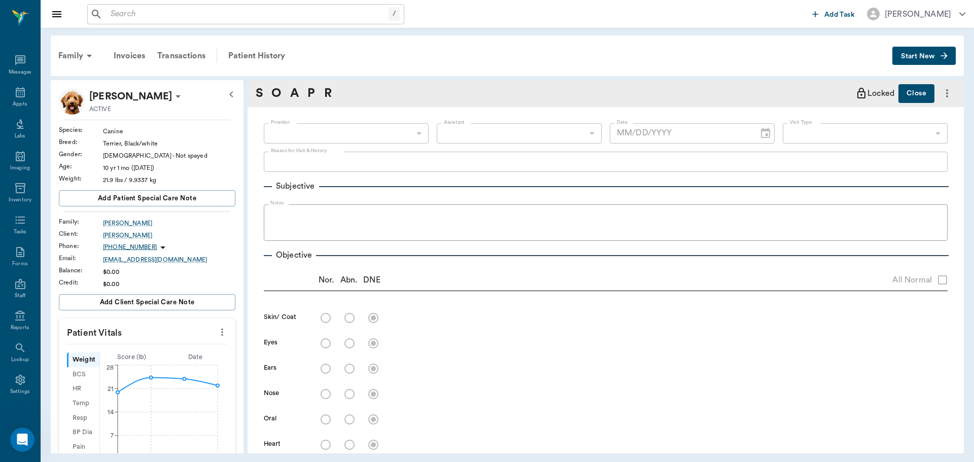
scroll to position [440, 0]
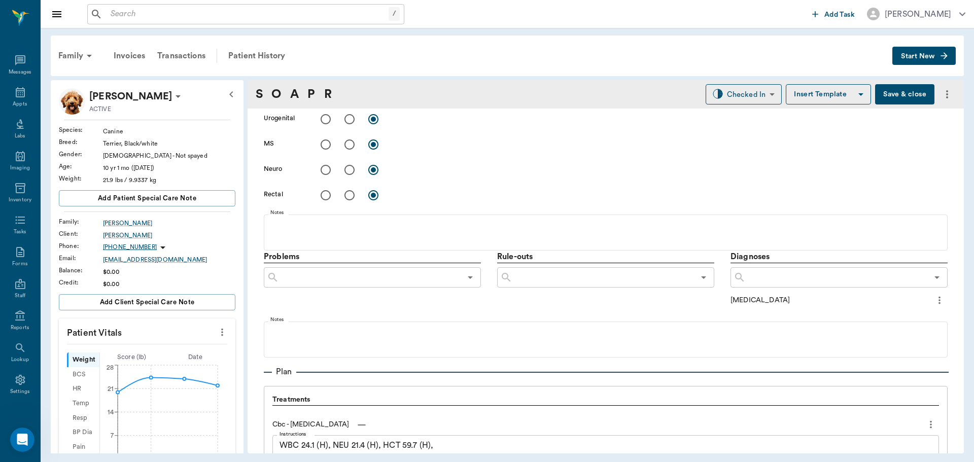
type input "63ec2f075fda476ae8351a4d"
type input "65d2be4f46e3a538d89b8c14"
type textarea "HAS KNOT ON ONE OF HER TEATS. CAME UP LAST NIGHT -[PERSON_NAME]"
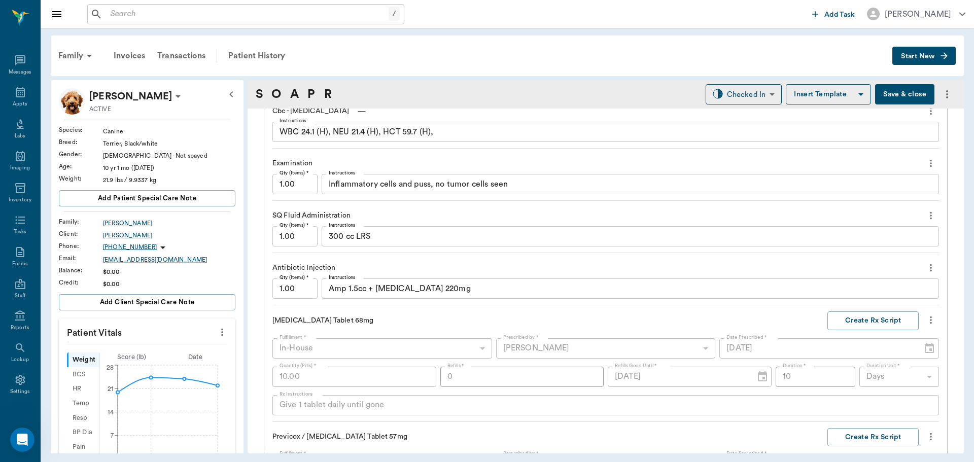
type input "[DATE]"
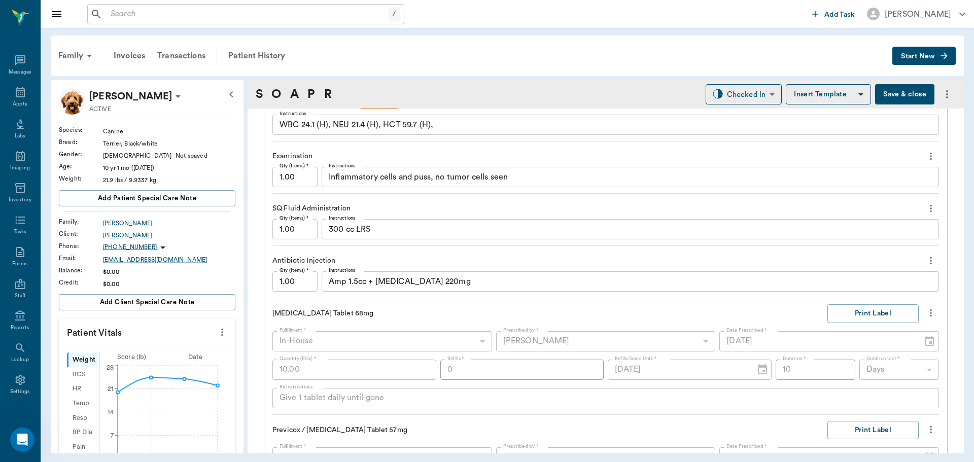
scroll to position [1001, 0]
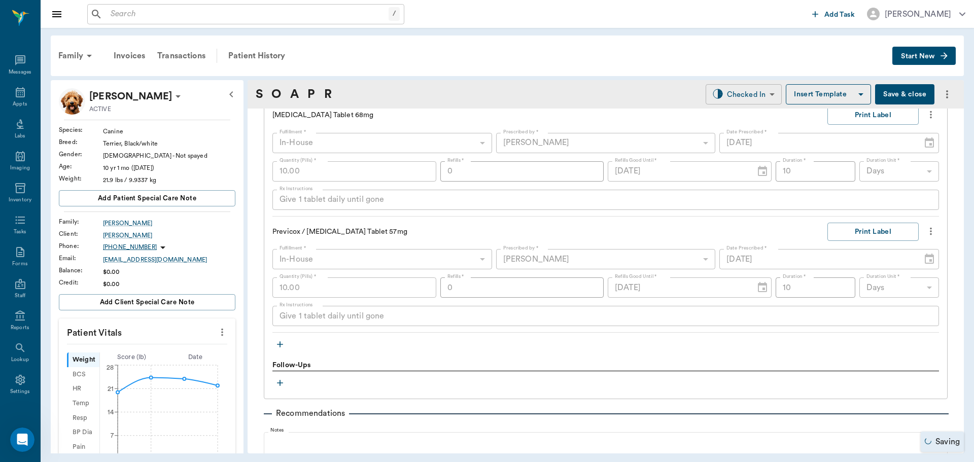
click at [733, 89] on body "/ ​ Add Task [PERSON_NAME] Nectar Messages Appts Labs Imaging Inventory Tasks F…" at bounding box center [487, 231] width 974 height 462
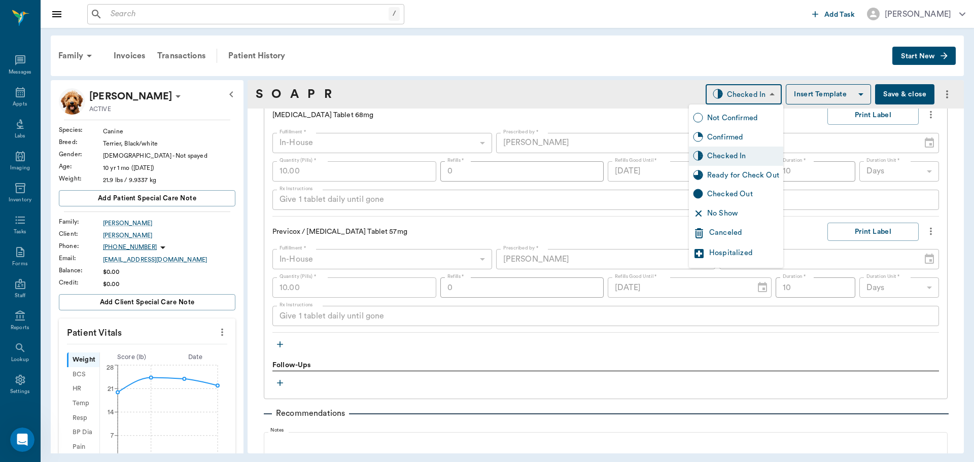
click at [754, 177] on div "Ready for Check Out" at bounding box center [743, 175] width 72 height 11
type input "READY_TO_CHECKOUT"
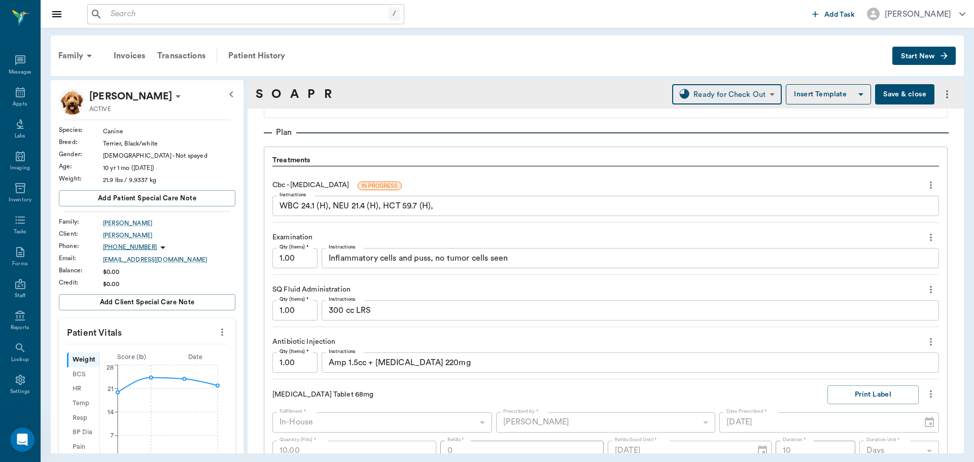
scroll to position [761, 0]
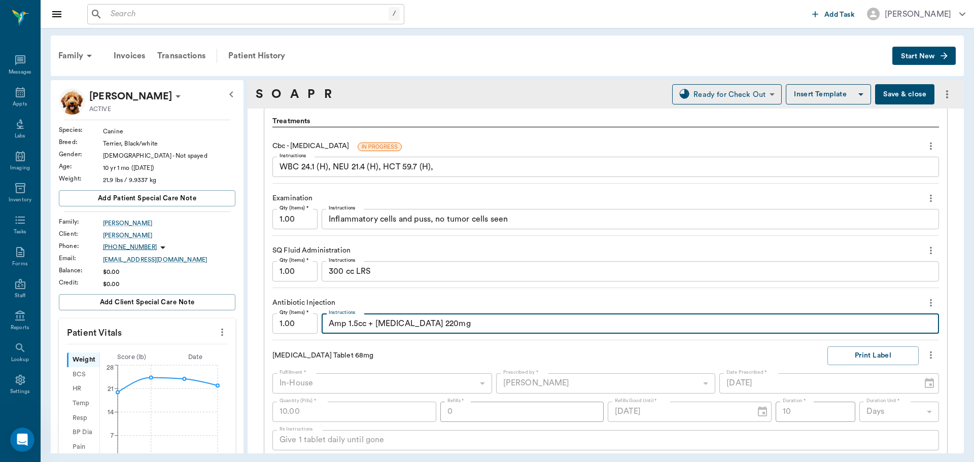
click at [496, 327] on textarea "Amp 1.5cc + [MEDICAL_DATA] 220mg" at bounding box center [630, 324] width 603 height 12
click at [447, 328] on textarea "Amp 1.5cc + Lincomycin 220mg + Dex 2cc IM" at bounding box center [630, 324] width 603 height 12
type textarea "(Amp 1.5cc + Lincomycin 220mg )SQ + Dex 2cc IM"
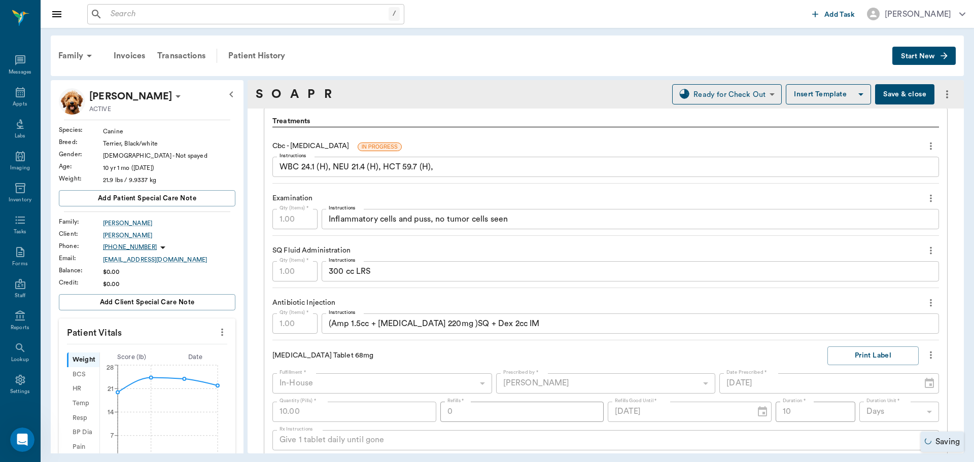
click at [875, 96] on button "Save & close" at bounding box center [904, 94] width 59 height 20
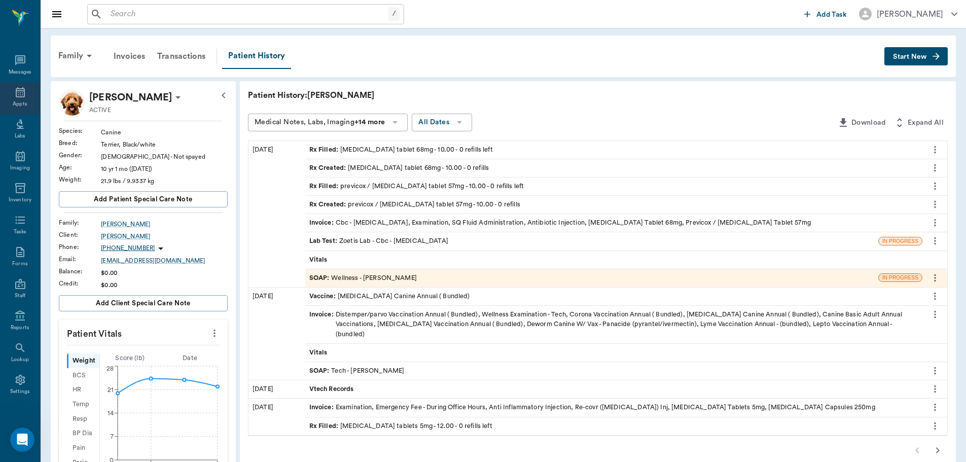
click at [18, 105] on div "Appts" at bounding box center [20, 104] width 14 height 8
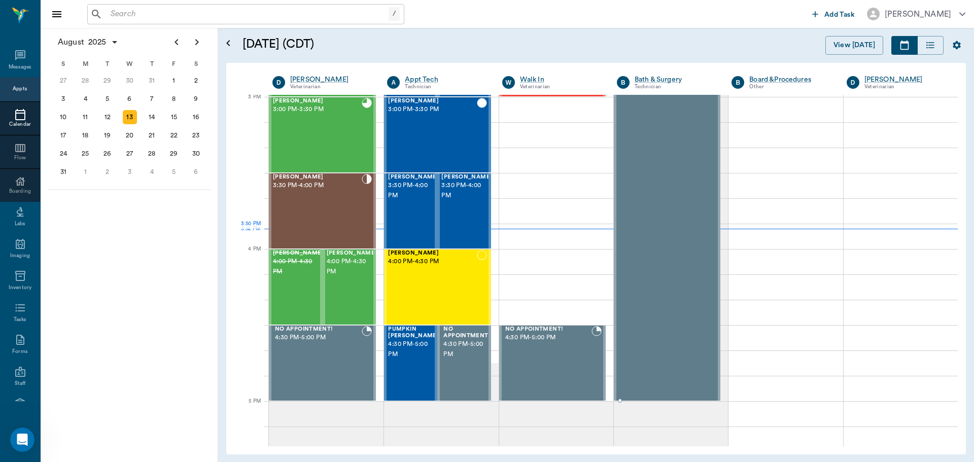
scroll to position [1067, 0]
click at [308, 205] on div "Kaiah Reid 3:30 PM - 4:00 PM" at bounding box center [317, 211] width 89 height 74
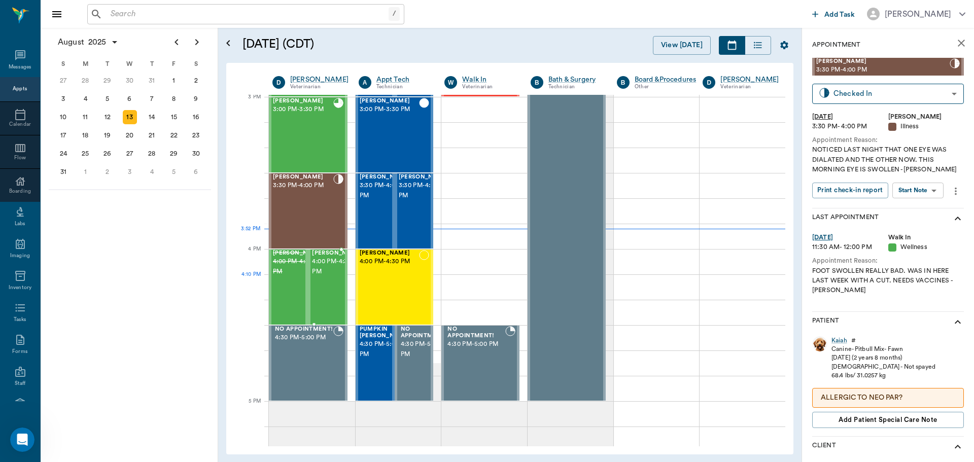
click at [322, 275] on span "4:00 PM - 4:30 PM" at bounding box center [337, 267] width 51 height 20
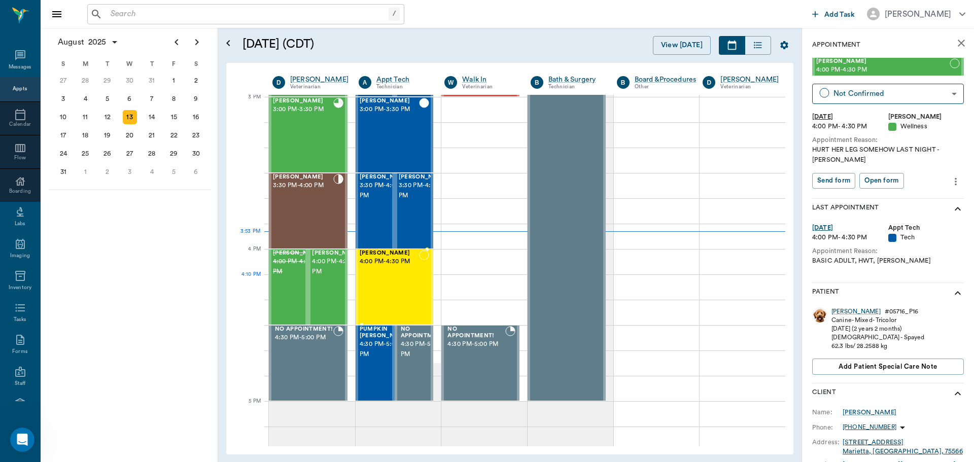
click at [399, 279] on div "[PERSON_NAME] 4:00 PM - 4:30 PM" at bounding box center [390, 287] width 60 height 74
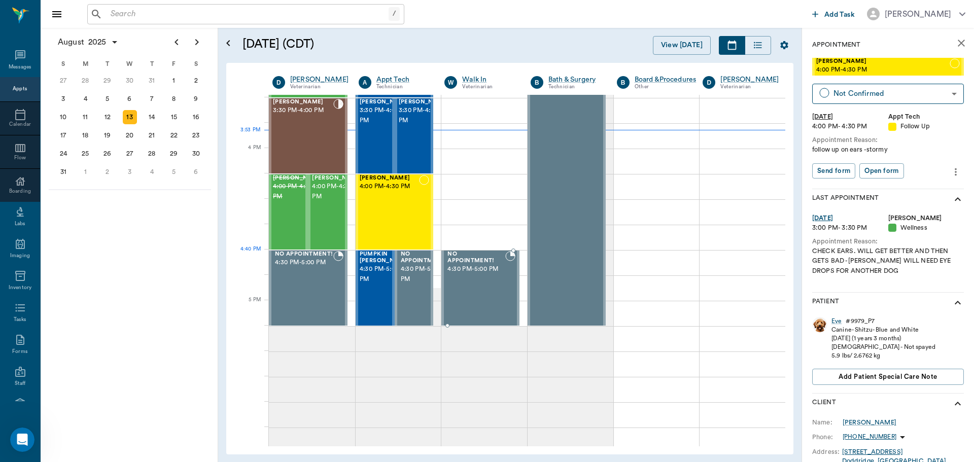
scroll to position [1169, 0]
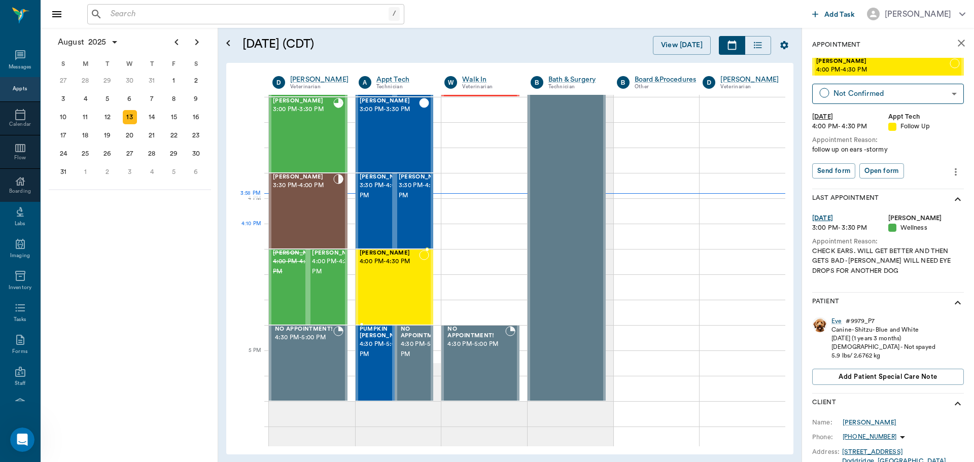
click at [364, 250] on div "[PERSON_NAME] 4:00 PM - 4:30 PM" at bounding box center [390, 287] width 60 height 74
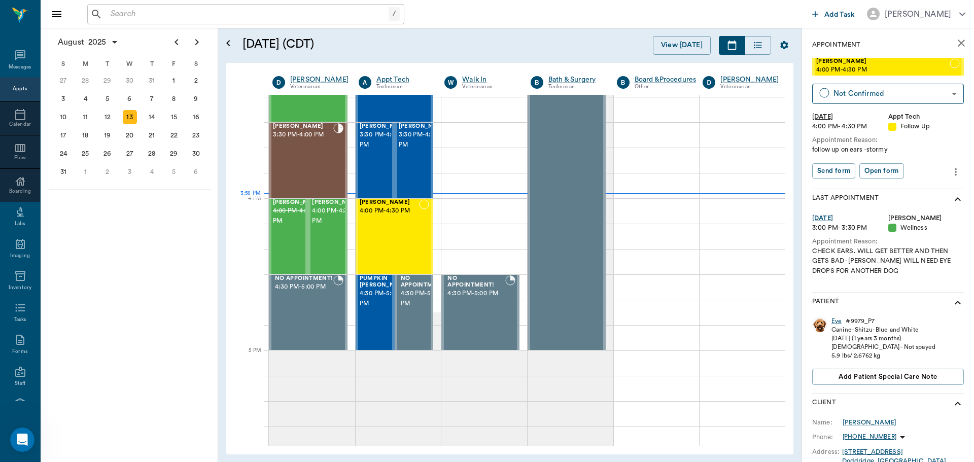
click at [839, 323] on div "Eve" at bounding box center [836, 321] width 10 height 9
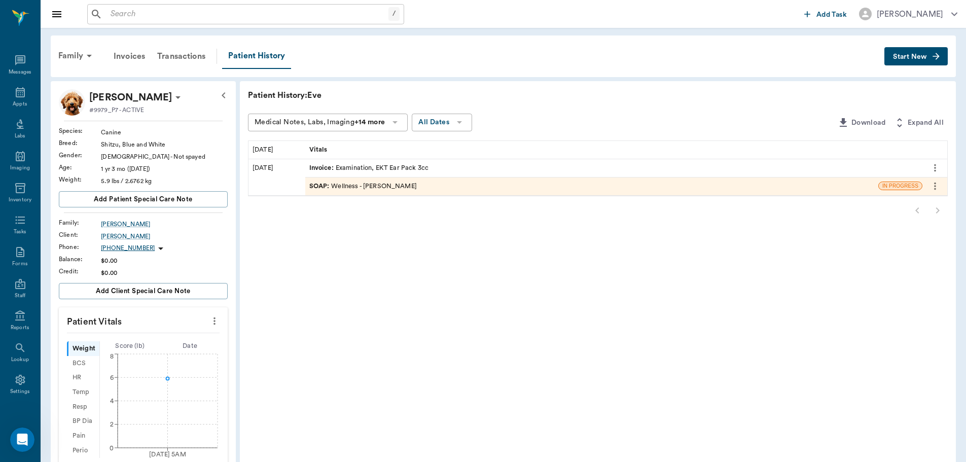
click at [322, 187] on span "SOAP :" at bounding box center [320, 187] width 22 height 10
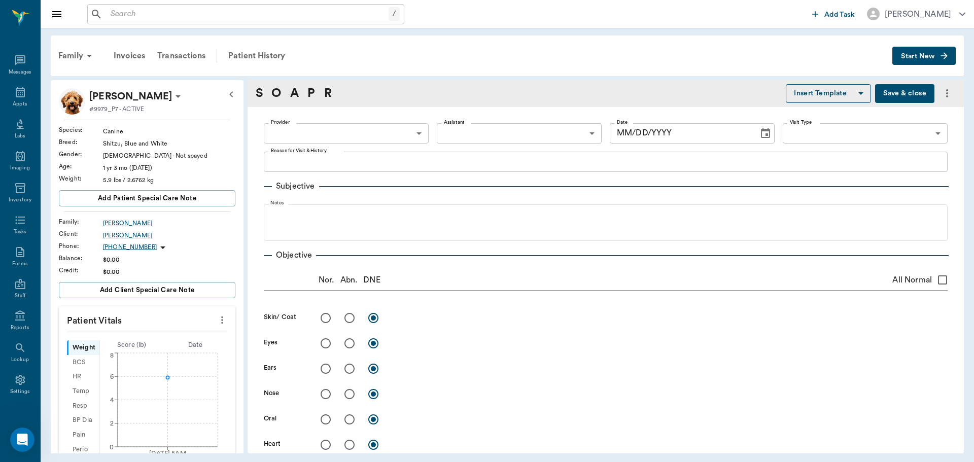
type input "63ec2f075fda476ae8351a4d"
type input "65d2be4f46e3a538d89b8c14"
type textarea "CHECK EARS. WILL GET BETTER AND THEN GETS BAD -[PERSON_NAME] WILL NEED EYE DROP…"
radio input "true"
type textarea "Normal ophthalmic exam, does have a reddish tint to retina but believe it is in…"
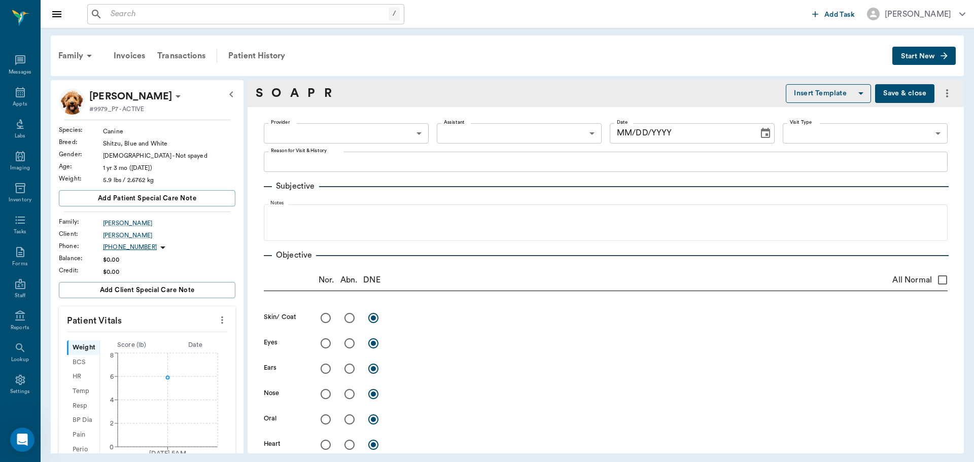
radio input "true"
type textarea "dark discharge R>L, no mites observed. Some yeast. Thought there was a tick in …"
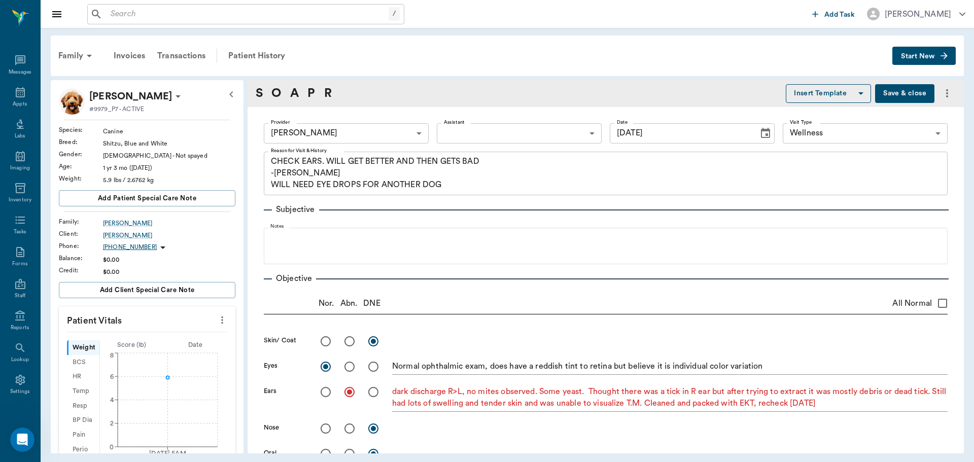
type input "08/06/2025"
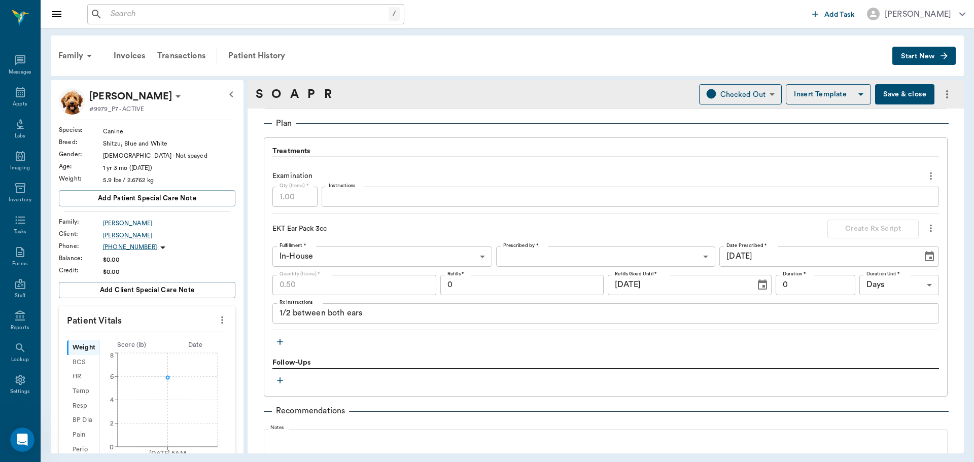
scroll to position [458, 0]
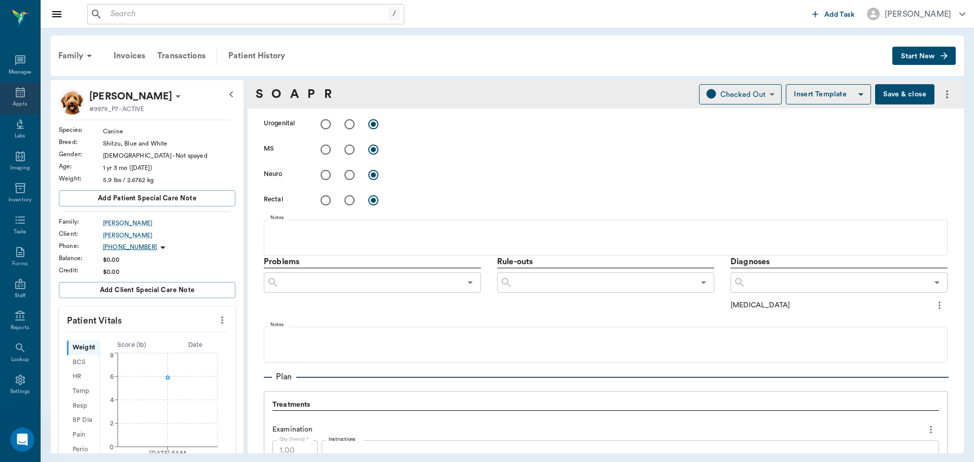
click at [27, 90] on div "Appts" at bounding box center [20, 98] width 40 height 32
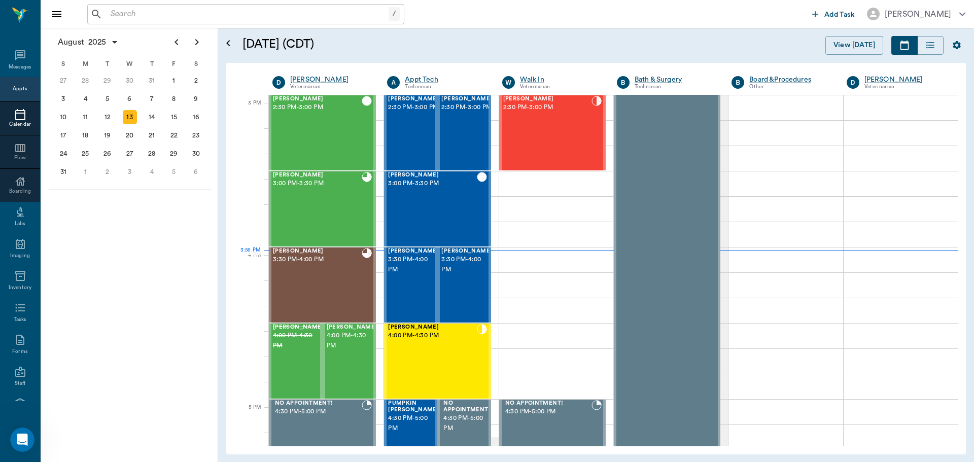
scroll to position [1067, 0]
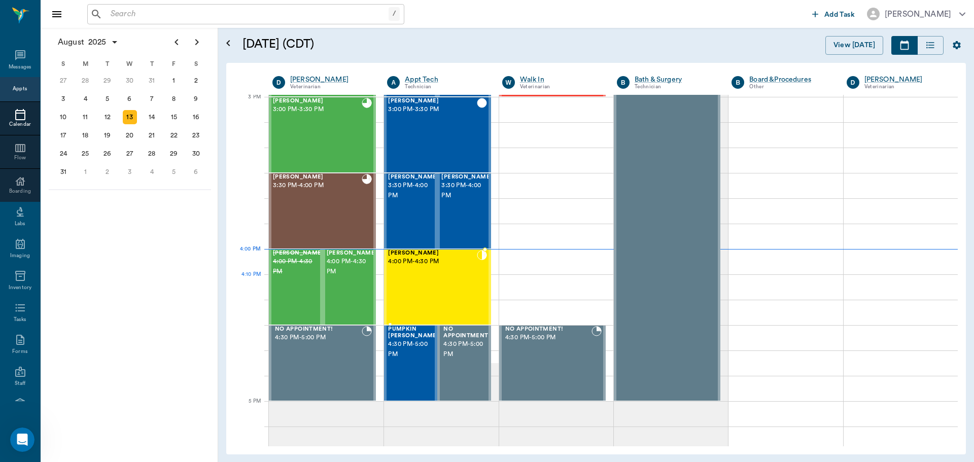
click at [443, 275] on div "[PERSON_NAME] 4:00 PM - 4:30 PM" at bounding box center [432, 287] width 88 height 74
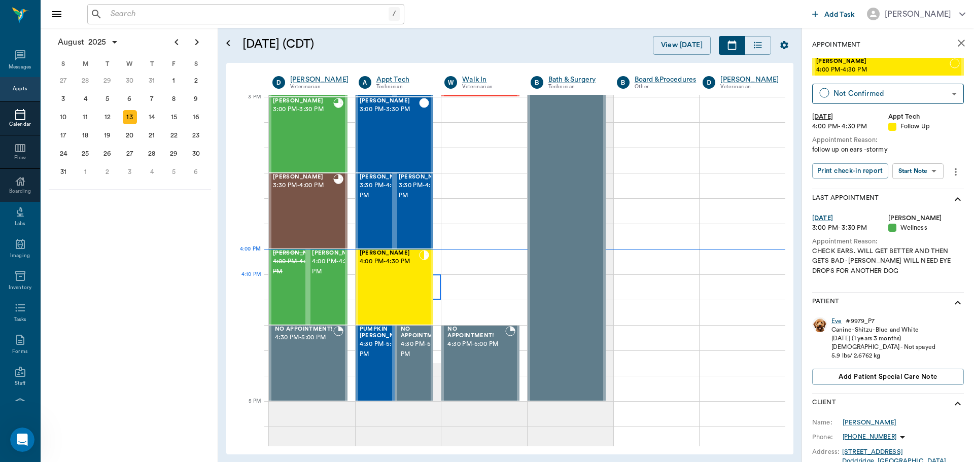
type input "CHECKED_IN"
click at [833, 320] on div "Eve" at bounding box center [836, 321] width 10 height 9
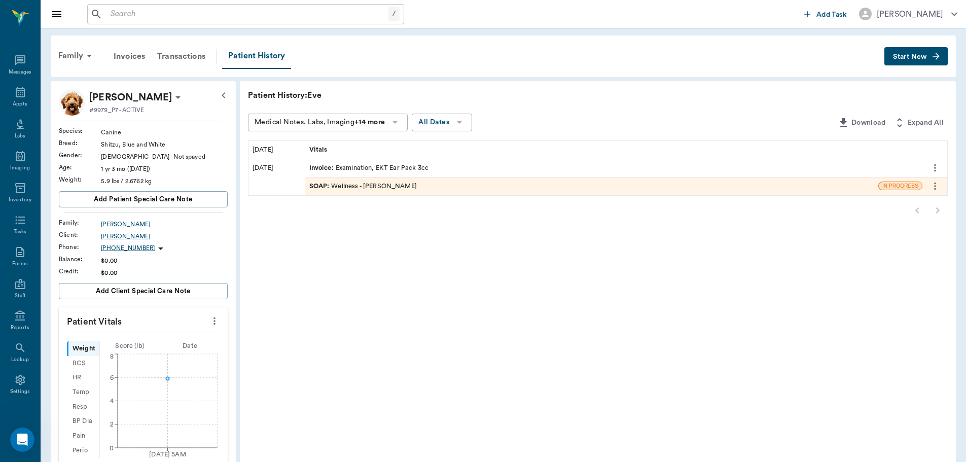
click at [384, 187] on div "SOAP : Wellness - Dr. Bert Ellsworth" at bounding box center [363, 187] width 108 height 10
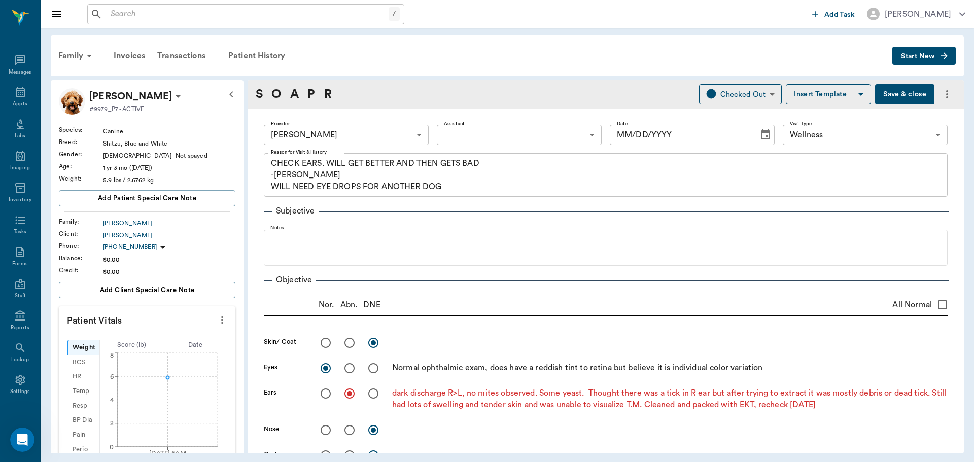
type input "63ec2f075fda476ae8351a4d"
type input "65d2be4f46e3a538d89b8c14"
type textarea "CHECK EARS. WILL GET BETTER AND THEN GETS BAD -[PERSON_NAME] WILL NEED EYE DROP…"
radio input "true"
type textarea "Normal ophthalmic exam, does have a reddish tint to retina but believe it is in…"
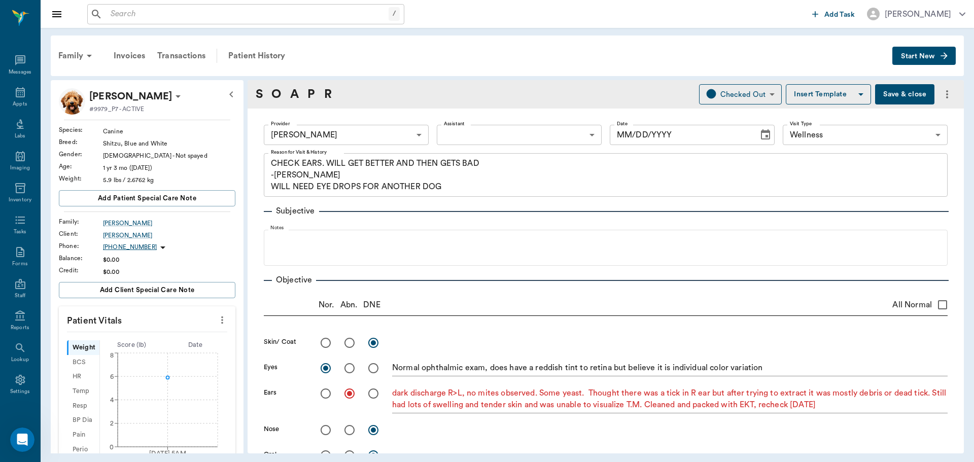
radio input "true"
type textarea "dark discharge R>L, no mites observed. Some yeast. Thought there was a tick in …"
type input "08/06/2025"
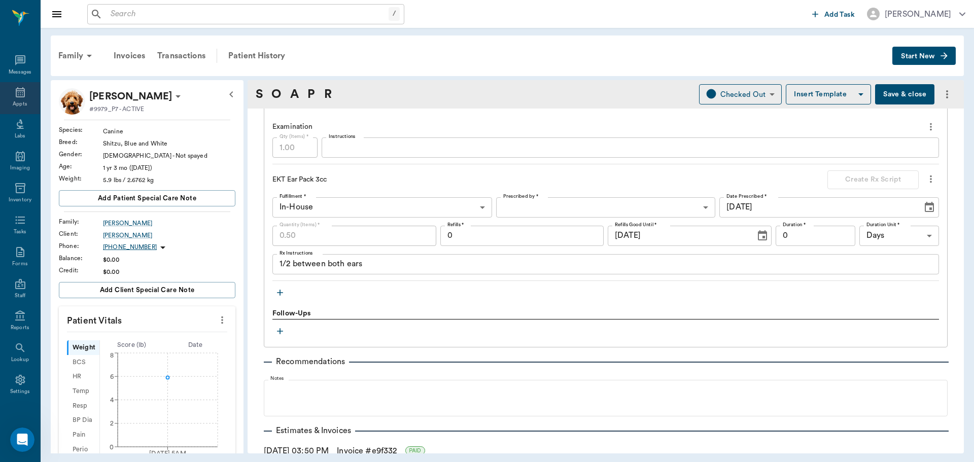
scroll to position [457, 0]
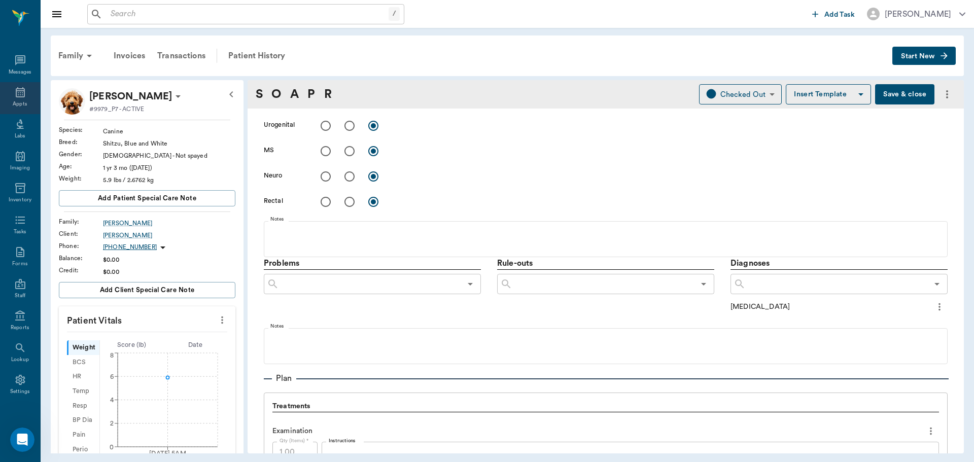
click at [14, 100] on div "Appts" at bounding box center [20, 104] width 14 height 8
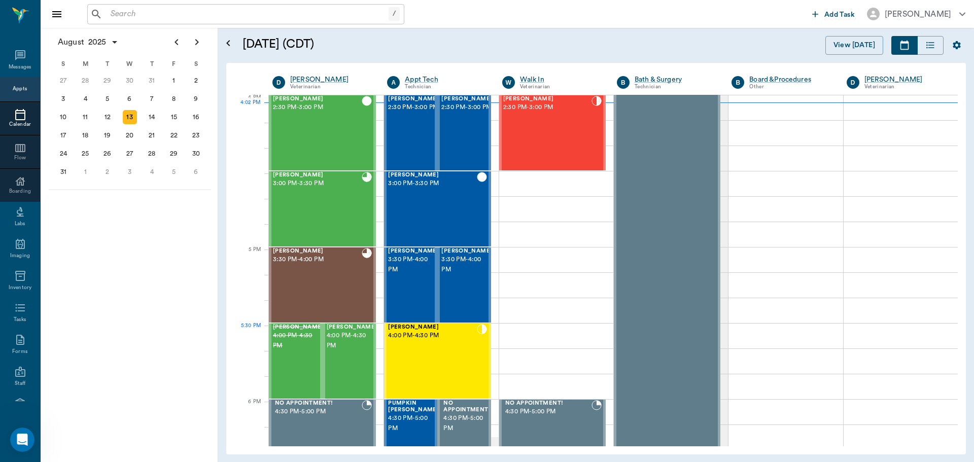
scroll to position [1219, 0]
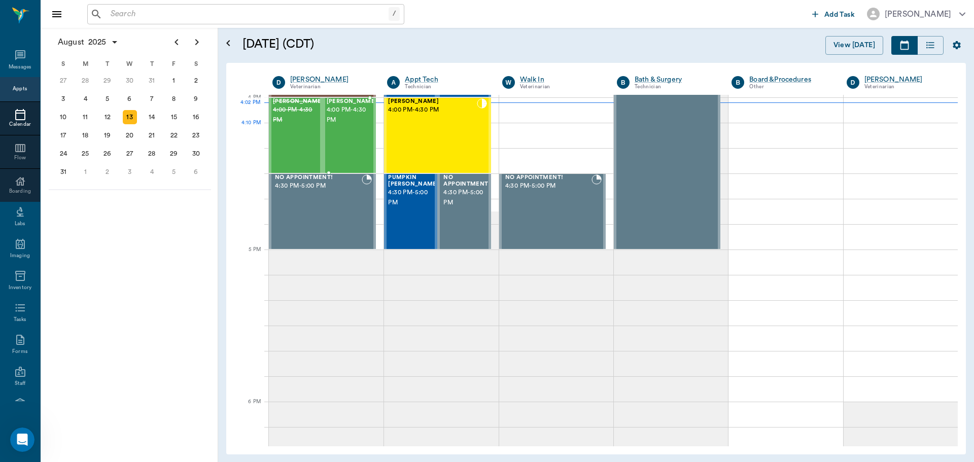
click at [353, 128] on div "[PERSON_NAME] 4:00 PM - 4:30 PM" at bounding box center [352, 135] width 51 height 74
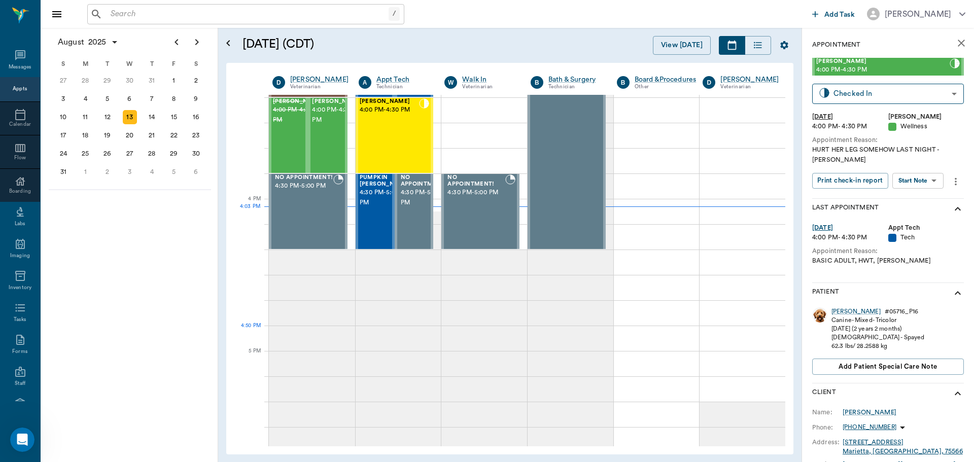
scroll to position [1117, 0]
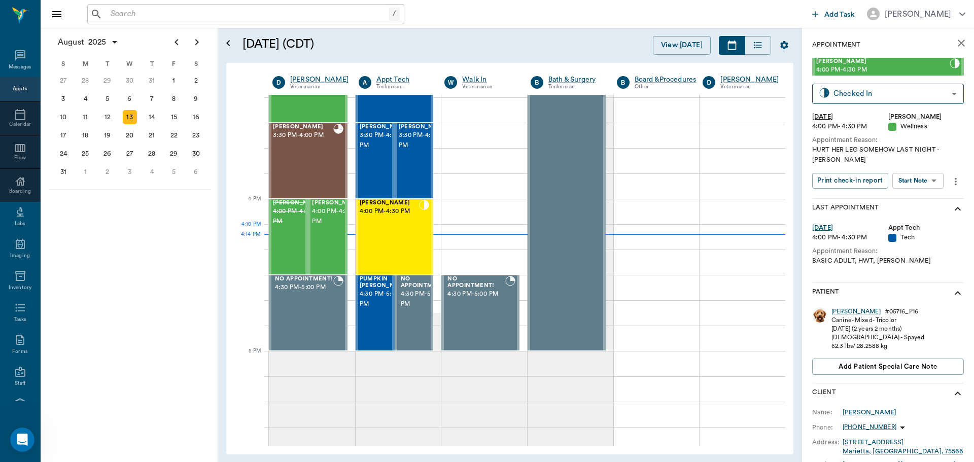
click at [318, 227] on span "4:00 PM - 4:30 PM" at bounding box center [337, 216] width 51 height 20
click at [925, 177] on body "/ ​ Add Task [PERSON_NAME] Nectar Messages Appts Calendar Flow Boarding Labs Im…" at bounding box center [487, 231] width 974 height 462
click at [924, 194] on li "Start SOAP" at bounding box center [918, 201] width 71 height 17
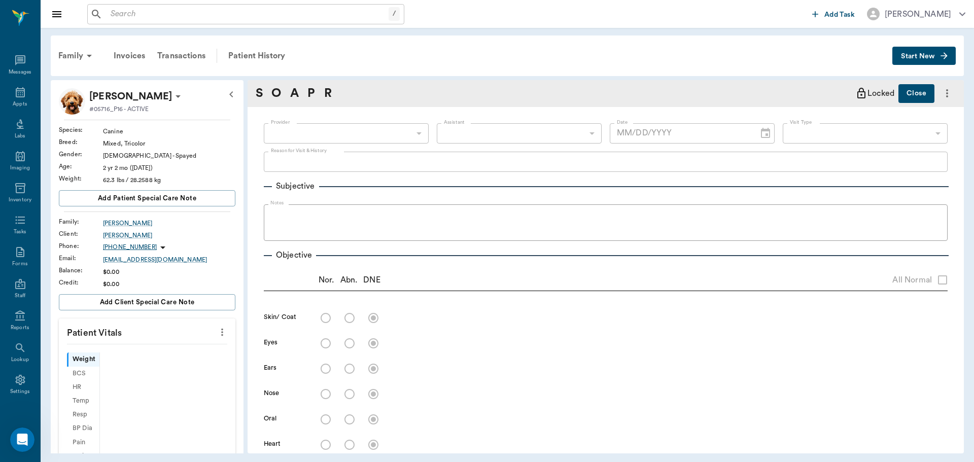
click at [217, 336] on icon "more" at bounding box center [222, 332] width 11 height 12
click at [537, 264] on div at bounding box center [487, 231] width 974 height 462
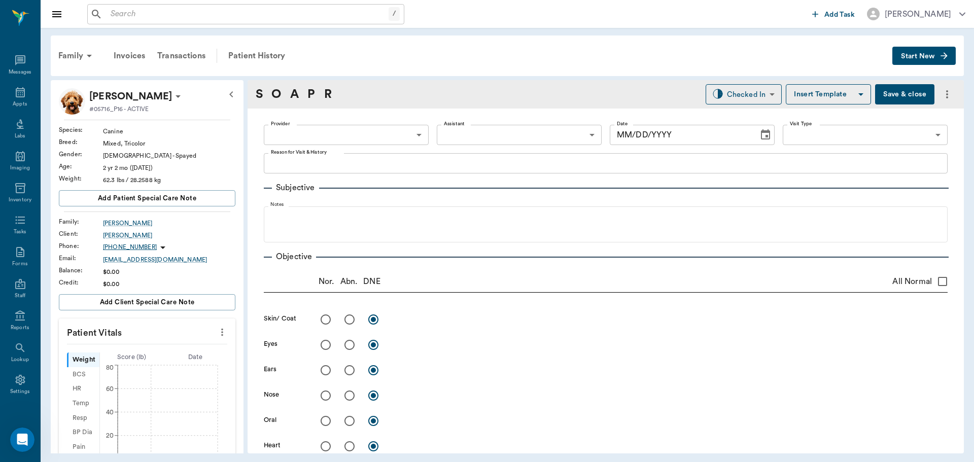
click at [217, 328] on icon "more" at bounding box center [222, 332] width 11 height 12
type input "63ec2f075fda476ae8351a4d"
type input "65d2be4f46e3a538d89b8c14"
type textarea "HURT HER LEG SOMEHOW LAST NIGHT -[PERSON_NAME]"
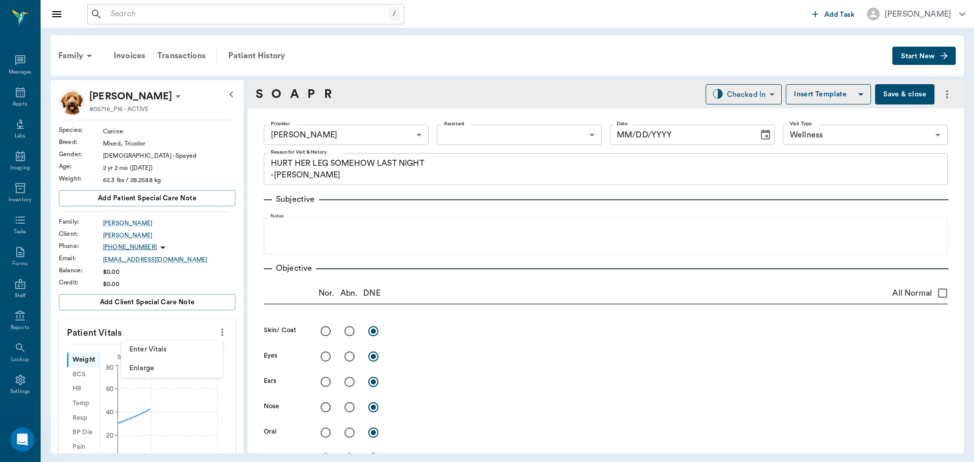
click at [166, 348] on span "Enter Vitals" at bounding box center [171, 349] width 85 height 11
type input "[DATE]"
click at [150, 365] on div at bounding box center [487, 231] width 974 height 462
click at [142, 365] on input "text" at bounding box center [146, 363] width 88 height 20
type input "1"
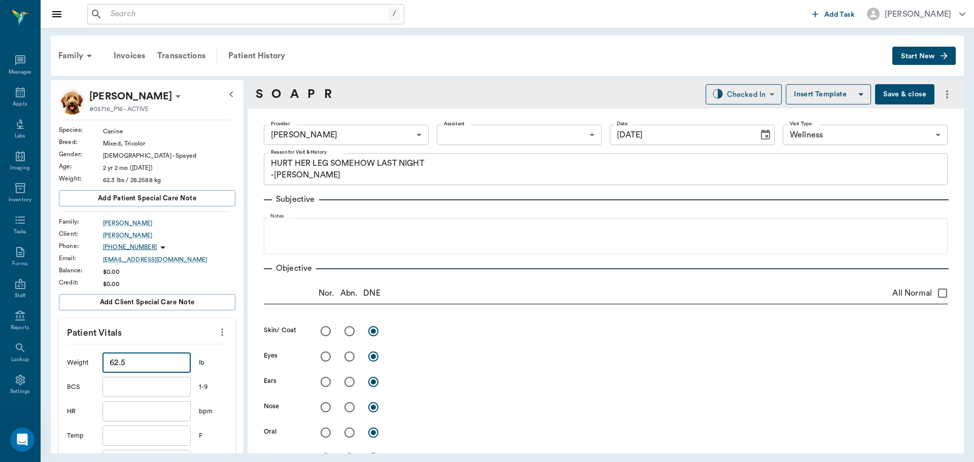
type input "62.5"
type input "1"
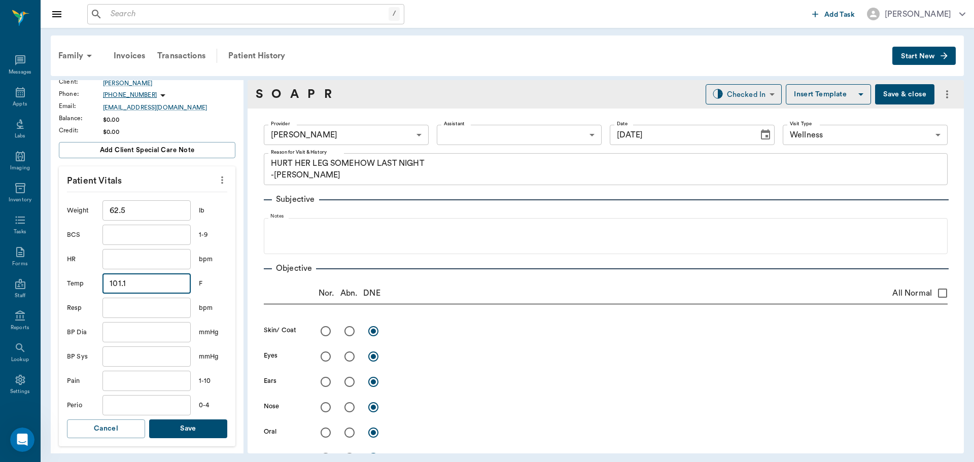
type input "101.1"
click at [183, 423] on button "Save" at bounding box center [188, 428] width 78 height 19
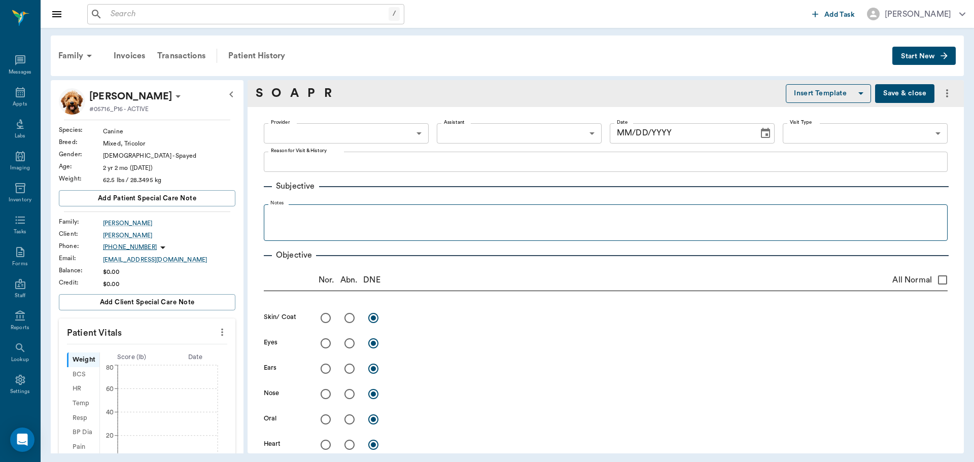
type textarea "HURT HER LEG SOMEHOW LAST NIGHT -[PERSON_NAME]"
type input "63ec2f075fda476ae8351a4d"
type input "65d2be4f46e3a538d89b8c14"
type input "[DATE]"
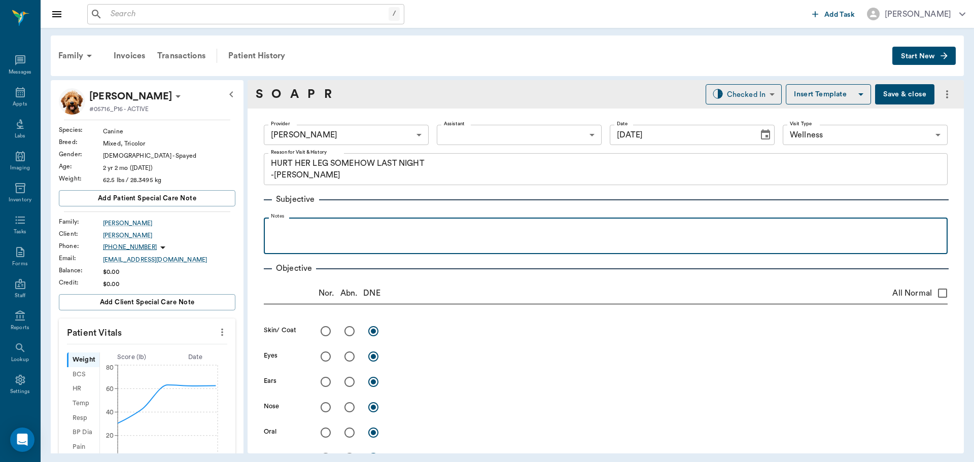
click at [360, 225] on p at bounding box center [606, 229] width 674 height 12
click at [297, 231] on p "Has" at bounding box center [606, 229] width 674 height 12
click at [279, 230] on p "Has" at bounding box center [606, 229] width 674 height 12
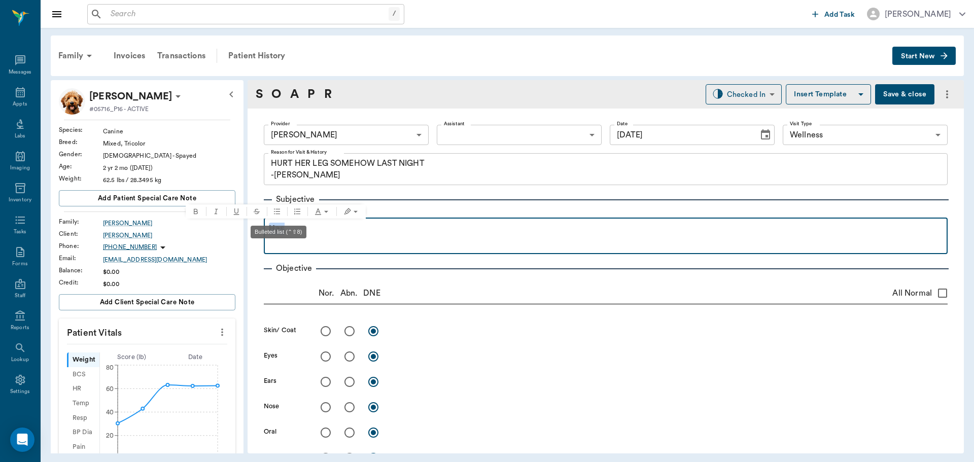
click at [285, 214] on button "Bulleted list" at bounding box center [277, 211] width 20 height 14
click at [331, 231] on p "Has" at bounding box center [611, 229] width 661 height 12
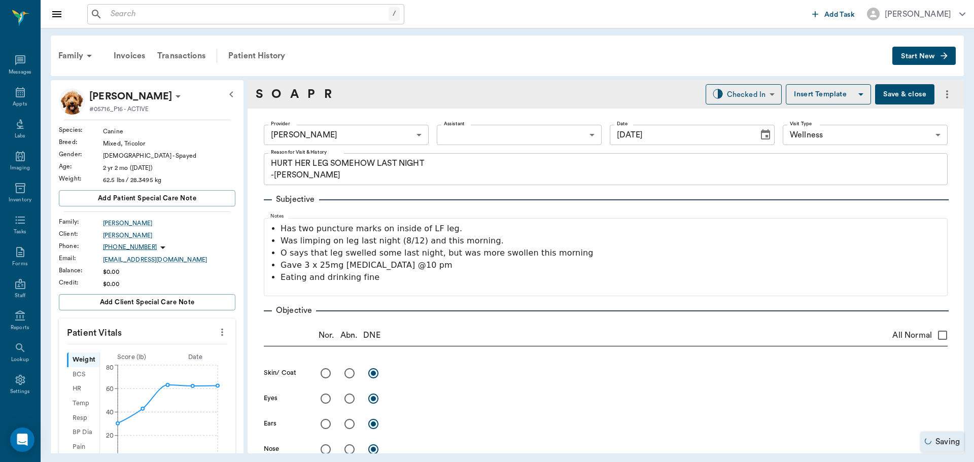
click at [903, 96] on button "Save & close" at bounding box center [904, 94] width 59 height 20
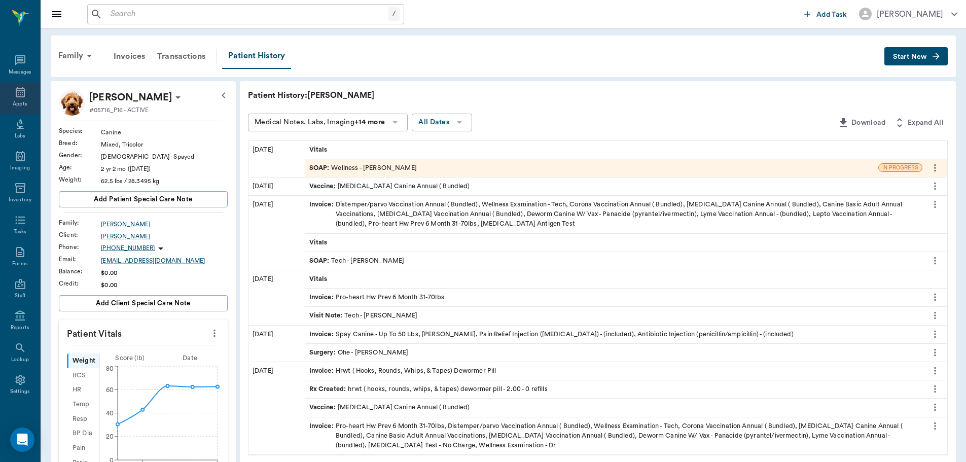
click at [8, 95] on div "Appts" at bounding box center [20, 98] width 40 height 32
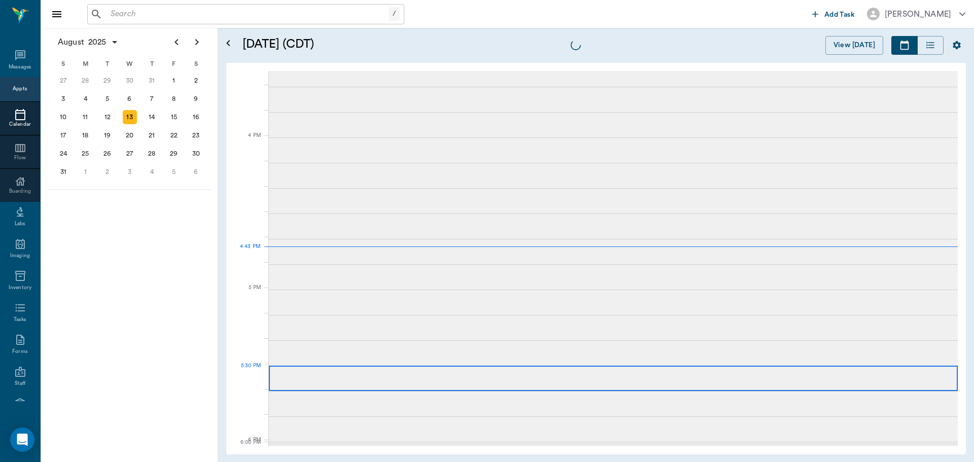
scroll to position [1218, 0]
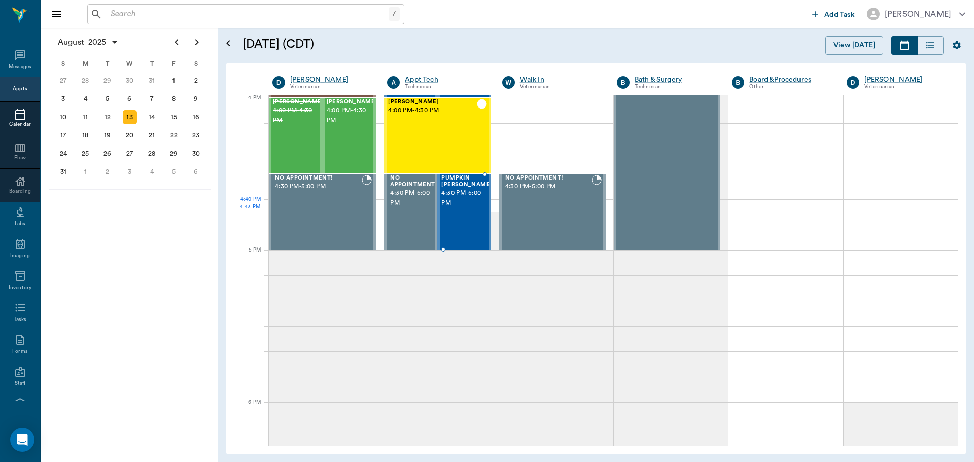
click at [475, 213] on div "PUMPKIN [PERSON_NAME] 4:30 PM - 5:00 PM" at bounding box center [466, 212] width 51 height 74
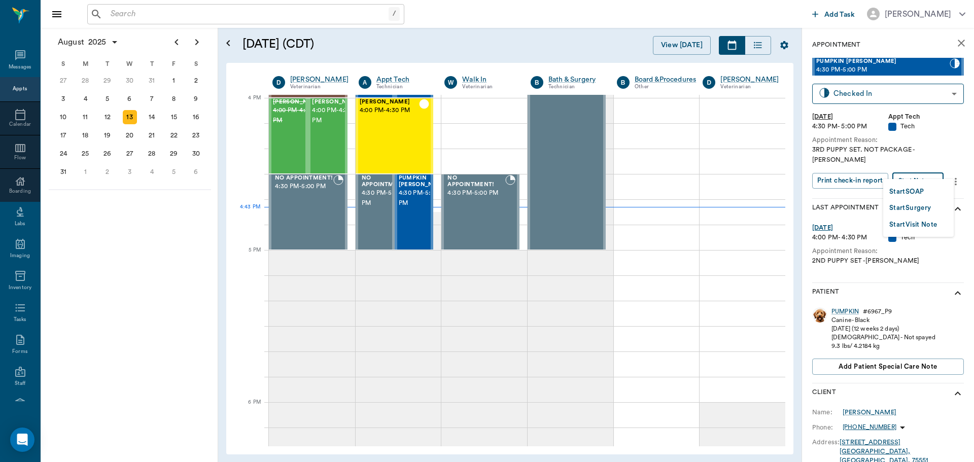
click at [926, 166] on body "/ ​ Add Task [PERSON_NAME] Nectar Messages Appts Calendar Flow Boarding Labs Im…" at bounding box center [487, 231] width 974 height 462
click at [914, 189] on button "Start SOAP" at bounding box center [906, 192] width 34 height 12
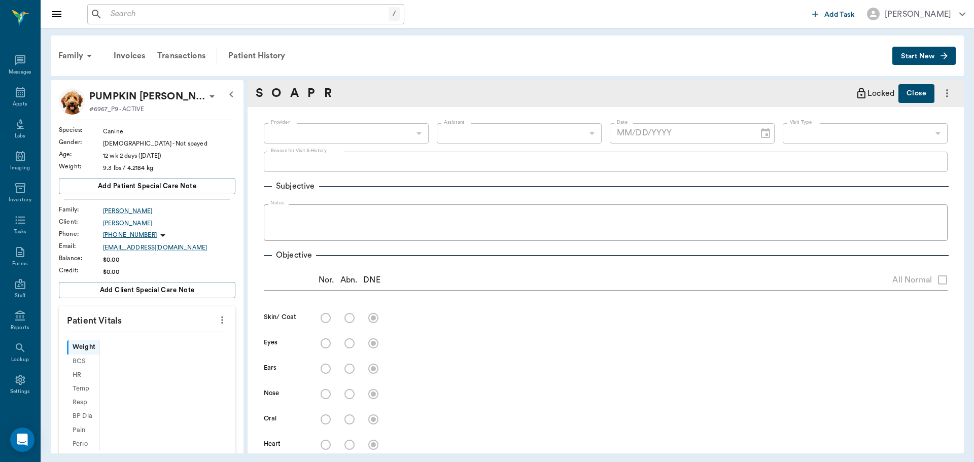
type input "63ec2f075fda476ae8351a4c"
type input "65d2be4f46e3a538d89b8c1a"
type textarea "3RD PUPPY SET. NOT PACKAGE -[PERSON_NAME]"
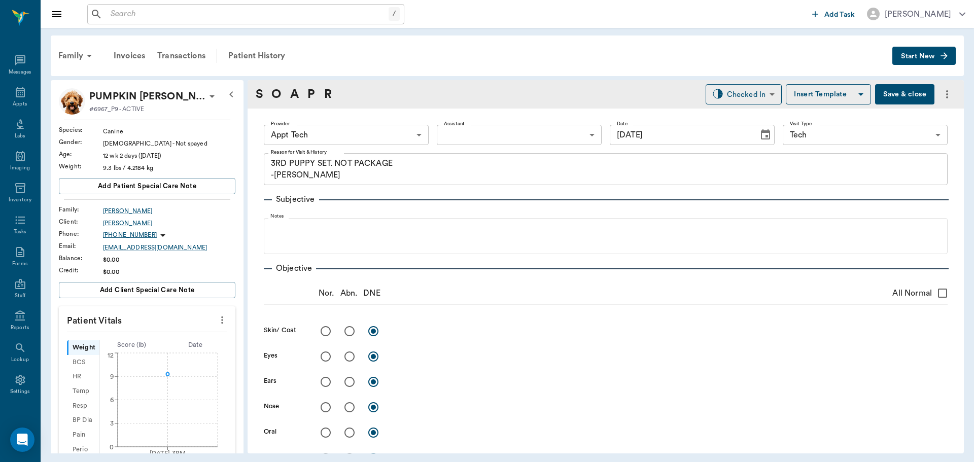
type input "[DATE]"
click at [217, 316] on icon "more" at bounding box center [222, 320] width 11 height 12
click at [185, 342] on span "Enter Vitals" at bounding box center [171, 337] width 85 height 11
click at [156, 344] on input "text" at bounding box center [146, 350] width 88 height 20
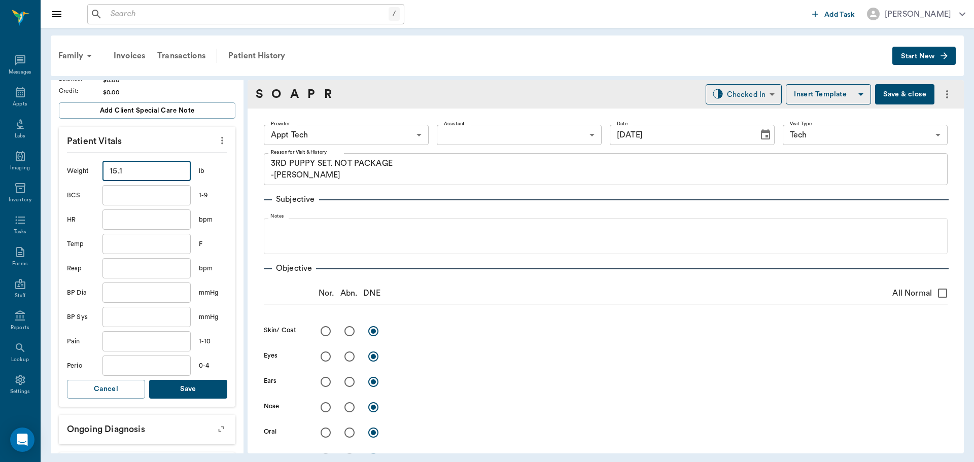
scroll to position [203, 0]
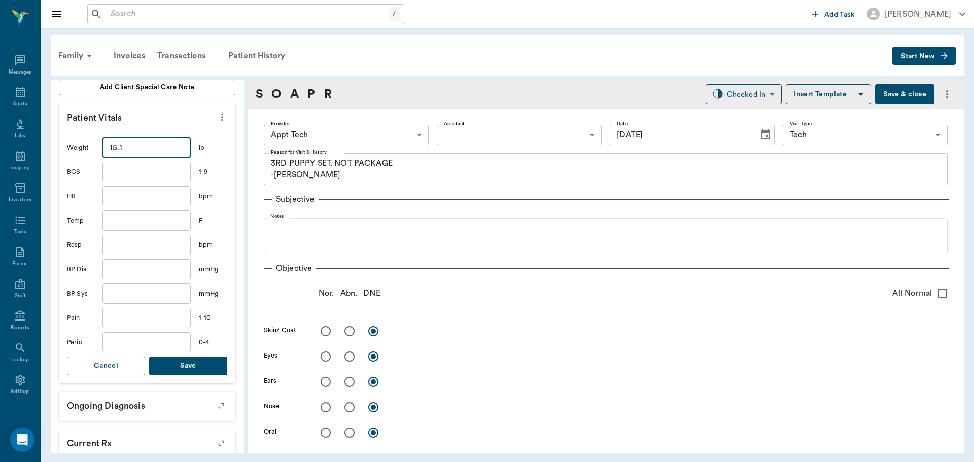
type input "15.1"
click at [188, 371] on button "Save" at bounding box center [188, 366] width 78 height 19
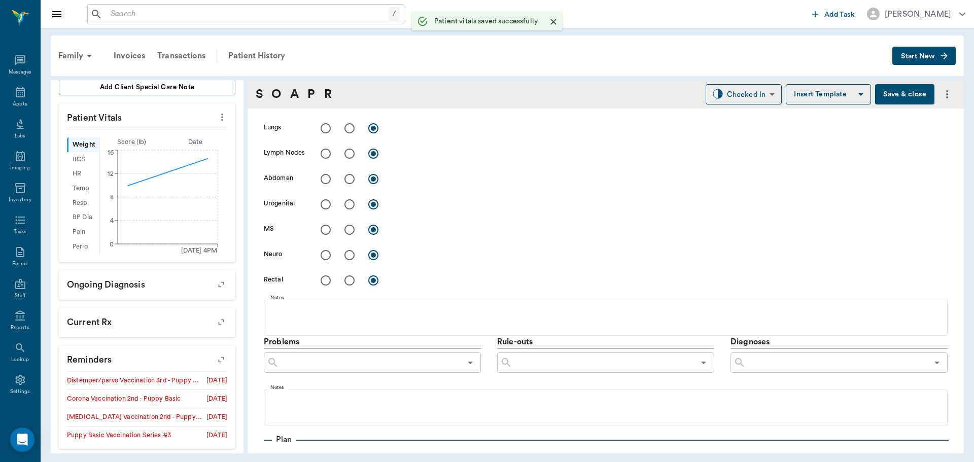
scroll to position [604, 0]
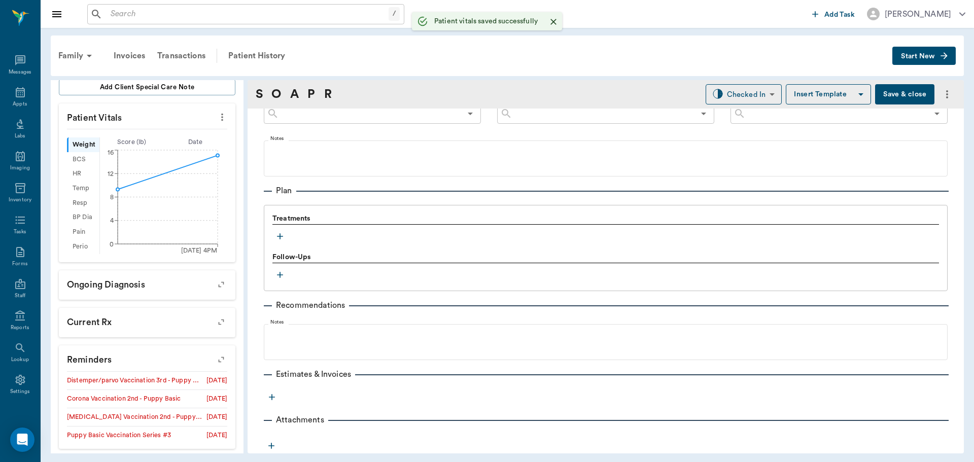
click at [281, 239] on icon "button" at bounding box center [280, 236] width 10 height 10
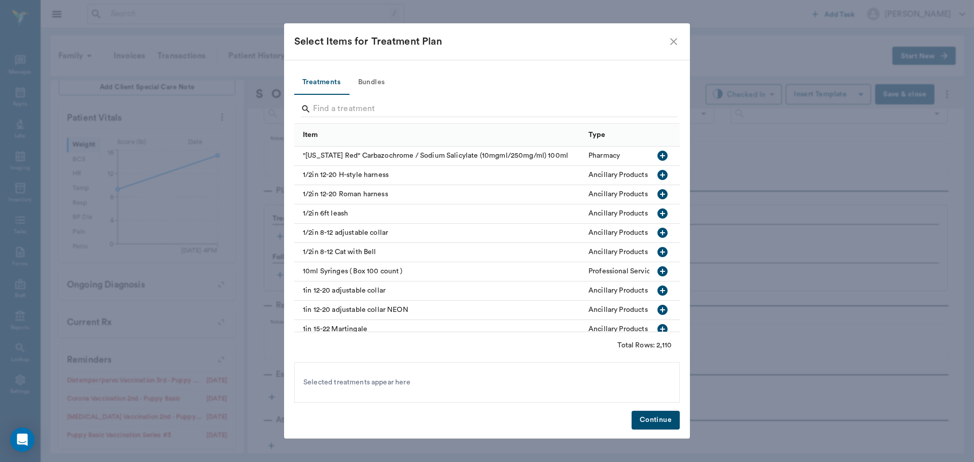
click at [379, 76] on button "Bundles" at bounding box center [371, 83] width 46 height 24
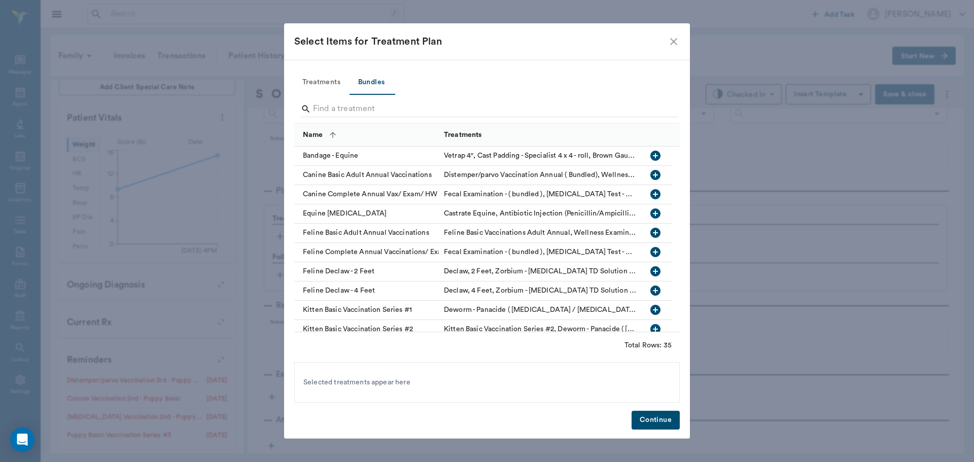
click at [406, 109] on input "Search" at bounding box center [487, 109] width 349 height 16
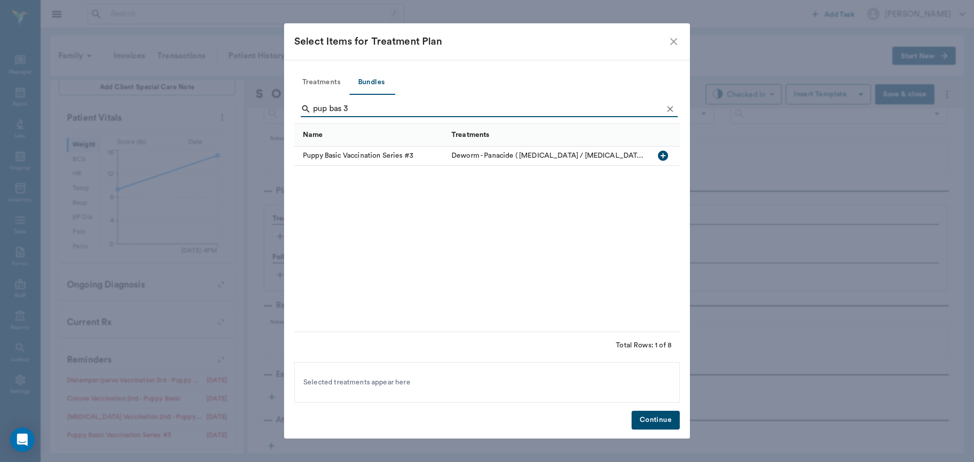
type input "pup bas 3"
click at [668, 149] on button "button" at bounding box center [662, 155] width 17 height 17
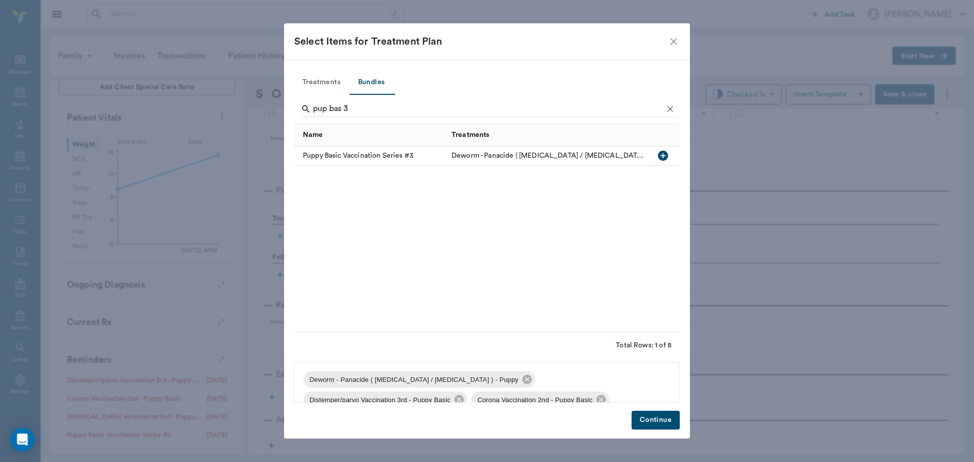
click at [653, 417] on button "Continue" at bounding box center [656, 420] width 48 height 19
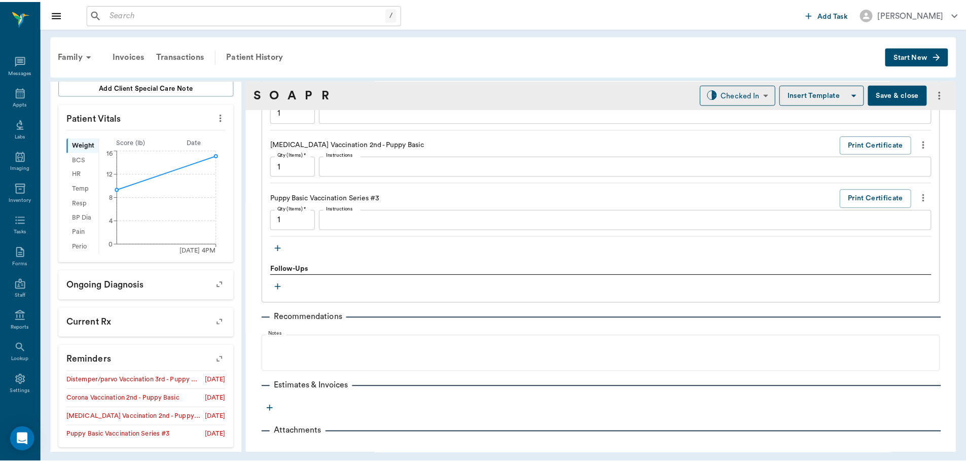
scroll to position [928, 0]
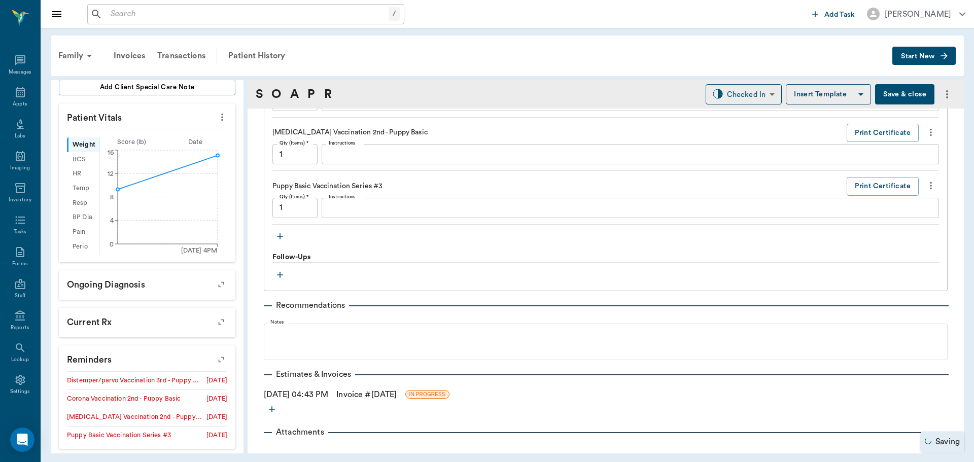
click at [383, 393] on link "Invoice # [DATE]" at bounding box center [366, 395] width 60 height 12
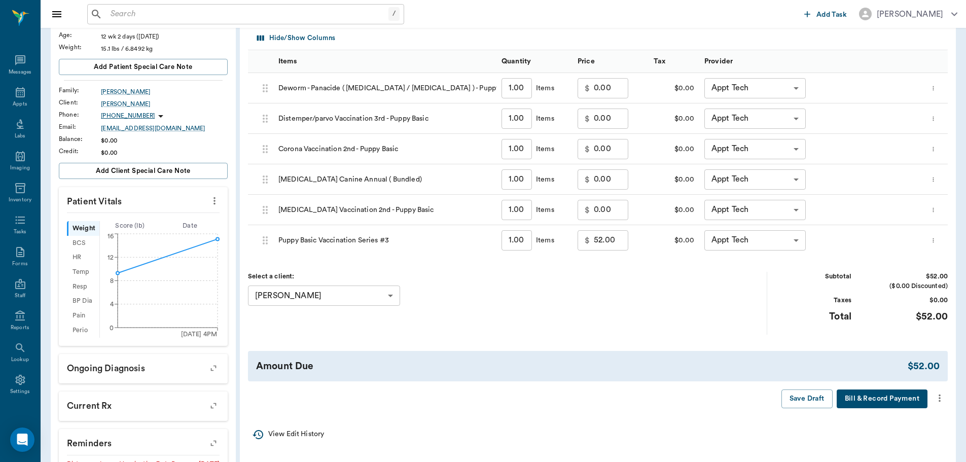
scroll to position [203, 0]
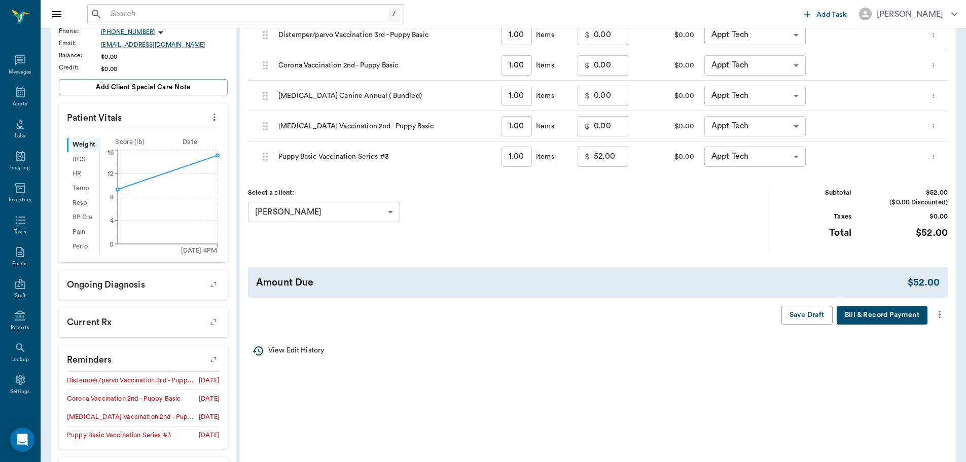
click at [942, 306] on button "more" at bounding box center [940, 314] width 16 height 17
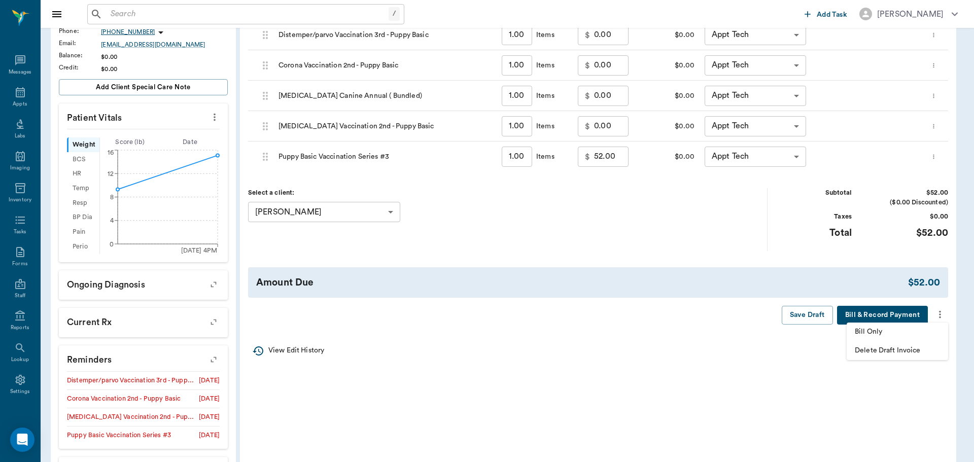
click at [895, 329] on span "Bill Only" at bounding box center [897, 332] width 85 height 11
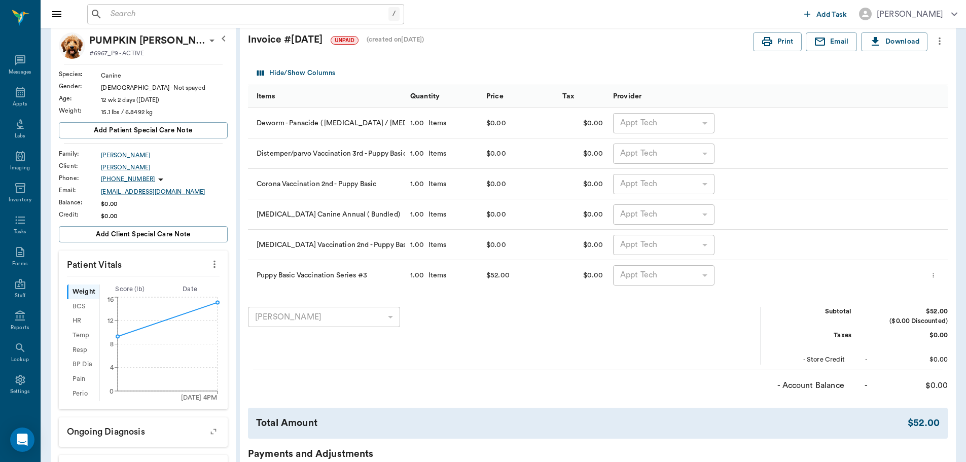
scroll to position [0, 0]
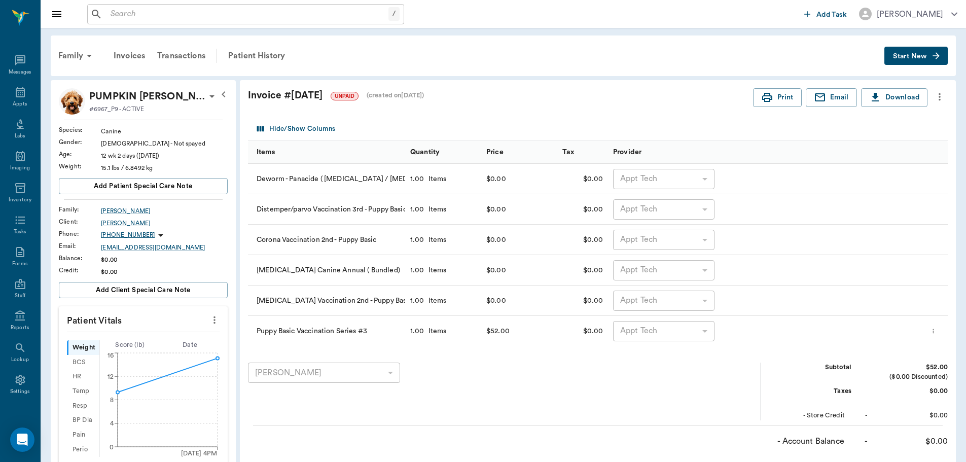
click at [935, 95] on icon "more" at bounding box center [939, 97] width 11 height 12
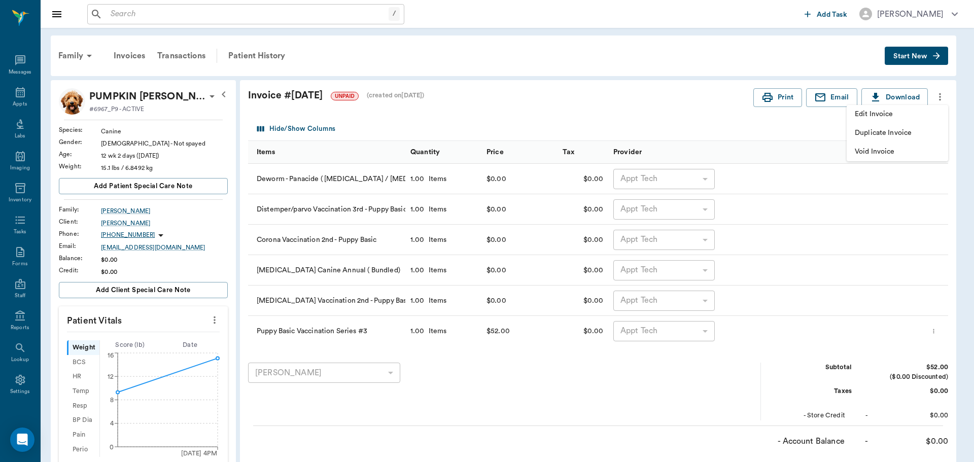
click at [919, 115] on span "Edit Invoice" at bounding box center [897, 114] width 85 height 11
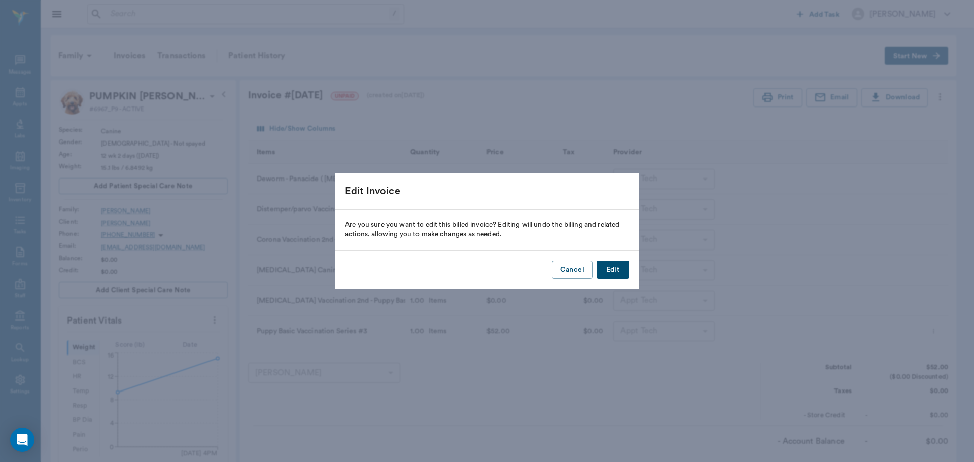
click at [613, 264] on button "Edit" at bounding box center [613, 270] width 32 height 19
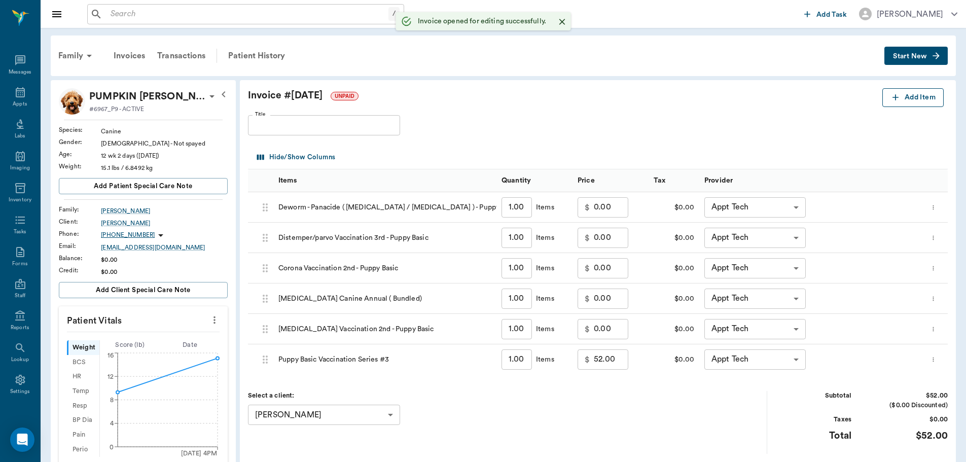
click at [924, 92] on button "Add Item" at bounding box center [913, 97] width 61 height 19
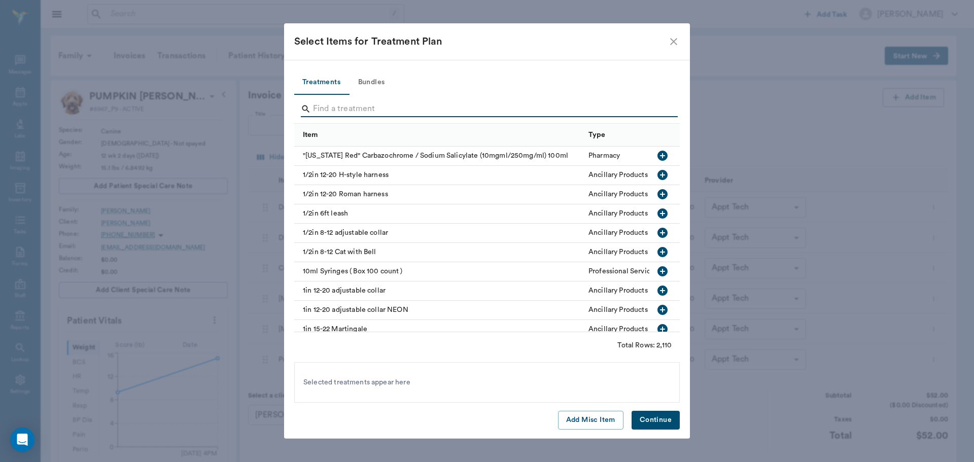
click at [381, 104] on input "Search" at bounding box center [487, 109] width 349 height 16
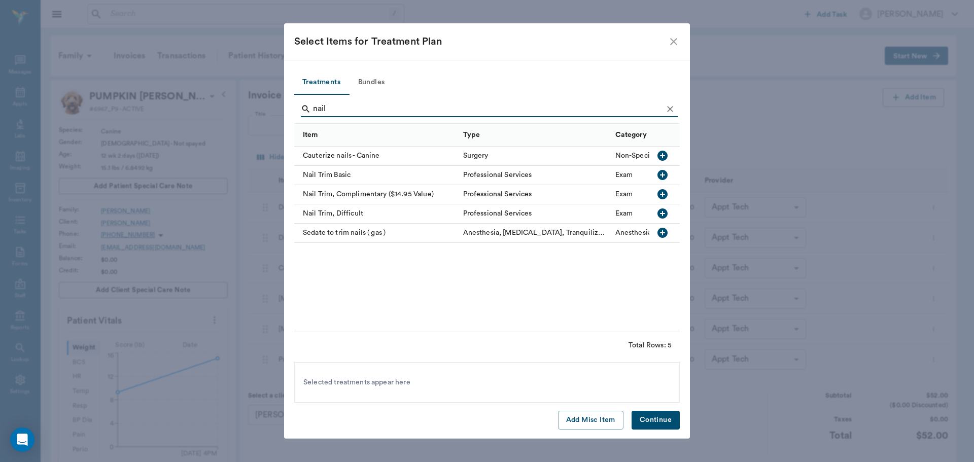
type input "nail"
click at [660, 169] on icon "button" at bounding box center [662, 175] width 12 height 12
click at [656, 414] on button "Continue" at bounding box center [656, 420] width 48 height 19
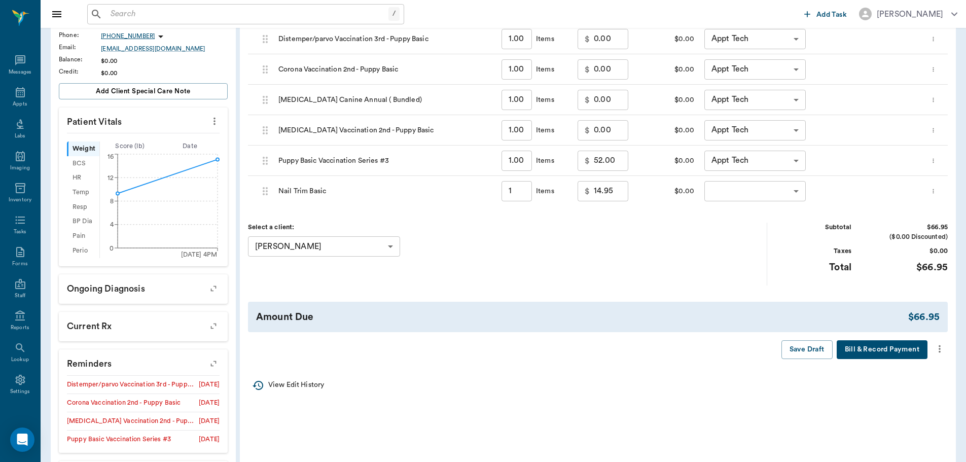
scroll to position [203, 0]
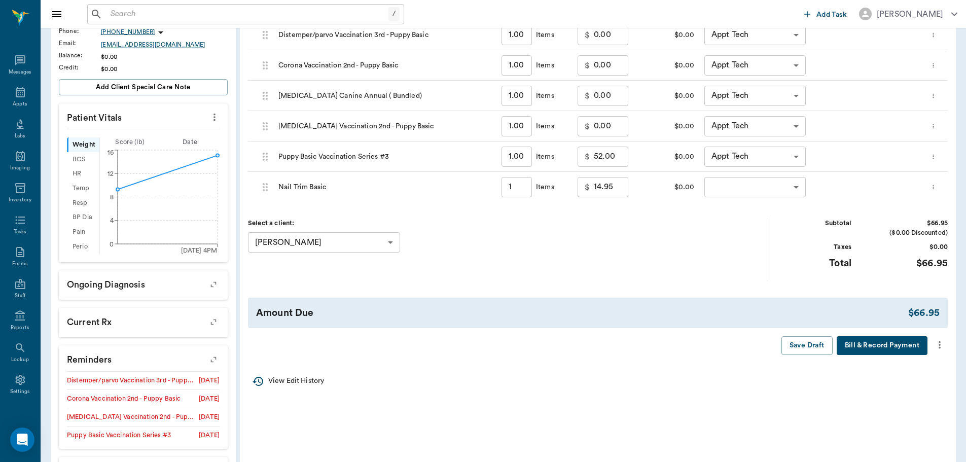
click at [798, 188] on body "/ ​ Add Task [PERSON_NAME] Nectar Messages Appts Labs Imaging Inventory Tasks F…" at bounding box center [483, 169] width 966 height 744
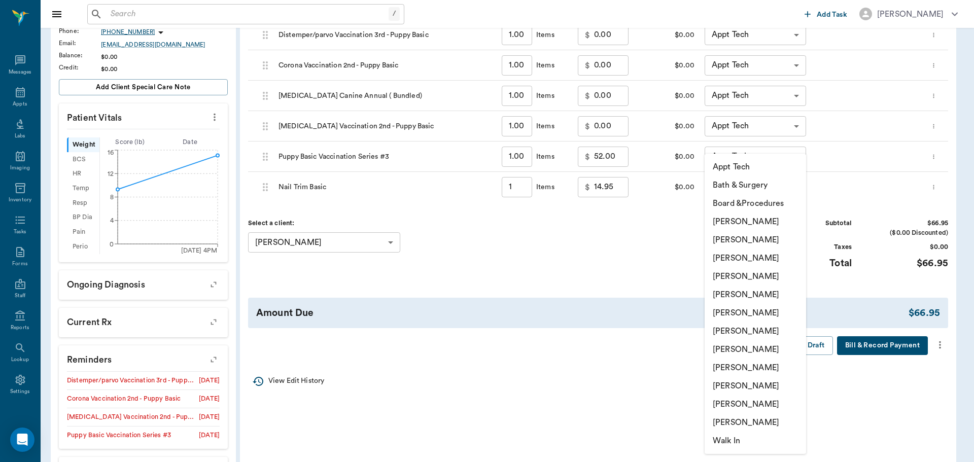
click at [759, 346] on li "[PERSON_NAME]" at bounding box center [755, 349] width 101 height 18
type input "none-63ec2e7e52e12b0ba117b124"
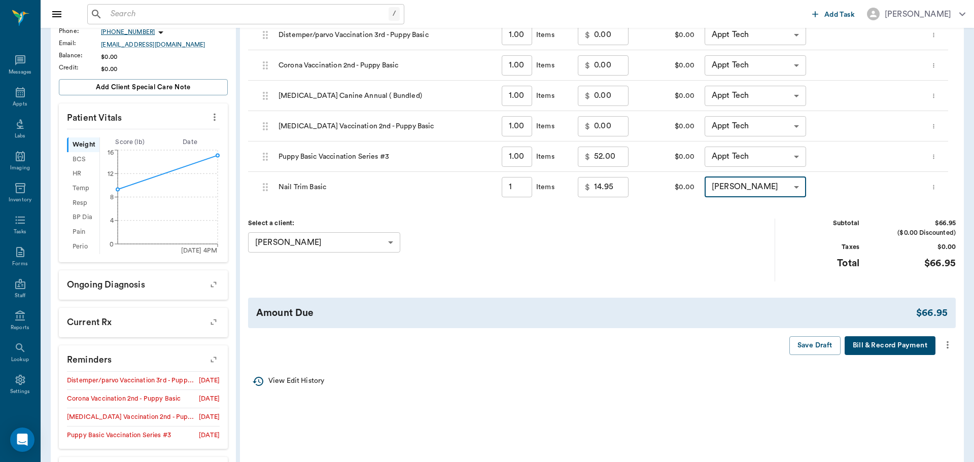
click at [783, 152] on body "/ ​ Add Task [PERSON_NAME] Nectar Messages Appts Labs Imaging Inventory Tasks F…" at bounding box center [487, 169] width 974 height 744
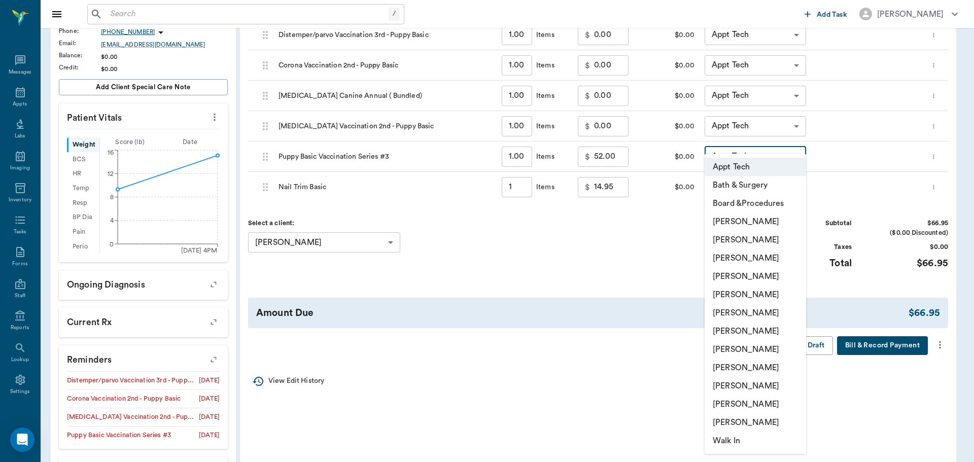
click at [781, 349] on li "[PERSON_NAME]" at bounding box center [755, 349] width 101 height 18
type input "none-63ec2e7e52e12b0ba117b124"
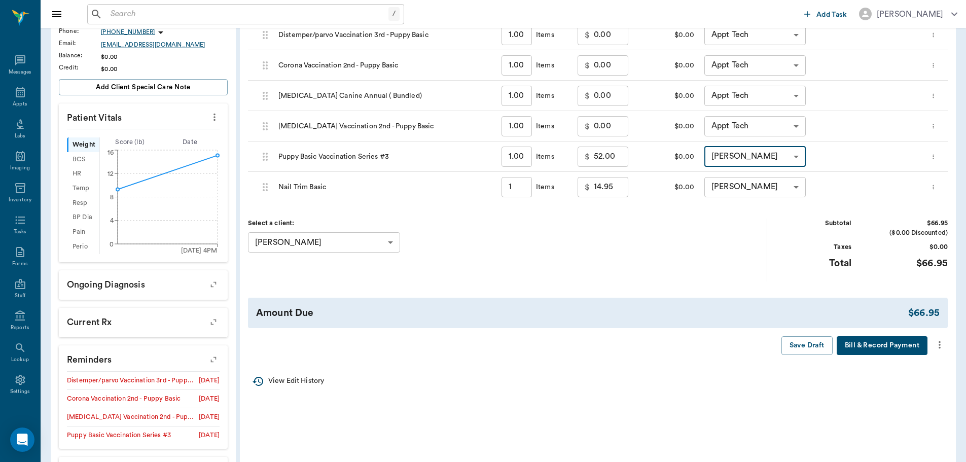
click at [749, 129] on body "/ ​ Add Task [PERSON_NAME] Nectar Messages Appts Labs Imaging Inventory Tasks F…" at bounding box center [483, 169] width 966 height 744
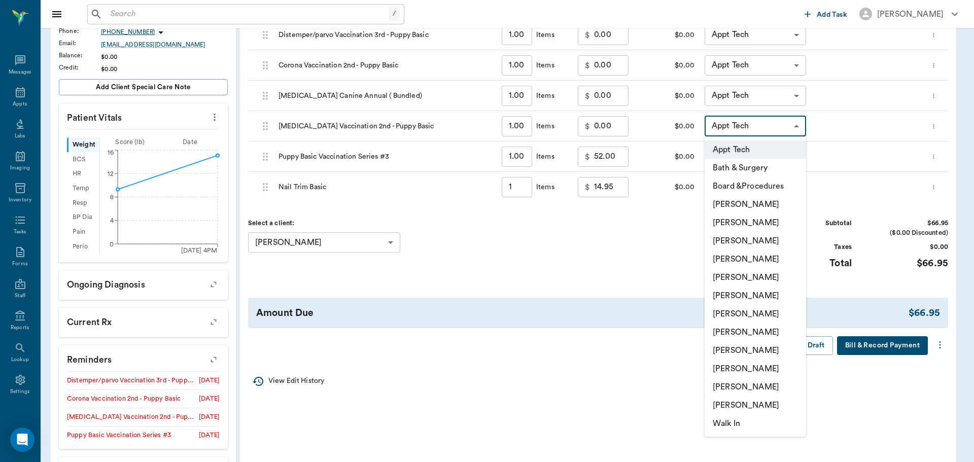
click at [772, 332] on li "[PERSON_NAME]" at bounding box center [755, 332] width 101 height 18
type input "none-63ec2e7e52e12b0ba117b124"
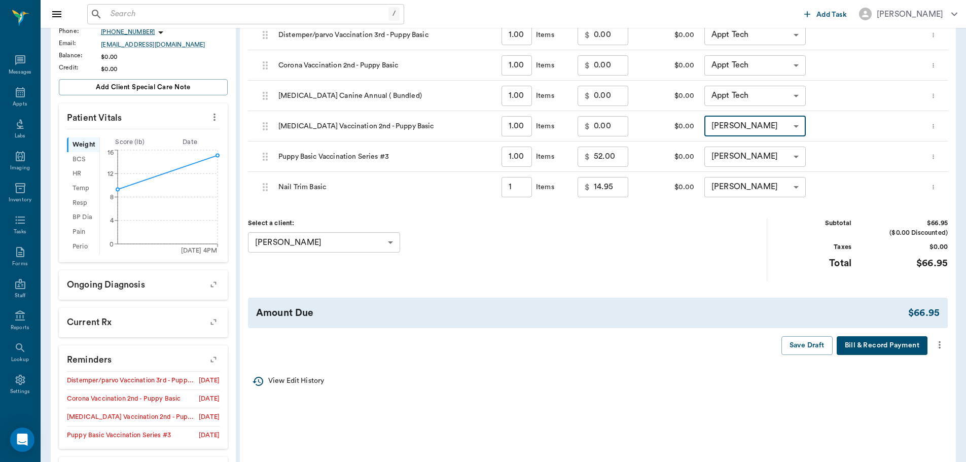
click at [753, 92] on body "/ ​ Add Task [PERSON_NAME] Nectar Messages Appts Labs Imaging Inventory Tasks F…" at bounding box center [483, 169] width 966 height 744
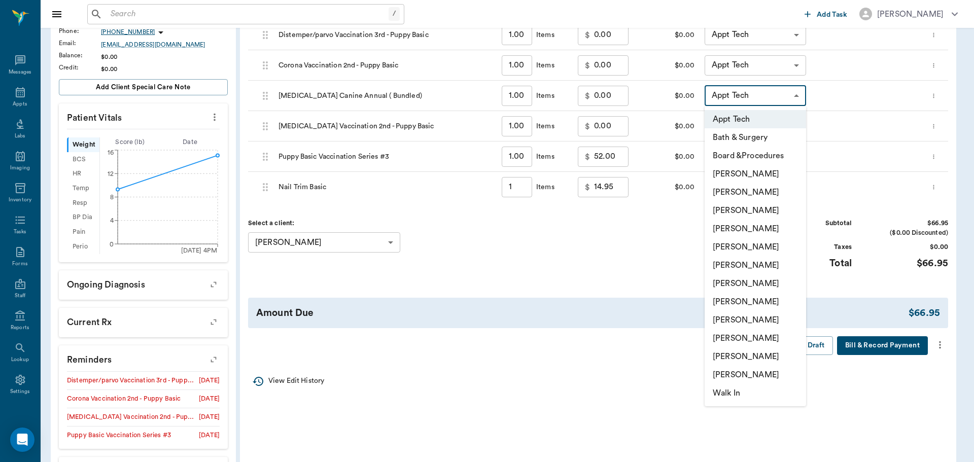
click at [761, 301] on li "[PERSON_NAME]" at bounding box center [755, 302] width 101 height 18
type input "none-63ec2e7e52e12b0ba117b124"
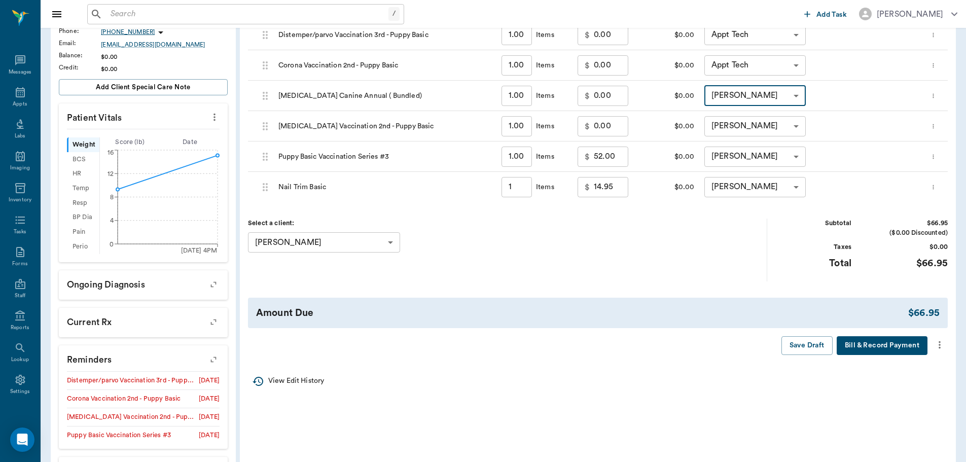
scroll to position [0, 0]
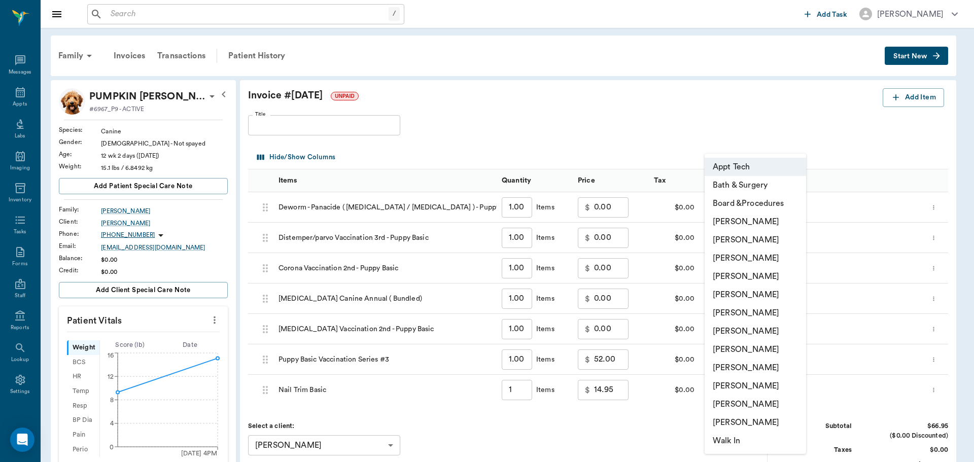
click at [775, 206] on body "/ ​ Add Task [PERSON_NAME] Nectar Messages Appts Labs Imaging Inventory Tasks F…" at bounding box center [487, 372] width 974 height 744
click at [743, 349] on li "[PERSON_NAME]" at bounding box center [755, 349] width 101 height 18
type input "none-63ec2e7e52e12b0ba117b124"
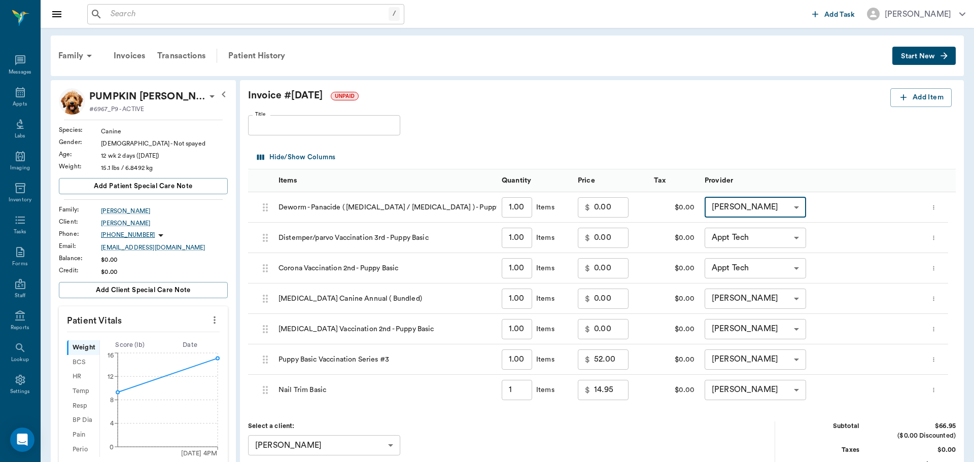
click at [770, 237] on body "/ ​ Add Task [PERSON_NAME] Nectar Messages Appts Labs Imaging Inventory Tasks F…" at bounding box center [487, 372] width 974 height 744
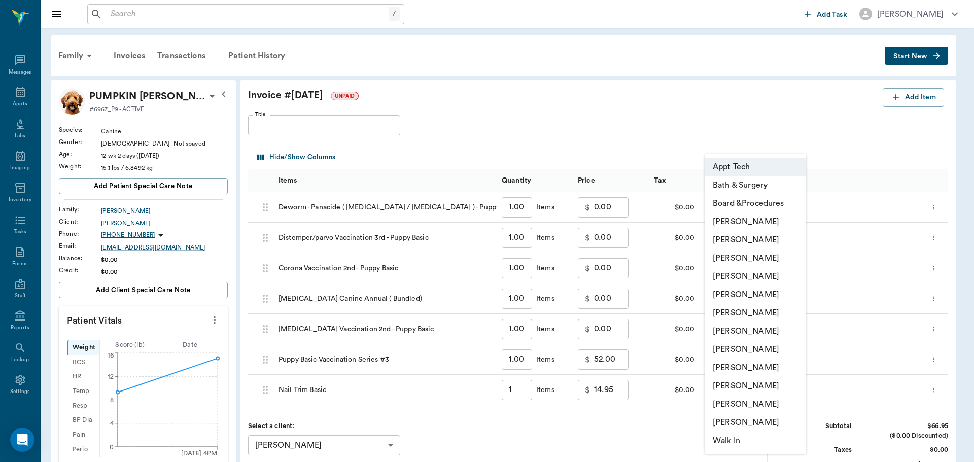
click at [753, 349] on li "[PERSON_NAME]" at bounding box center [755, 349] width 101 height 18
type input "none-63ec2e7e52e12b0ba117b124"
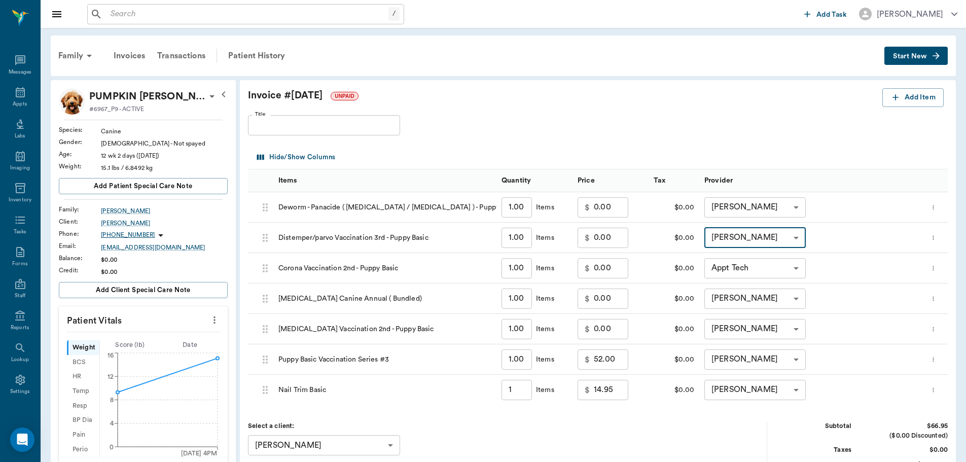
click at [746, 276] on body "/ ​ Add Task [PERSON_NAME] Nectar Messages Appts Labs Imaging Inventory Tasks F…" at bounding box center [483, 372] width 966 height 744
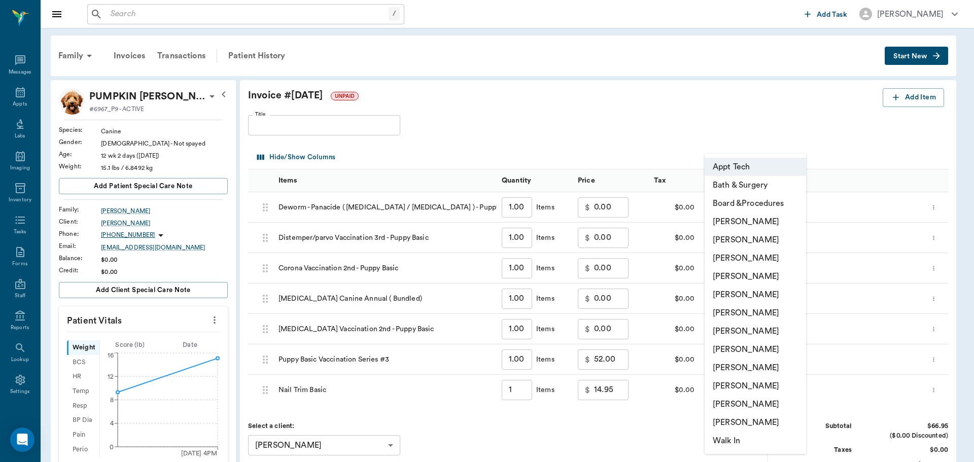
click at [752, 348] on li "[PERSON_NAME]" at bounding box center [755, 349] width 101 height 18
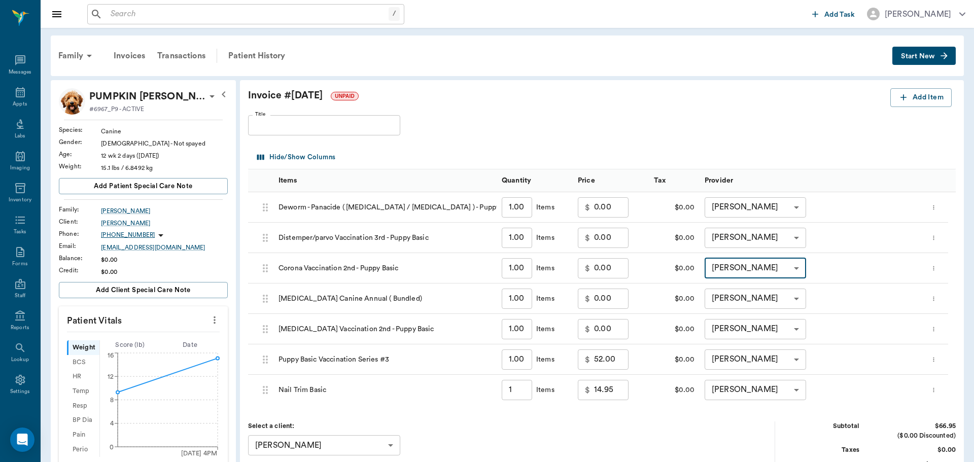
type input "none-63ec2e7e52e12b0ba117b124"
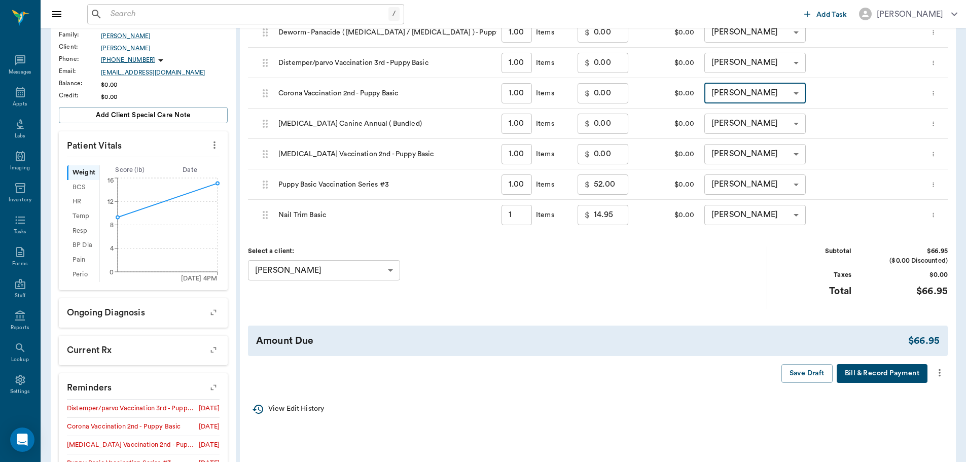
scroll to position [254, 0]
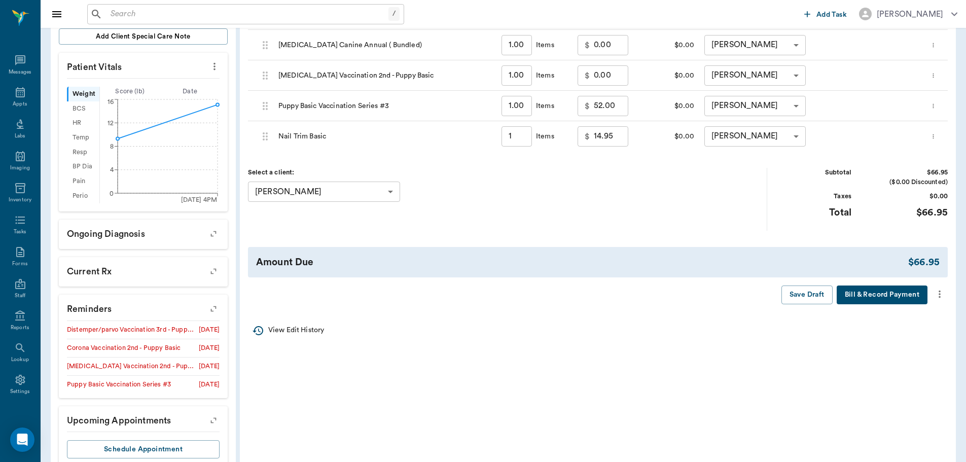
click at [942, 296] on icon "more" at bounding box center [939, 294] width 11 height 12
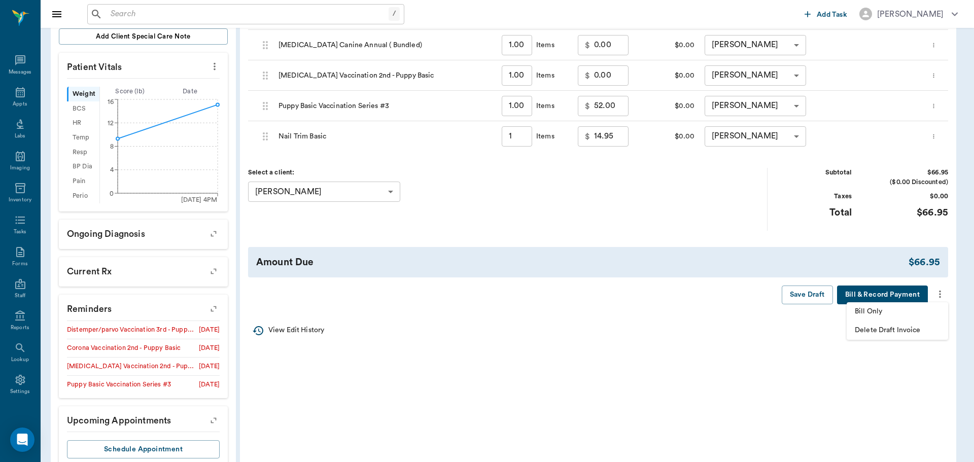
click at [921, 316] on span "Bill Only" at bounding box center [897, 311] width 85 height 11
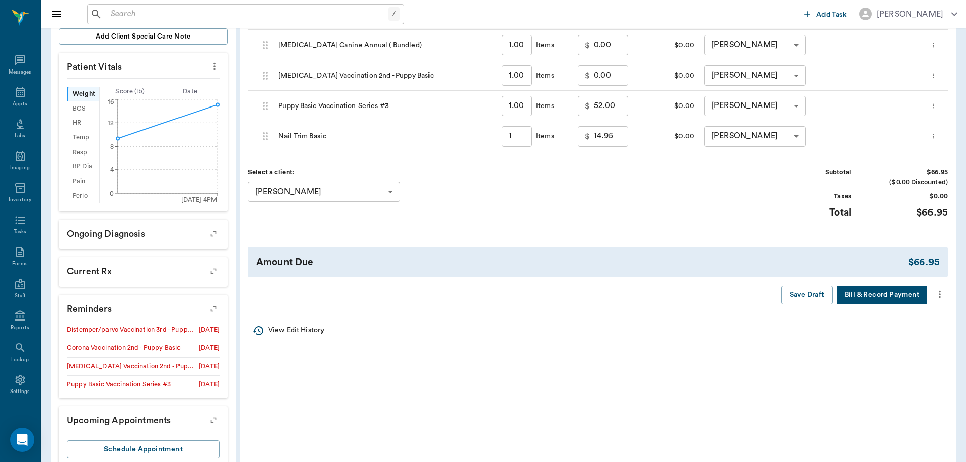
type input "1.00"
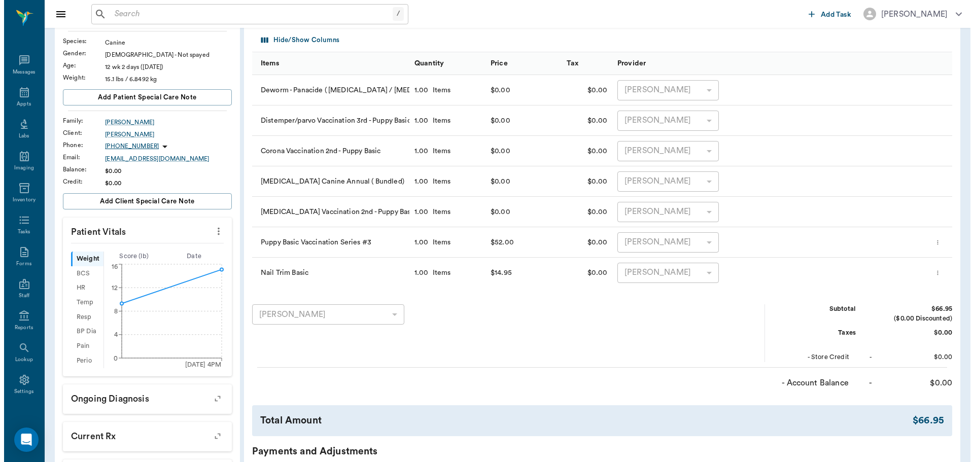
scroll to position [0, 0]
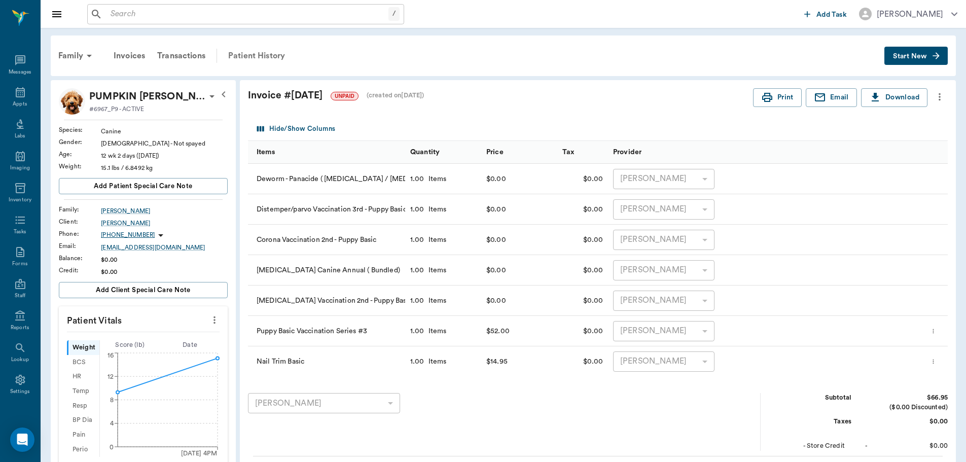
click at [246, 55] on div "Patient History" at bounding box center [256, 56] width 69 height 24
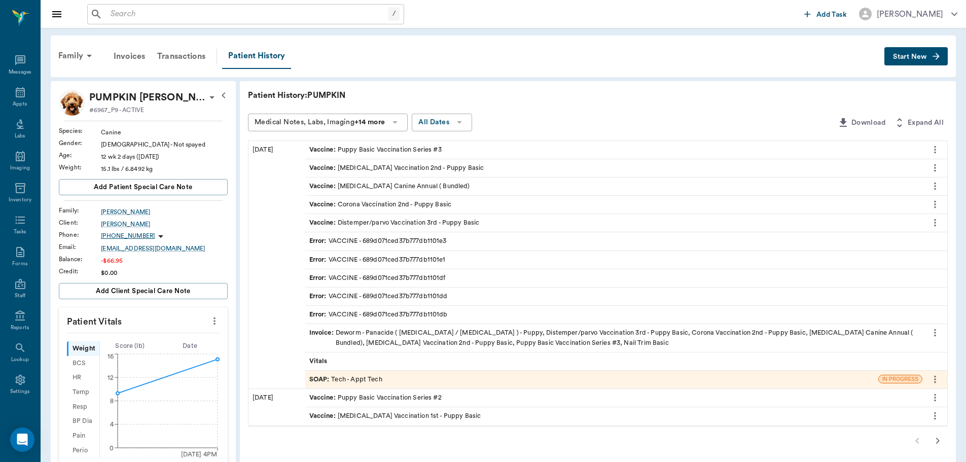
click at [416, 381] on div "SOAP : Tech - Appt Tech" at bounding box center [591, 380] width 573 height 18
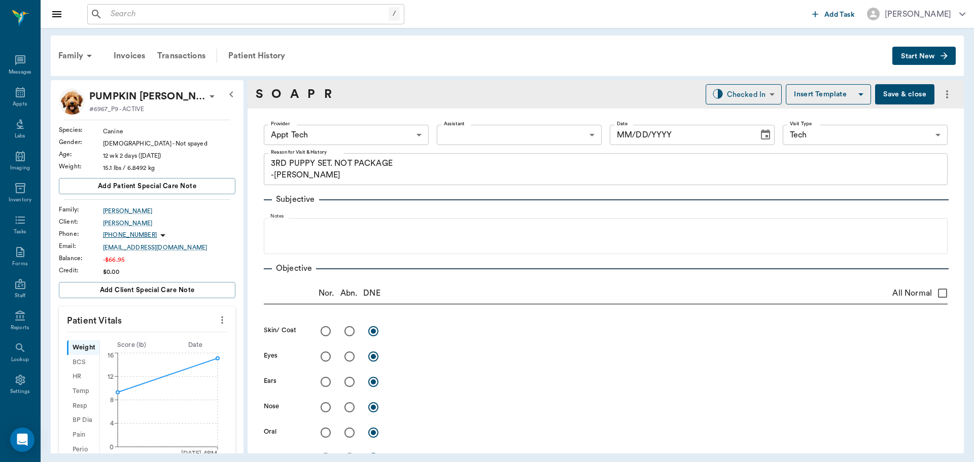
type input "63ec2f075fda476ae8351a4c"
type input "65d2be4f46e3a538d89b8c1a"
type textarea "3RD PUPPY SET. NOT PACKAGE -[PERSON_NAME]"
type input "[DATE]"
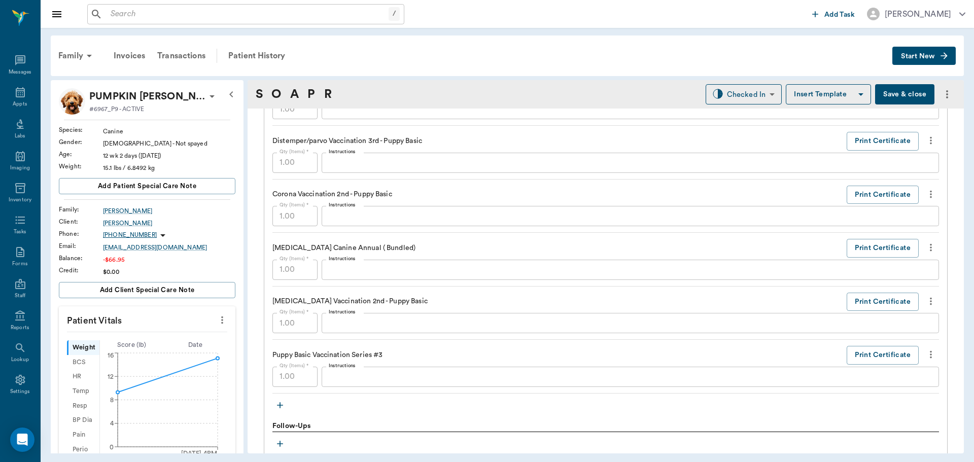
scroll to position [940, 0]
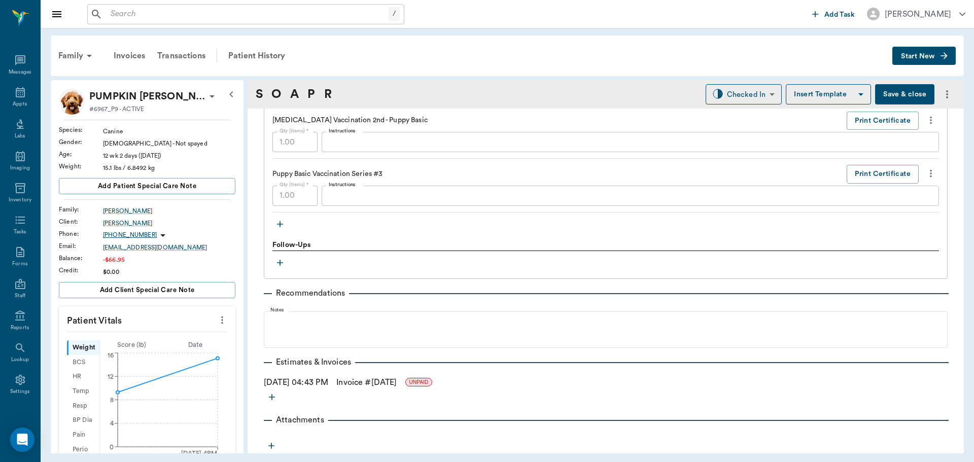
click at [277, 226] on icon "button" at bounding box center [280, 224] width 10 height 10
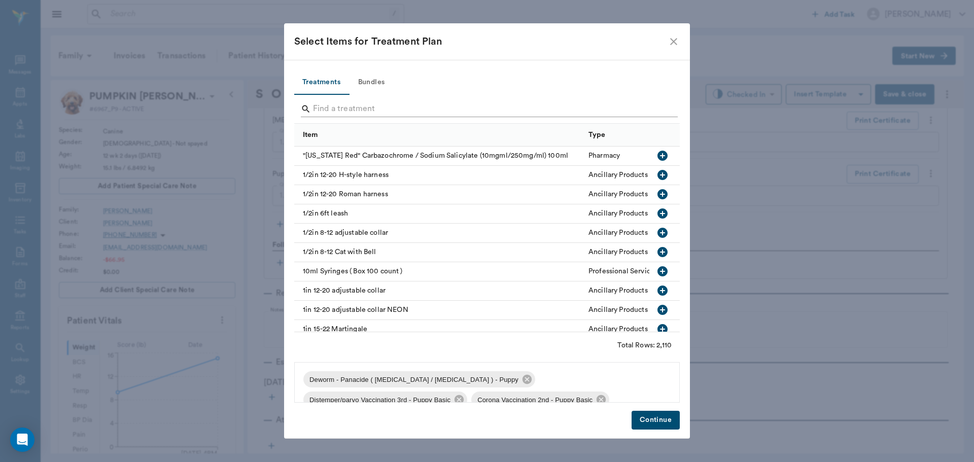
click at [451, 101] on input "Search" at bounding box center [487, 109] width 349 height 16
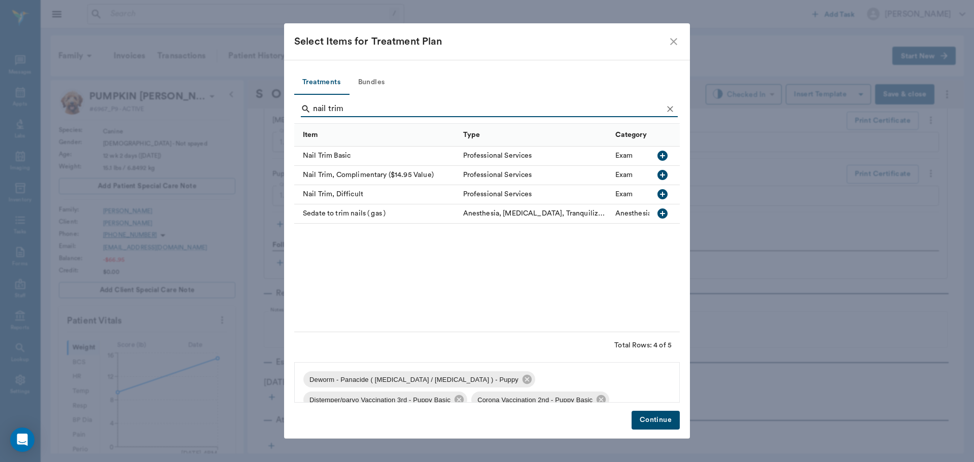
type input "nail trim"
click at [662, 156] on icon "button" at bounding box center [662, 156] width 12 height 12
click at [655, 423] on button "Continue" at bounding box center [656, 420] width 48 height 19
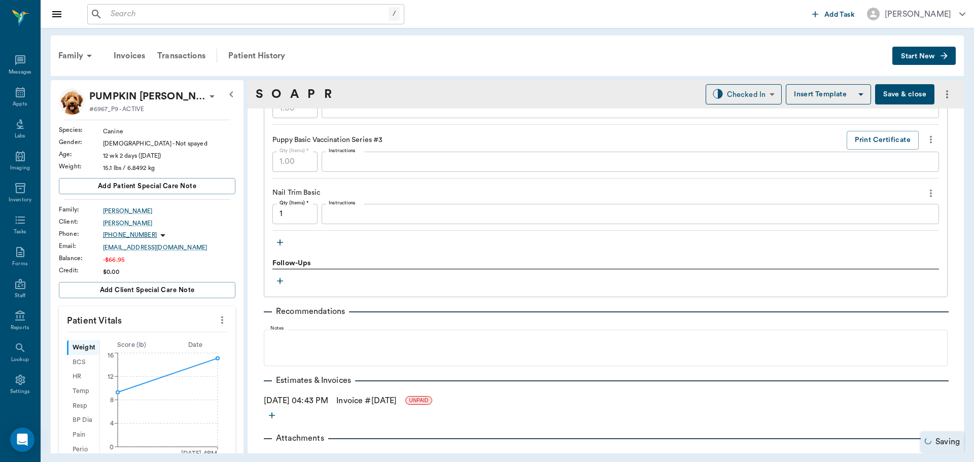
scroll to position [993, 0]
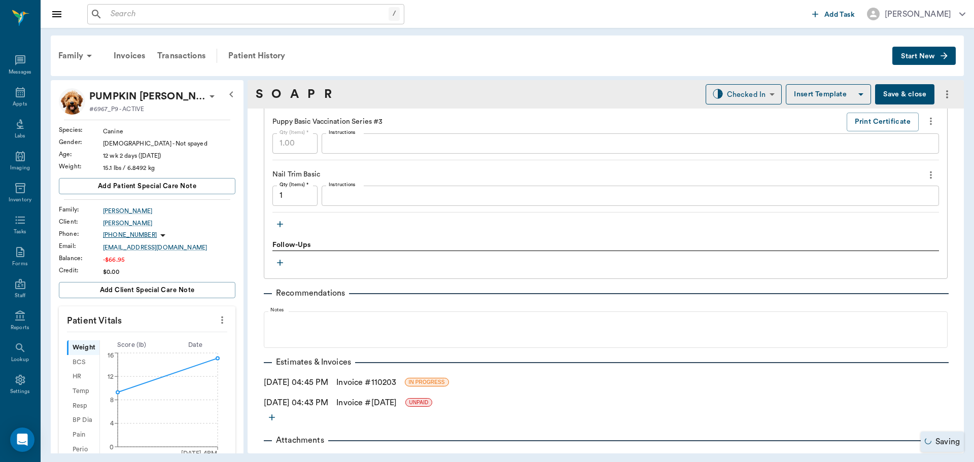
click at [396, 380] on link "Invoice # 110203" at bounding box center [366, 382] width 60 height 12
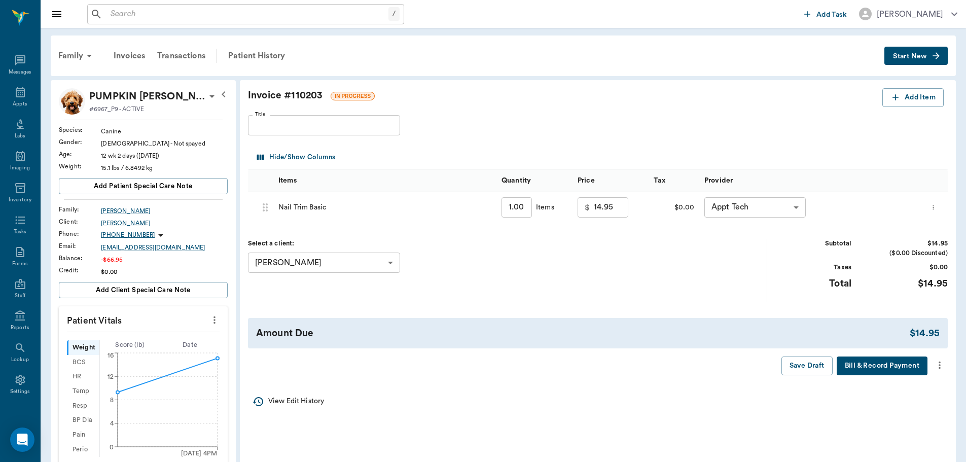
click at [941, 368] on icon "more" at bounding box center [939, 365] width 11 height 12
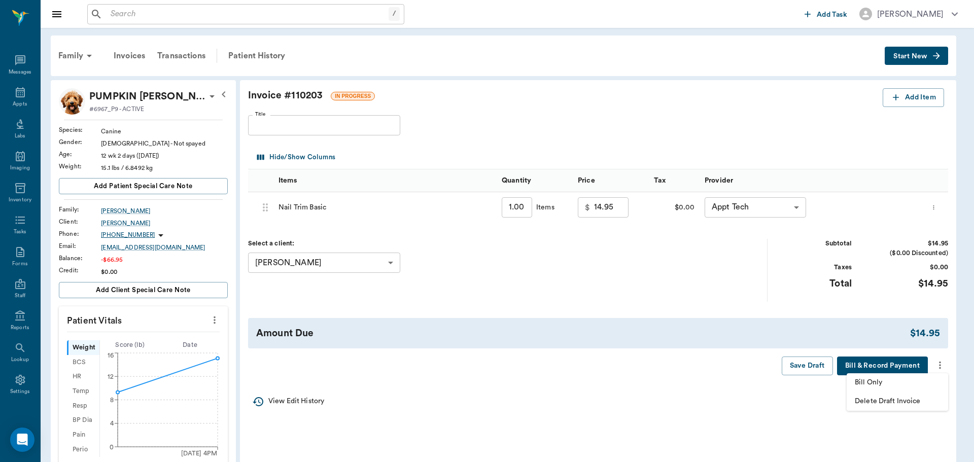
click at [903, 405] on span "Delete Draft Invoice" at bounding box center [897, 401] width 85 height 11
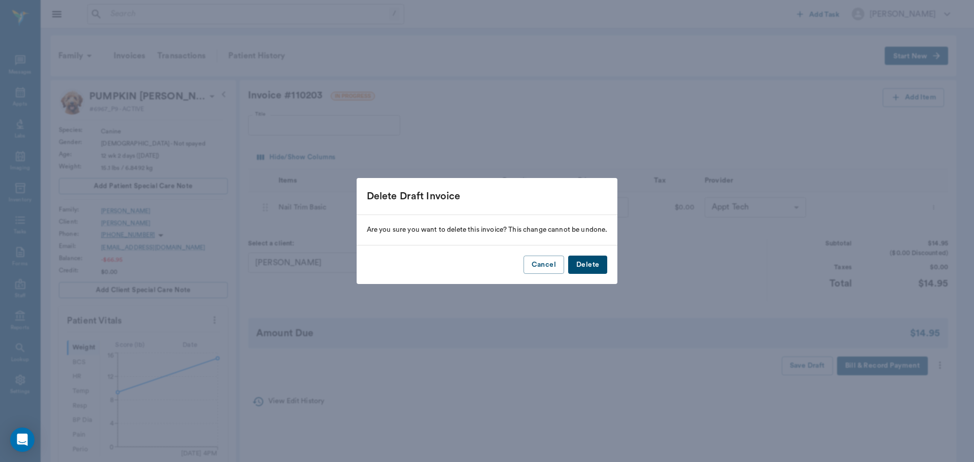
click at [596, 264] on button "Delete" at bounding box center [587, 265] width 39 height 19
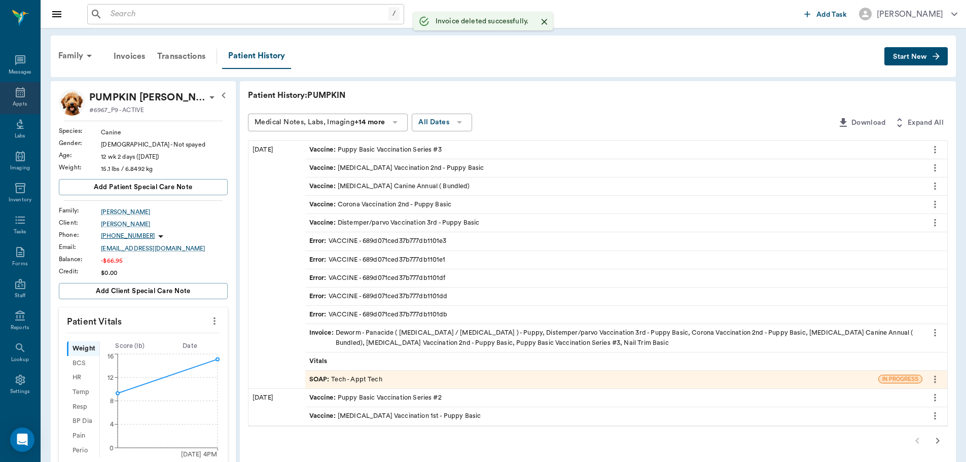
click at [16, 92] on icon at bounding box center [20, 92] width 9 height 10
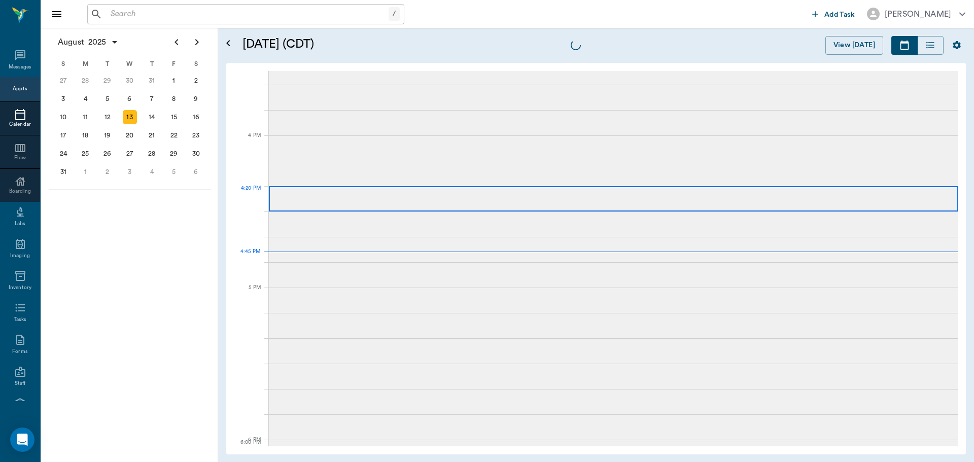
scroll to position [1218, 0]
